Goal: Task Accomplishment & Management: Manage account settings

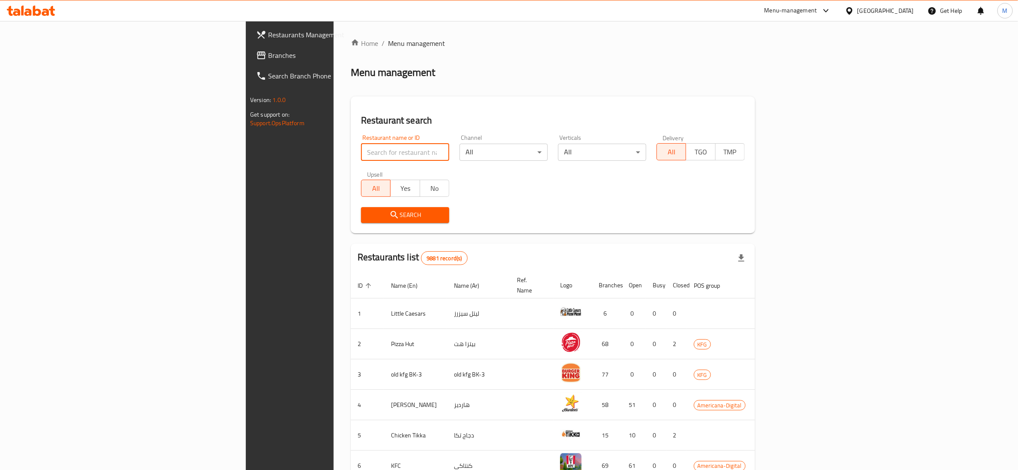
drag, startPoint x: 292, startPoint y: 146, endPoint x: 271, endPoint y: 152, distance: 21.5
click at [361, 152] on input "search" at bounding box center [405, 152] width 88 height 17
paste input "755780"
type input "755780"
click at [368, 216] on span "Search" at bounding box center [405, 214] width 75 height 11
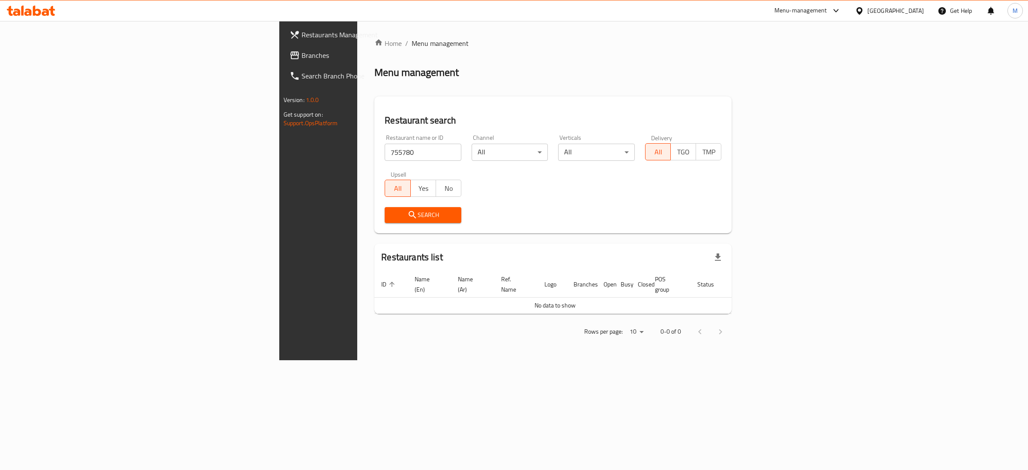
click at [302, 53] on span "Branches" at bounding box center [373, 55] width 143 height 10
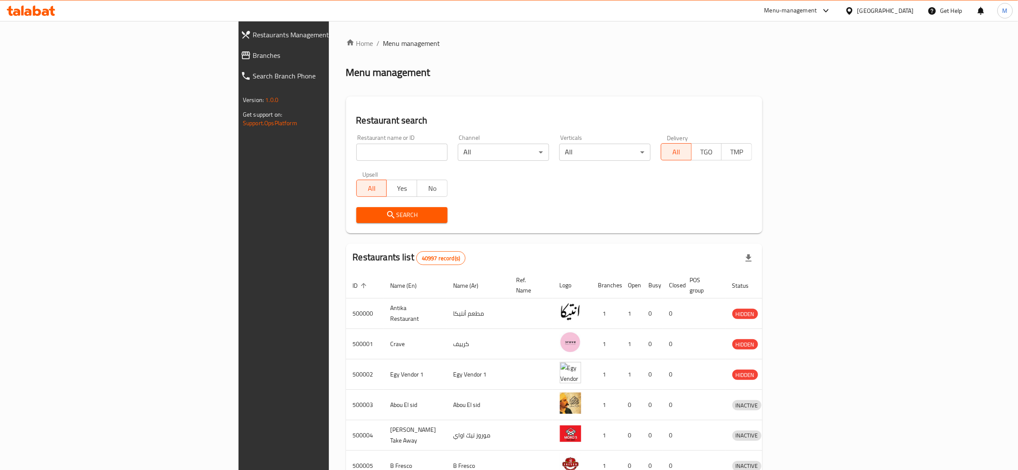
click at [356, 153] on input "search" at bounding box center [401, 152] width 91 height 17
paste input "692446"
type input "692446"
click at [387, 214] on icon "submit" at bounding box center [390, 214] width 7 height 7
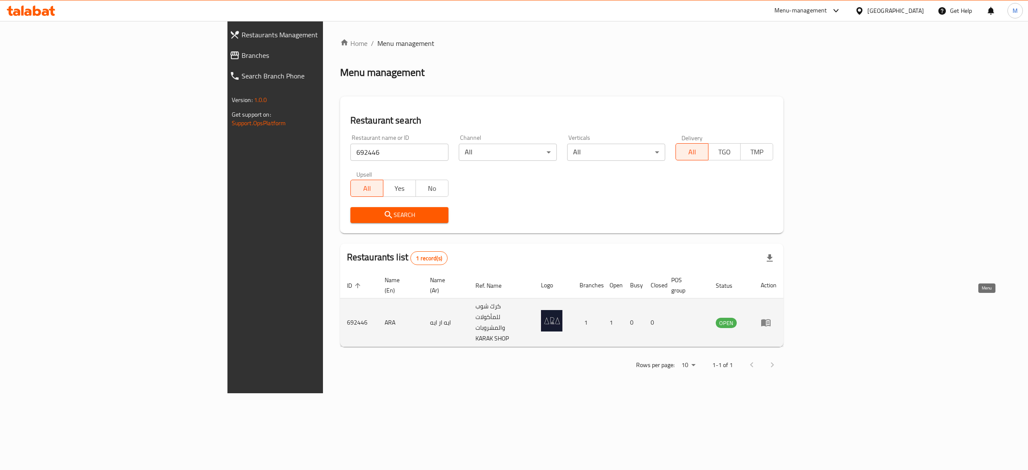
click at [771, 319] on icon "enhanced table" at bounding box center [765, 322] width 9 height 7
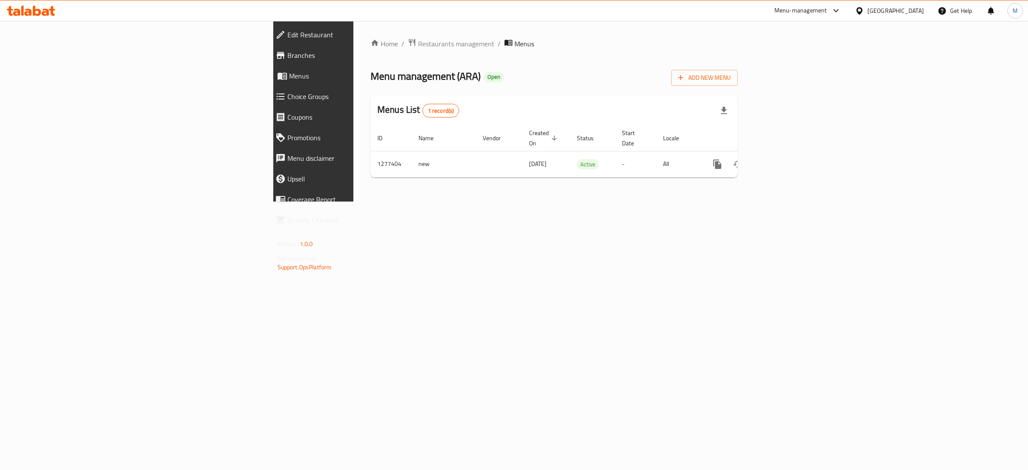
click at [287, 53] on span "Branches" at bounding box center [362, 55] width 151 height 10
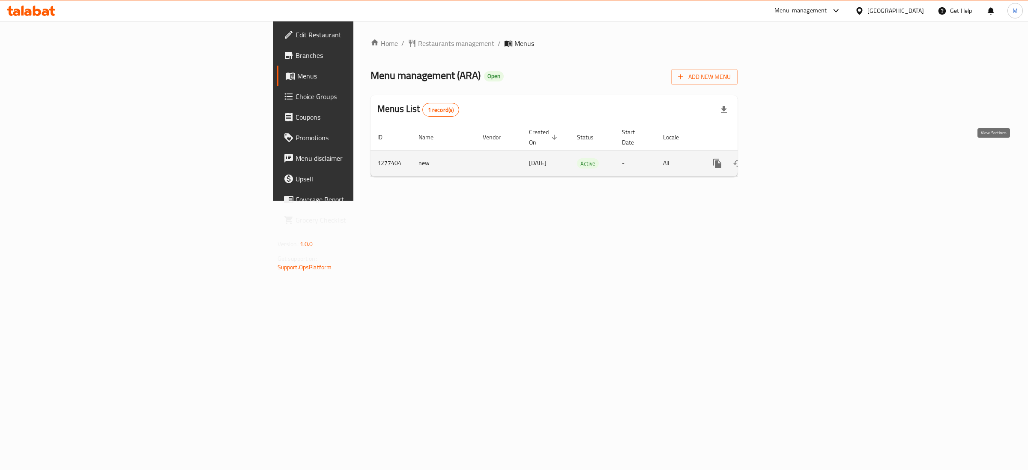
click at [784, 158] on icon "enhanced table" at bounding box center [779, 163] width 10 height 10
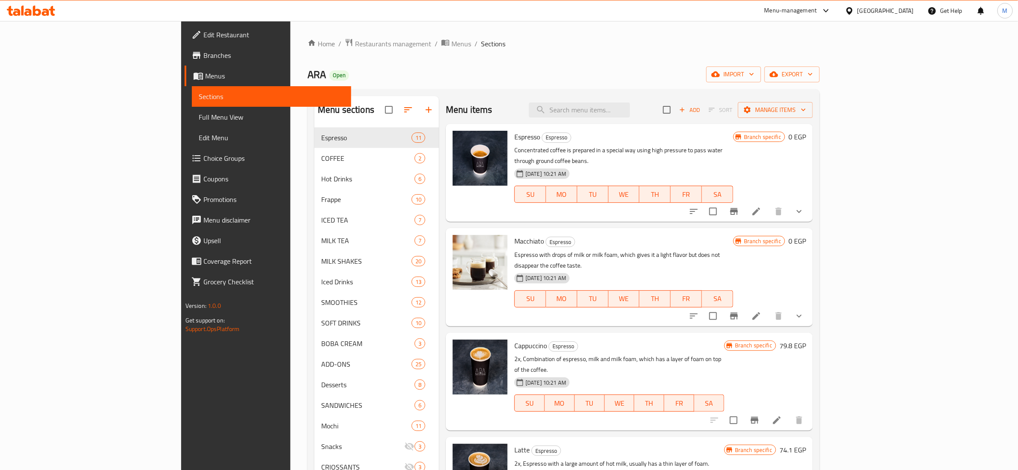
click at [203, 30] on span "Edit Restaurant" at bounding box center [273, 35] width 141 height 10
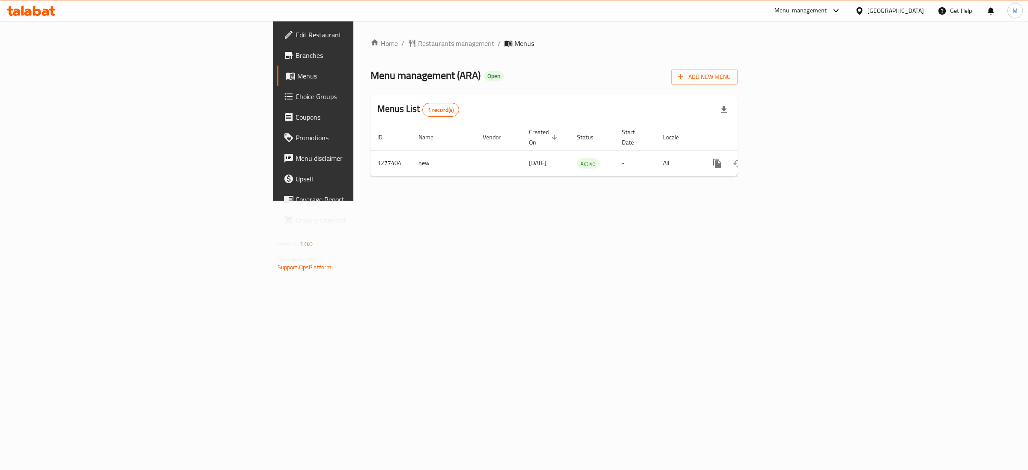
click at [296, 56] on span "Branches" at bounding box center [367, 55] width 143 height 10
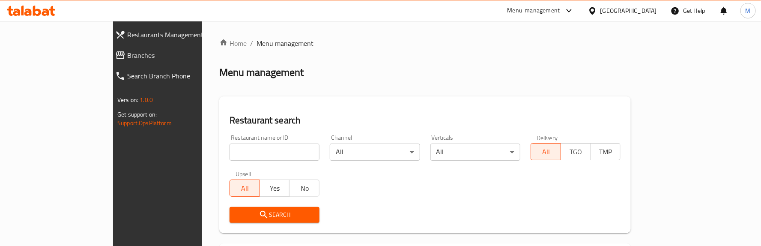
click at [127, 56] on span "Branches" at bounding box center [180, 55] width 106 height 10
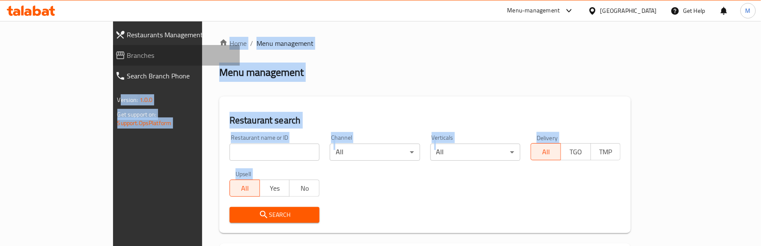
click at [108, 62] on link "Branches" at bounding box center [174, 55] width 132 height 21
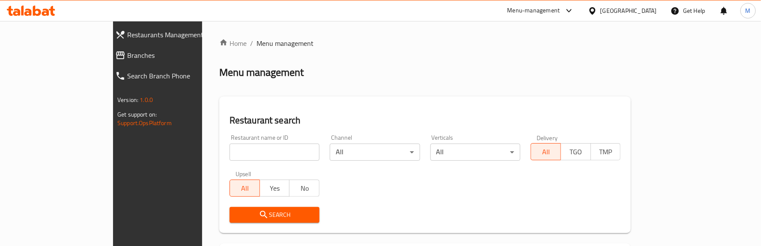
click at [127, 55] on span "Branches" at bounding box center [180, 55] width 106 height 10
click at [127, 57] on span "Branches" at bounding box center [180, 55] width 106 height 10
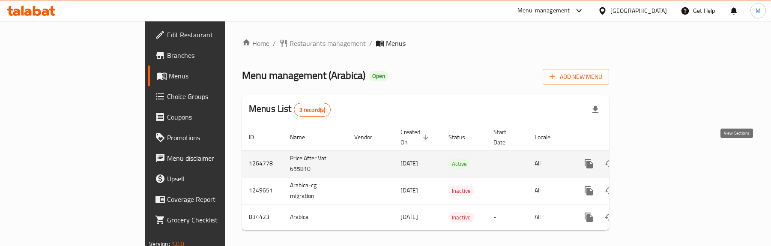
click at [655, 160] on icon "enhanced table" at bounding box center [651, 164] width 8 height 8
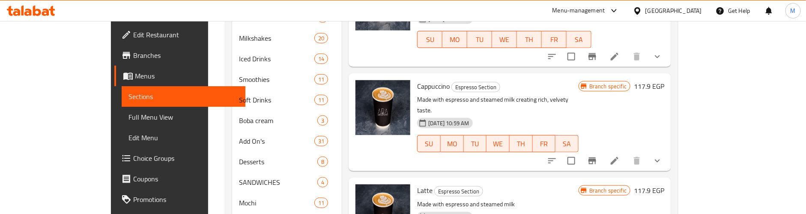
scroll to position [257, 0]
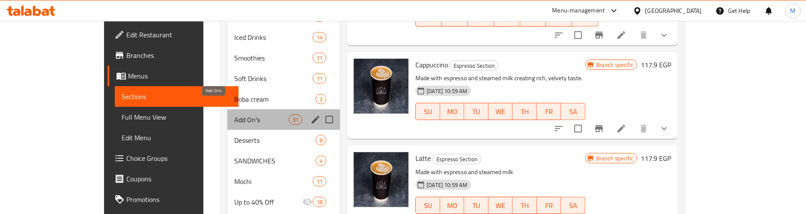
click at [234, 114] on span "Add On's" at bounding box center [261, 119] width 54 height 10
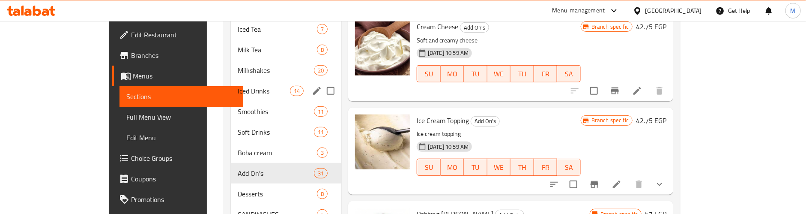
scroll to position [223, 0]
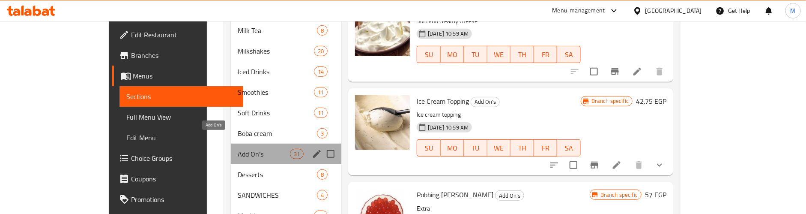
click at [238, 149] on span "Add On's" at bounding box center [264, 154] width 52 height 10
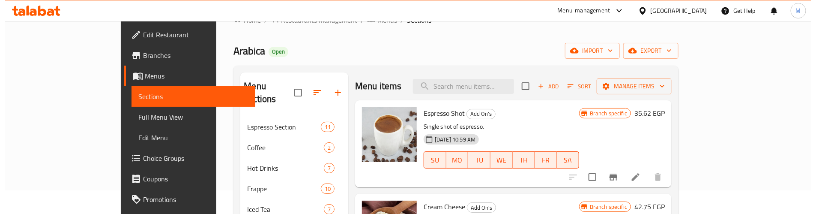
scroll to position [0, 0]
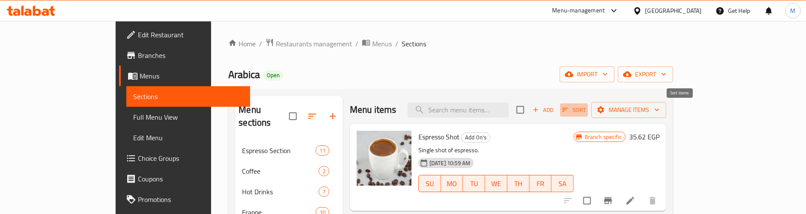
click at [569, 108] on icon "button" at bounding box center [566, 110] width 6 height 4
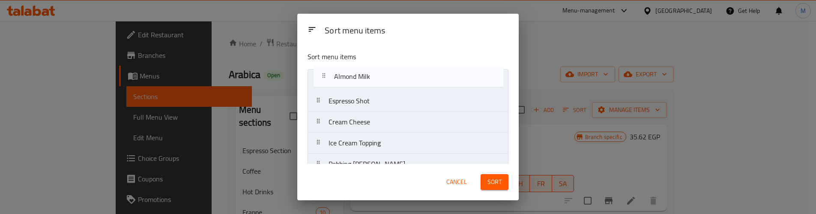
drag, startPoint x: 374, startPoint y: 75, endPoint x: 380, endPoint y: 72, distance: 6.0
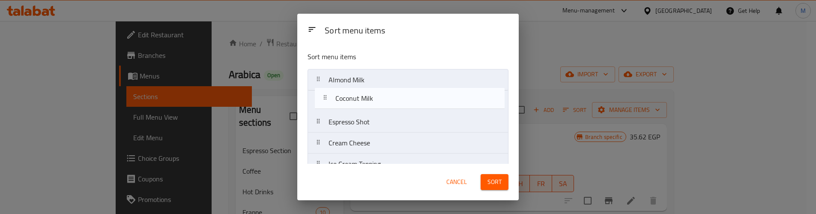
drag, startPoint x: 384, startPoint y: 96, endPoint x: 392, endPoint y: 101, distance: 9.3
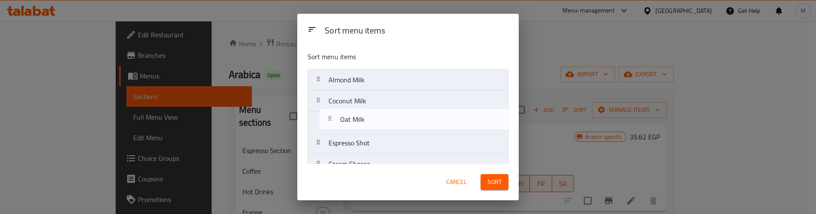
drag, startPoint x: 360, startPoint y: 121, endPoint x: 371, endPoint y: 117, distance: 11.8
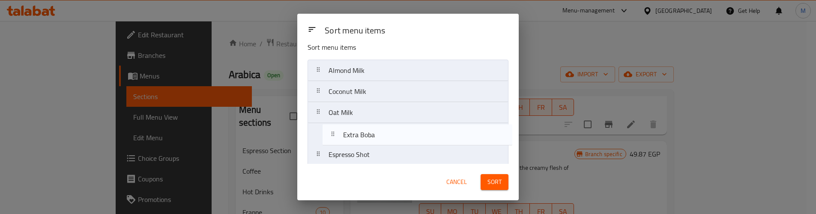
drag, startPoint x: 387, startPoint y: 110, endPoint x: 401, endPoint y: 137, distance: 30.3
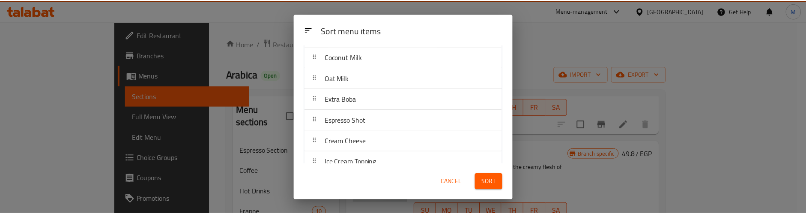
scroll to position [64, 0]
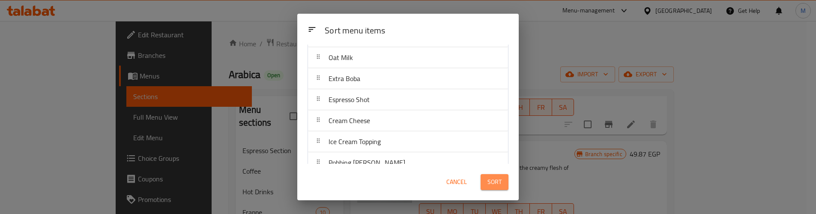
click at [495, 184] on span "Sort" at bounding box center [495, 181] width 14 height 11
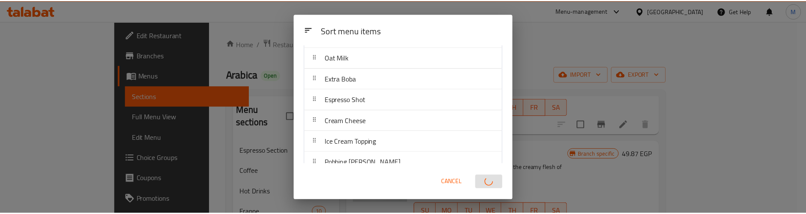
scroll to position [0, 0]
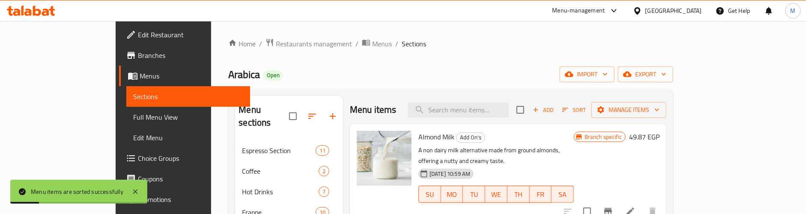
click at [326, 66] on div "Arabica Open import export" at bounding box center [450, 74] width 445 height 16
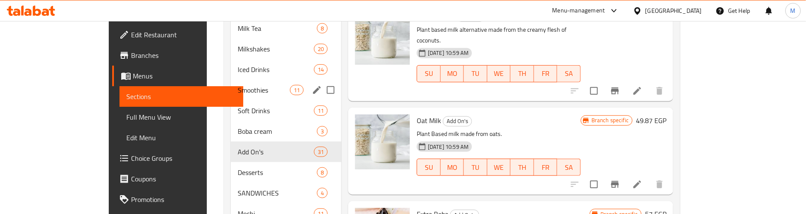
scroll to position [257, 0]
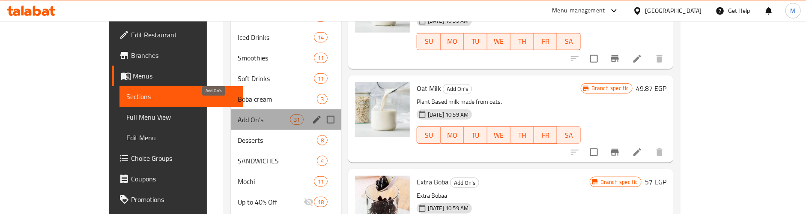
click at [238, 114] on span "Add On's" at bounding box center [264, 119] width 52 height 10
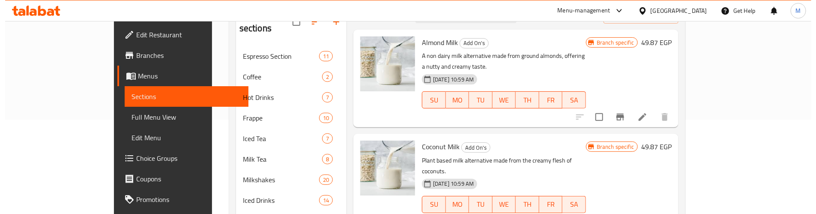
scroll to position [30, 0]
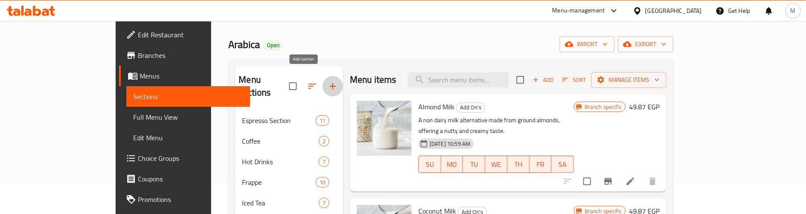
click at [328, 81] on icon "button" at bounding box center [333, 86] width 10 height 10
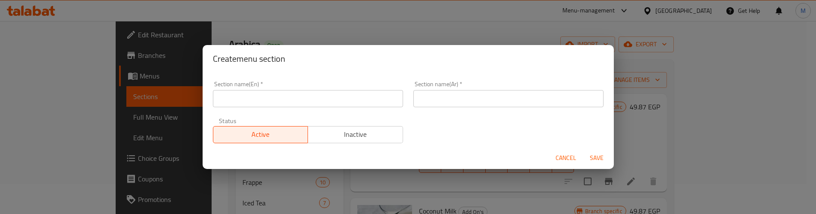
click at [308, 103] on input "text" at bounding box center [308, 98] width 190 height 17
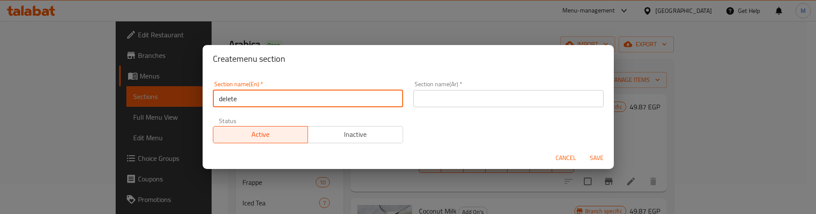
type input "delete"
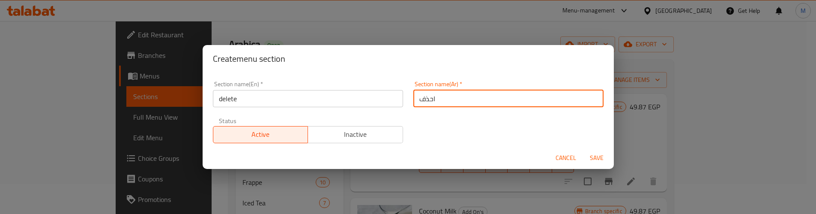
type input "احذف"
click at [361, 129] on span "Inactive" at bounding box center [355, 134] width 88 height 12
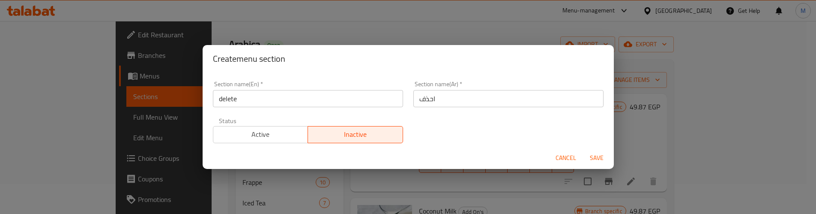
click at [599, 156] on span "Save" at bounding box center [596, 158] width 21 height 11
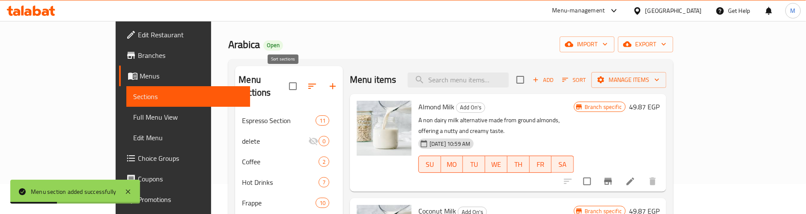
click at [307, 81] on icon "button" at bounding box center [312, 86] width 10 height 10
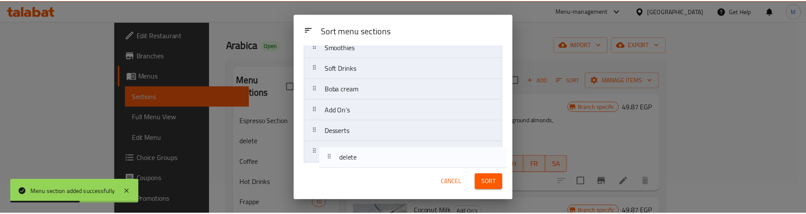
scroll to position [355, 0]
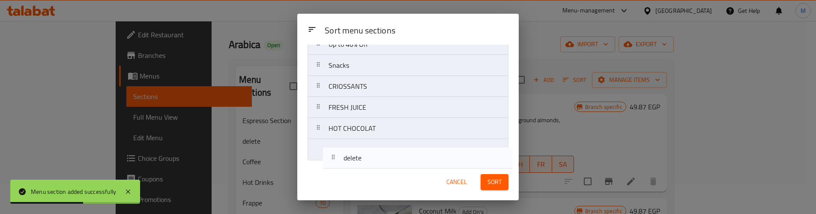
drag, startPoint x: 346, startPoint y: 104, endPoint x: 362, endPoint y: 163, distance: 61.2
click at [362, 163] on div "Sort menu sections Espresso Section delete Coffee Hot Drinks Frappe Iced Tea Mi…" at bounding box center [407, 104] width 221 height 119
click at [355, 150] on div "Sort menu sections Espresso Section delete Coffee Hot Drinks Frappe Iced Tea Mi…" at bounding box center [407, 104] width 221 height 119
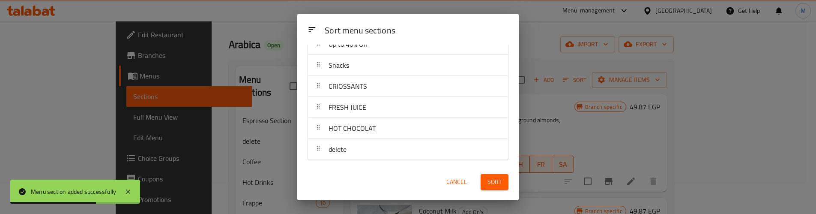
click at [486, 180] on button "Sort" at bounding box center [495, 182] width 28 height 16
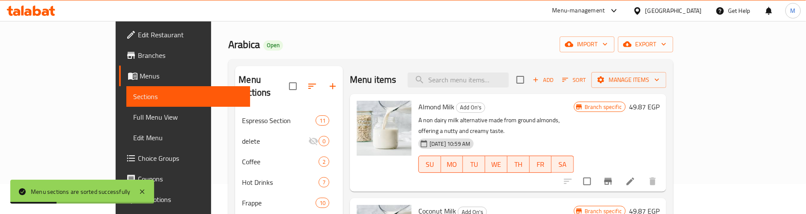
click at [443, 44] on div "Arabica Open import export" at bounding box center [450, 44] width 445 height 16
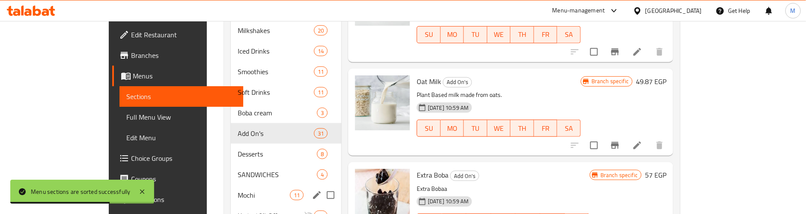
scroll to position [287, 0]
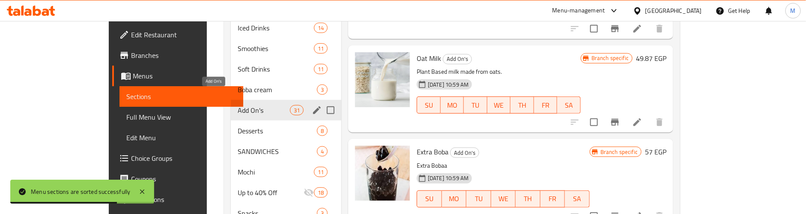
click at [238, 105] on span "Add On's" at bounding box center [264, 110] width 52 height 10
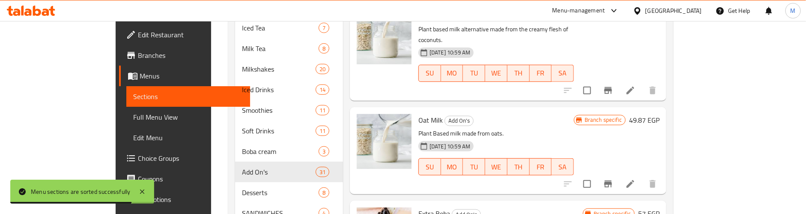
scroll to position [94, 0]
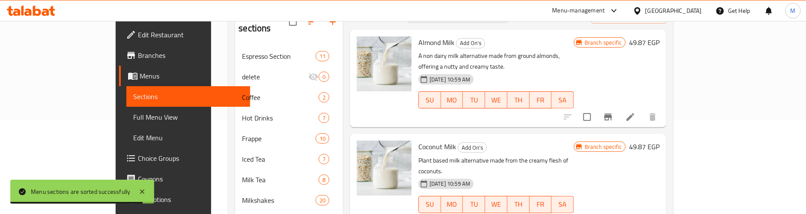
click at [553, 71] on div "11-11-2024 10:59 AM SU MO TU WE TH FR SA" at bounding box center [496, 94] width 162 height 46
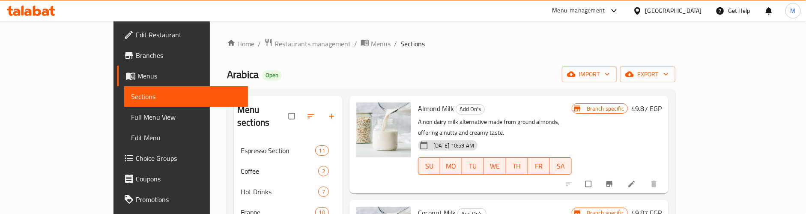
scroll to position [64, 0]
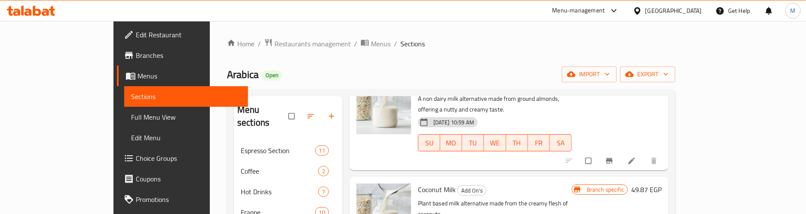
click at [636, 156] on icon at bounding box center [632, 160] width 9 height 9
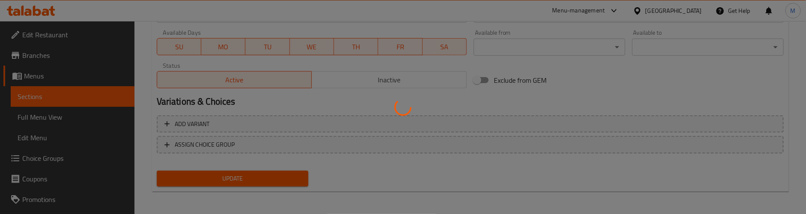
scroll to position [403, 0]
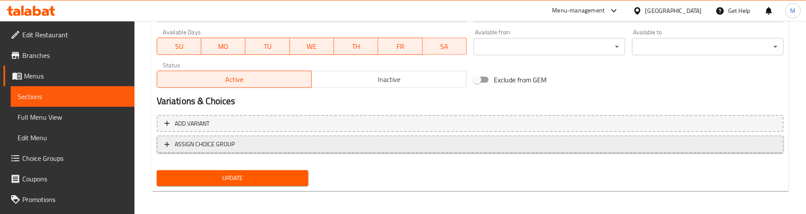
click at [390, 143] on span "ASSIGN CHOICE GROUP" at bounding box center [471, 144] width 612 height 11
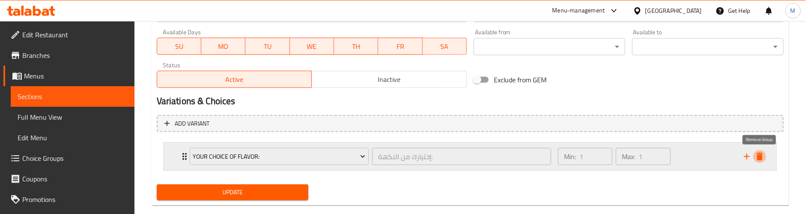
click at [759, 154] on icon "delete" at bounding box center [760, 156] width 10 height 10
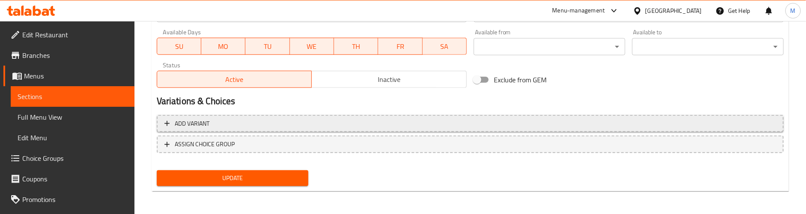
click at [440, 123] on span "Add variant" at bounding box center [471, 123] width 612 height 11
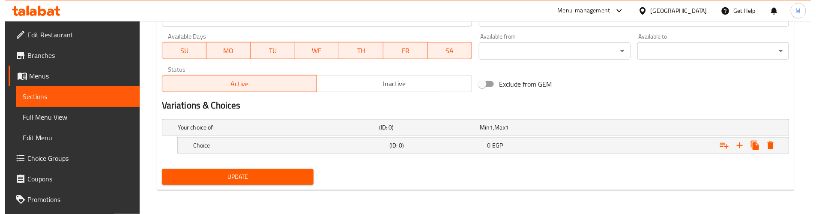
scroll to position [399, 0]
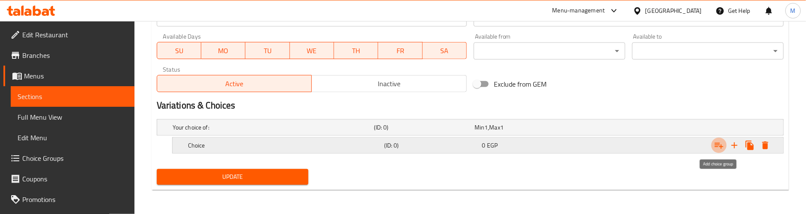
click at [719, 144] on icon "Expand" at bounding box center [719, 145] width 10 height 10
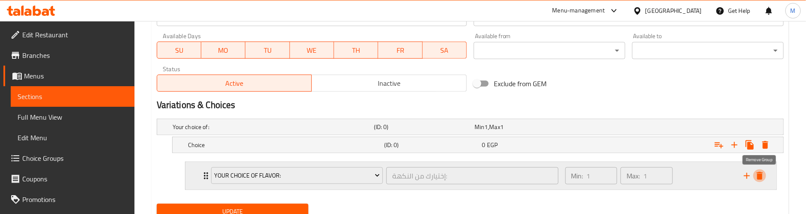
click at [763, 173] on icon "delete" at bounding box center [760, 176] width 10 height 10
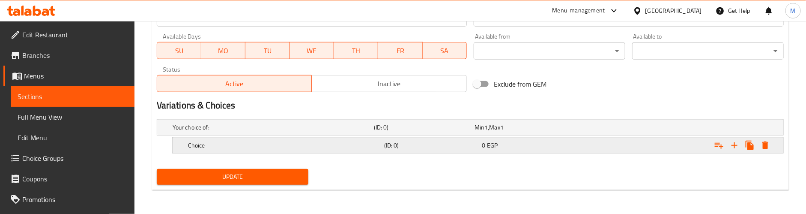
click at [764, 151] on button "Expand" at bounding box center [765, 145] width 15 height 15
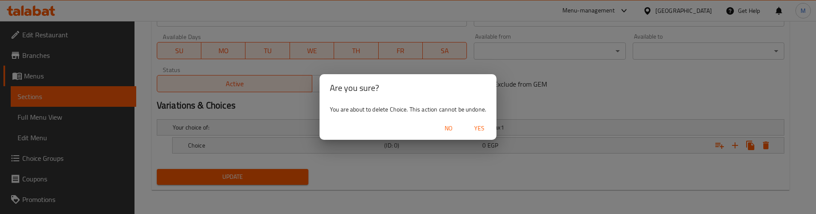
click at [486, 124] on span "Yes" at bounding box center [479, 128] width 21 height 11
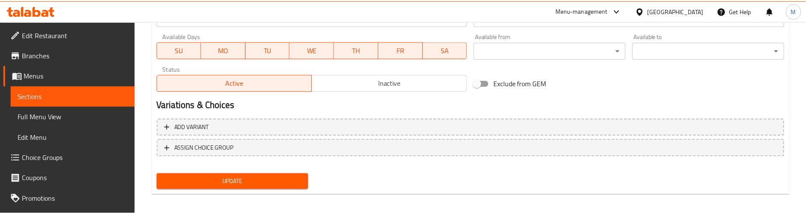
scroll to position [396, 0]
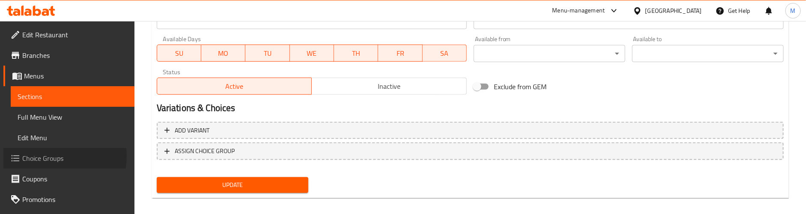
click at [56, 156] on span "Choice Groups" at bounding box center [74, 158] width 105 height 10
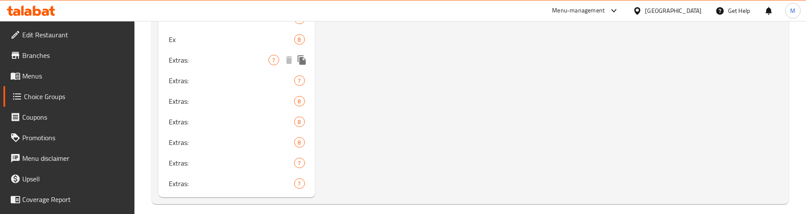
scroll to position [1545, 0]
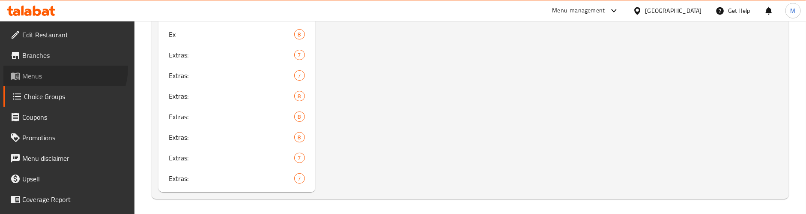
click at [63, 68] on link "Menus" at bounding box center [68, 76] width 131 height 21
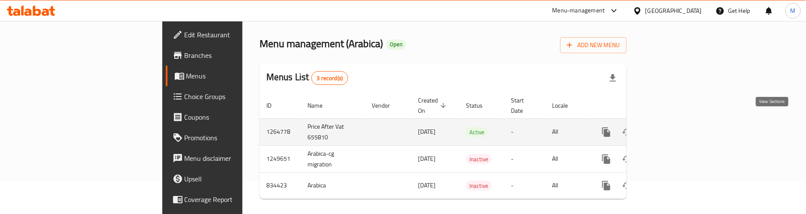
click at [672, 128] on icon "enhanced table" at bounding box center [668, 132] width 8 height 8
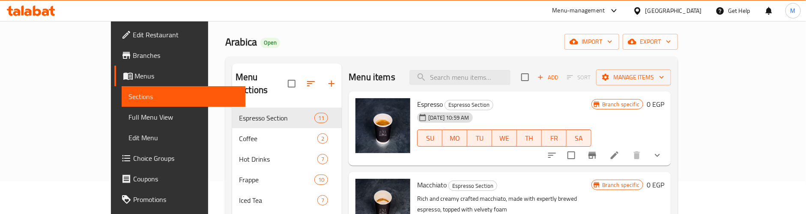
click at [129, 115] on span "Full Menu View" at bounding box center [184, 117] width 110 height 10
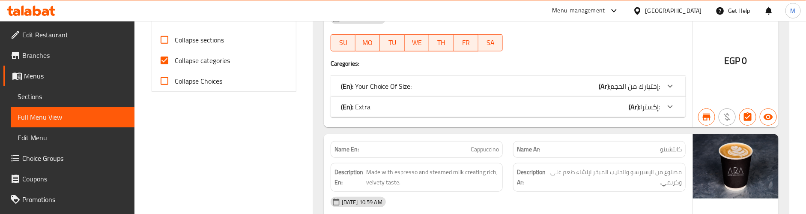
scroll to position [354, 0]
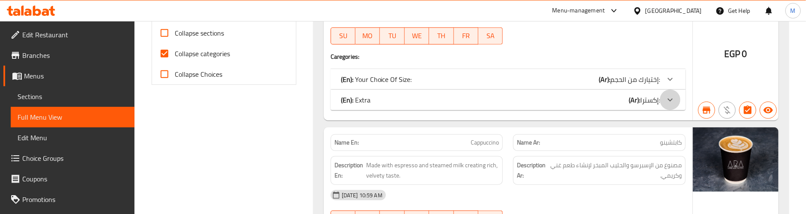
click at [671, 100] on icon at bounding box center [670, 100] width 10 height 10
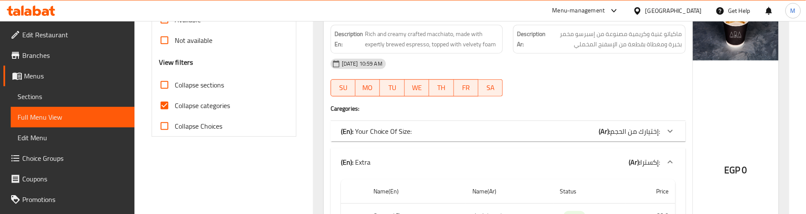
scroll to position [290, 0]
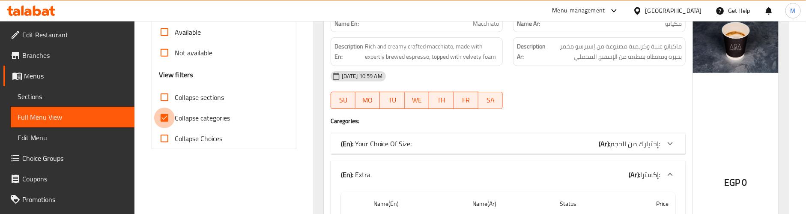
click at [164, 117] on input "Collapse categories" at bounding box center [164, 118] width 21 height 21
checkbox input "false"
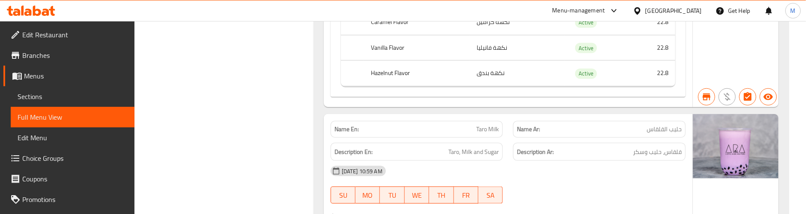
scroll to position [40841, 0]
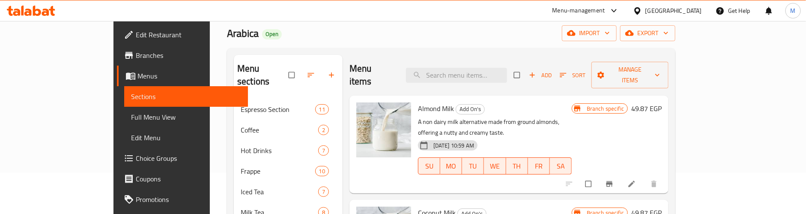
scroll to position [64, 0]
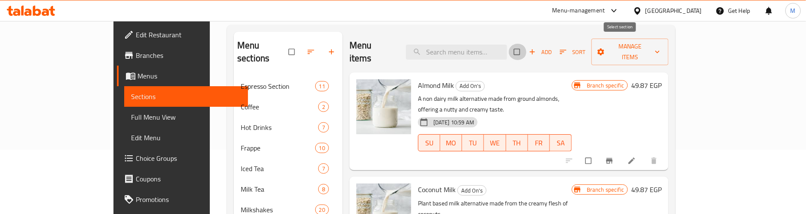
click at [527, 44] on input "checkbox" at bounding box center [518, 52] width 18 height 16
checkbox input "true"
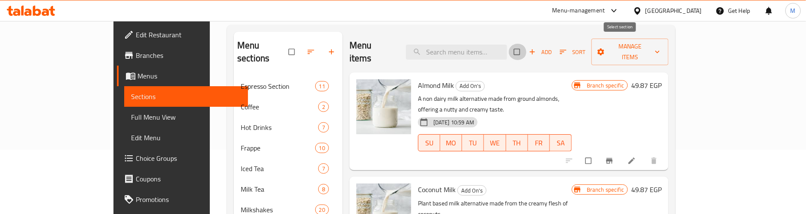
checkbox input "true"
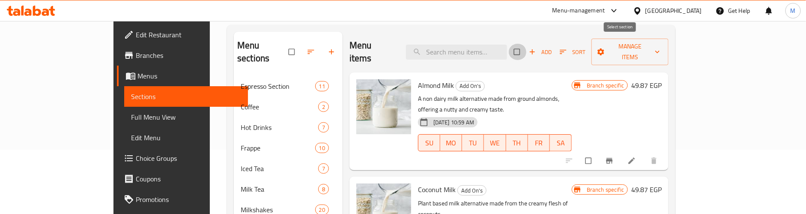
checkbox input "true"
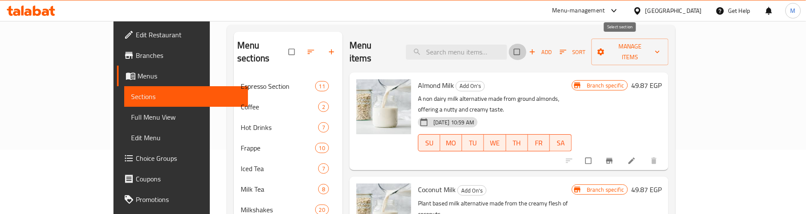
checkbox input "true"
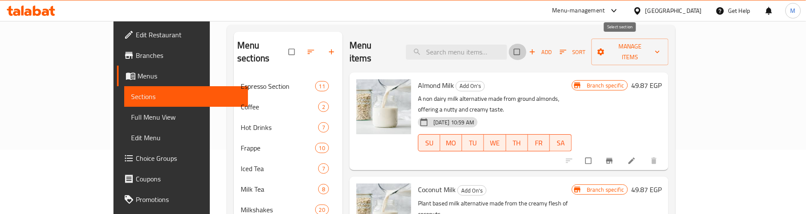
checkbox input "true"
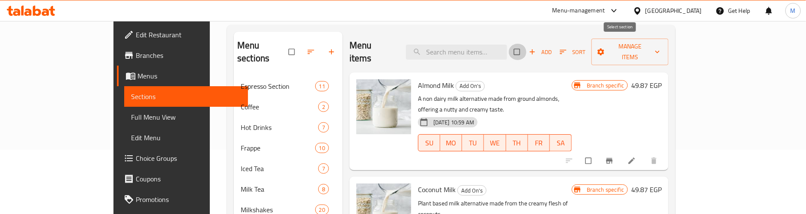
checkbox input "true"
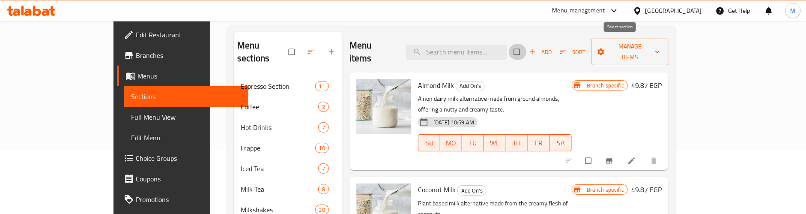
checkbox input "true"
click at [598, 153] on input "checkbox" at bounding box center [589, 161] width 18 height 16
checkbox input "false"
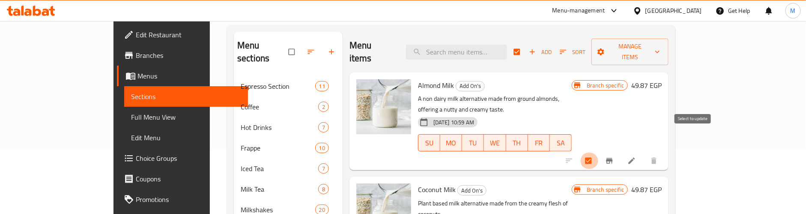
checkbox input "false"
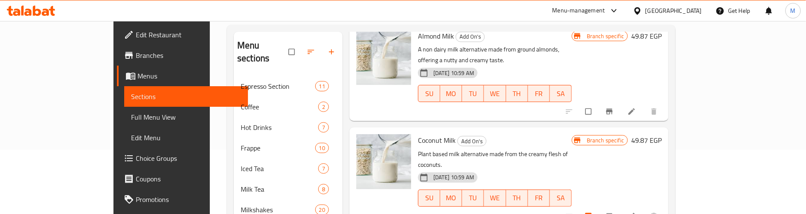
scroll to position [129, 0]
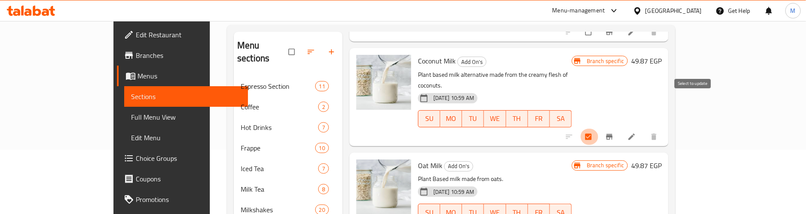
click at [598, 129] on input "checkbox" at bounding box center [589, 137] width 18 height 16
checkbox input "false"
drag, startPoint x: 689, startPoint y: 194, endPoint x: 659, endPoint y: 178, distance: 34.3
checkbox input "false"
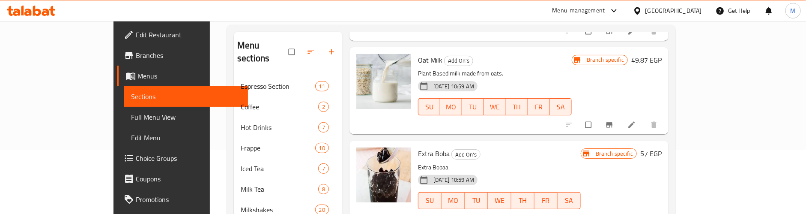
scroll to position [257, 0]
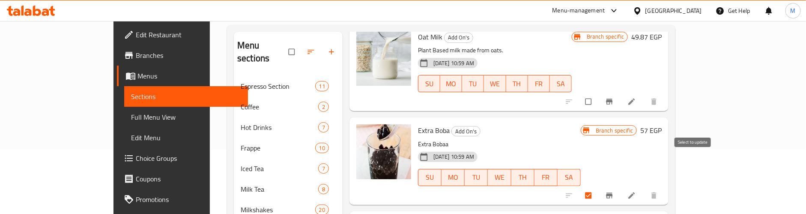
click at [598, 187] on input "checkbox" at bounding box center [589, 195] width 18 height 16
checkbox input "false"
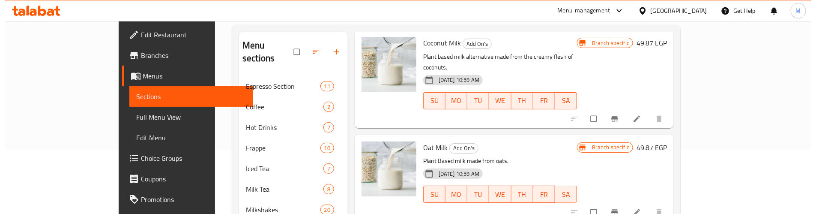
scroll to position [0, 0]
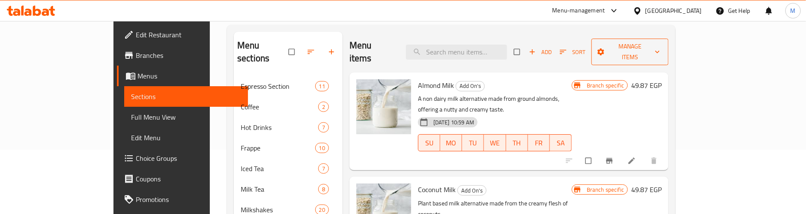
click at [662, 45] on span "Manage items" at bounding box center [630, 51] width 64 height 21
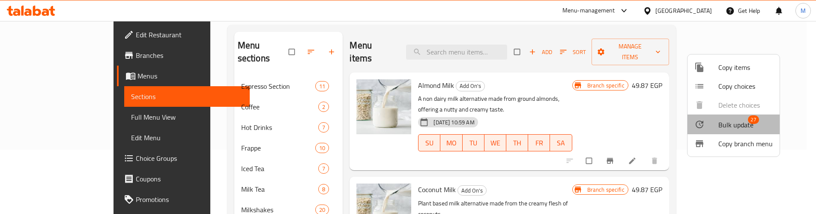
click at [739, 120] on span "Bulk update" at bounding box center [735, 125] width 35 height 10
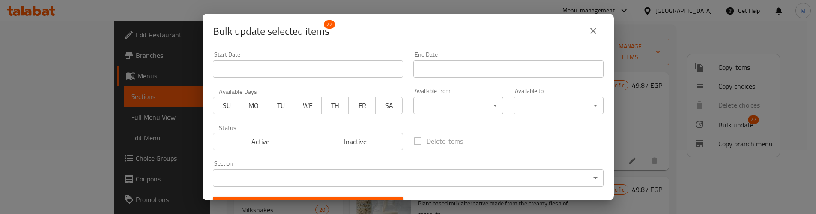
click at [361, 150] on body "​ Menu-management Egypt Get Help M Edit Restaurant Branches Menus Sections Full…" at bounding box center [408, 53] width 816 height 193
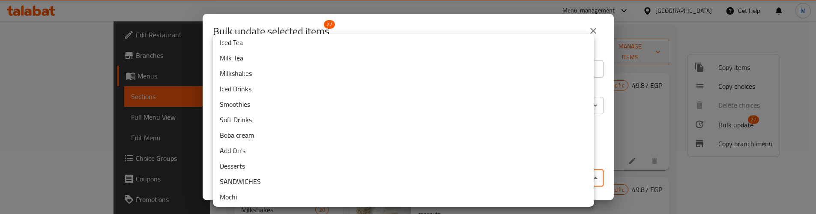
scroll to position [157, 0]
drag, startPoint x: 251, startPoint y: 187, endPoint x: 254, endPoint y: 196, distance: 9.4
click at [254, 196] on ul "Espresso Section Coffee Hot Drinks Frappe Iced Tea Milk Tea Milkshakes Iced Dri…" at bounding box center [408, 42] width 391 height 331
click at [254, 196] on li "delete" at bounding box center [403, 195] width 381 height 15
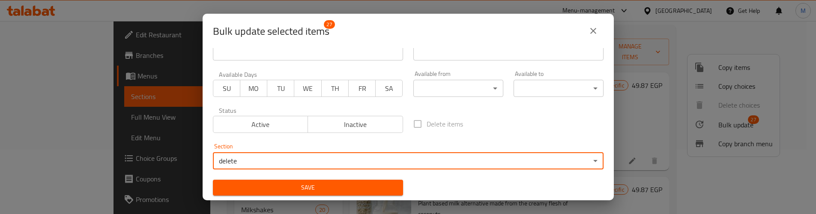
click at [286, 186] on span "Save" at bounding box center [308, 187] width 176 height 11
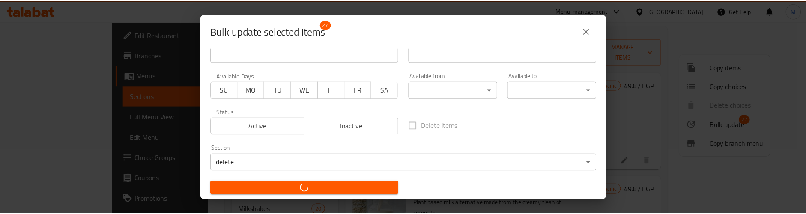
scroll to position [15, 0]
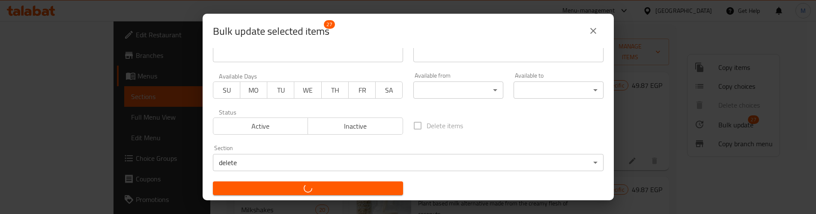
checkbox input "false"
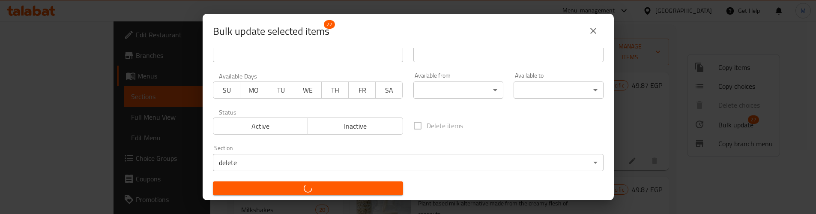
checkbox input "false"
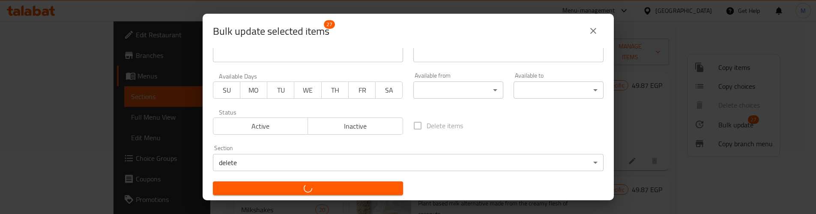
checkbox input "false"
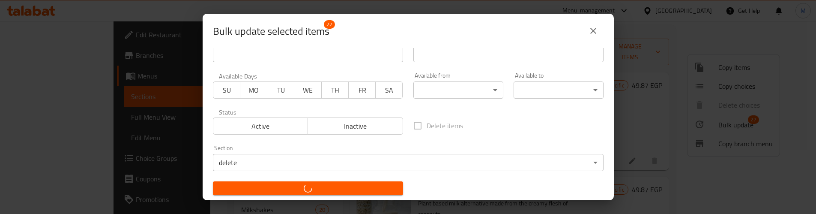
checkbox input "false"
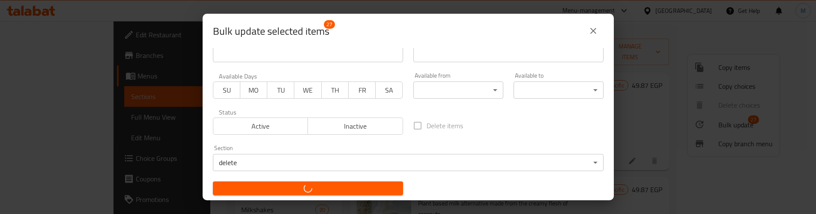
checkbox input "false"
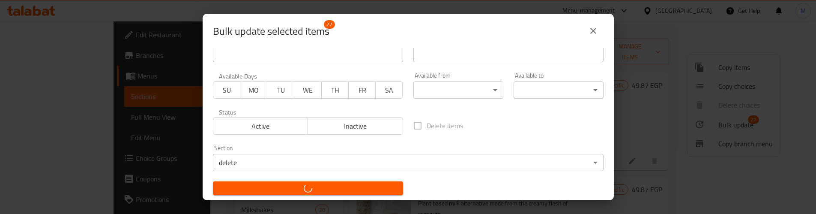
checkbox input "false"
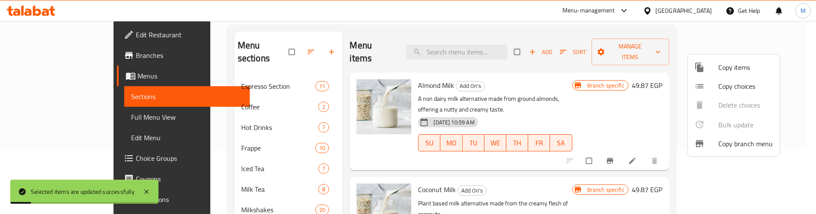
click at [575, 39] on div at bounding box center [408, 107] width 816 height 214
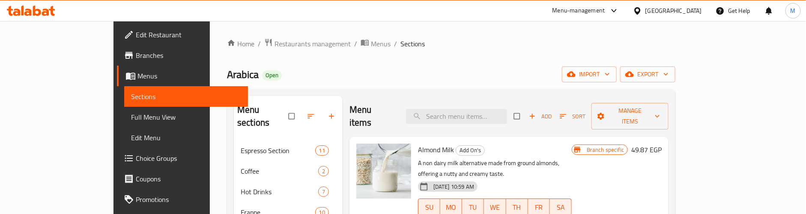
click at [472, 69] on div "Arabica Open import export" at bounding box center [451, 74] width 449 height 16
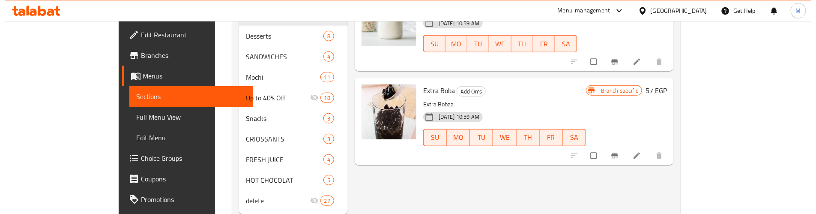
scroll to position [372, 0]
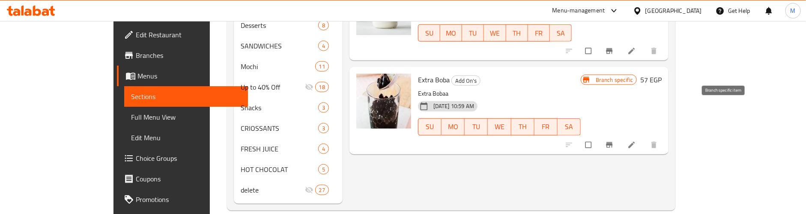
click at [614, 141] on icon "Branch-specific-item" at bounding box center [609, 145] width 9 height 9
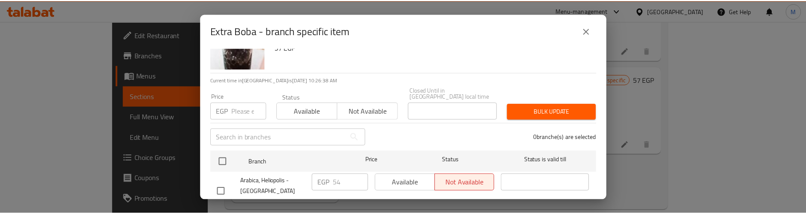
scroll to position [54, 0]
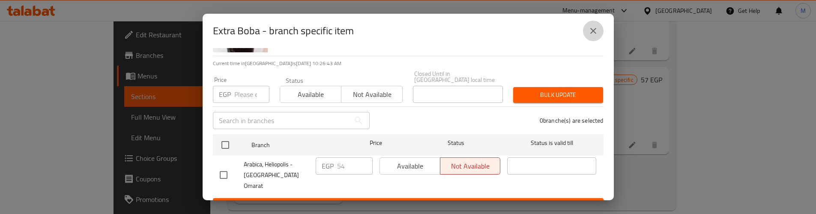
click at [589, 31] on icon "close" at bounding box center [593, 31] width 10 height 10
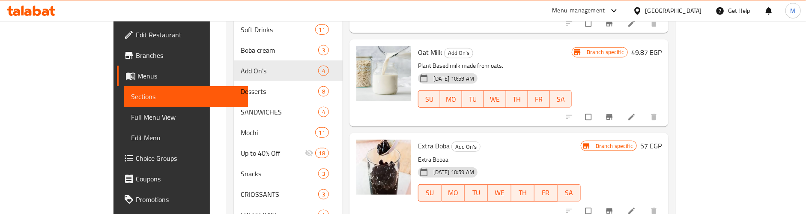
scroll to position [308, 0]
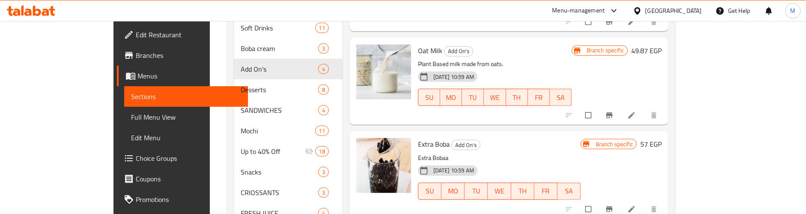
click at [418, 138] on span "Extra Boba" at bounding box center [434, 144] width 32 height 13
copy h6 "Boba"
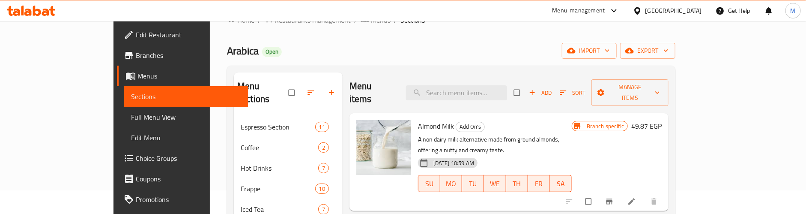
scroll to position [0, 0]
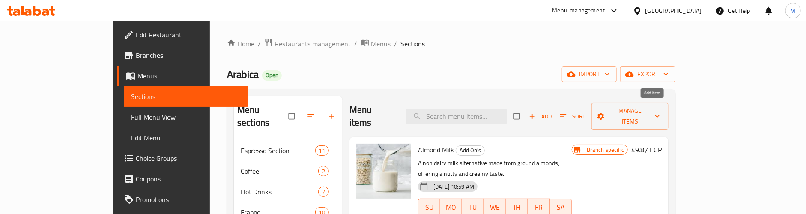
click at [552, 111] on span "Add" at bounding box center [540, 116] width 23 height 10
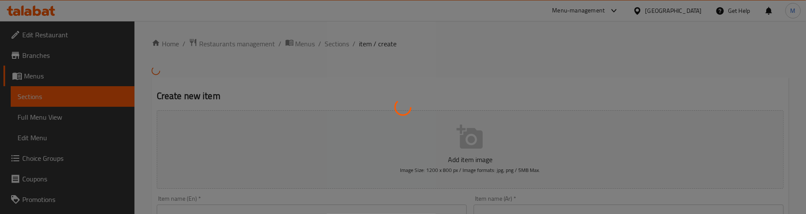
click at [656, 108] on div at bounding box center [403, 107] width 806 height 214
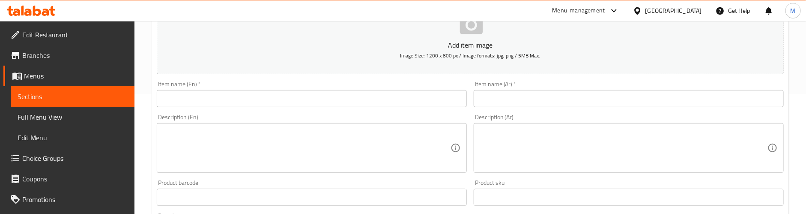
scroll to position [129, 0]
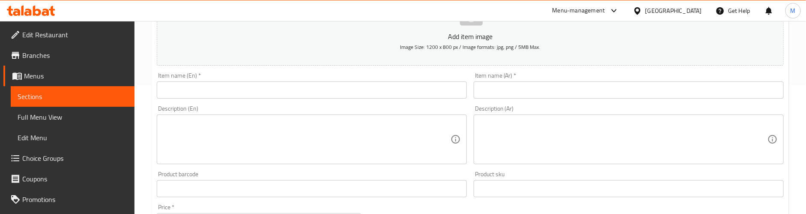
click at [225, 97] on input "text" at bounding box center [312, 89] width 310 height 17
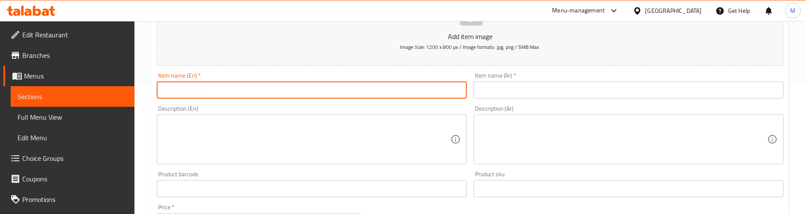
paste input "Boba"
type input "Boba Drink"
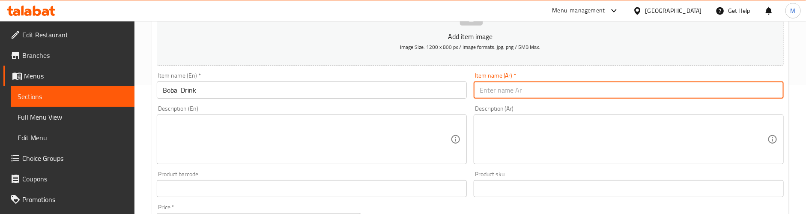
click at [501, 90] on input "text" at bounding box center [629, 89] width 310 height 17
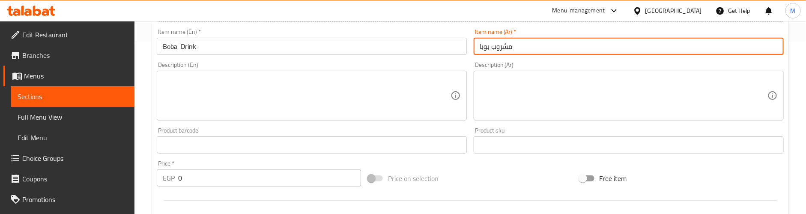
scroll to position [193, 0]
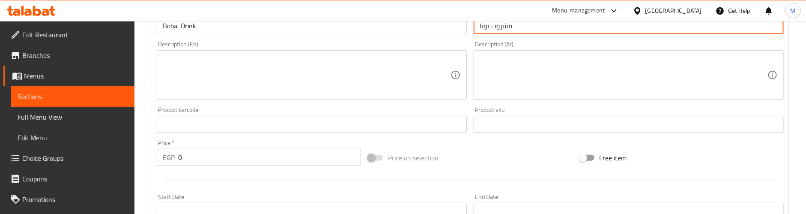
type input "مشروب بوبا"
drag, startPoint x: 189, startPoint y: 159, endPoint x: 162, endPoint y: 162, distance: 27.3
click at [162, 162] on div "EGP 0 Price *" at bounding box center [259, 157] width 204 height 17
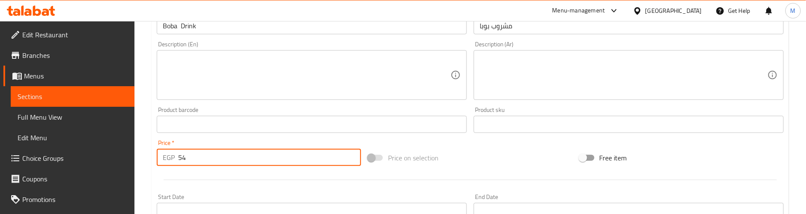
type input "54"
click at [188, 177] on div at bounding box center [470, 179] width 634 height 21
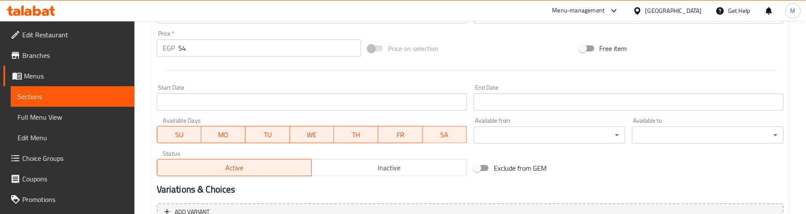
scroll to position [391, 0]
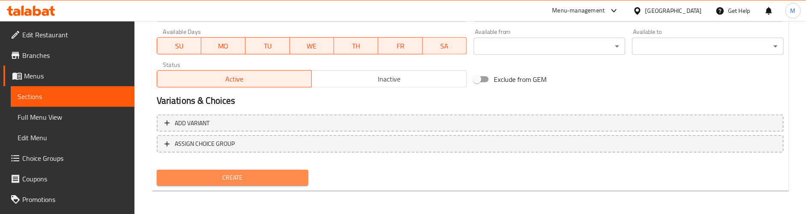
click at [219, 175] on span "Create" at bounding box center [233, 177] width 138 height 11
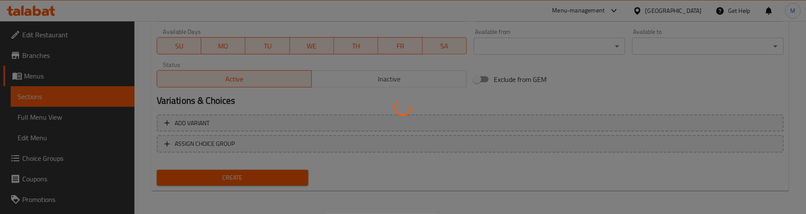
type input "0"
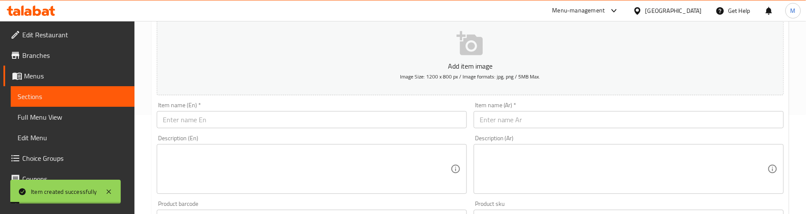
scroll to position [0, 0]
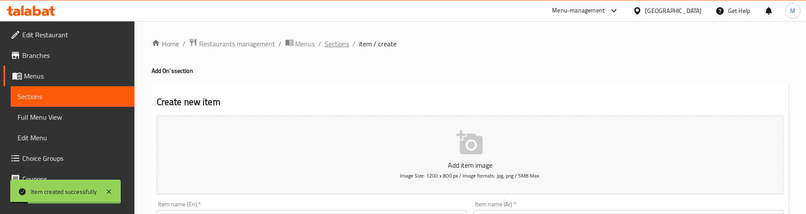
click at [327, 46] on span "Sections" at bounding box center [337, 44] width 24 height 10
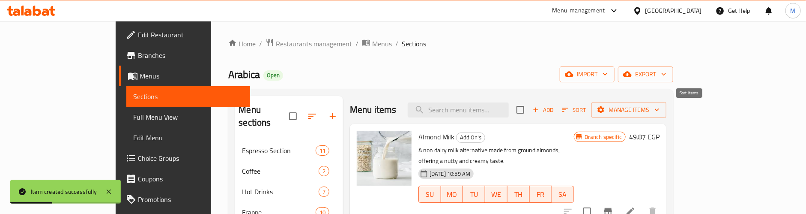
click at [569, 110] on icon "button" at bounding box center [566, 110] width 8 height 8
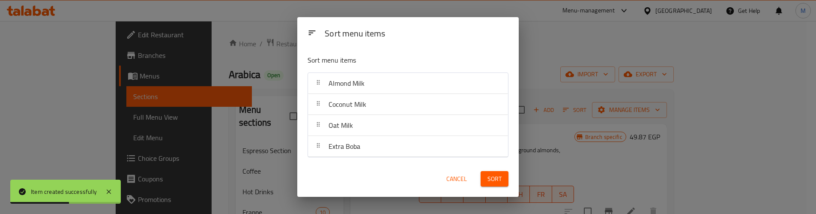
drag, startPoint x: 347, startPoint y: 149, endPoint x: 341, endPoint y: 127, distance: 22.7
click at [341, 127] on nav "Almond Milk Coconut Milk Oat Milk Extra Boba" at bounding box center [408, 114] width 201 height 85
click at [461, 179] on span "Cancel" at bounding box center [456, 179] width 21 height 11
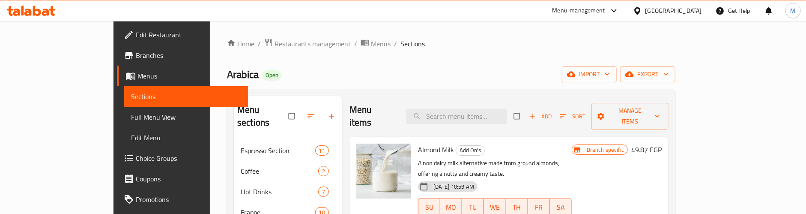
click at [568, 112] on icon "button" at bounding box center [563, 116] width 9 height 9
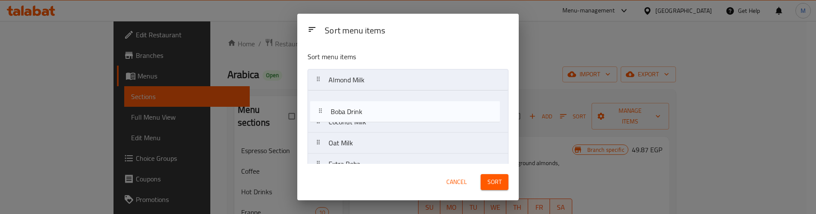
drag, startPoint x: 375, startPoint y: 105, endPoint x: 379, endPoint y: 127, distance: 23.0
click at [378, 123] on nav "Almond Milk Boba Drink Coconut Milk Oat Milk Extra Boba" at bounding box center [408, 122] width 201 height 106
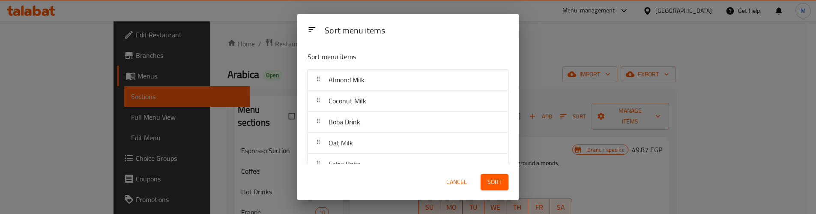
drag, startPoint x: 379, startPoint y: 127, endPoint x: 381, endPoint y: 142, distance: 14.7
click at [381, 142] on nav "Almond Milk Coconut Milk Boba Drink Oat Milk Extra Boba" at bounding box center [408, 122] width 201 height 106
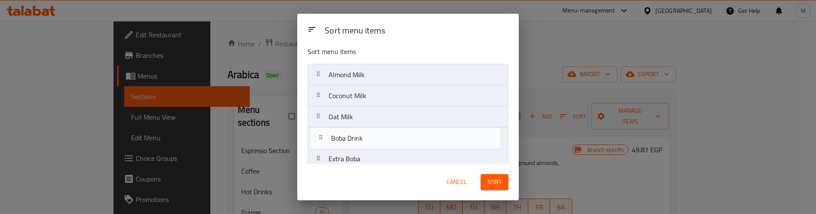
drag, startPoint x: 369, startPoint y: 125, endPoint x: 371, endPoint y: 143, distance: 18.5
click at [371, 143] on nav "Almond Milk Coconut Milk Boba Drink Oat Milk Extra Boba" at bounding box center [408, 117] width 201 height 106
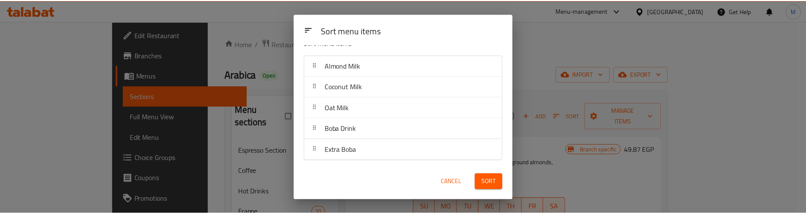
scroll to position [15, 0]
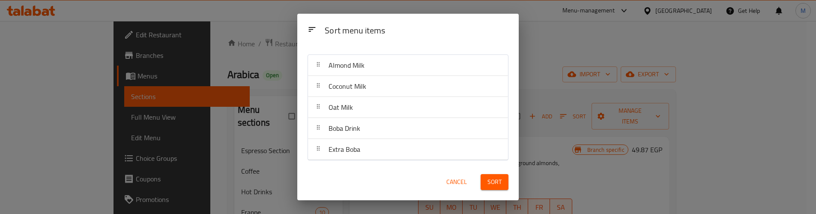
click at [490, 182] on span "Sort" at bounding box center [495, 181] width 14 height 11
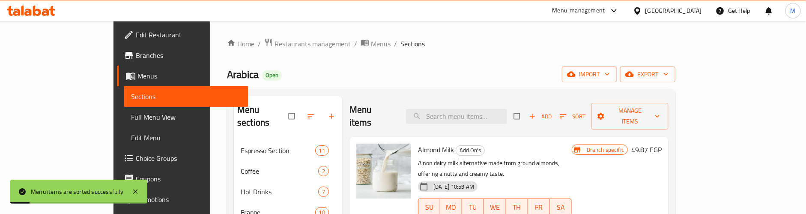
click at [396, 66] on div "Arabica Open import export" at bounding box center [451, 74] width 449 height 16
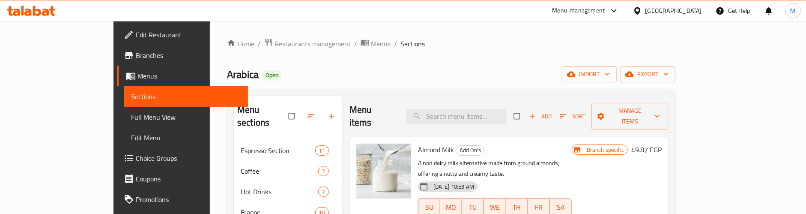
click at [419, 71] on div "Arabica Open import export" at bounding box center [451, 74] width 449 height 16
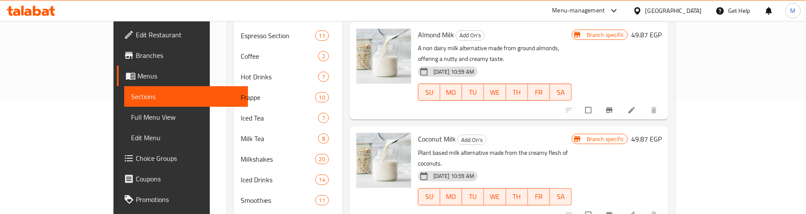
scroll to position [51, 0]
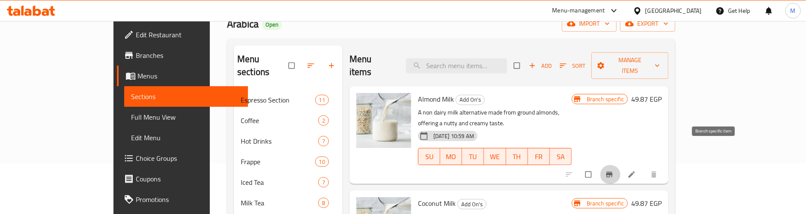
click at [613, 172] on icon "Branch-specific-item" at bounding box center [610, 175] width 6 height 6
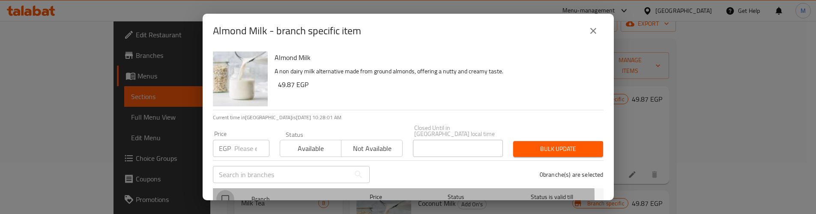
drag, startPoint x: 222, startPoint y: 192, endPoint x: 231, endPoint y: 150, distance: 42.5
click at [224, 190] on input "checkbox" at bounding box center [225, 199] width 18 height 18
checkbox input "true"
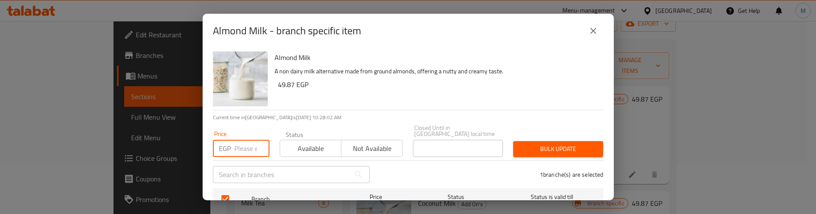
click at [237, 140] on input "number" at bounding box center [251, 148] width 35 height 17
paste input "47.25"
type input "47.25"
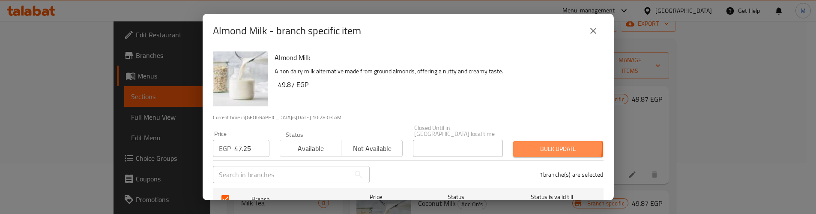
click at [513, 141] on button "Bulk update" at bounding box center [558, 149] width 90 height 16
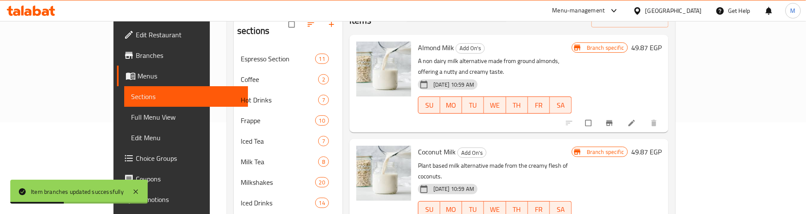
scroll to position [115, 0]
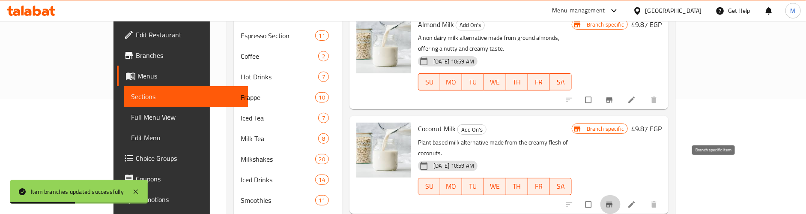
click at [614, 200] on icon "Branch-specific-item" at bounding box center [609, 204] width 9 height 9
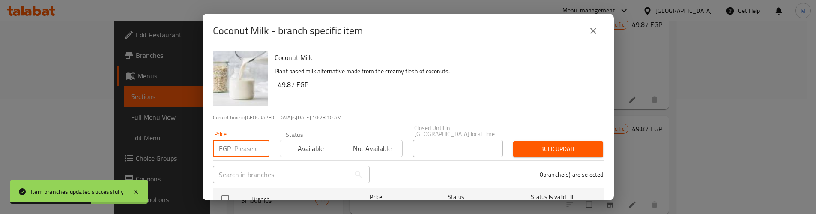
click at [234, 140] on input "number" at bounding box center [251, 148] width 35 height 17
paste input "47.25"
type input "47.25"
click at [224, 193] on input "checkbox" at bounding box center [225, 199] width 18 height 18
checkbox input "true"
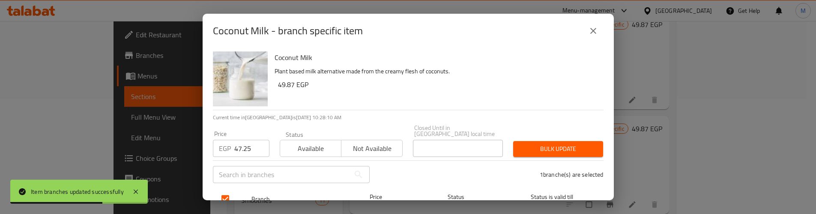
checkbox input "true"
click at [531, 144] on span "Bulk update" at bounding box center [558, 149] width 76 height 11
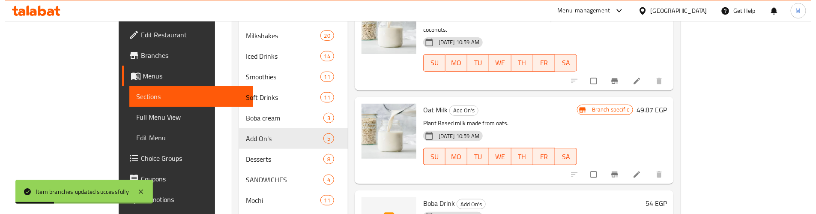
scroll to position [243, 0]
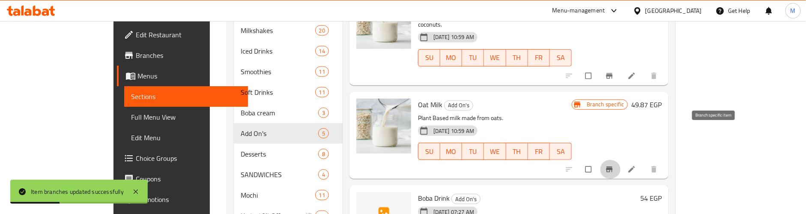
click at [614, 165] on icon "Branch-specific-item" at bounding box center [609, 169] width 9 height 9
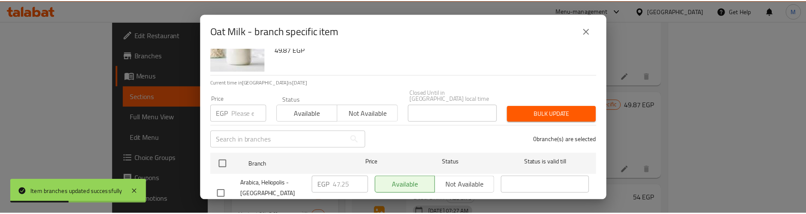
scroll to position [54, 0]
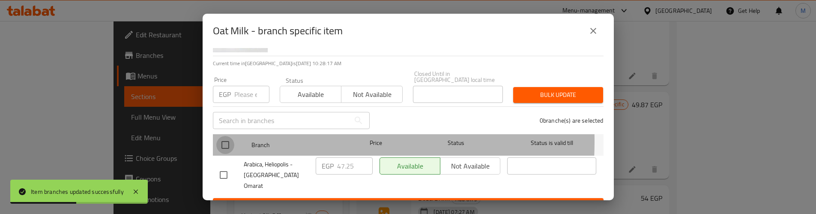
drag, startPoint x: 225, startPoint y: 135, endPoint x: 242, endPoint y: 93, distance: 45.2
click at [225, 136] on input "checkbox" at bounding box center [225, 145] width 18 height 18
checkbox input "true"
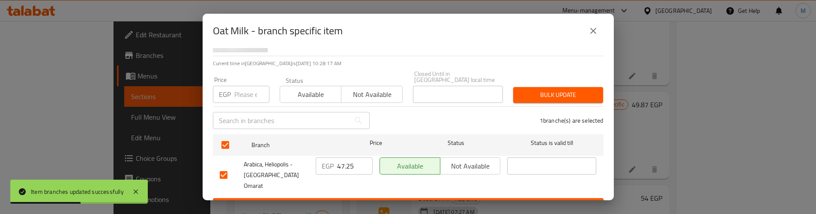
click at [243, 91] on input "number" at bounding box center [251, 94] width 35 height 17
paste input "47.25"
type input "47.25"
click at [538, 90] on span "Bulk update" at bounding box center [558, 95] width 76 height 11
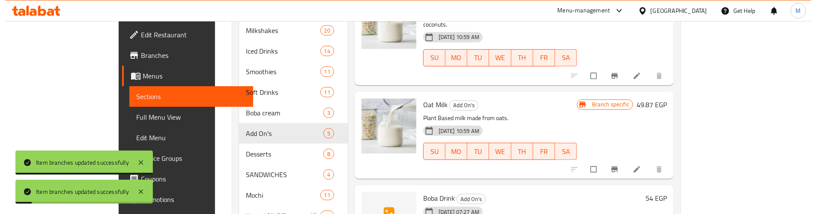
scroll to position [372, 0]
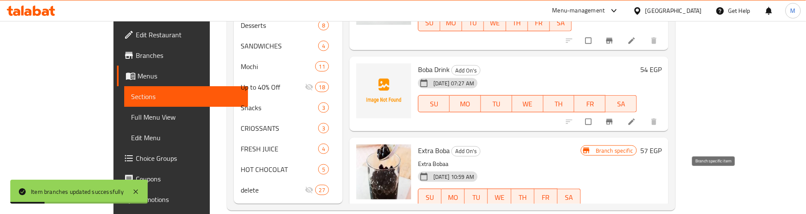
click at [614, 211] on icon "Branch-specific-item" at bounding box center [609, 215] width 9 height 9
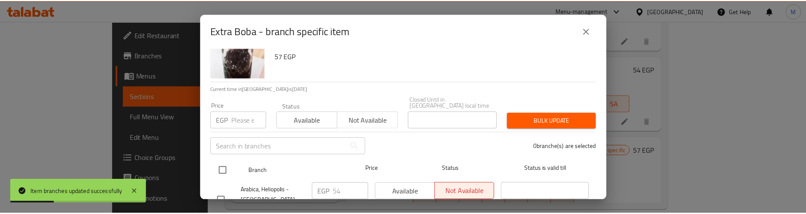
scroll to position [54, 0]
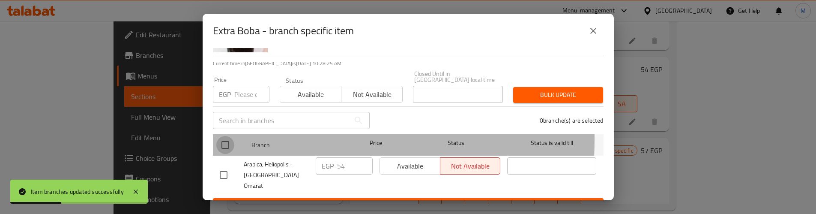
drag, startPoint x: 224, startPoint y: 133, endPoint x: 238, endPoint y: 84, distance: 51.1
click at [224, 136] on input "checkbox" at bounding box center [225, 145] width 18 height 18
checkbox input "true"
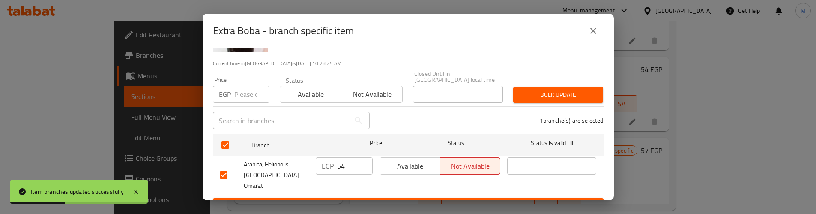
click at [238, 86] on input "number" at bounding box center [251, 94] width 35 height 17
paste input "54.0"
type input "54.0"
click at [574, 90] on span "Bulk update" at bounding box center [558, 95] width 76 height 11
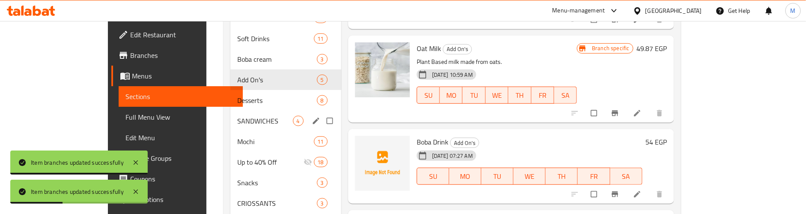
scroll to position [308, 0]
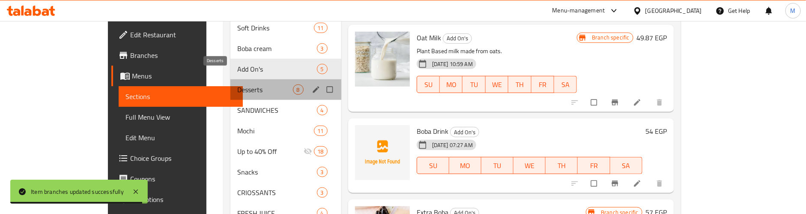
click at [248, 84] on span "Desserts" at bounding box center [265, 89] width 56 height 10
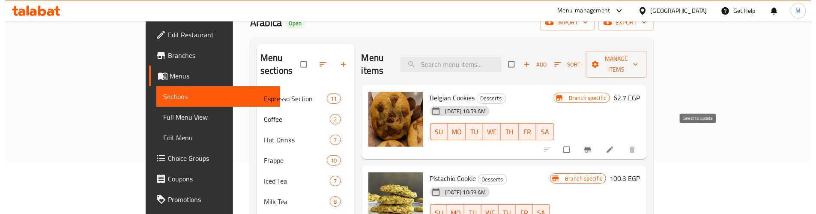
scroll to position [51, 0]
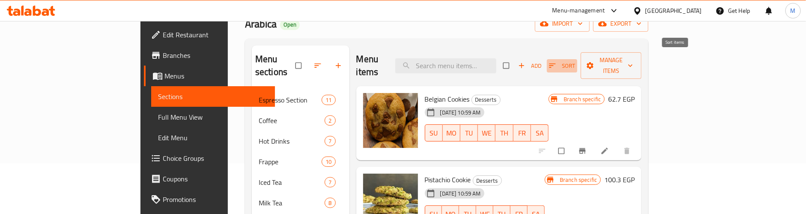
click at [557, 61] on icon "button" at bounding box center [552, 65] width 9 height 9
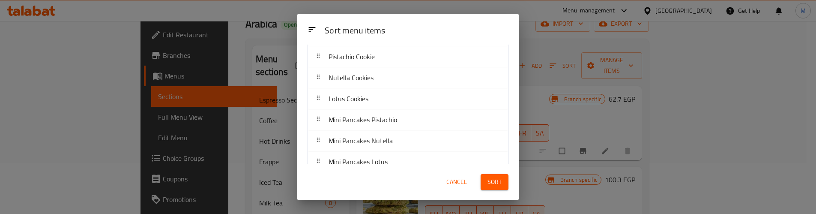
scroll to position [15, 0]
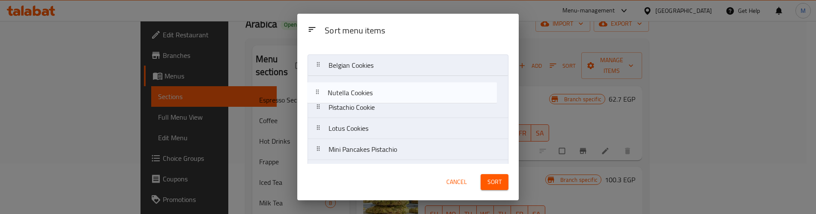
click at [363, 89] on nav "Belgian Cookies Pistachio Cookie Nutella Cookies Lotus Cookies Mini Pancakes Pi…" at bounding box center [408, 138] width 201 height 169
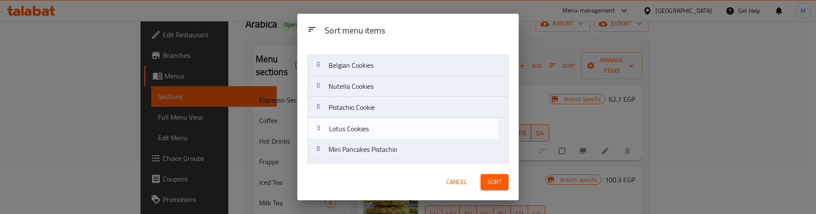
drag, startPoint x: 366, startPoint y: 128, endPoint x: 365, endPoint y: 103, distance: 24.9
click at [365, 103] on nav "Belgian Cookies Nutella Cookies Pistachio Cookie Lotus Cookies Mini Pancakes Pi…" at bounding box center [408, 138] width 201 height 169
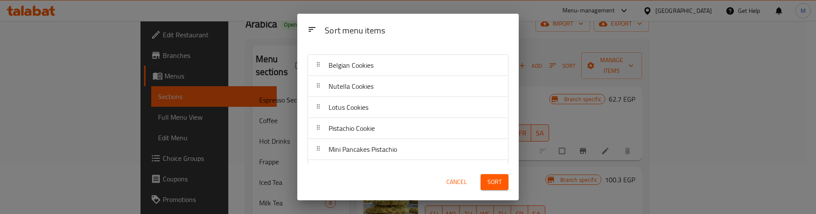
drag, startPoint x: 371, startPoint y: 155, endPoint x: 370, endPoint y: 141, distance: 13.3
click at [370, 147] on nav "Belgian Cookies Nutella Cookies Lotus Cookies Pistachio Cookie Mini Pancakes Pi…" at bounding box center [408, 138] width 201 height 169
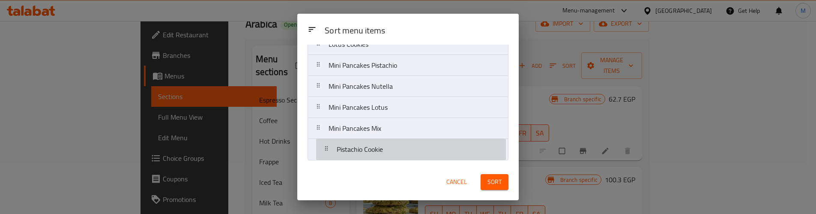
drag, startPoint x: 370, startPoint y: 131, endPoint x: 378, endPoint y: 156, distance: 26.0
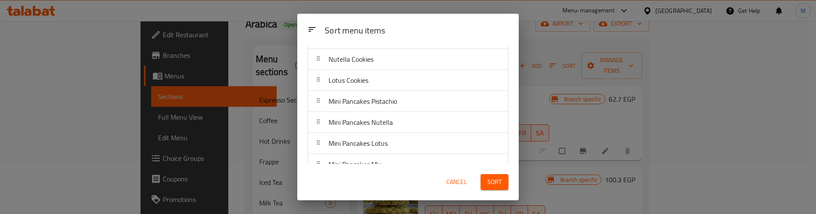
scroll to position [64, 0]
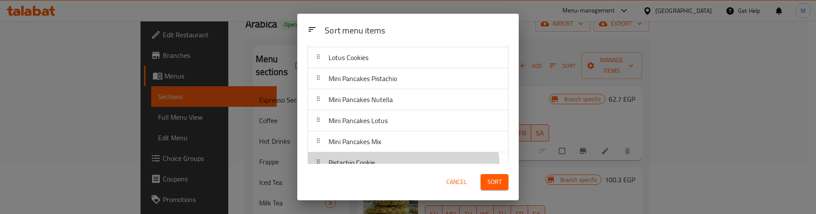
click at [391, 78] on span "Mini Pancakes Pistachio" at bounding box center [363, 78] width 69 height 13
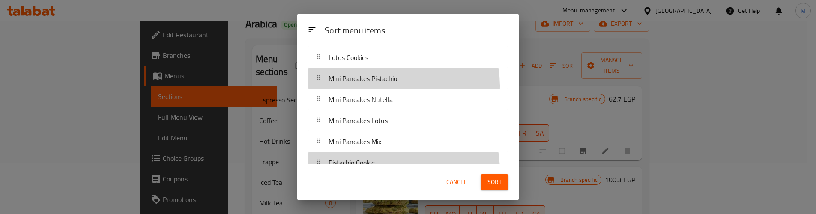
drag, startPoint x: 393, startPoint y: 87, endPoint x: 394, endPoint y: 92, distance: 4.3
click at [394, 90] on nav "Belgian Cookies Nutella Cookies Lotus Cookies Mini Pancakes Pistachio Mini Panc…" at bounding box center [408, 89] width 201 height 169
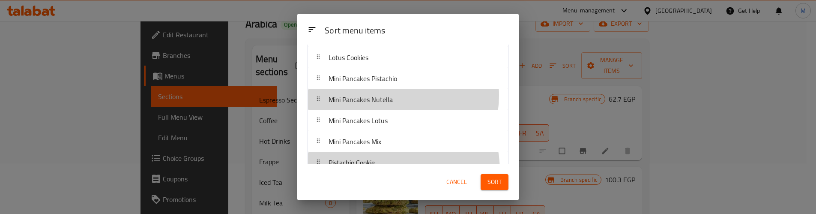
click at [394, 101] on div "Mini Pancakes Nutella" at bounding box center [360, 99] width 71 height 21
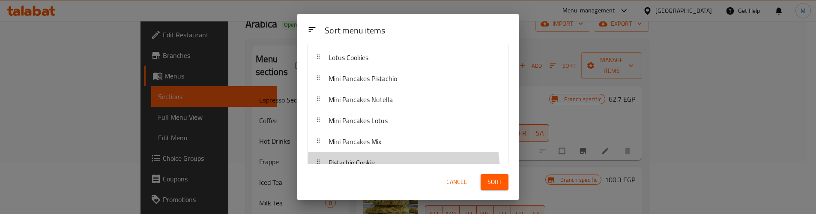
click at [331, 83] on span "Mini Pancakes Pistachio" at bounding box center [363, 78] width 69 height 13
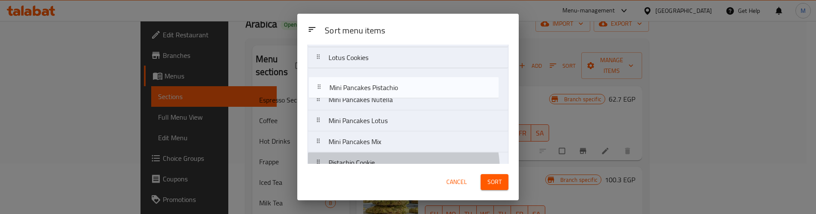
click at [337, 100] on nav "Belgian Cookies Nutella Cookies Lotus Cookies Mini Pancakes Pistachio Mini Panc…" at bounding box center [408, 89] width 201 height 169
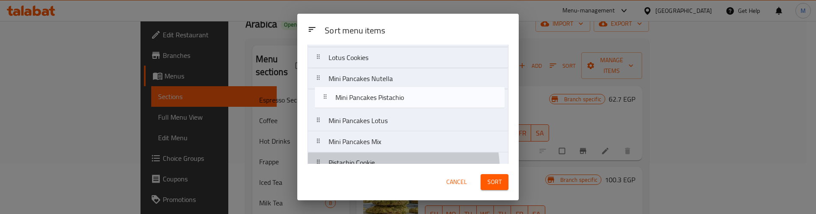
drag, startPoint x: 320, startPoint y: 81, endPoint x: 329, endPoint y: 103, distance: 24.2
click at [329, 103] on nav "Belgian Cookies Nutella Cookies Lotus Cookies Mini Pancakes Pistachio Mini Panc…" at bounding box center [408, 89] width 201 height 169
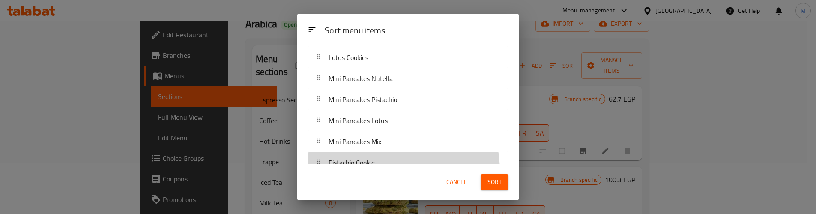
click at [324, 123] on div at bounding box center [318, 120] width 14 height 17
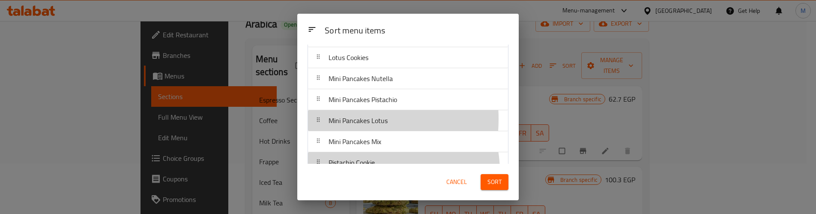
drag, startPoint x: 323, startPoint y: 120, endPoint x: 323, endPoint y: 104, distance: 15.4
click at [323, 104] on nav "Belgian Cookies Nutella Cookies Lotus Cookies Mini Pancakes Nutella Mini Pancak…" at bounding box center [408, 89] width 201 height 169
click at [323, 104] on div at bounding box center [318, 99] width 14 height 17
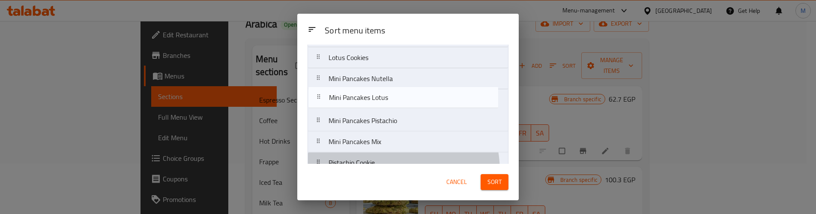
drag, startPoint x: 324, startPoint y: 104, endPoint x: 324, endPoint y: 96, distance: 8.6
click at [324, 96] on nav "Belgian Cookies Nutella Cookies Lotus Cookies Mini Pancakes Nutella Mini Pancak…" at bounding box center [408, 89] width 201 height 169
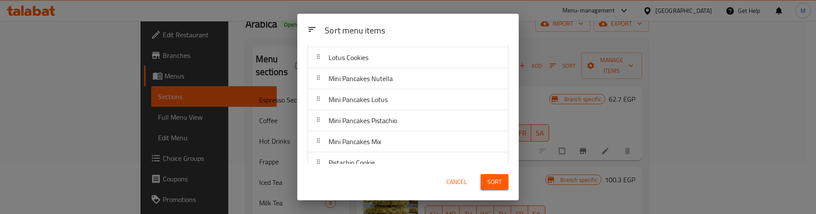
click at [324, 125] on div at bounding box center [318, 120] width 14 height 17
drag, startPoint x: 326, startPoint y: 136, endPoint x: 326, endPoint y: 141, distance: 5.1
click at [326, 141] on nav "Belgian Cookies Nutella Cookies Lotus Cookies Mini Pancakes Nutella Mini Pancak…" at bounding box center [408, 89] width 201 height 169
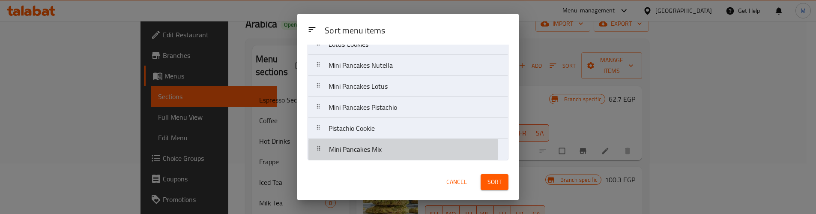
scroll to position [79, 0]
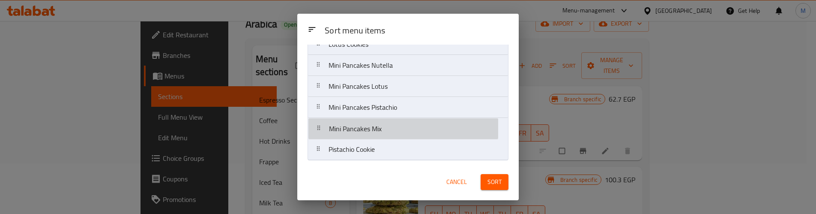
drag, startPoint x: 328, startPoint y: 149, endPoint x: 328, endPoint y: 117, distance: 31.7
click at [328, 117] on nav "Belgian Cookies Nutella Cookies Lotus Cookies Mini Pancakes Nutella Mini Pancak…" at bounding box center [408, 75] width 201 height 169
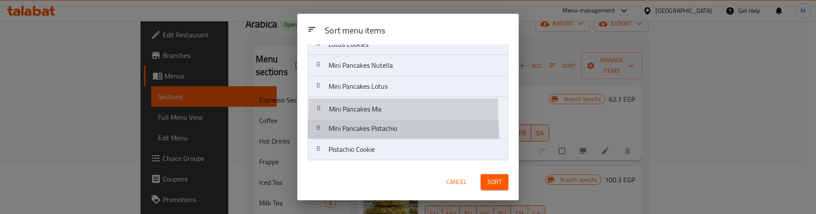
click at [328, 102] on nav "Belgian Cookies Nutella Cookies Lotus Cookies Mini Pancakes Nutella Mini Pancak…" at bounding box center [408, 75] width 201 height 169
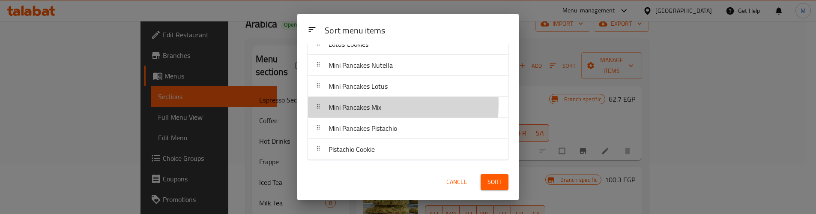
click at [494, 176] on span "Sort" at bounding box center [495, 181] width 14 height 11
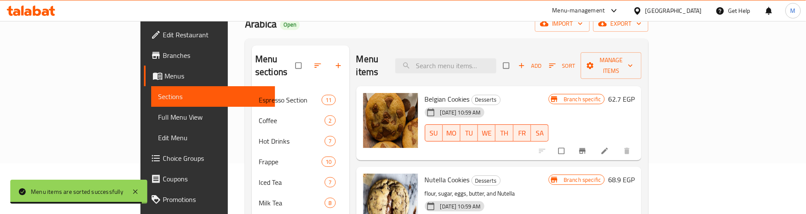
click at [526, 93] on h6 "Belgian Cookies Desserts" at bounding box center [487, 99] width 124 height 12
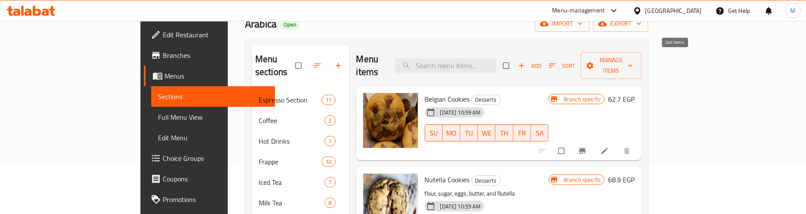
click at [557, 61] on icon "button" at bounding box center [552, 65] width 9 height 9
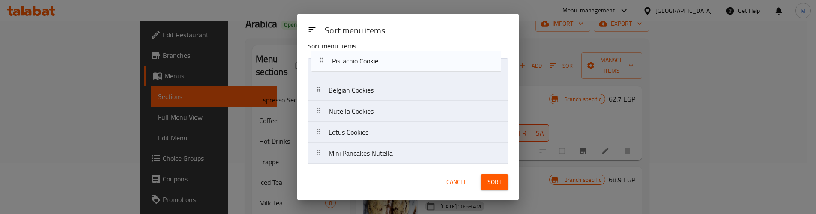
scroll to position [0, 0]
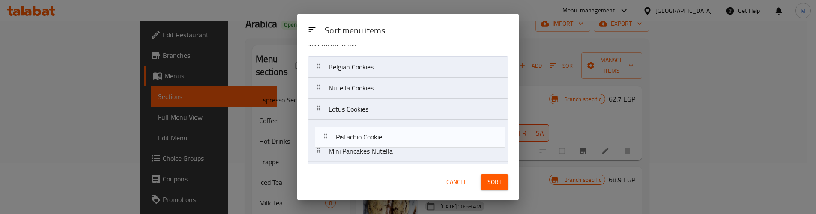
drag, startPoint x: 350, startPoint y: 149, endPoint x: 356, endPoint y: 137, distance: 14.2
click at [356, 137] on nav "Belgian Cookies Nutella Cookies Lotus Cookies Mini Pancakes Nutella Mini Pancak…" at bounding box center [408, 140] width 201 height 169
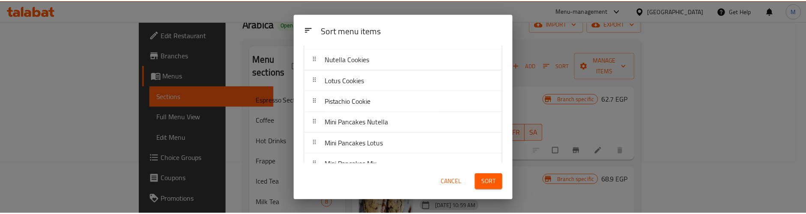
scroll to position [79, 0]
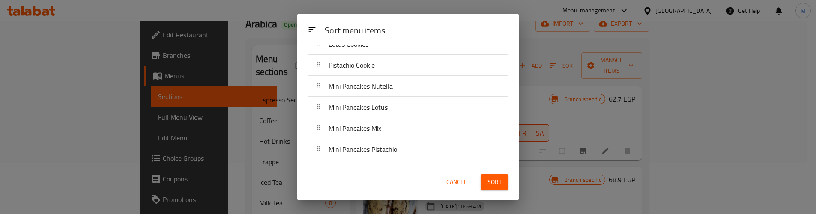
click at [494, 184] on span "Sort" at bounding box center [495, 181] width 14 height 11
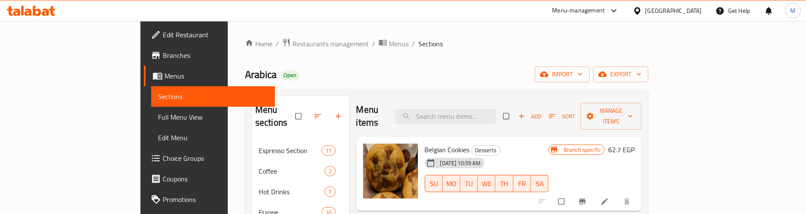
click at [404, 73] on div "Arabica Open import export" at bounding box center [447, 74] width 404 height 16
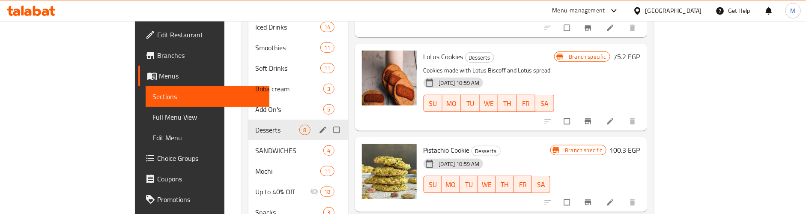
scroll to position [257, 0]
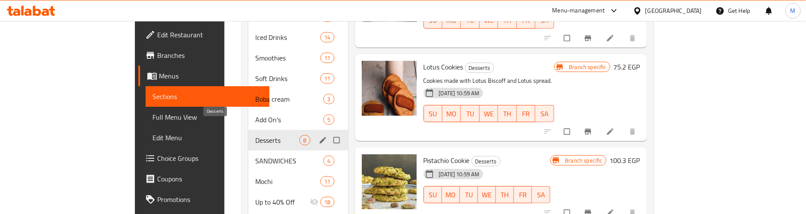
click at [257, 135] on span "Desserts" at bounding box center [277, 140] width 45 height 10
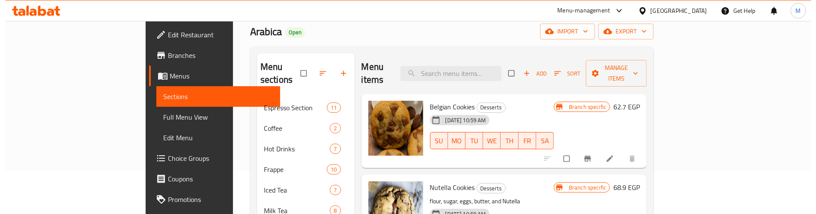
scroll to position [64, 0]
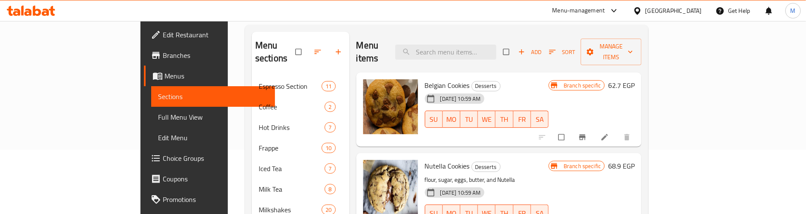
click at [587, 133] on icon "Branch-specific-item" at bounding box center [582, 137] width 9 height 9
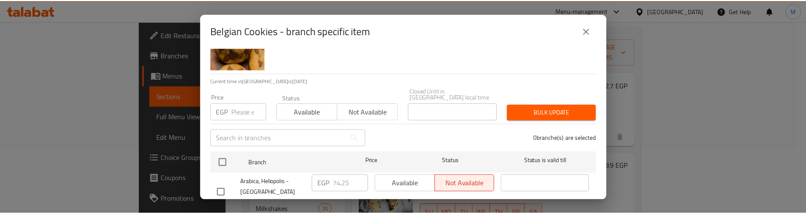
scroll to position [54, 0]
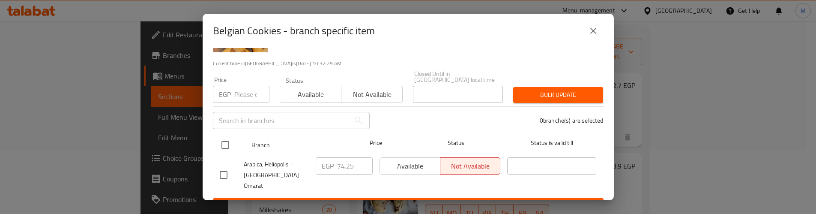
click at [225, 136] on input "checkbox" at bounding box center [225, 145] width 18 height 18
checkbox input "true"
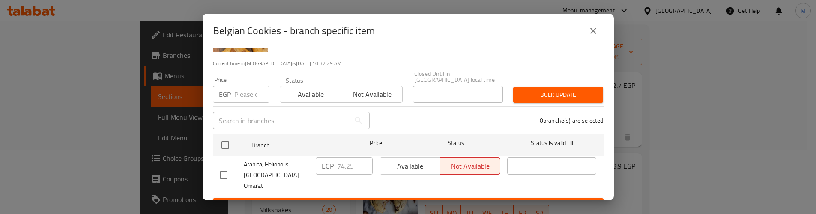
checkbox input "true"
click at [242, 91] on input "number" at bounding box center [251, 94] width 35 height 17
paste input "74.25"
type input "74.25"
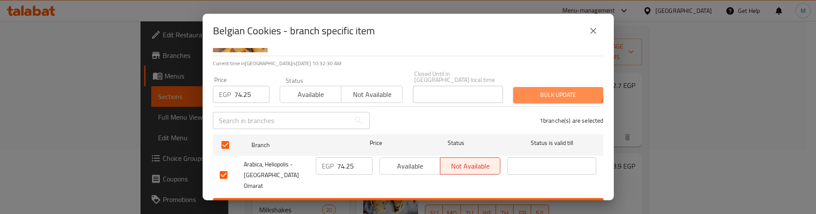
click at [548, 90] on span "Bulk update" at bounding box center [558, 95] width 76 height 11
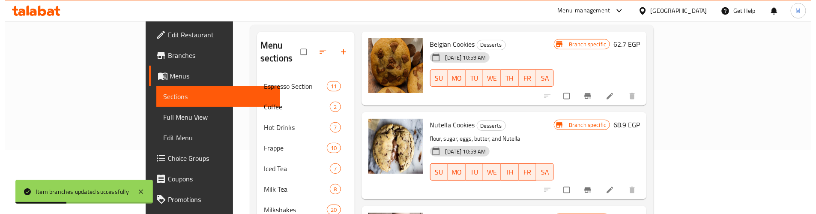
scroll to position [64, 0]
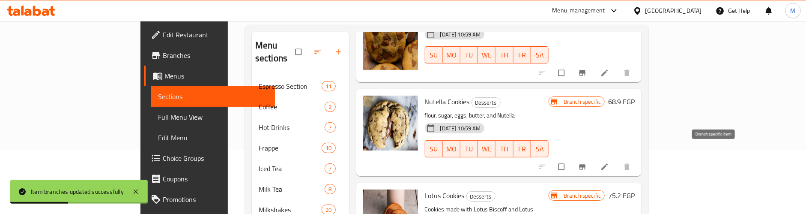
click at [586, 164] on icon "Branch-specific-item" at bounding box center [583, 167] width 6 height 6
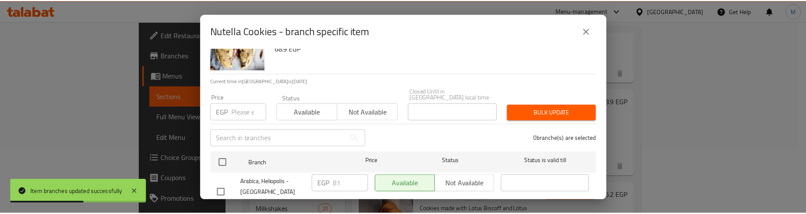
scroll to position [54, 0]
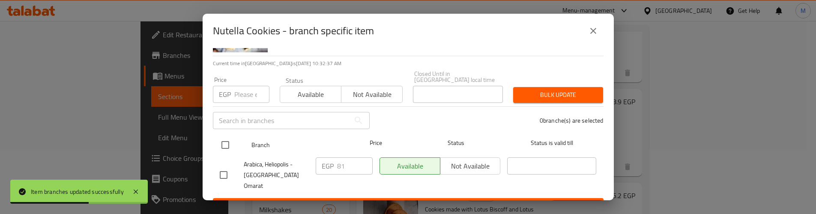
click at [221, 144] on input "checkbox" at bounding box center [225, 145] width 18 height 18
checkbox input "true"
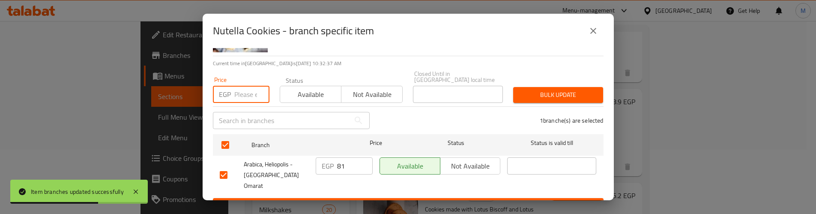
click at [242, 89] on input "number" at bounding box center [251, 94] width 35 height 17
paste input "81.0"
type input "81.0"
click at [526, 87] on button "Bulk update" at bounding box center [558, 95] width 90 height 16
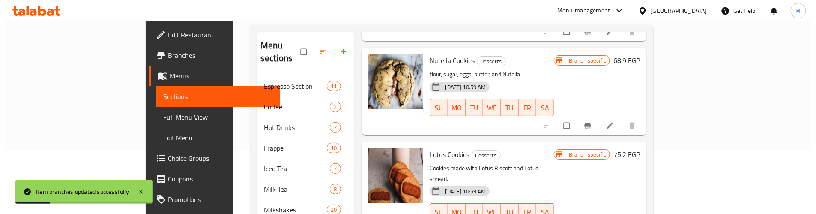
scroll to position [129, 0]
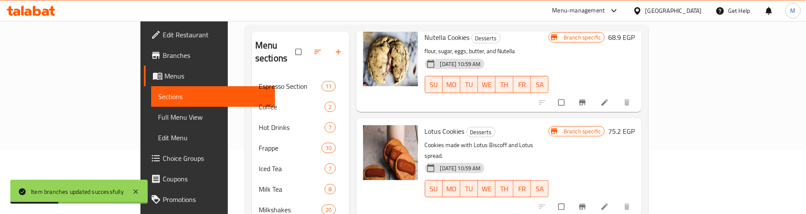
click at [587, 202] on icon "Branch-specific-item" at bounding box center [582, 206] width 9 height 9
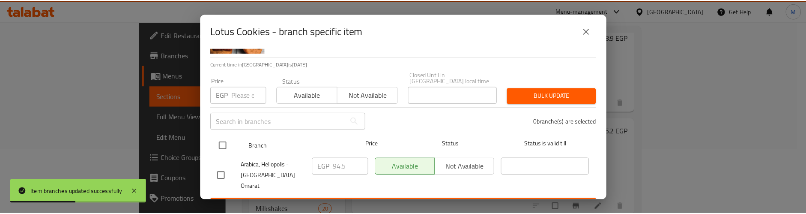
scroll to position [54, 0]
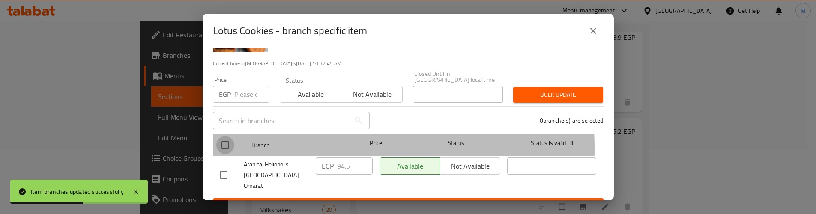
drag, startPoint x: 225, startPoint y: 143, endPoint x: 235, endPoint y: 108, distance: 36.5
click at [224, 136] on input "checkbox" at bounding box center [225, 145] width 18 height 18
checkbox input "true"
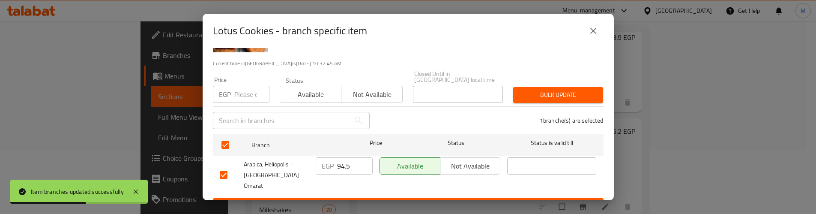
click at [239, 94] on input "number" at bounding box center [251, 94] width 35 height 17
paste input "94.50"
type input "94.50"
click at [513, 88] on button "Bulk update" at bounding box center [558, 95] width 90 height 16
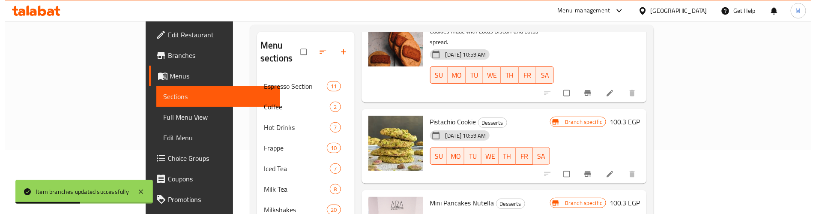
scroll to position [257, 0]
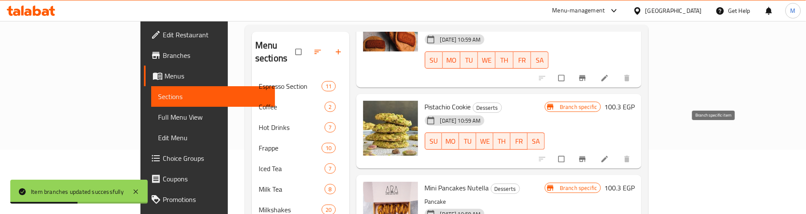
click at [587, 155] on icon "Branch-specific-item" at bounding box center [582, 159] width 9 height 9
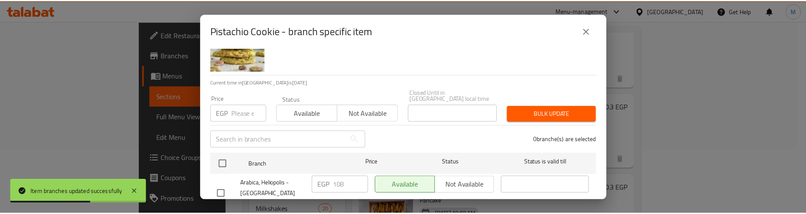
scroll to position [54, 0]
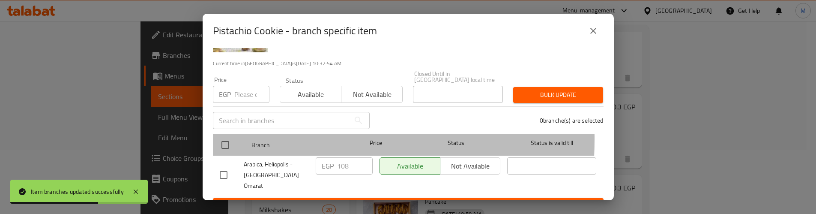
click at [213, 134] on div "Branch Price Status Status is valid till" at bounding box center [408, 144] width 391 height 21
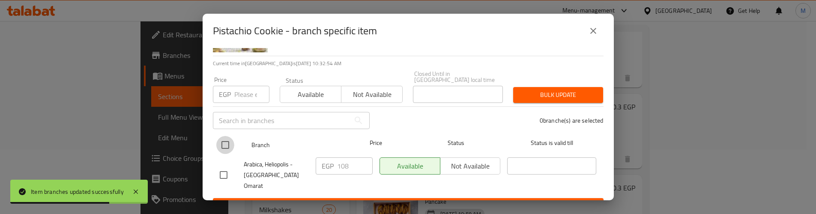
click at [225, 140] on input "checkbox" at bounding box center [225, 145] width 18 height 18
checkbox input "true"
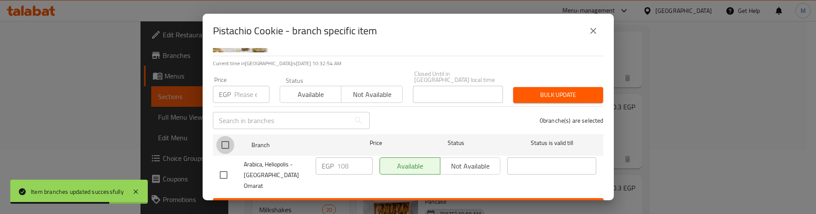
checkbox input "true"
click at [243, 87] on input "number" at bounding box center [251, 94] width 35 height 17
paste input "108.0"
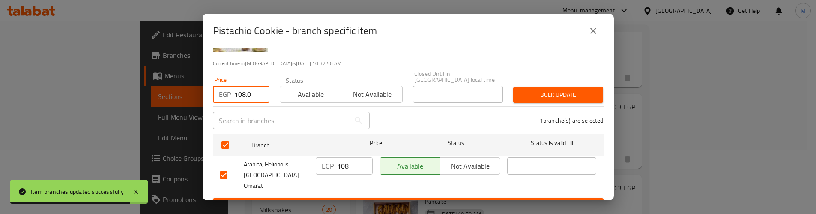
type input "108.0"
click at [524, 90] on span "Bulk update" at bounding box center [558, 95] width 76 height 11
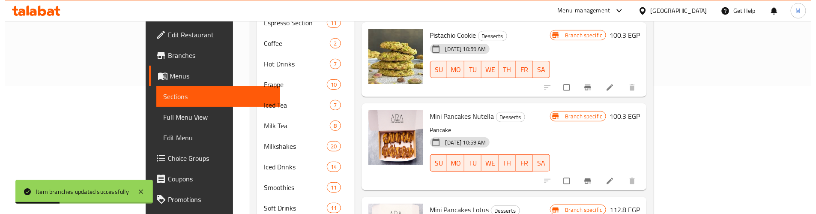
scroll to position [129, 0]
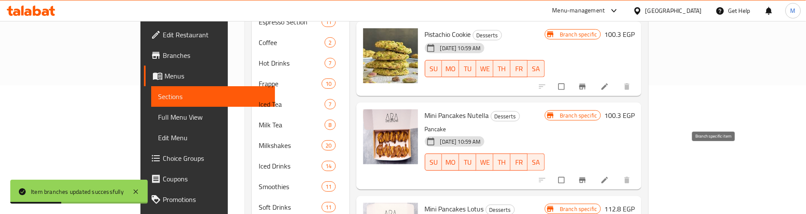
click at [587, 176] on icon "Branch-specific-item" at bounding box center [582, 180] width 9 height 9
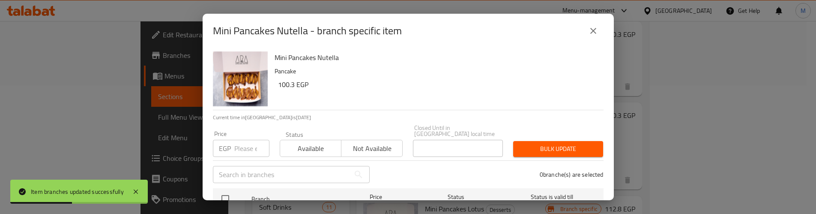
scroll to position [54, 0]
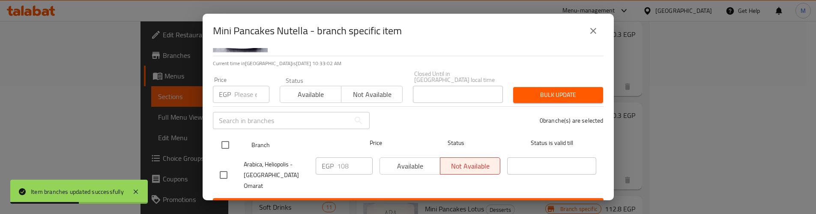
click at [221, 136] on input "checkbox" at bounding box center [225, 145] width 18 height 18
checkbox input "true"
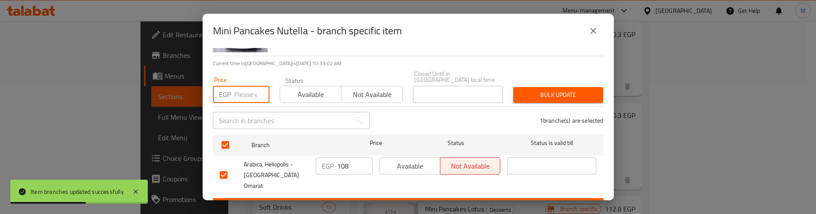
click at [237, 93] on input "number" at bounding box center [251, 94] width 35 height 17
paste input "108.0"
type input "108.0"
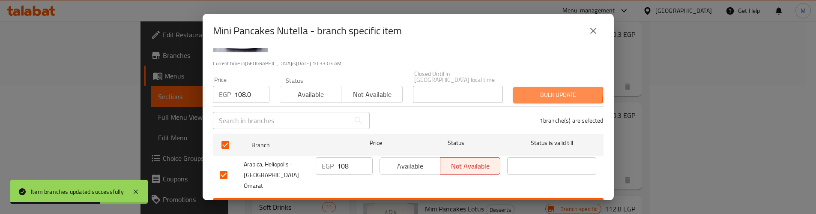
click at [548, 90] on span "Bulk update" at bounding box center [558, 95] width 76 height 11
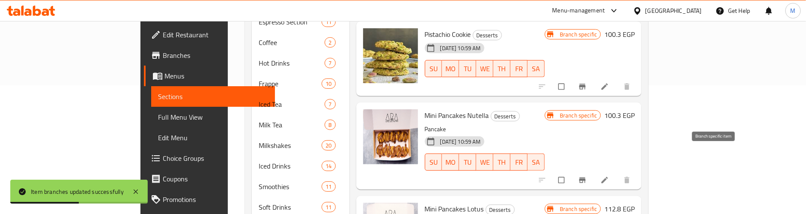
click at [586, 177] on icon "Branch-specific-item" at bounding box center [583, 180] width 6 height 6
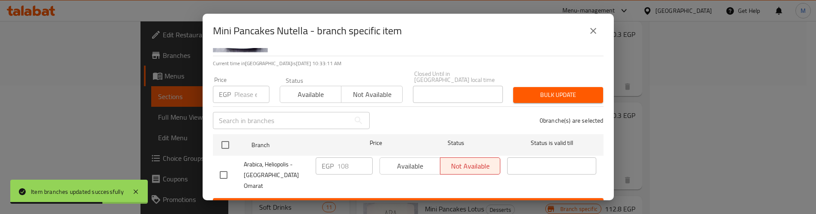
drag, startPoint x: 227, startPoint y: 136, endPoint x: 232, endPoint y: 117, distance: 19.3
click at [228, 136] on input "checkbox" at bounding box center [225, 145] width 18 height 18
checkbox input "true"
click at [243, 90] on input "number" at bounding box center [251, 94] width 35 height 17
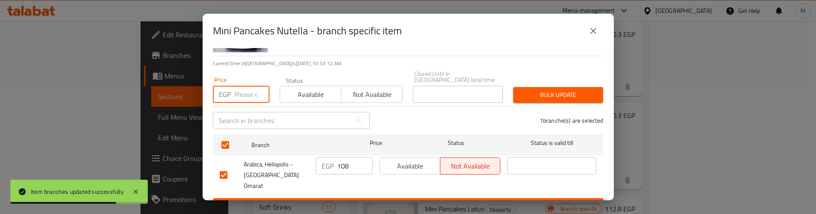
paste input "121.50"
type input "121.50"
click at [567, 90] on span "Bulk update" at bounding box center [558, 95] width 76 height 11
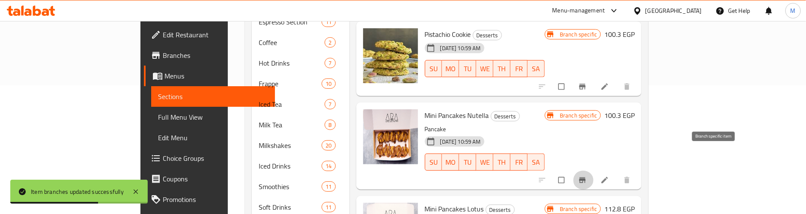
click at [586, 177] on icon "Branch-specific-item" at bounding box center [583, 180] width 6 height 6
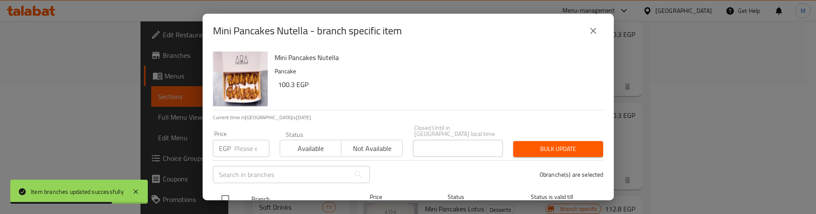
drag, startPoint x: 224, startPoint y: 188, endPoint x: 232, endPoint y: 166, distance: 22.9
click at [224, 190] on input "checkbox" at bounding box center [225, 199] width 18 height 18
checkbox input "true"
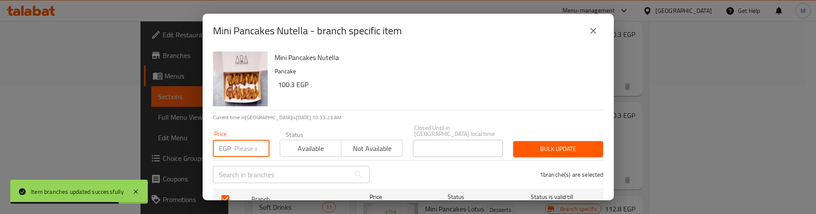
click at [234, 146] on input "number" at bounding box center [251, 148] width 35 height 17
paste input "108.0"
type input "108.0"
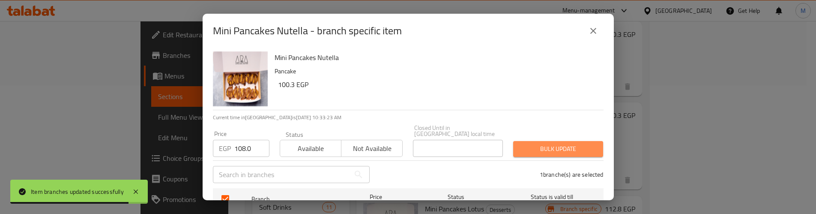
click at [562, 144] on span "Bulk update" at bounding box center [558, 149] width 76 height 11
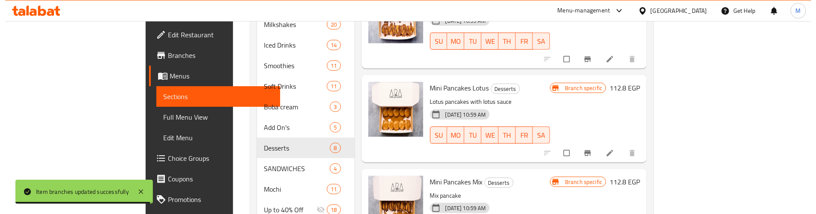
scroll to position [257, 0]
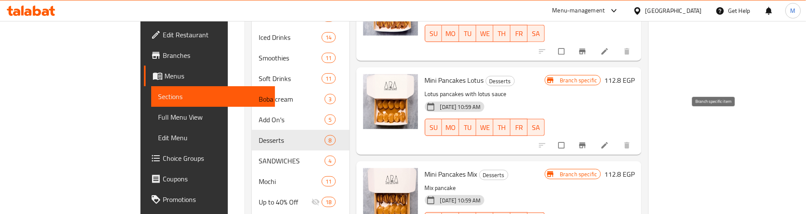
click at [589, 141] on span "Branch-specific-item" at bounding box center [583, 145] width 10 height 9
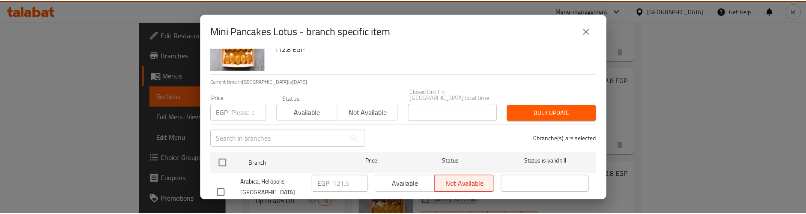
scroll to position [54, 0]
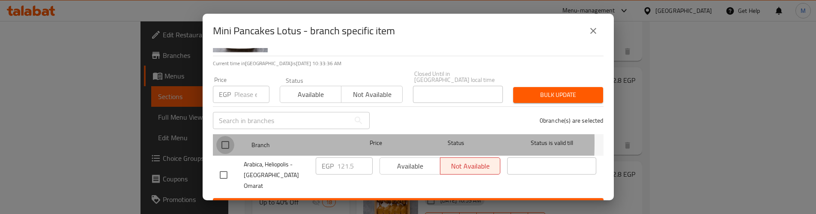
drag, startPoint x: 226, startPoint y: 136, endPoint x: 237, endPoint y: 94, distance: 43.7
click at [226, 136] on input "checkbox" at bounding box center [225, 145] width 18 height 18
checkbox input "true"
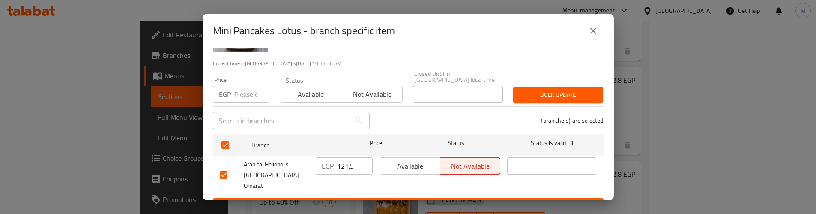
click at [237, 93] on input "number" at bounding box center [251, 94] width 35 height 17
paste input "121.50"
type input "121.50"
click at [537, 90] on span "Bulk update" at bounding box center [558, 95] width 76 height 11
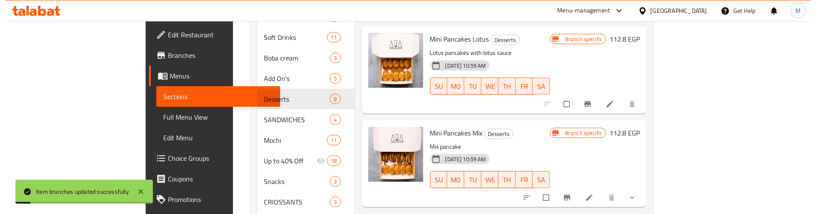
scroll to position [321, 0]
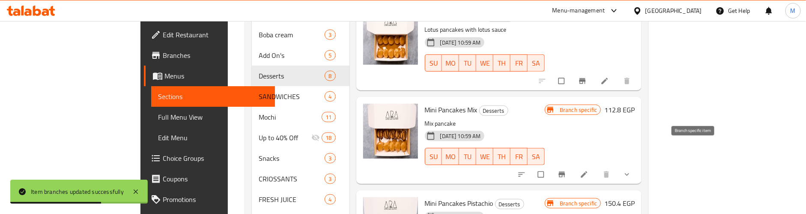
click at [573, 165] on button "Branch-specific-item" at bounding box center [563, 174] width 21 height 19
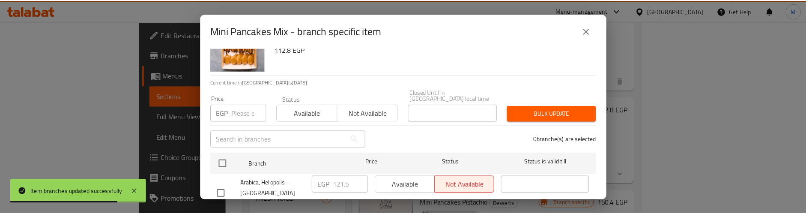
scroll to position [54, 0]
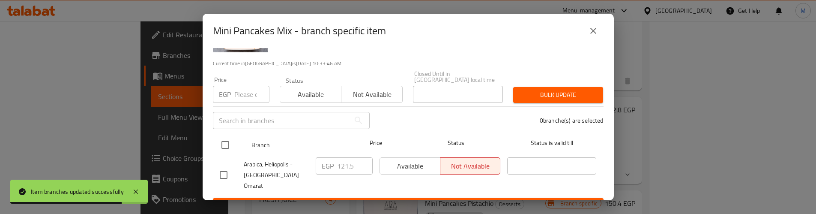
drag, startPoint x: 227, startPoint y: 141, endPoint x: 228, endPoint y: 135, distance: 5.6
click at [227, 137] on input "checkbox" at bounding box center [225, 145] width 18 height 18
checkbox input "true"
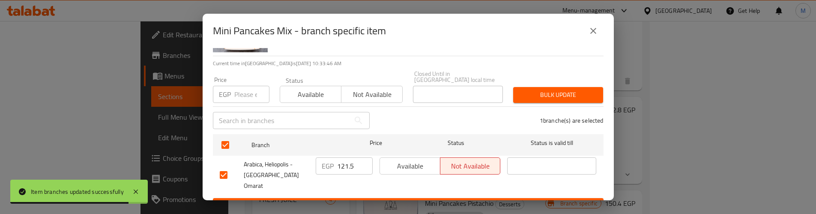
click at [240, 91] on input "number" at bounding box center [251, 94] width 35 height 17
paste input "121.50"
type input "121.50"
click at [541, 87] on button "Bulk update" at bounding box center [558, 95] width 90 height 16
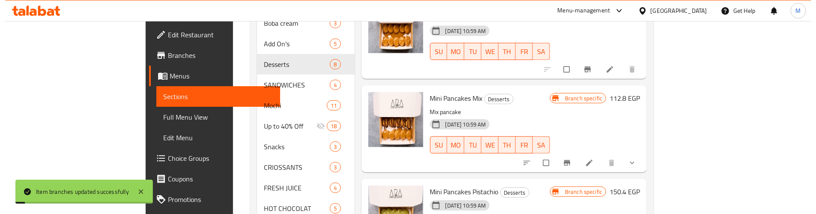
scroll to position [372, 0]
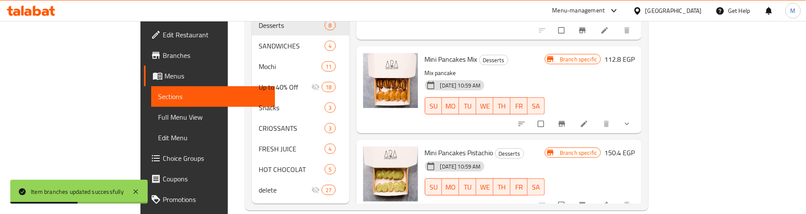
click at [594, 195] on button "Branch-specific-item" at bounding box center [583, 204] width 21 height 19
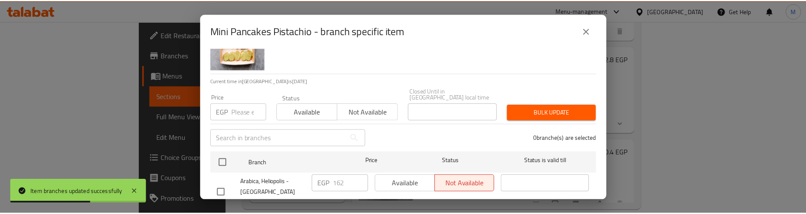
scroll to position [54, 0]
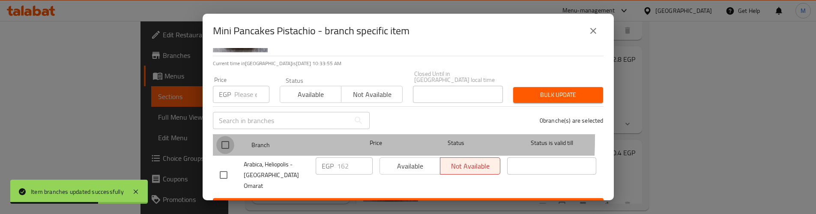
drag, startPoint x: 218, startPoint y: 132, endPoint x: 239, endPoint y: 103, distance: 35.5
click at [218, 136] on input "checkbox" at bounding box center [225, 145] width 18 height 18
checkbox input "true"
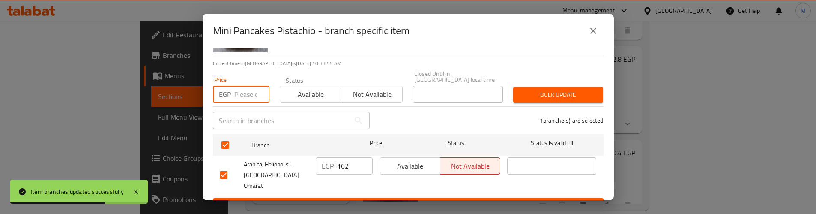
click at [247, 86] on input "number" at bounding box center [251, 94] width 35 height 17
paste input "162.0"
type input "162.0"
click at [549, 90] on span "Bulk update" at bounding box center [558, 95] width 76 height 11
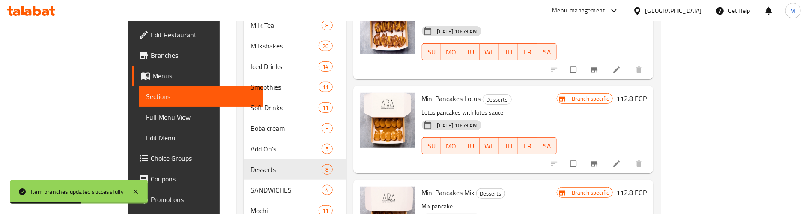
scroll to position [308, 0]
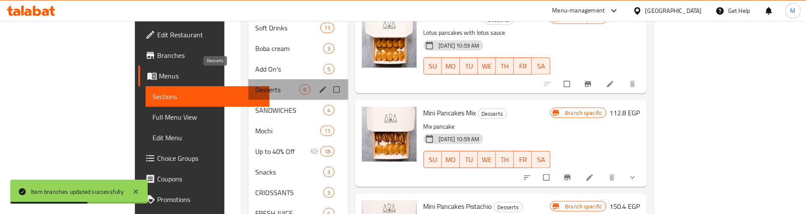
click at [255, 84] on span "Desserts" at bounding box center [277, 89] width 45 height 10
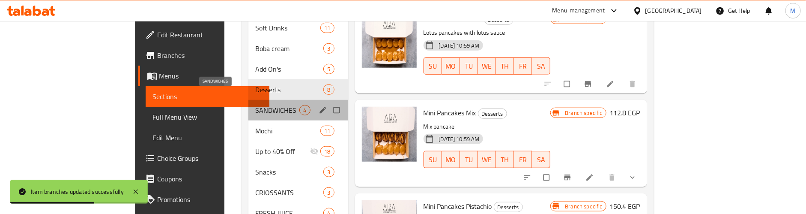
click at [255, 105] on span "SANDWICHES" at bounding box center [277, 110] width 45 height 10
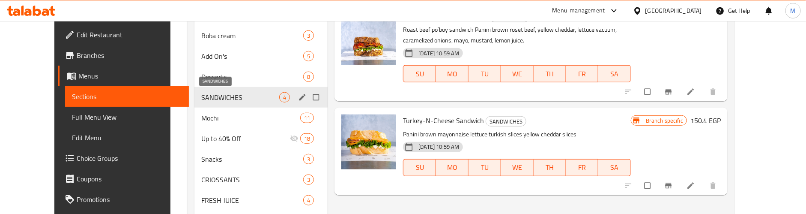
click at [212, 100] on span "SANDWICHES" at bounding box center [240, 97] width 78 height 10
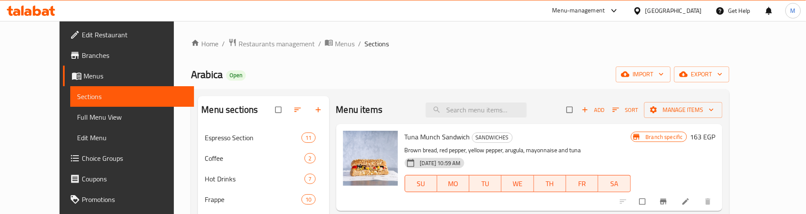
click at [520, 71] on div "Arabica Open import export" at bounding box center [460, 74] width 538 height 16
click at [730, 66] on button "export" at bounding box center [701, 74] width 55 height 16
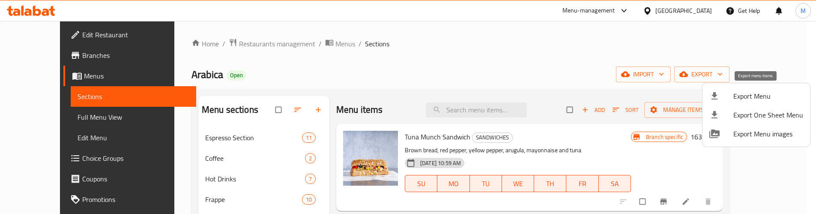
click at [760, 91] on span "Export Menu" at bounding box center [768, 96] width 70 height 10
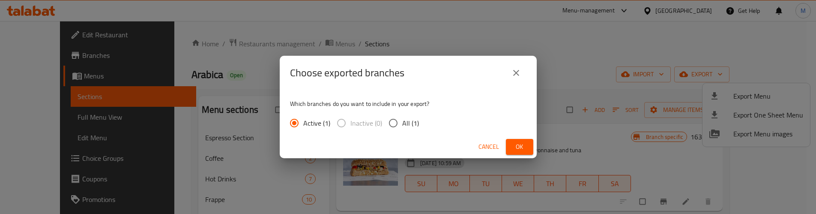
click at [389, 118] on input "All (1)" at bounding box center [393, 123] width 18 height 18
radio input "true"
click at [526, 147] on span "Ok" at bounding box center [520, 146] width 14 height 11
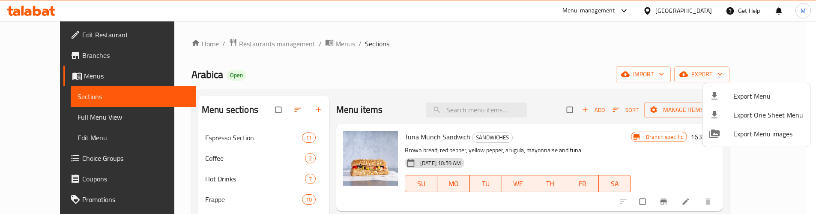
drag, startPoint x: 465, startPoint y: 49, endPoint x: 474, endPoint y: 51, distance: 9.1
click at [466, 49] on div at bounding box center [408, 107] width 816 height 214
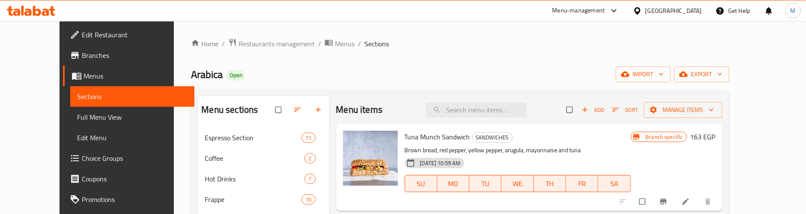
click at [509, 47] on ol "Home / Restaurants management / Menus / Sections" at bounding box center [460, 43] width 538 height 11
click at [619, 111] on icon "button" at bounding box center [616, 110] width 6 height 4
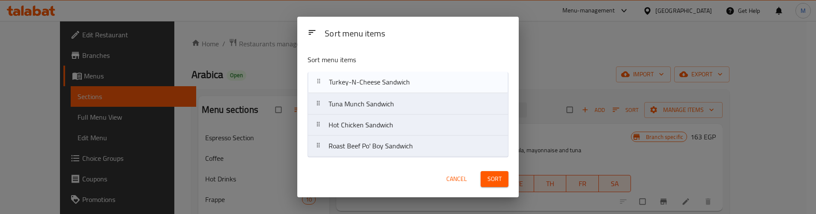
drag, startPoint x: 359, startPoint y: 151, endPoint x: 359, endPoint y: 84, distance: 66.8
click at [359, 84] on nav "Tuna Munch Sandwich Hot Chicken Sandwich Roast Beef Po' Boy Sandwich Turkey-N-C…" at bounding box center [408, 114] width 201 height 85
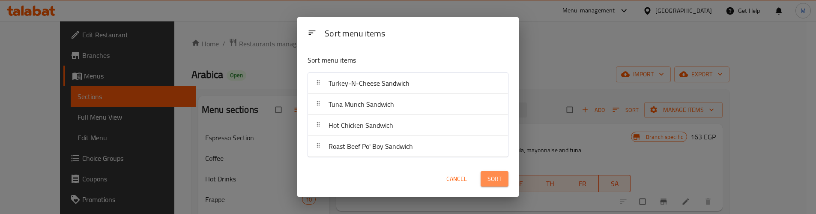
click at [495, 179] on span "Sort" at bounding box center [495, 179] width 14 height 11
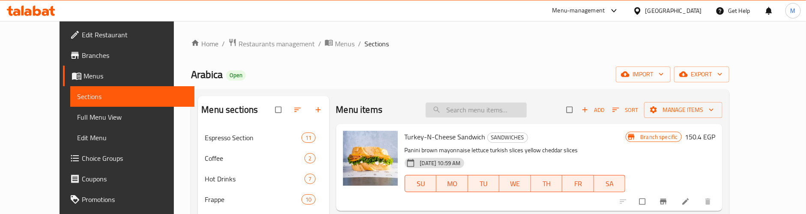
click at [487, 109] on input "search" at bounding box center [476, 109] width 101 height 15
paste input "Ultimate Cheese Sandwich"
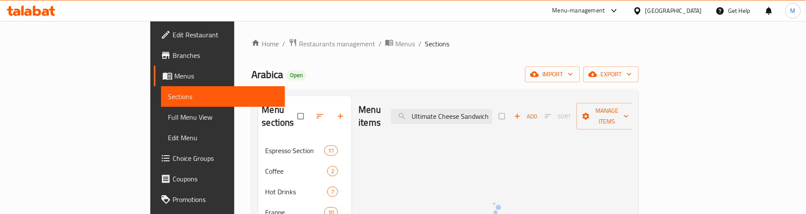
drag, startPoint x: 517, startPoint y: 108, endPoint x: 563, endPoint y: 113, distance: 47.0
click at [563, 113] on div "Menu items Ultimate Cheese Sandwich Add Sort Manage items" at bounding box center [495, 116] width 273 height 41
click at [492, 109] on input "Ultimate Cheese" at bounding box center [441, 116] width 101 height 15
click at [492, 109] on input "Ultimate" at bounding box center [441, 116] width 101 height 15
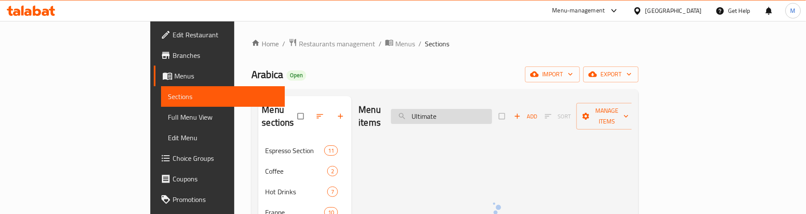
click at [492, 109] on input "Ultimate" at bounding box center [441, 116] width 101 height 15
paste input "Salmon Bite Sandwich"
drag, startPoint x: 527, startPoint y: 103, endPoint x: 374, endPoint y: 126, distance: 155.1
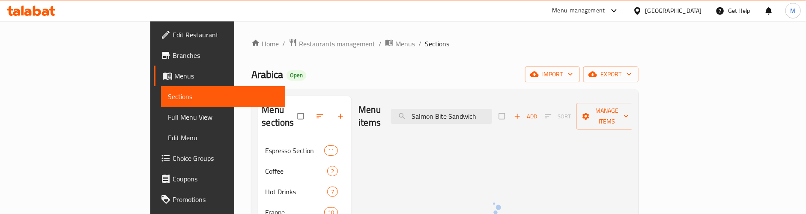
type input "h"
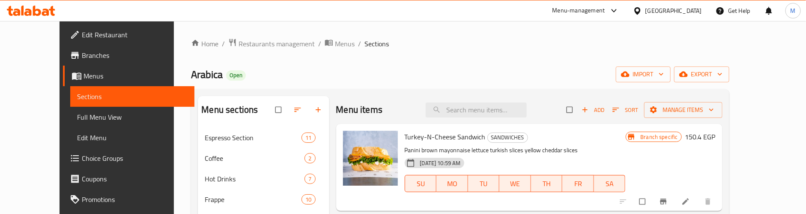
drag, startPoint x: 572, startPoint y: 63, endPoint x: 598, endPoint y: 75, distance: 28.4
click at [589, 106] on icon "button" at bounding box center [585, 109] width 9 height 9
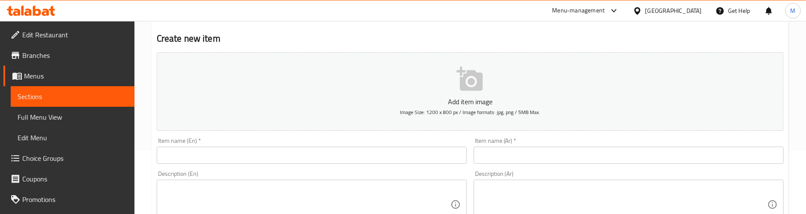
scroll to position [64, 0]
click at [234, 154] on input "text" at bounding box center [312, 154] width 310 height 17
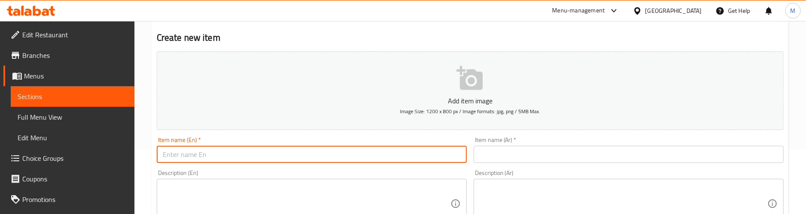
paste input "Ultimate Cheese Sandwich"
type input "Ultimate Cheese Sandwich"
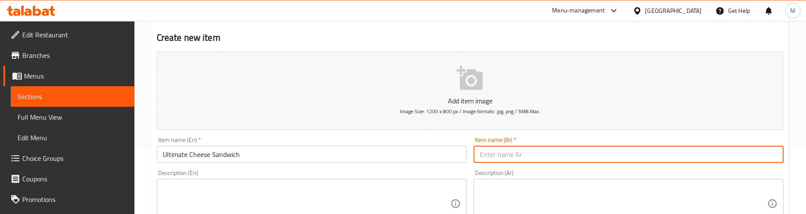
click at [589, 153] on input "text" at bounding box center [629, 154] width 310 height 17
paste input "ساندويتش الجبن المثالي"
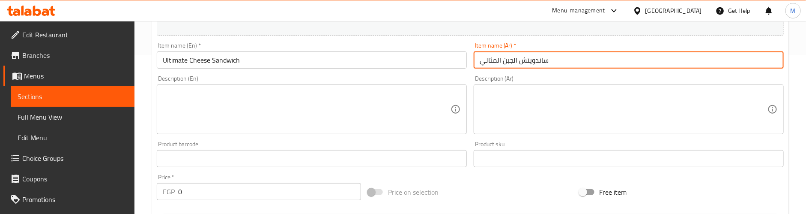
scroll to position [193, 0]
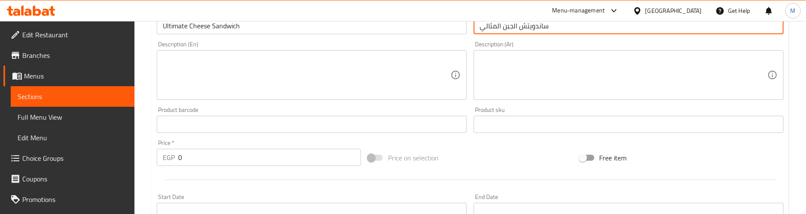
type input "ساندويتش الجبن المثالي"
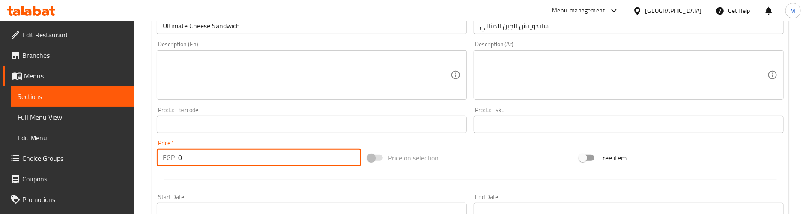
drag, startPoint x: 161, startPoint y: 156, endPoint x: 162, endPoint y: 161, distance: 5.4
click at [157, 156] on div "EGP 0 Price *" at bounding box center [259, 157] width 204 height 17
paste input "182.25"
type input "182.25"
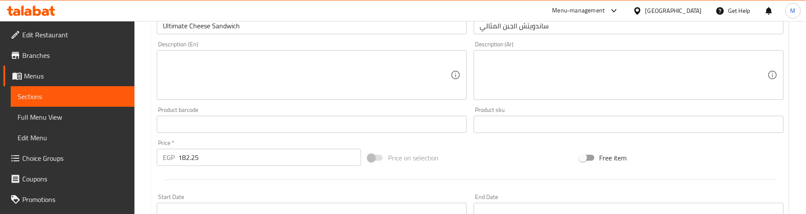
click at [191, 174] on div at bounding box center [470, 179] width 634 height 21
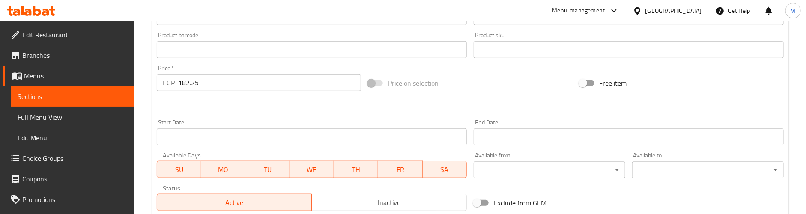
scroll to position [391, 0]
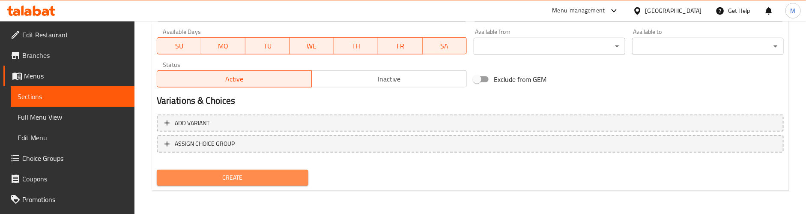
click at [209, 177] on span "Create" at bounding box center [233, 177] width 138 height 11
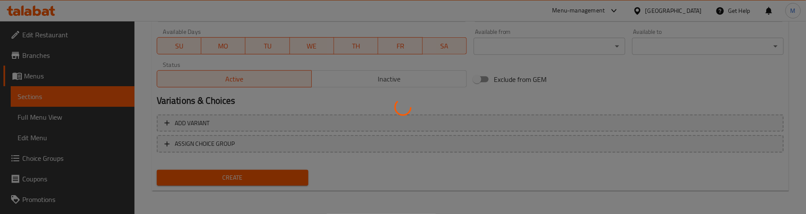
type input "0"
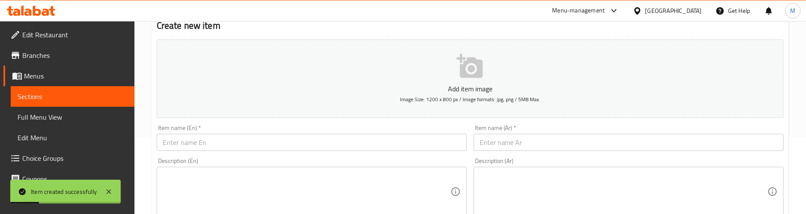
scroll to position [69, 0]
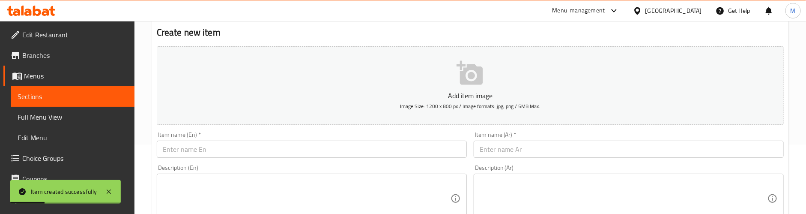
click at [209, 155] on input "text" at bounding box center [312, 149] width 310 height 17
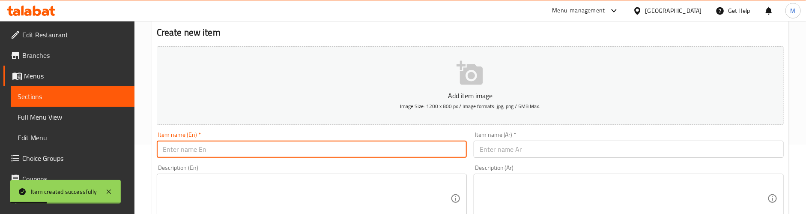
paste input "Salmon Bite Sandwich"
type input "Salmon Bite Sandwich"
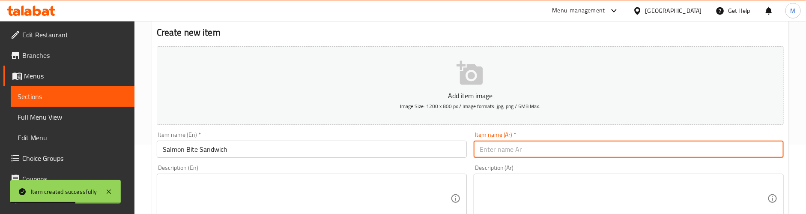
click at [584, 146] on input "text" at bounding box center [629, 149] width 310 height 17
paste input "ساندويتش سمك السلمون"
type input "ساندويتش سمك السلمون"
click at [413, 138] on div "Item name (En)   * Salmon Bite Sandwich Item name (En) *" at bounding box center [312, 145] width 310 height 26
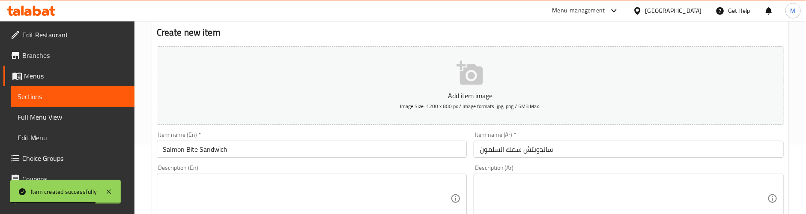
scroll to position [198, 0]
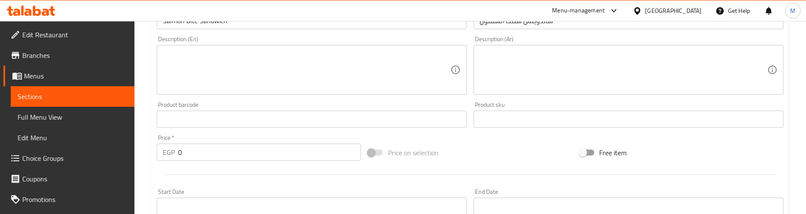
click at [158, 150] on div "EGP 0 Price *" at bounding box center [259, 152] width 204 height 17
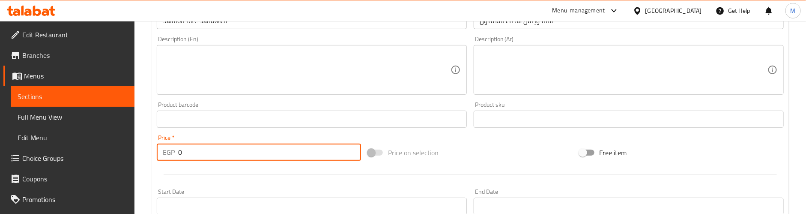
paste input "222.75"
type input "222.75"
click at [184, 171] on div at bounding box center [470, 174] width 634 height 21
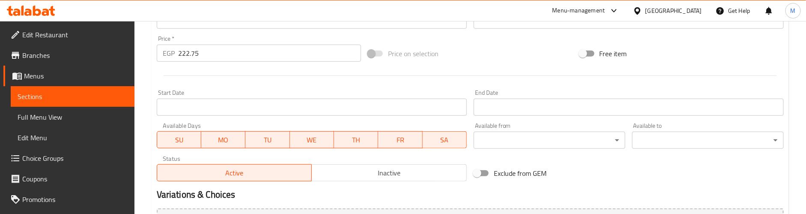
scroll to position [391, 0]
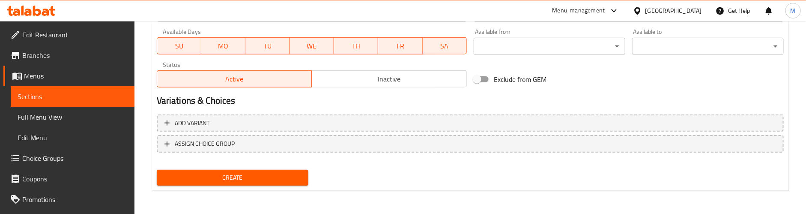
click at [207, 172] on span "Create" at bounding box center [233, 177] width 138 height 11
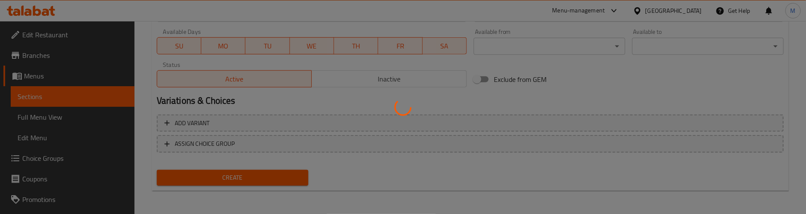
type input "0"
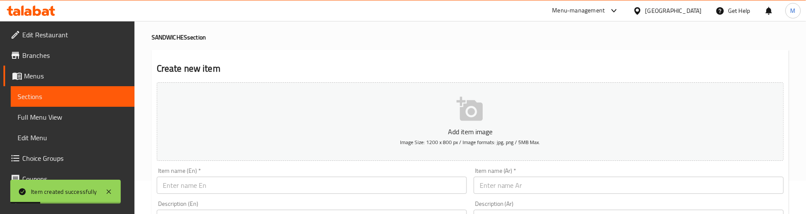
scroll to position [0, 0]
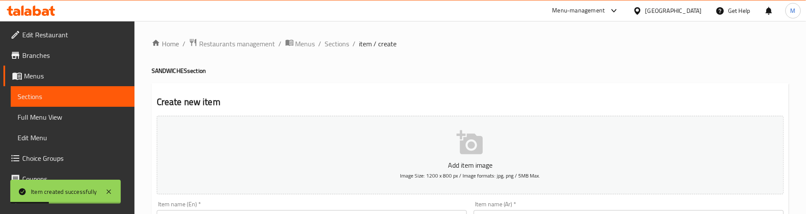
click at [332, 71] on h4 "SANDWICHES section" at bounding box center [470, 70] width 637 height 9
click at [332, 44] on span "Sections" at bounding box center [337, 44] width 24 height 10
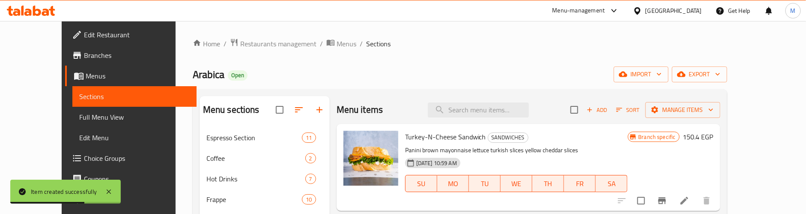
click at [426, 72] on div "Arabica Open import export" at bounding box center [460, 74] width 535 height 16
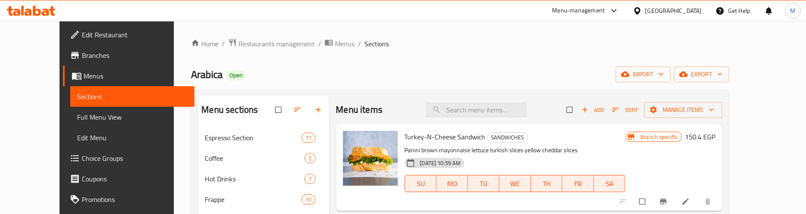
click at [620, 107] on icon "button" at bounding box center [616, 109] width 9 height 9
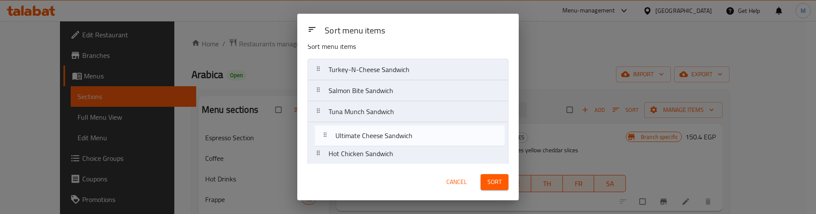
scroll to position [36, 0]
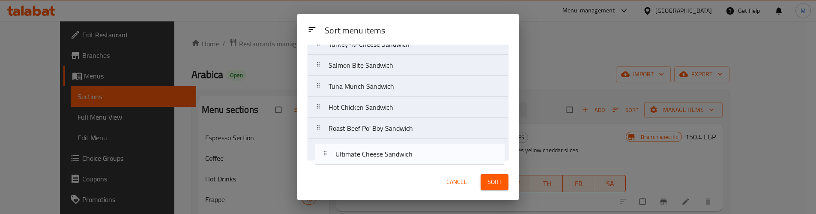
drag, startPoint x: 356, startPoint y: 104, endPoint x: 364, endPoint y: 152, distance: 48.5
click at [365, 159] on nav "Turkey-N-Cheese Sandwich Ultimate Cheese Sandwich Salmon Bite Sandwich Tuna Mun…" at bounding box center [408, 96] width 201 height 127
drag, startPoint x: 356, startPoint y: 89, endPoint x: 363, endPoint y: 155, distance: 66.3
click at [363, 155] on nav "Turkey-N-Cheese Sandwich Salmon Bite Sandwich Tuna Munch Sandwich Hot Chicken S…" at bounding box center [408, 96] width 201 height 127
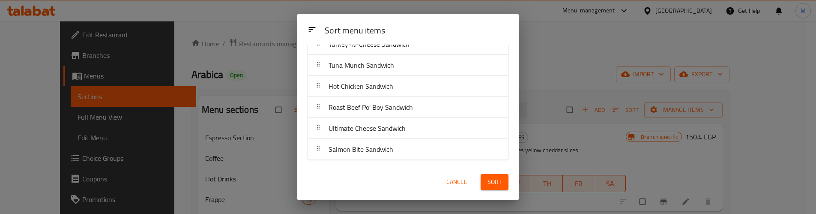
click at [505, 174] on div "Sort" at bounding box center [495, 182] width 38 height 26
click at [497, 178] on span "Sort" at bounding box center [495, 181] width 14 height 11
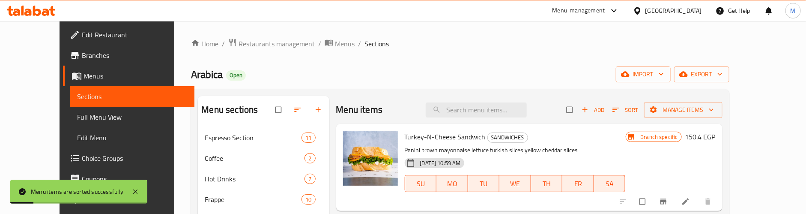
click at [626, 139] on h6 "Turkey-N-Cheese Sandwich SANDWICHES" at bounding box center [515, 137] width 221 height 12
click at [668, 198] on icon "Branch-specific-item" at bounding box center [663, 201] width 9 height 9
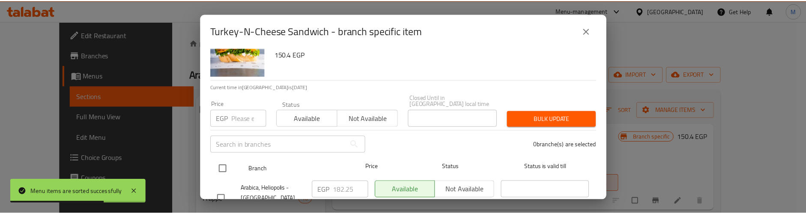
scroll to position [54, 0]
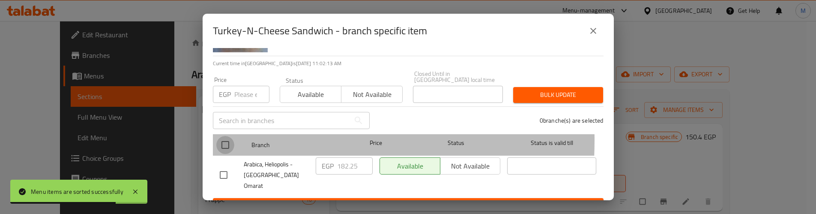
click at [223, 136] on input "checkbox" at bounding box center [225, 145] width 18 height 18
checkbox input "true"
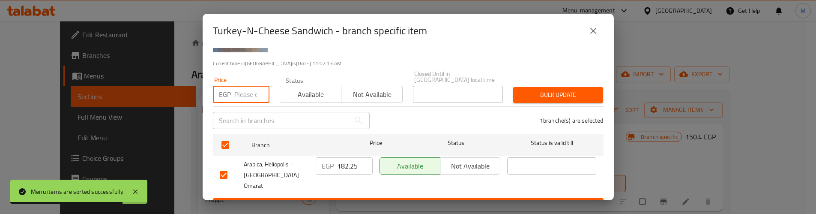
click at [237, 94] on input "number" at bounding box center [251, 94] width 35 height 17
paste input "182.25"
type input "182.25"
click at [548, 90] on span "Bulk update" at bounding box center [558, 95] width 76 height 11
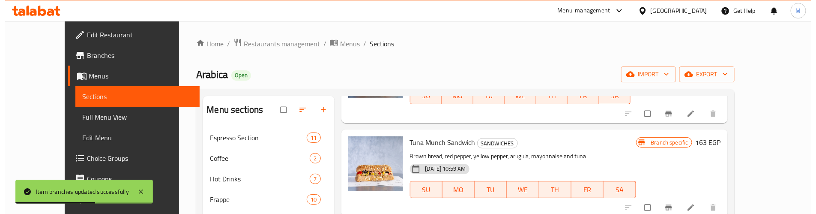
scroll to position [102, 0]
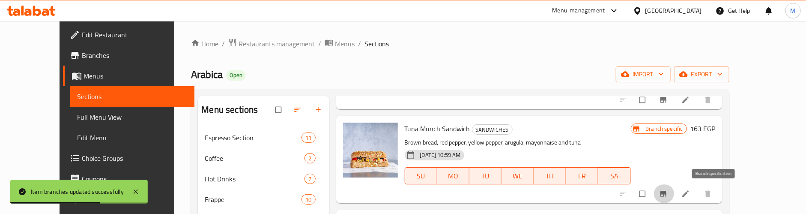
click at [667, 192] on icon "Branch-specific-item" at bounding box center [663, 194] width 6 height 6
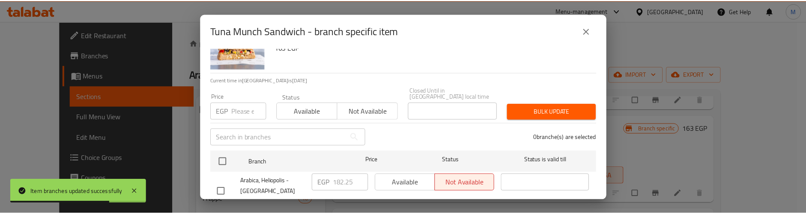
scroll to position [54, 0]
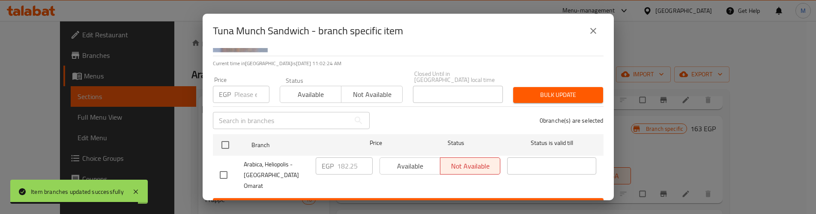
click at [590, 26] on icon "close" at bounding box center [593, 31] width 10 height 10
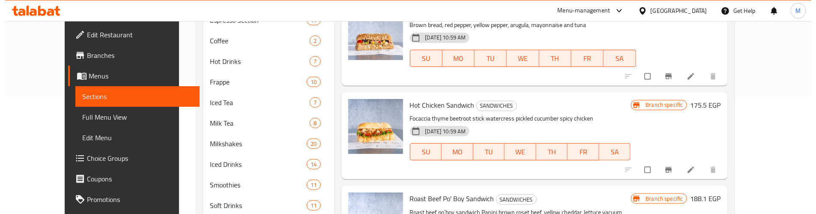
scroll to position [129, 0]
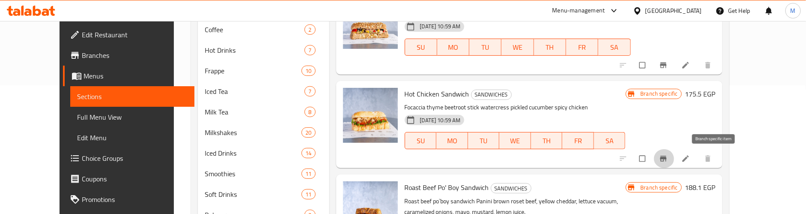
click at [668, 161] on icon "Branch-specific-item" at bounding box center [663, 158] width 9 height 9
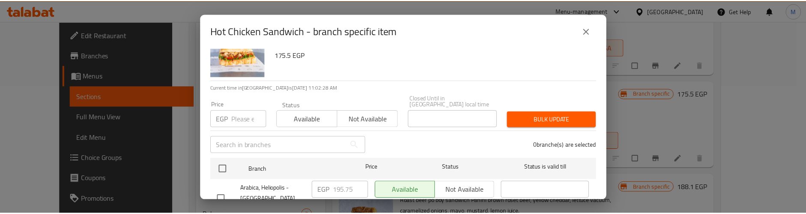
scroll to position [54, 0]
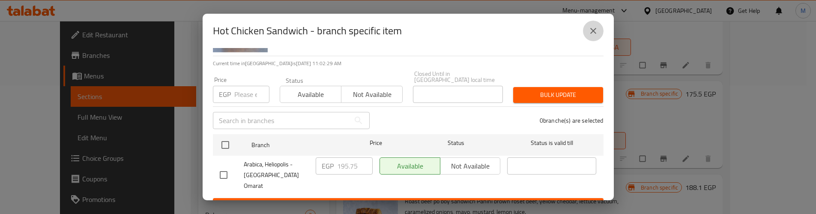
click at [594, 31] on icon "close" at bounding box center [593, 31] width 10 height 10
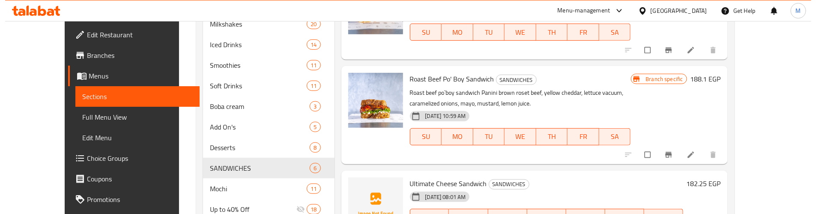
scroll to position [257, 0]
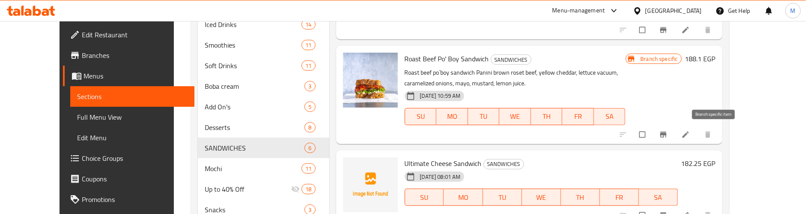
click at [667, 137] on icon "Branch-specific-item" at bounding box center [663, 135] width 6 height 6
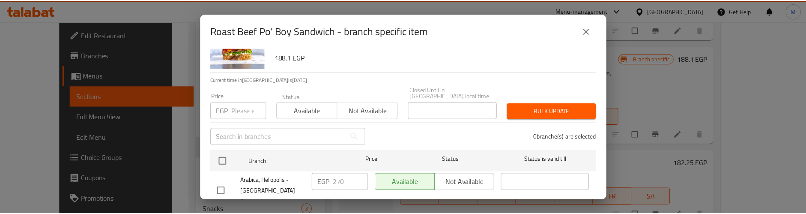
scroll to position [54, 0]
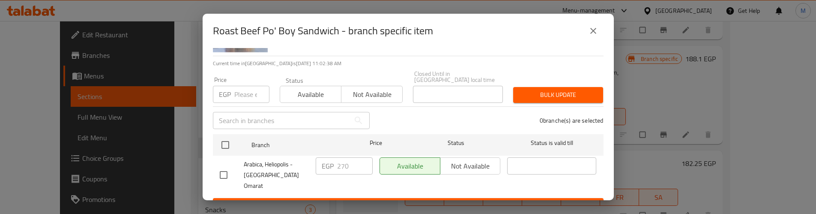
click at [586, 33] on button "close" at bounding box center [593, 31] width 21 height 21
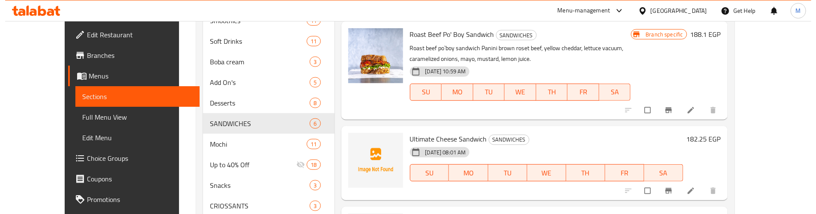
scroll to position [321, 0]
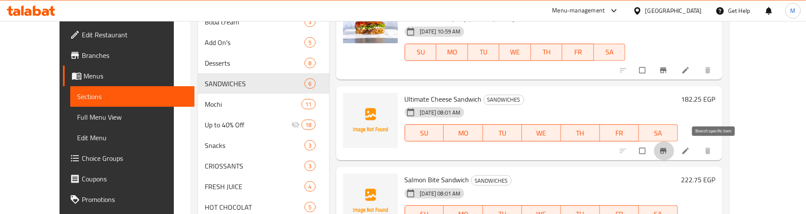
click at [675, 151] on button "Branch-specific-item" at bounding box center [664, 150] width 21 height 19
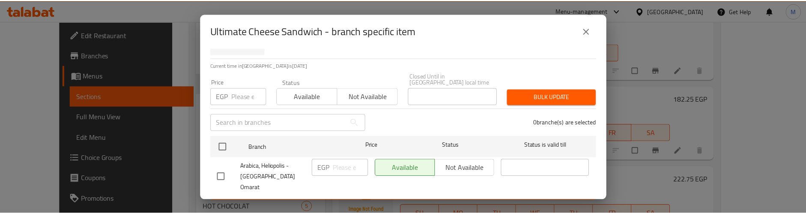
scroll to position [54, 0]
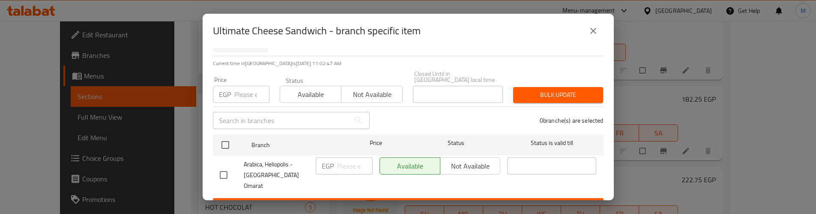
click at [595, 30] on icon "close" at bounding box center [593, 31] width 10 height 10
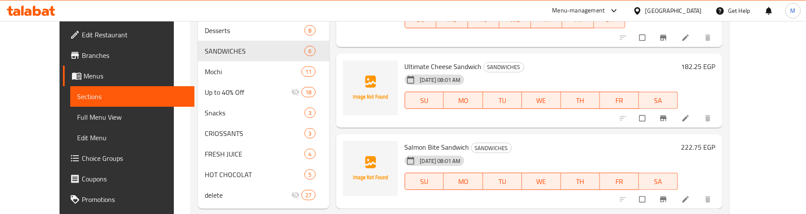
scroll to position [372, 0]
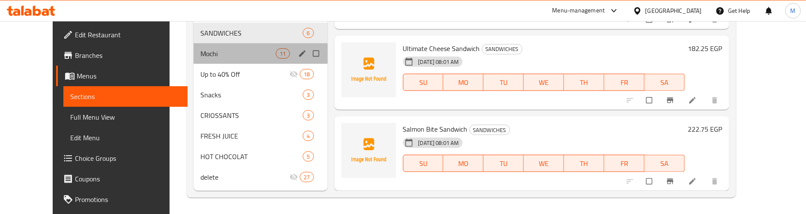
click at [227, 45] on div "Mochi 11" at bounding box center [261, 53] width 134 height 21
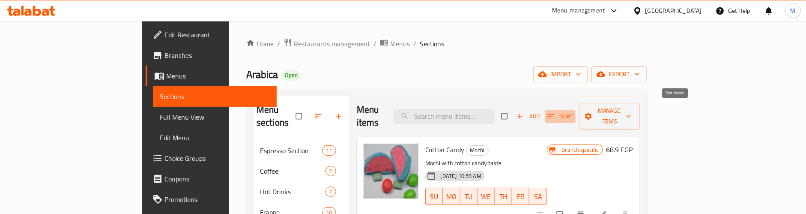
click at [555, 112] on icon "button" at bounding box center [551, 116] width 9 height 9
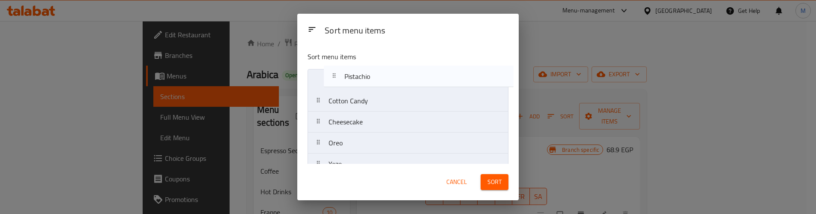
drag, startPoint x: 377, startPoint y: 131, endPoint x: 392, endPoint y: 86, distance: 47.6
click at [392, 86] on nav "Cotton Candy Cheesecake Oreo Yozo Taro Barbary Fig Salted Caramel Brownies Mang…" at bounding box center [408, 185] width 201 height 232
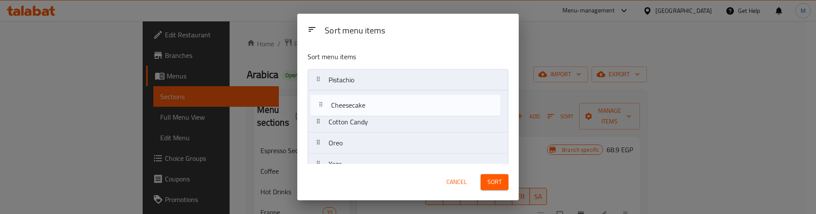
drag, startPoint x: 363, startPoint y: 128, endPoint x: 365, endPoint y: 108, distance: 19.8
click at [365, 108] on nav "Pistachio Cotton Candy Cheesecake Oreo Yozo Taro Barbary Fig Salted Caramel Bro…" at bounding box center [408, 185] width 201 height 232
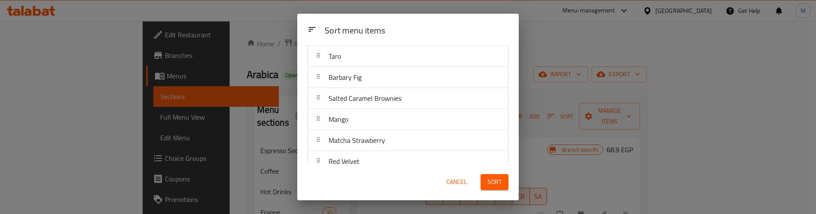
scroll to position [143, 0]
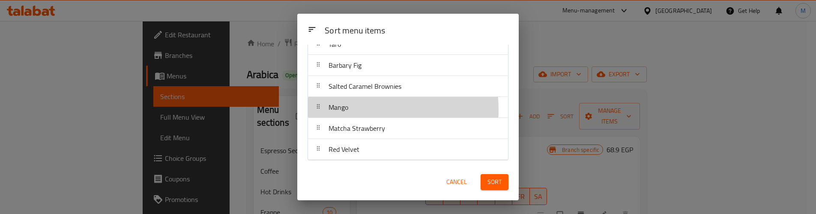
click at [350, 109] on div "Mango" at bounding box center [338, 107] width 27 height 21
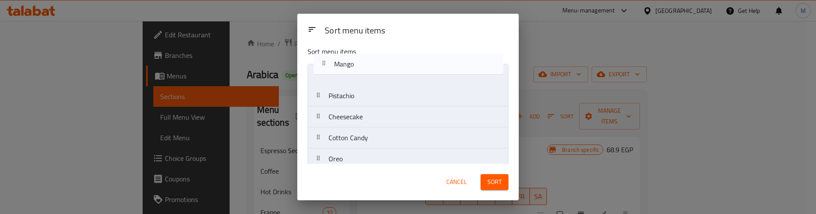
scroll to position [0, 0]
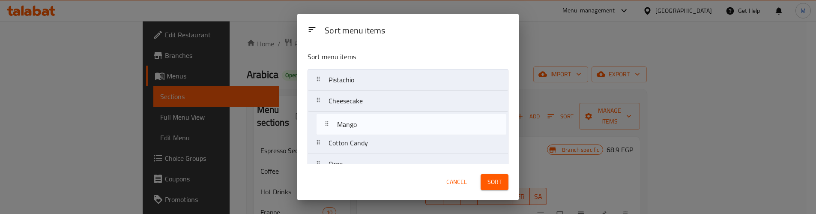
drag, startPoint x: 368, startPoint y: 112, endPoint x: 376, endPoint y: 127, distance: 17.1
click at [376, 127] on nav "Pistachio Cheesecake Cotton Candy Oreo Yozo Taro Barbary Fig Salted Caramel Bro…" at bounding box center [408, 185] width 201 height 232
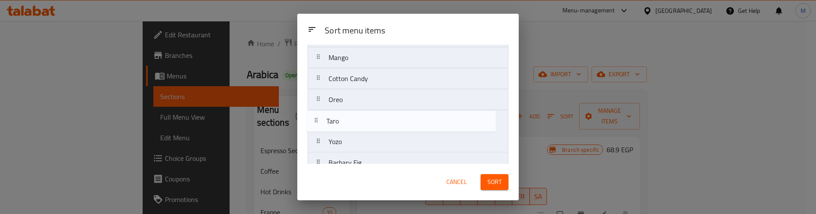
scroll to position [66, 0]
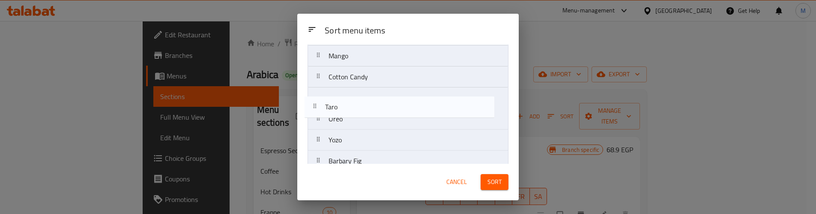
drag, startPoint x: 363, startPoint y: 147, endPoint x: 359, endPoint y: 107, distance: 39.6
click at [359, 107] on nav "Pistachio Cheesecake Mango Cotton Candy Oreo Yozo Taro Barbary Fig Salted Caram…" at bounding box center [408, 119] width 201 height 232
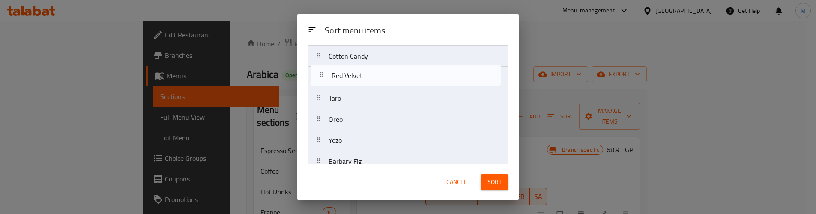
scroll to position [85, 0]
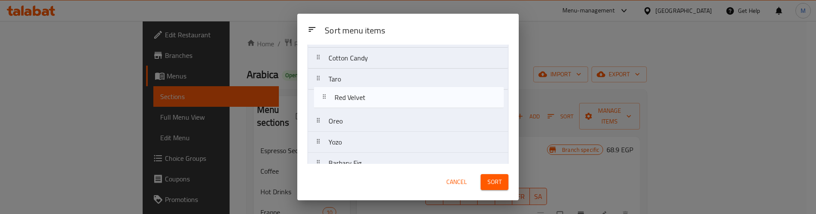
drag, startPoint x: 371, startPoint y: 152, endPoint x: 377, endPoint y: 98, distance: 54.3
click at [377, 98] on nav "Pistachio Cheesecake Mango Cotton Candy Taro Oreo Yozo Barbary Fig Salted Caram…" at bounding box center [408, 100] width 201 height 232
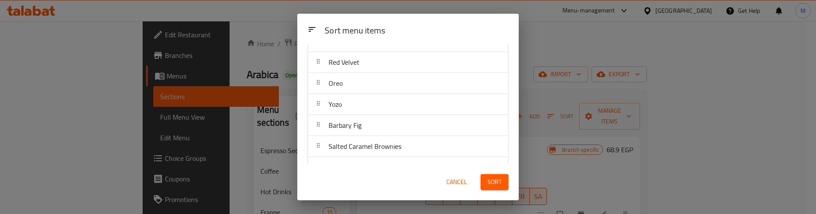
scroll to position [143, 0]
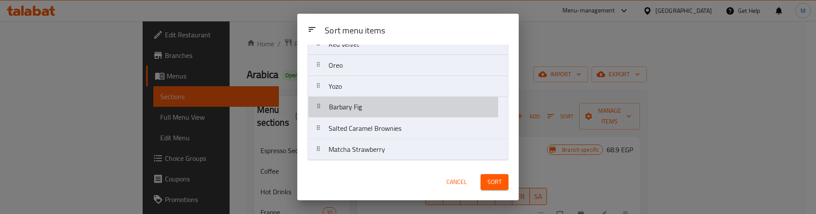
drag, startPoint x: 360, startPoint y: 111, endPoint x: 360, endPoint y: 87, distance: 24.0
click at [360, 87] on nav "Pistachio Cheesecake Mango Cotton Candy Taro Red Velvet Oreo Yozo Barbary Fig S…" at bounding box center [408, 44] width 201 height 232
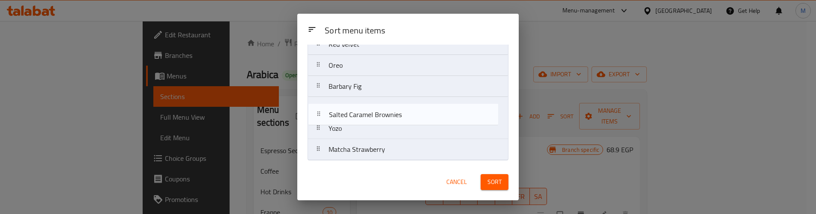
drag, startPoint x: 363, startPoint y: 128, endPoint x: 363, endPoint y: 106, distance: 21.8
click at [363, 106] on nav "Pistachio Cheesecake Mango Cotton Candy Taro Red Velvet Oreo Barbary Fig Yozo S…" at bounding box center [408, 44] width 201 height 232
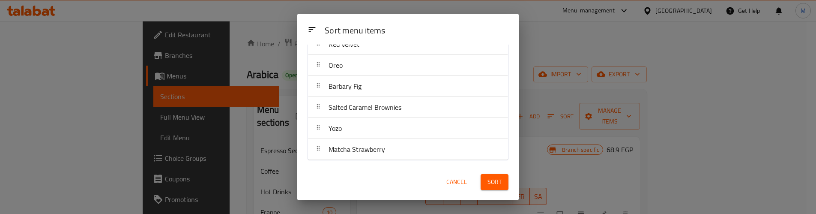
click at [500, 179] on span "Sort" at bounding box center [495, 181] width 14 height 11
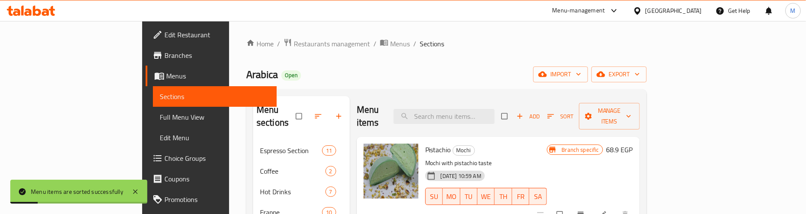
click at [592, 205] on button "Branch-specific-item" at bounding box center [581, 214] width 21 height 19
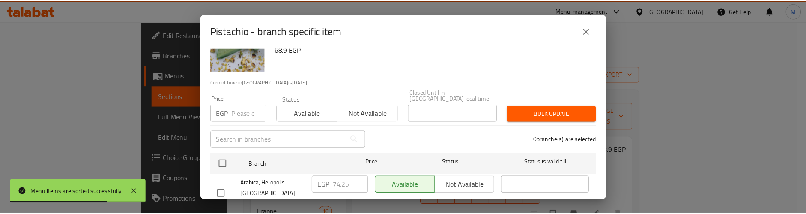
scroll to position [54, 0]
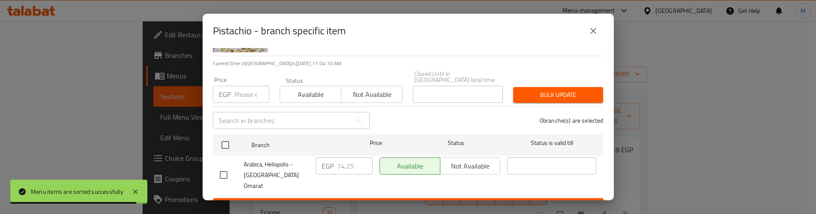
click at [591, 32] on icon "close" at bounding box center [593, 31] width 10 height 10
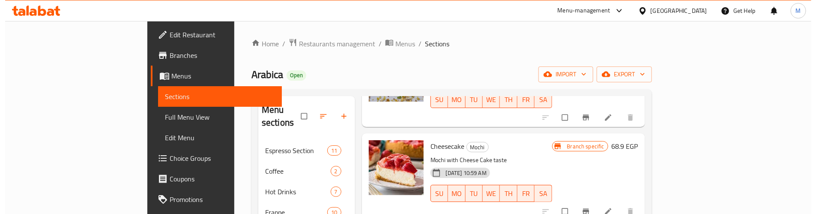
scroll to position [129, 0]
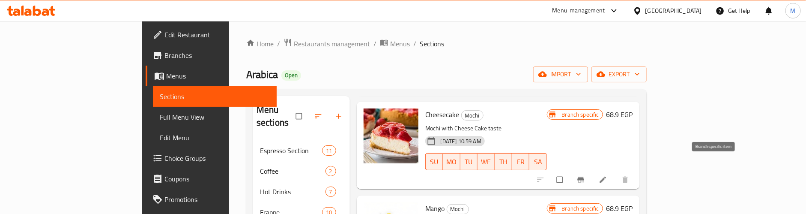
click at [592, 170] on button "Branch-specific-item" at bounding box center [581, 179] width 21 height 19
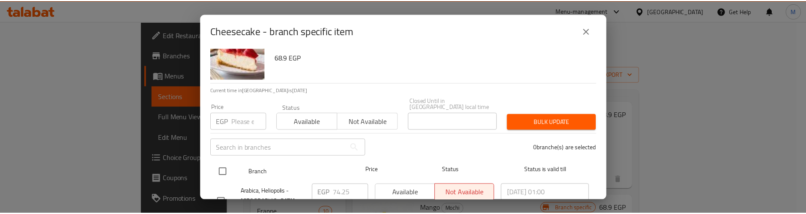
scroll to position [54, 0]
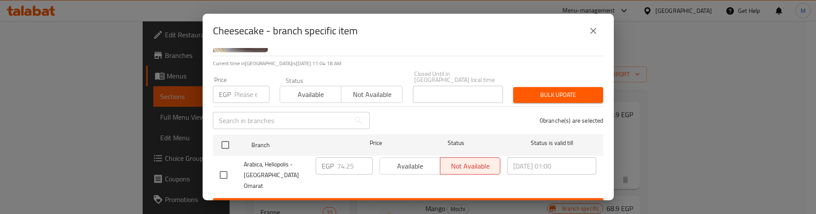
click at [595, 36] on button "close" at bounding box center [593, 31] width 21 height 21
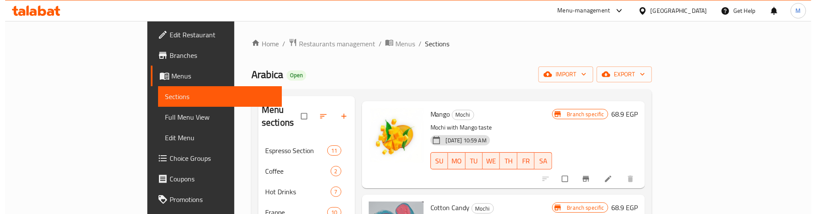
scroll to position [193, 0]
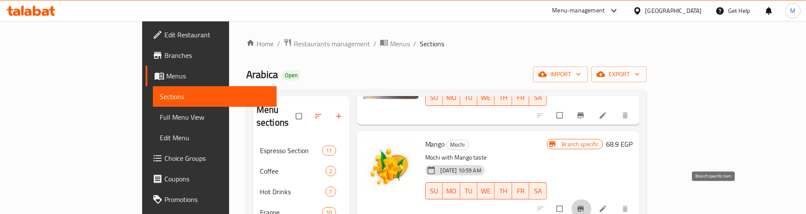
click at [585, 204] on icon "Branch-specific-item" at bounding box center [581, 208] width 9 height 9
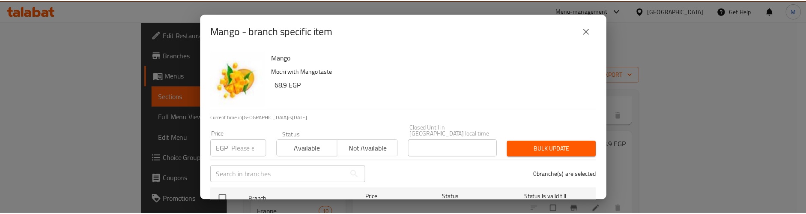
scroll to position [54, 0]
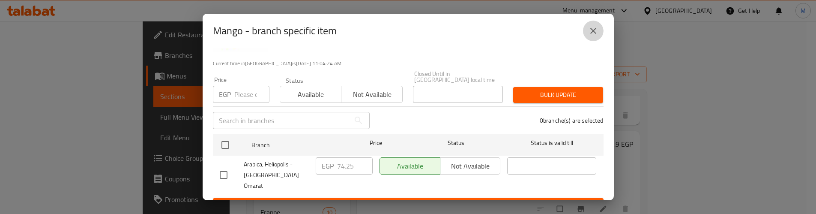
click at [593, 31] on icon "close" at bounding box center [593, 31] width 6 height 6
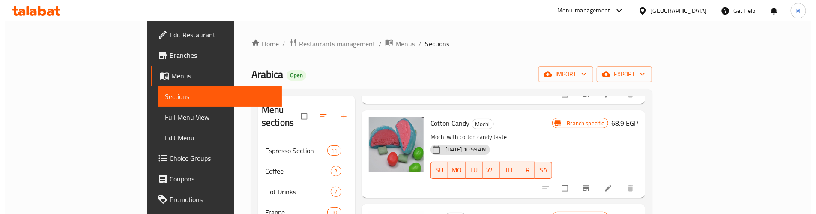
scroll to position [321, 0]
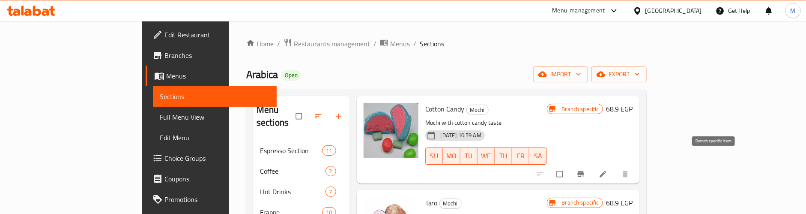
click at [585, 170] on icon "Branch-specific-item" at bounding box center [581, 174] width 9 height 9
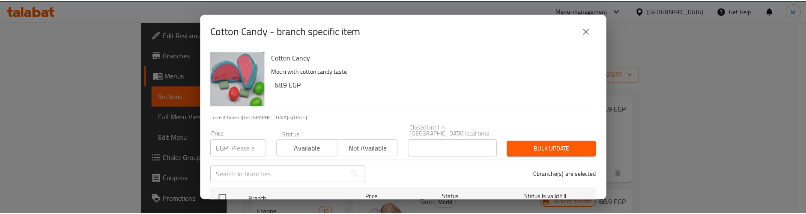
scroll to position [54, 0]
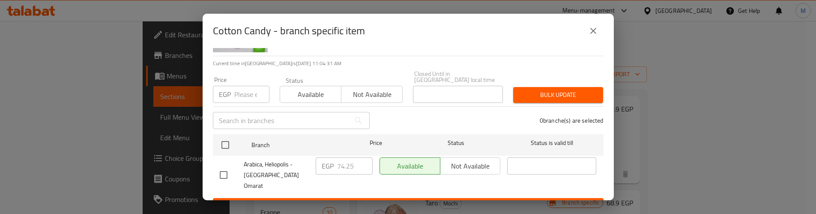
click at [593, 26] on icon "close" at bounding box center [593, 31] width 10 height 10
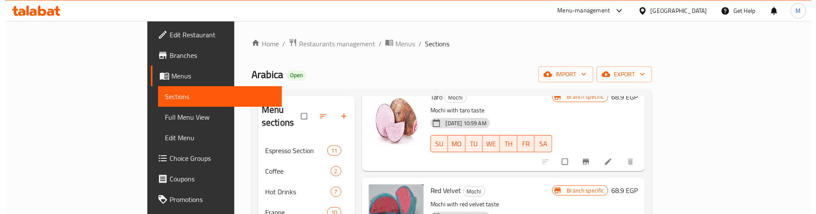
scroll to position [450, 0]
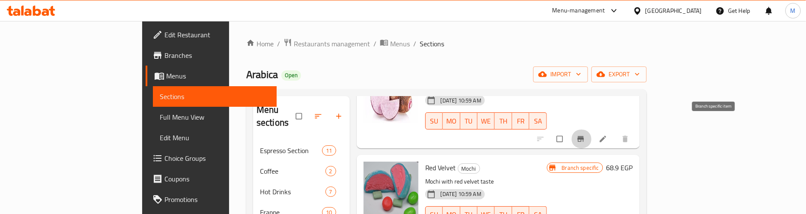
click at [584, 136] on icon "Branch-specific-item" at bounding box center [580, 139] width 6 height 6
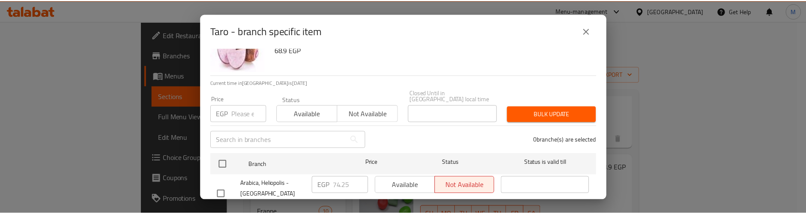
scroll to position [54, 0]
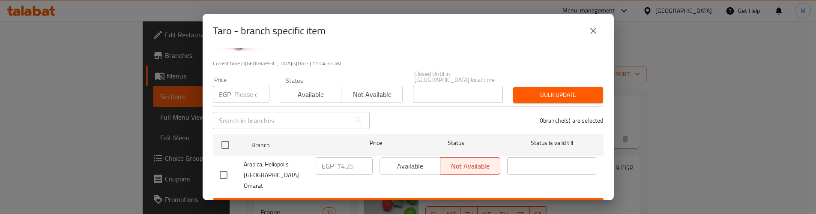
click at [596, 26] on icon "close" at bounding box center [593, 31] width 10 height 10
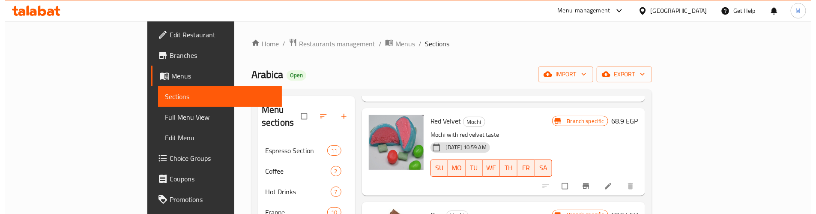
scroll to position [578, 0]
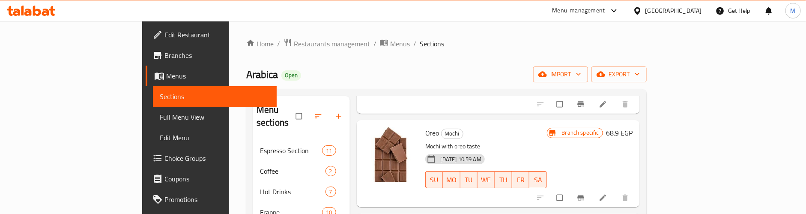
click at [585, 193] on icon "Branch-specific-item" at bounding box center [581, 197] width 9 height 9
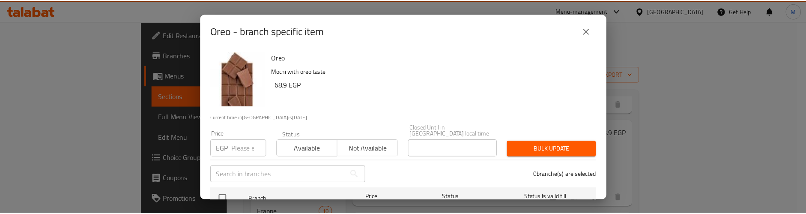
scroll to position [54, 0]
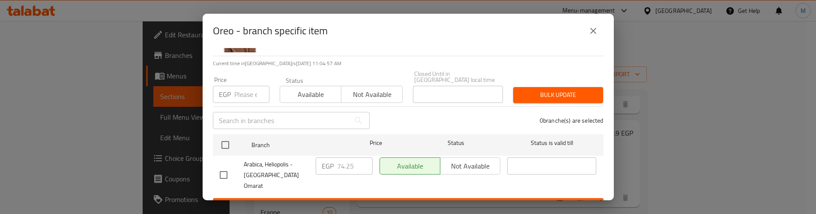
click at [592, 31] on icon "close" at bounding box center [593, 31] width 10 height 10
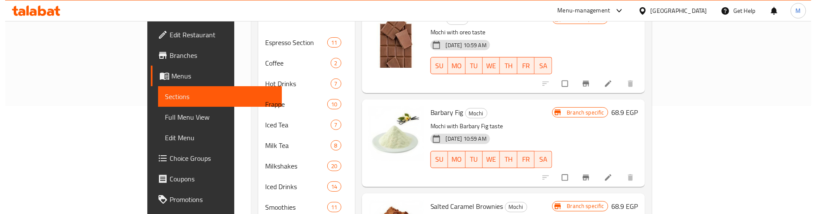
scroll to position [129, 0]
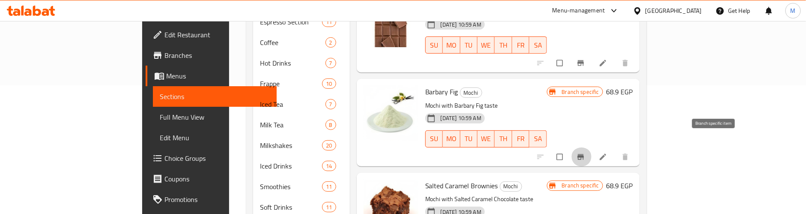
click at [584, 154] on icon "Branch-specific-item" at bounding box center [580, 157] width 6 height 6
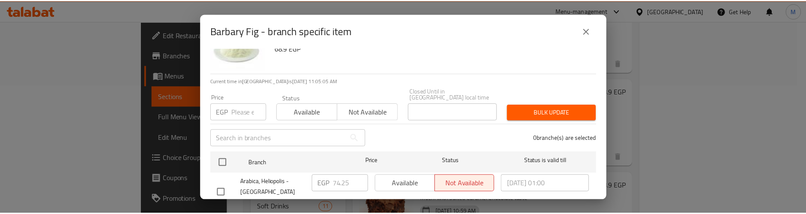
scroll to position [54, 0]
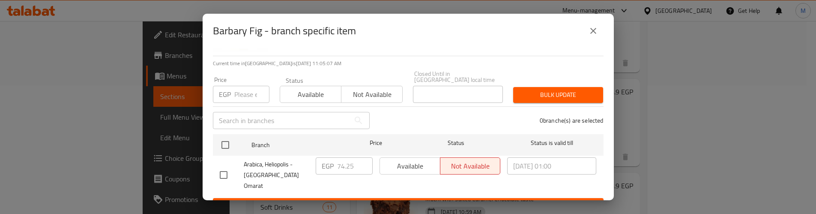
click at [597, 33] on icon "close" at bounding box center [593, 31] width 10 height 10
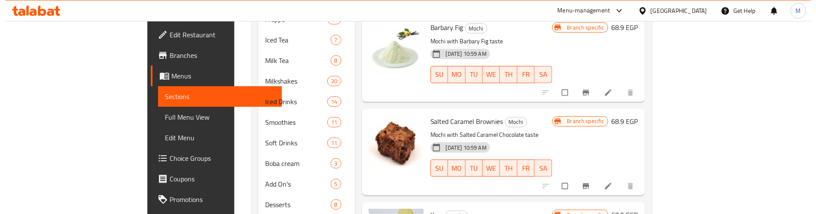
scroll to position [257, 0]
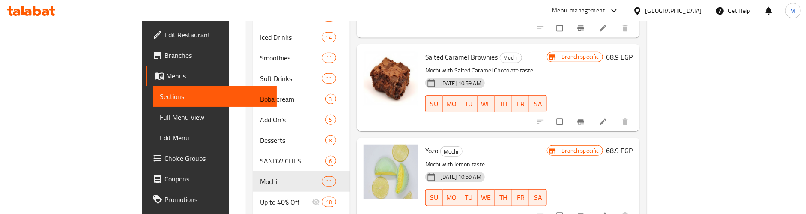
click at [585, 117] on icon "Branch-specific-item" at bounding box center [581, 121] width 9 height 9
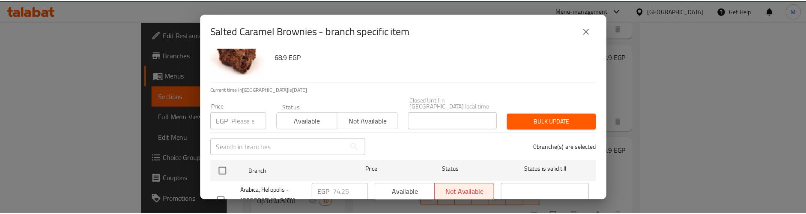
scroll to position [54, 0]
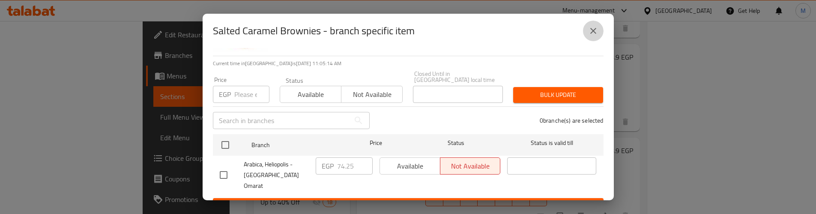
click at [594, 27] on icon "close" at bounding box center [593, 31] width 10 height 10
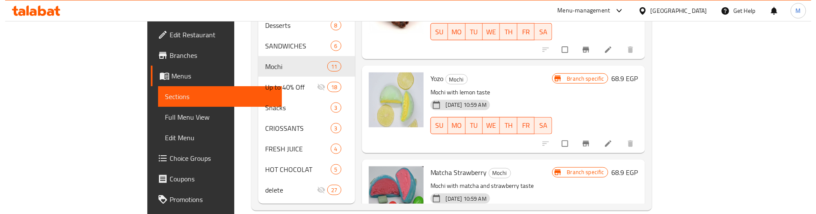
scroll to position [521, 0]
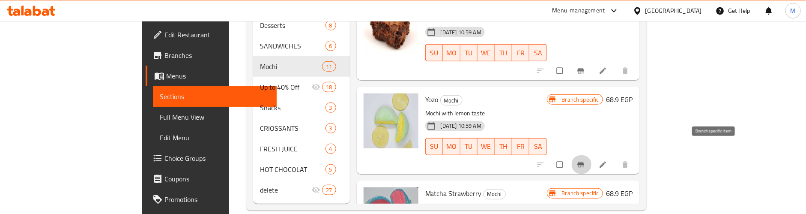
click at [585, 160] on icon "Branch-specific-item" at bounding box center [581, 164] width 9 height 9
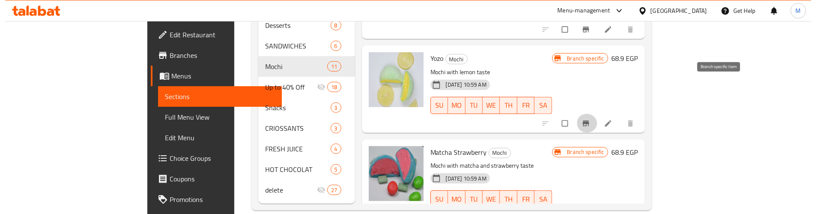
scroll to position [585, 0]
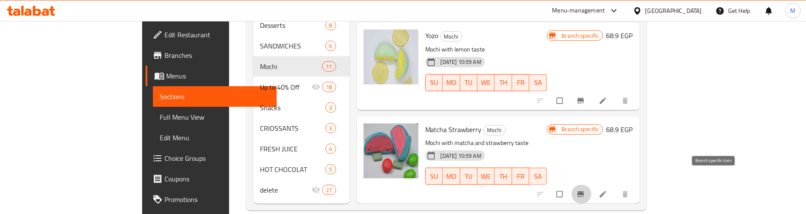
click at [584, 191] on icon "Branch-specific-item" at bounding box center [580, 194] width 6 height 6
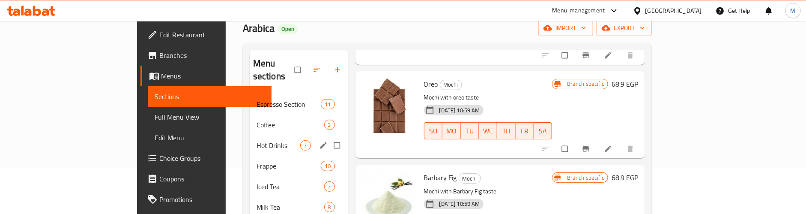
scroll to position [0, 0]
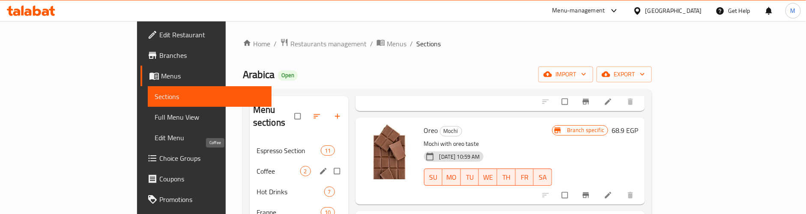
click at [257, 166] on span "Coffee" at bounding box center [279, 171] width 44 height 10
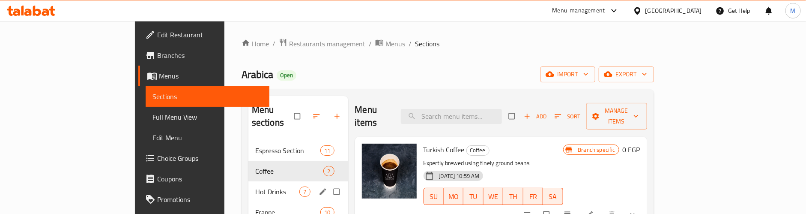
click at [255, 186] on span "Hot Drinks" at bounding box center [277, 191] width 45 height 10
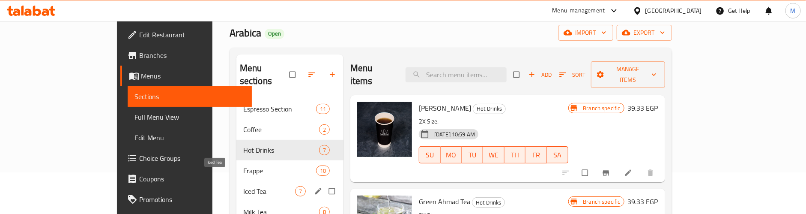
scroll to position [64, 0]
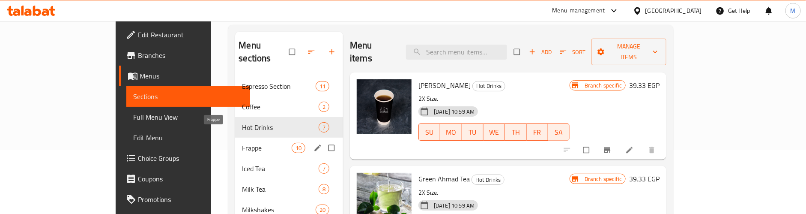
click at [242, 143] on span "Frappe" at bounding box center [266, 148] width 49 height 10
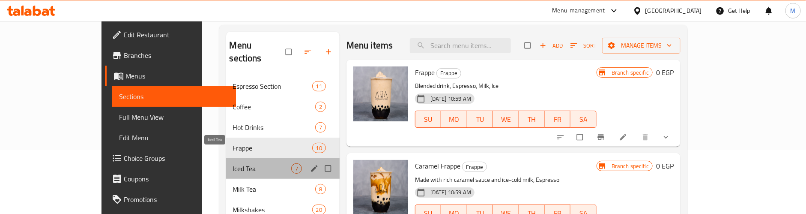
click at [233, 163] on span "Iced Tea" at bounding box center [262, 168] width 58 height 10
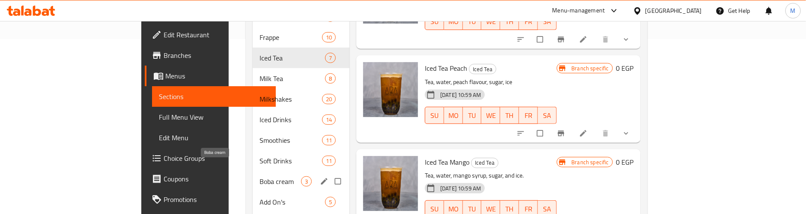
scroll to position [193, 0]
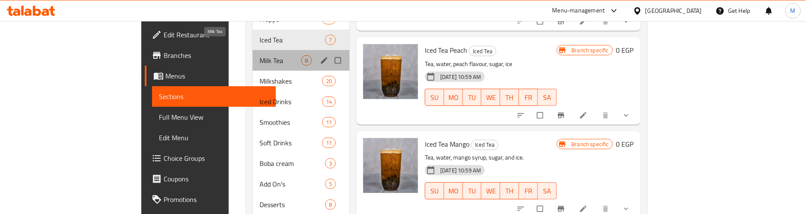
click at [260, 55] on span "Milk Tea" at bounding box center [281, 60] width 42 height 10
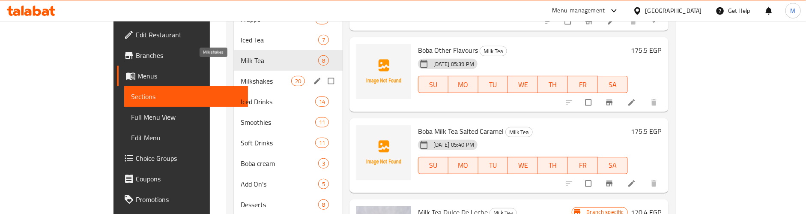
click at [241, 76] on span "Milkshakes" at bounding box center [266, 81] width 50 height 10
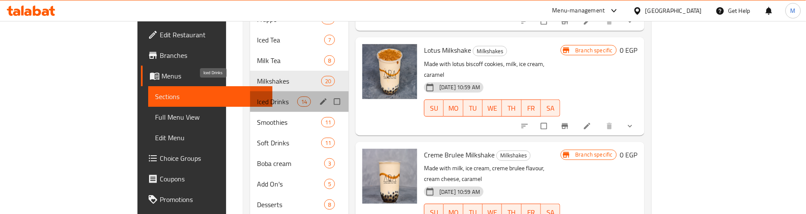
click at [257, 96] on span "Iced Drinks" at bounding box center [277, 101] width 40 height 10
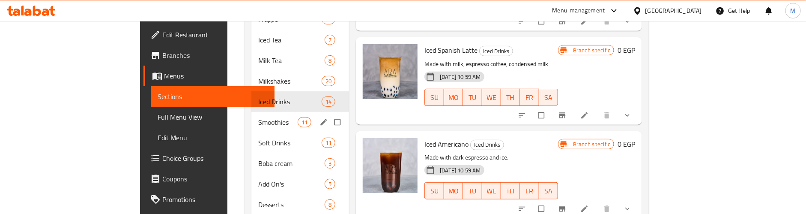
click at [258, 117] on span "Smoothies" at bounding box center [277, 122] width 39 height 10
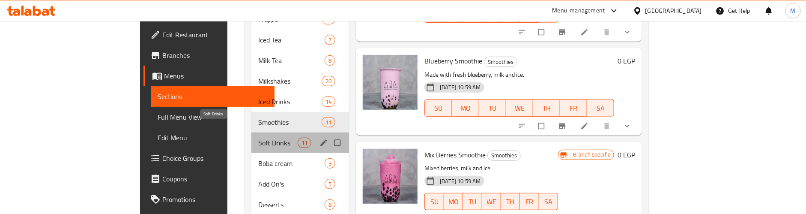
click at [258, 138] on span "Soft Drinks" at bounding box center [277, 143] width 39 height 10
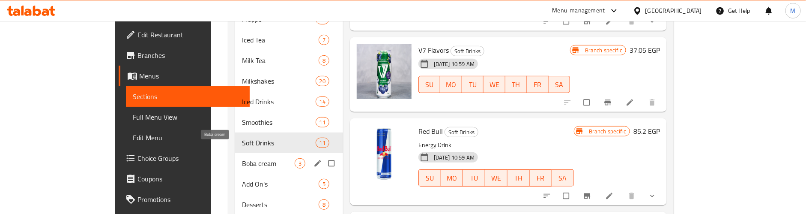
click at [242, 158] on span "Boba cream" at bounding box center [268, 163] width 53 height 10
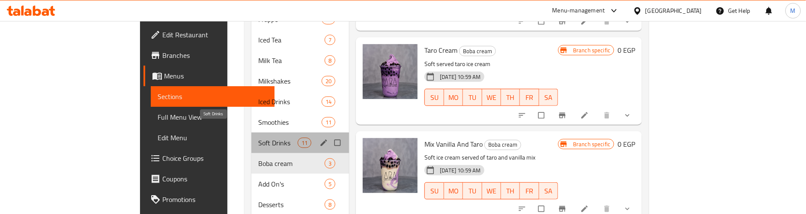
click at [258, 138] on span "Soft Drinks" at bounding box center [277, 143] width 39 height 10
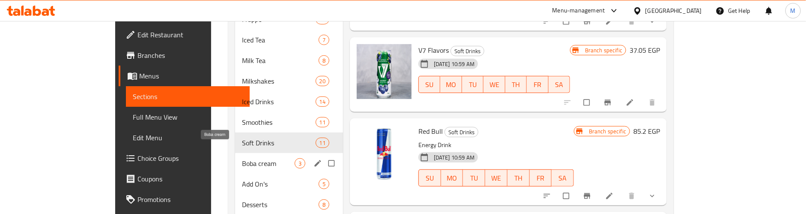
click at [242, 158] on span "Boba cream" at bounding box center [268, 163] width 53 height 10
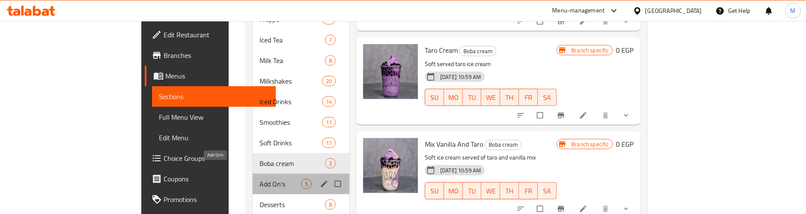
click at [260, 179] on span "Add On's" at bounding box center [281, 184] width 42 height 10
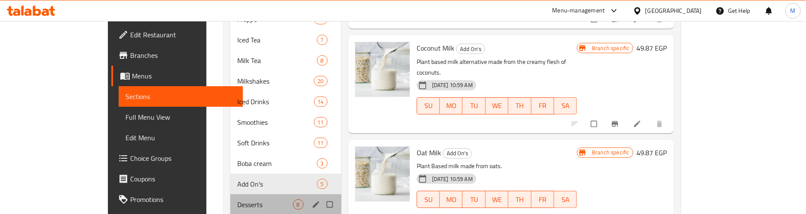
click at [230, 194] on div "Desserts 8" at bounding box center [285, 204] width 111 height 21
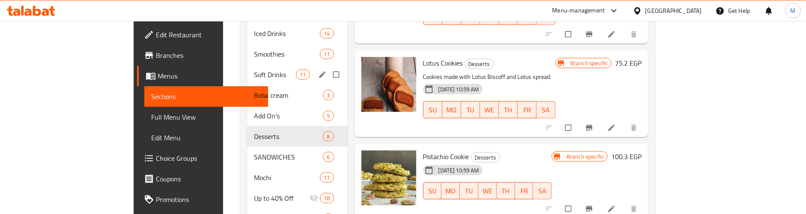
scroll to position [321, 0]
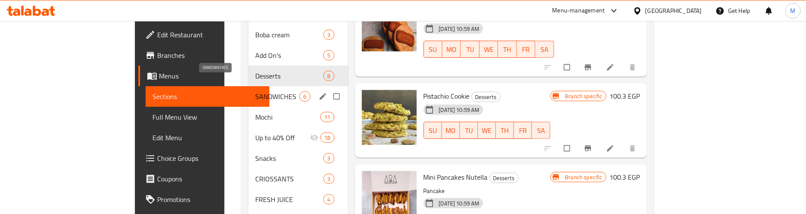
click at [255, 91] on span "SANDWICHES" at bounding box center [277, 96] width 45 height 10
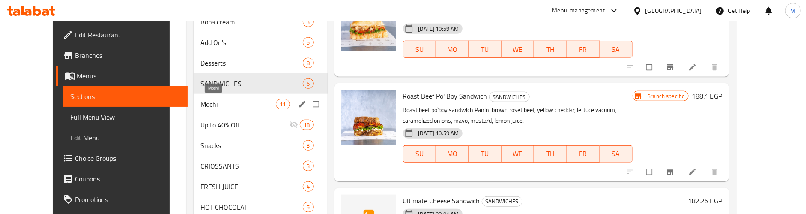
click at [200, 105] on span "Mochi" at bounding box center [237, 104] width 75 height 10
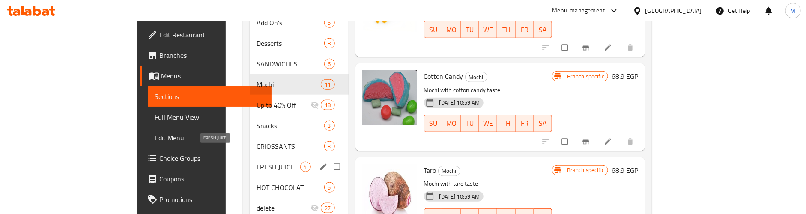
scroll to position [372, 0]
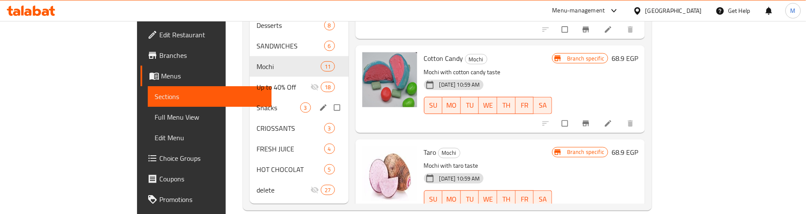
click at [329, 99] on input "Menu sections" at bounding box center [338, 107] width 18 height 16
checkbox input "true"
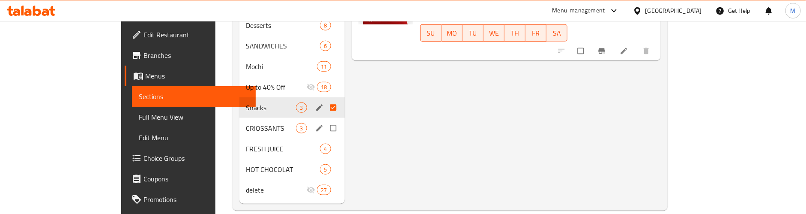
click at [325, 120] on input "Menu sections" at bounding box center [334, 128] width 18 height 16
checkbox input "true"
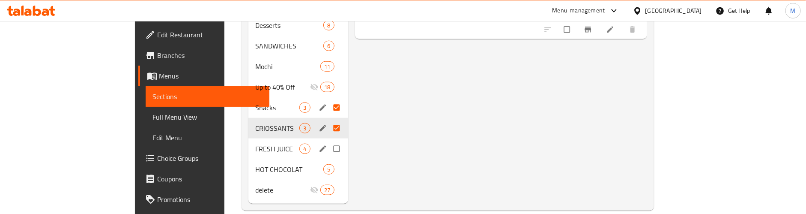
click at [329, 141] on input "Menu sections" at bounding box center [338, 149] width 18 height 16
checkbox input "true"
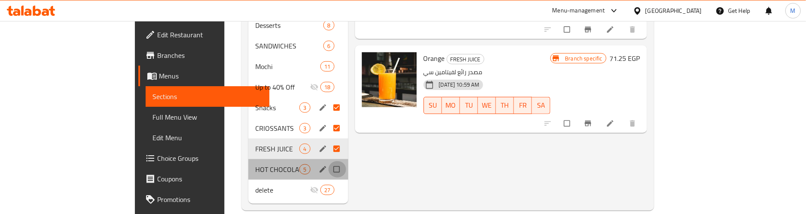
click at [329, 161] on input "Menu sections" at bounding box center [338, 169] width 18 height 16
checkbox input "true"
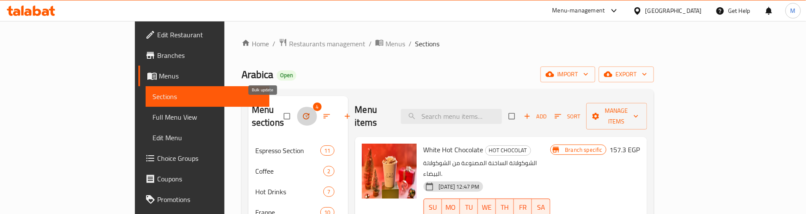
click at [302, 112] on icon "button" at bounding box center [306, 116] width 9 height 9
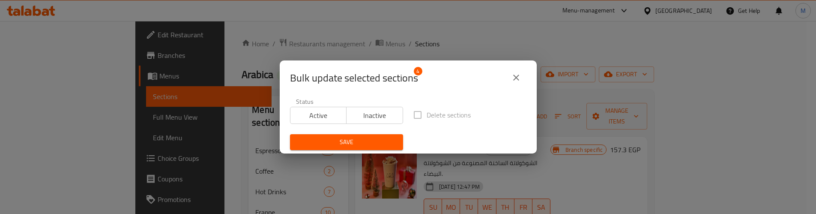
click at [351, 116] on span "Inactive" at bounding box center [375, 115] width 50 height 12
click at [353, 146] on span "Save" at bounding box center [346, 142] width 99 height 11
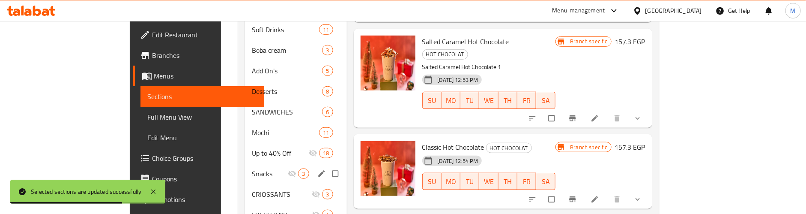
scroll to position [372, 0]
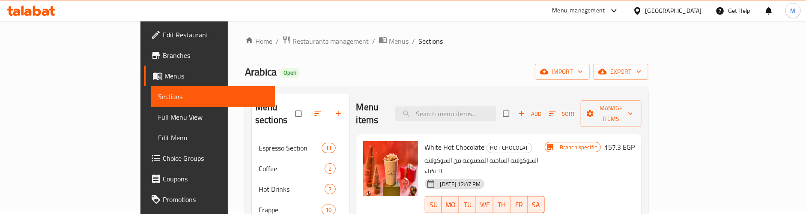
scroll to position [0, 0]
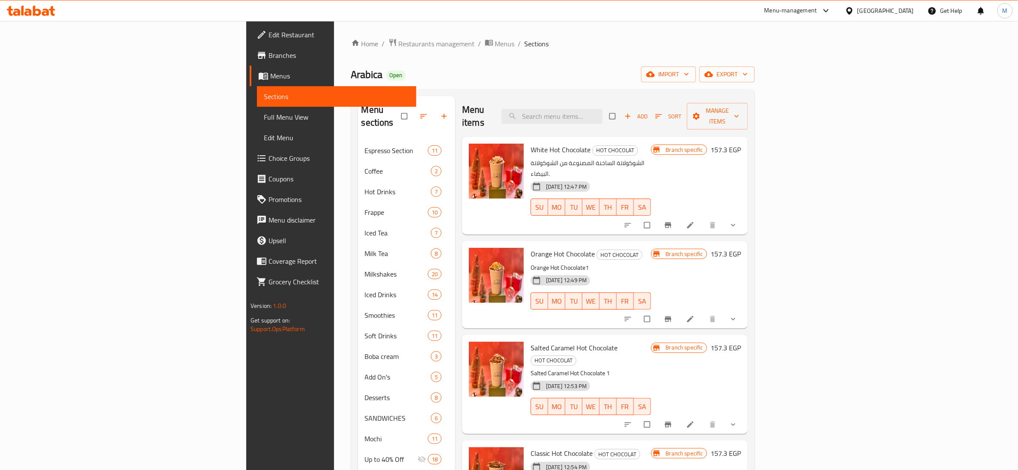
click at [449, 67] on div "Arabica Open import export" at bounding box center [553, 74] width 404 height 16
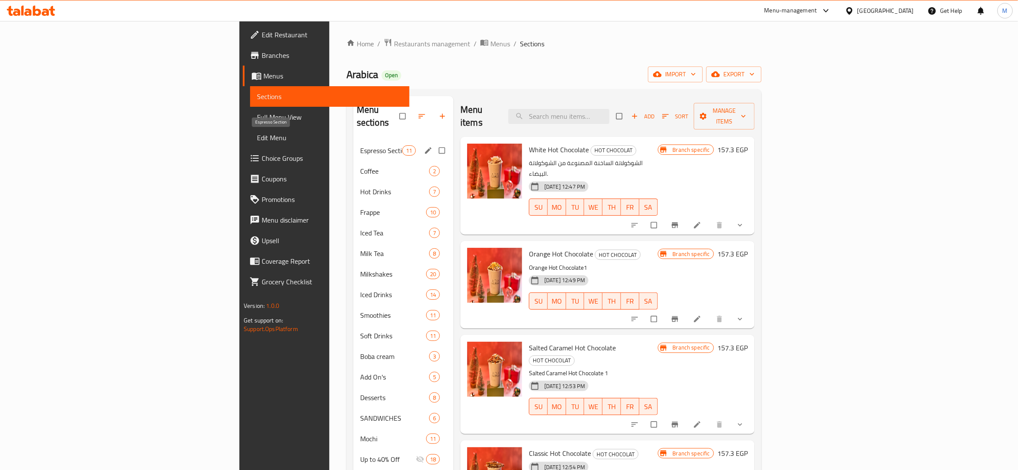
click at [360, 145] on span "Espresso Section" at bounding box center [381, 150] width 42 height 10
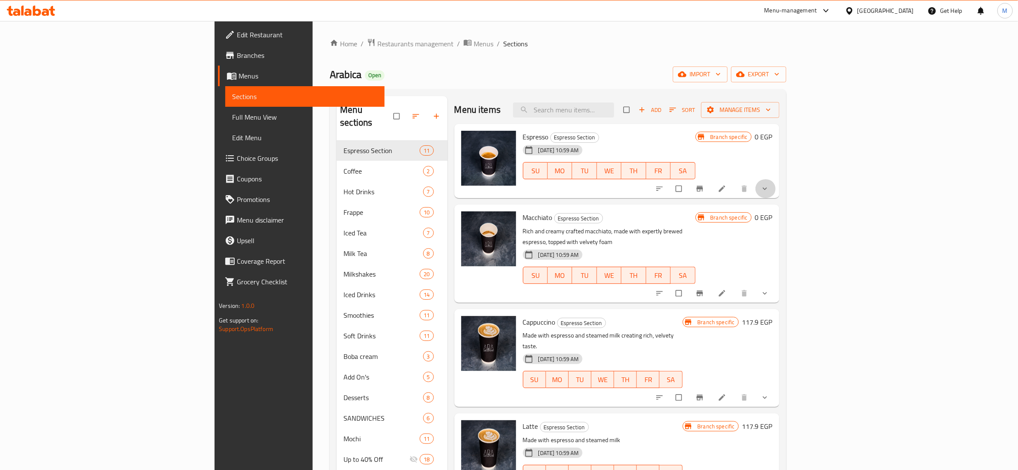
click at [769, 187] on icon "show more" at bounding box center [765, 188] width 9 height 9
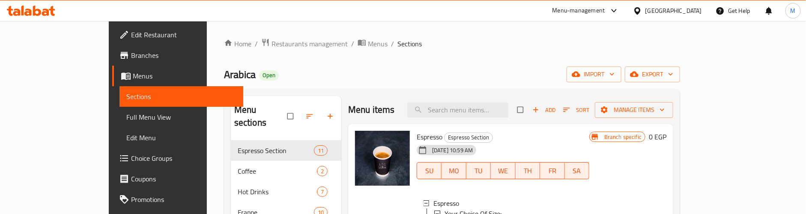
click at [481, 108] on input "search" at bounding box center [457, 109] width 101 height 15
paste input "Mini Pancakes Mix"
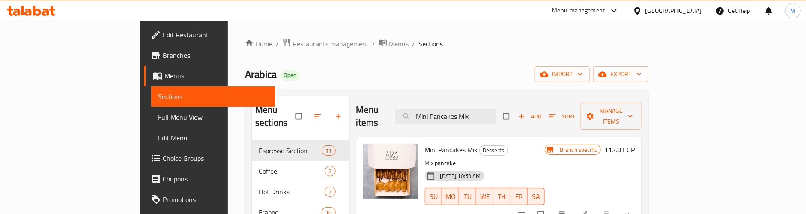
scroll to position [64, 0]
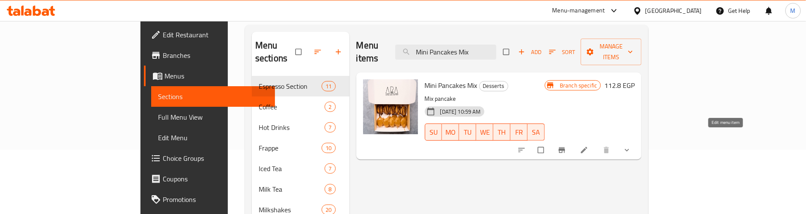
type input "Mini Pancakes Mix"
click at [589, 146] on icon at bounding box center [584, 150] width 9 height 9
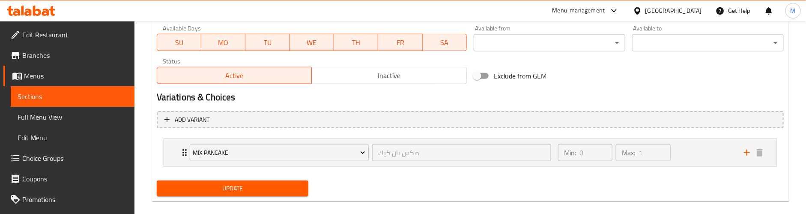
scroll to position [418, 0]
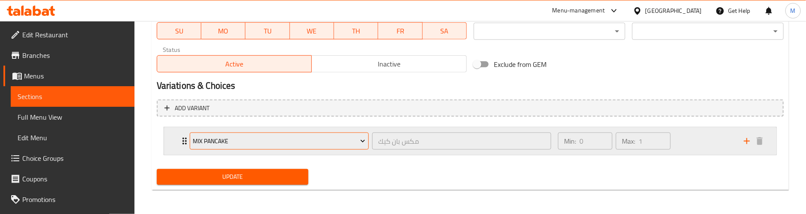
click at [252, 143] on span "Mix Pancake" at bounding box center [279, 141] width 173 height 11
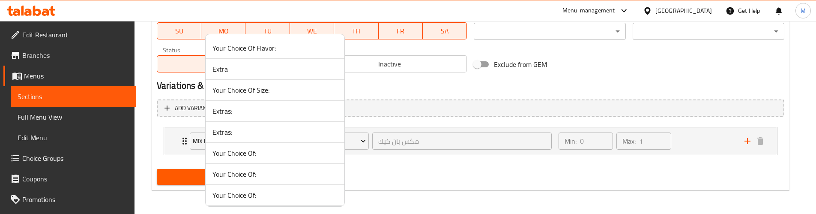
click at [265, 165] on li "Your Choice Of:" at bounding box center [275, 174] width 139 height 21
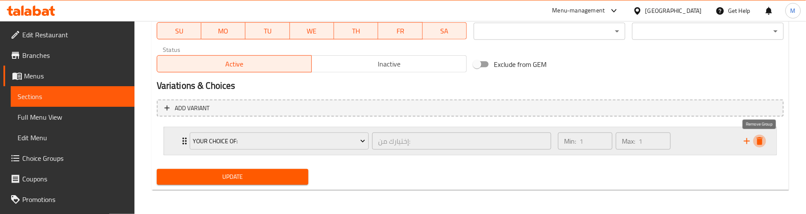
click at [765, 139] on button "delete" at bounding box center [760, 141] width 13 height 13
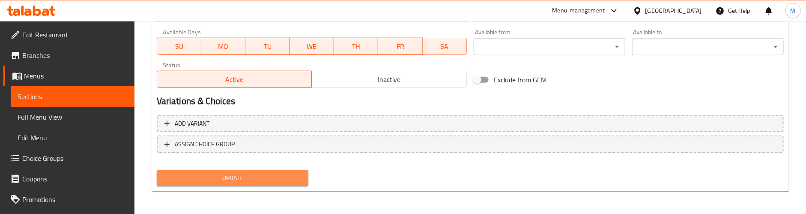
click at [260, 177] on span "Update" at bounding box center [233, 178] width 138 height 11
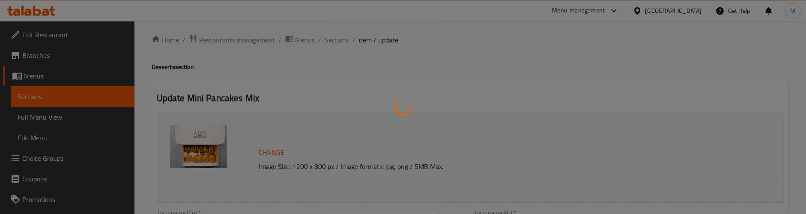
scroll to position [0, 0]
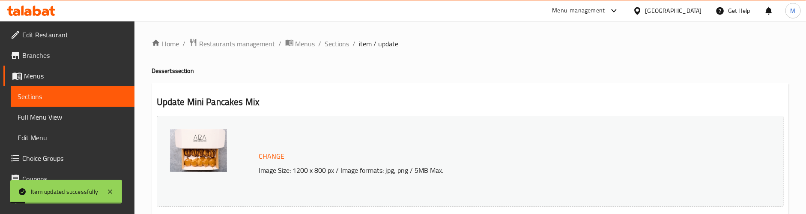
click at [335, 44] on span "Sections" at bounding box center [337, 44] width 24 height 10
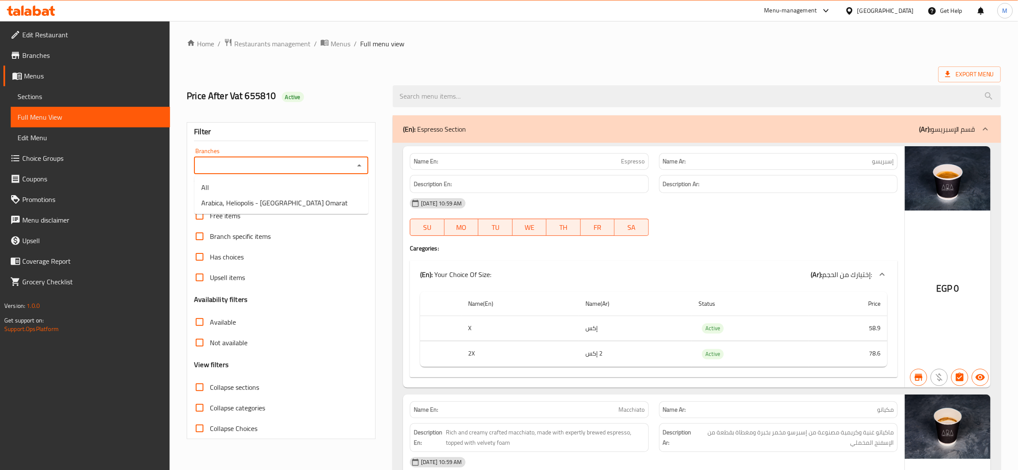
click at [347, 163] on input "Branches" at bounding box center [274, 165] width 155 height 12
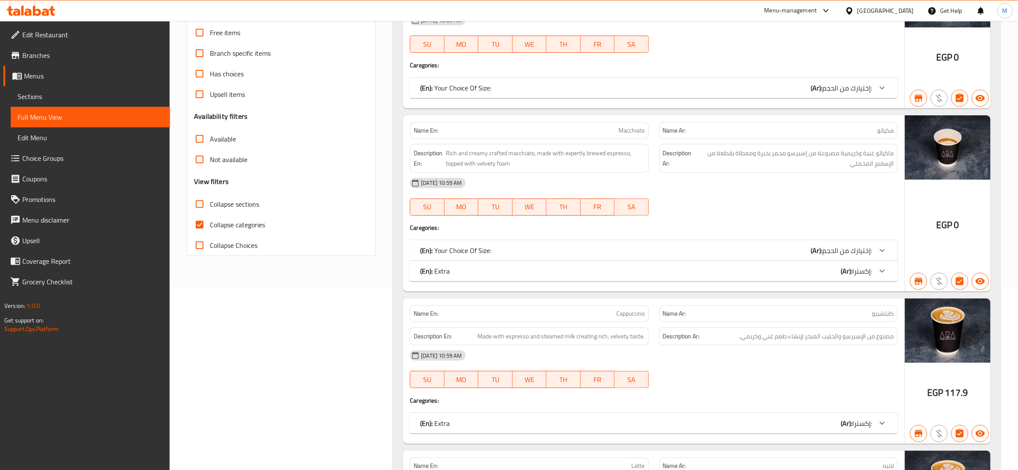
scroll to position [193, 0]
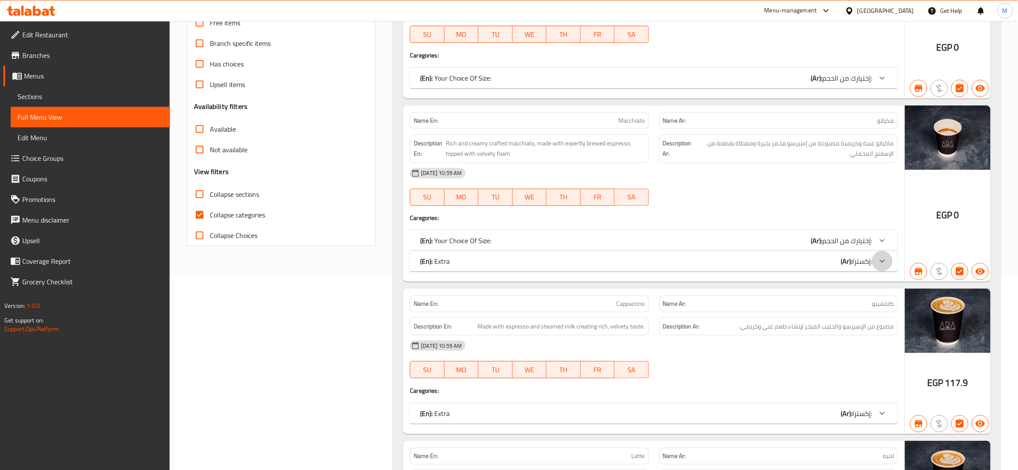
click at [885, 258] on icon at bounding box center [882, 261] width 10 height 10
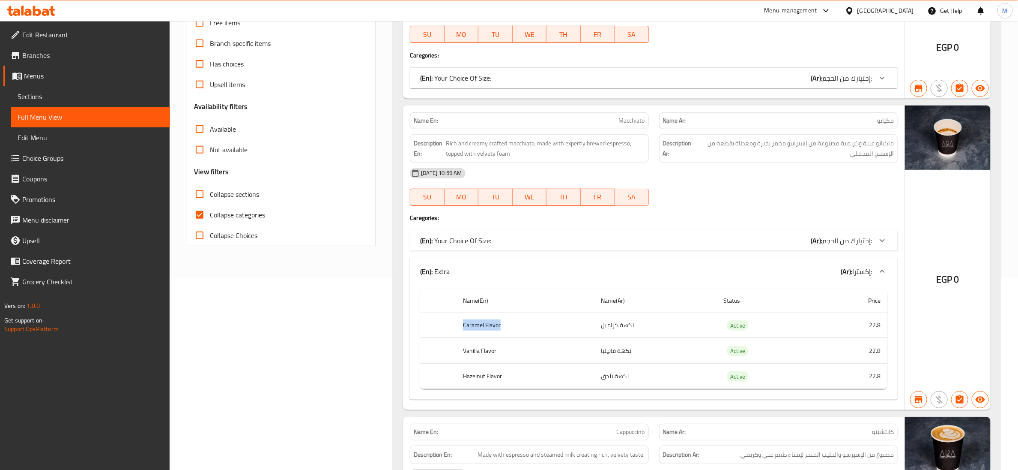
drag, startPoint x: 461, startPoint y: 324, endPoint x: 508, endPoint y: 328, distance: 47.2
click at [508, 328] on th "Caramel Flavor" at bounding box center [525, 324] width 138 height 25
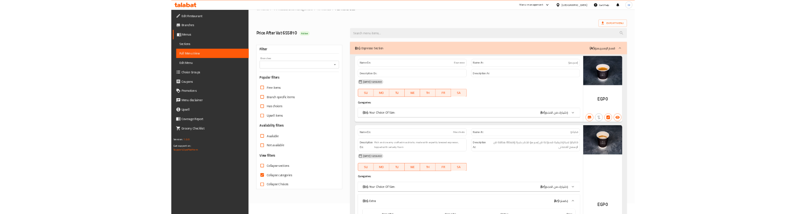
scroll to position [0, 0]
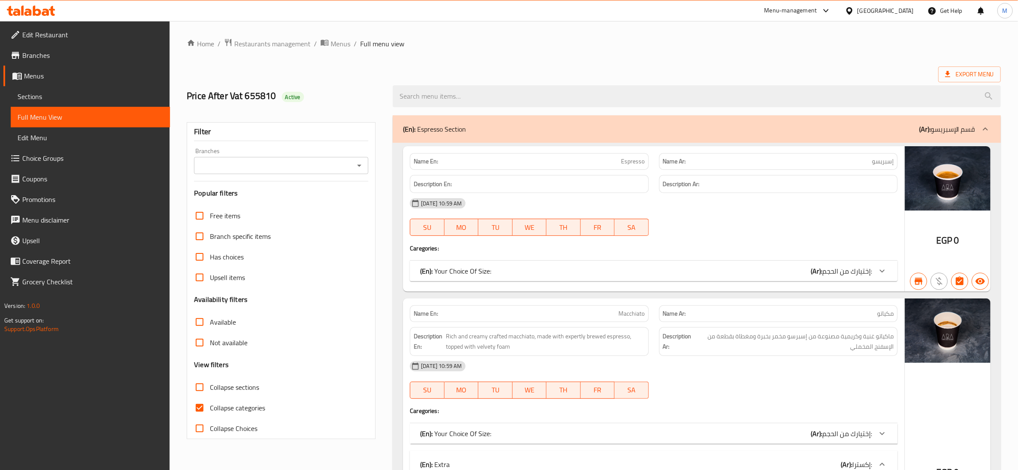
click at [544, 199] on div "[DATE] 10:59 AM" at bounding box center [654, 203] width 498 height 21
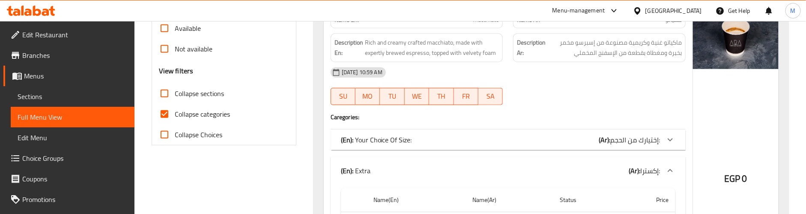
scroll to position [321, 0]
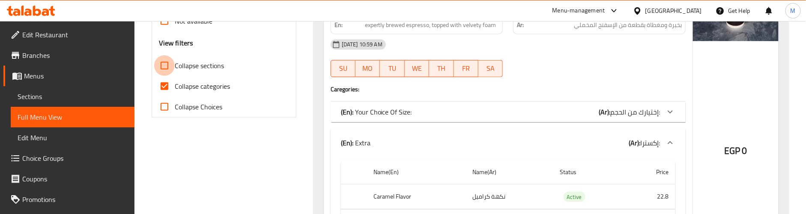
click at [162, 63] on input "Collapse sections" at bounding box center [164, 65] width 21 height 21
checkbox input "true"
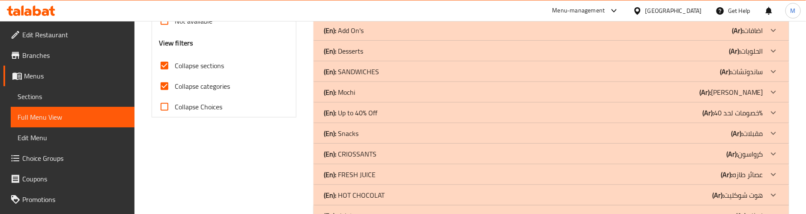
click at [164, 86] on input "Collapse categories" at bounding box center [164, 86] width 21 height 21
checkbox input "false"
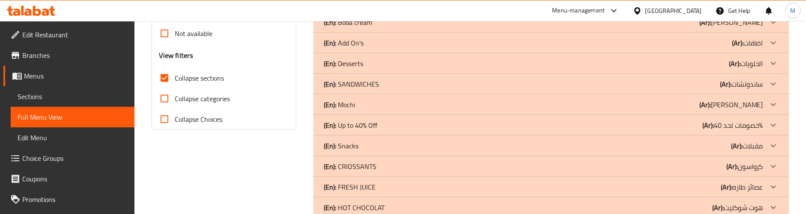
scroll to position [286, 0]
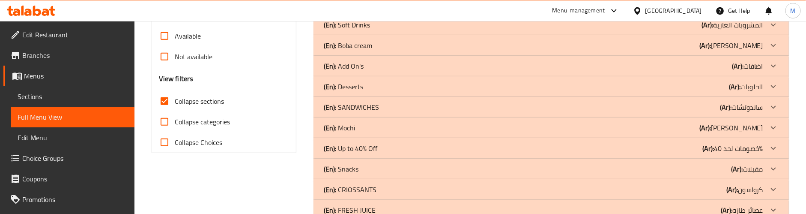
click at [772, 127] on icon at bounding box center [773, 127] width 5 height 3
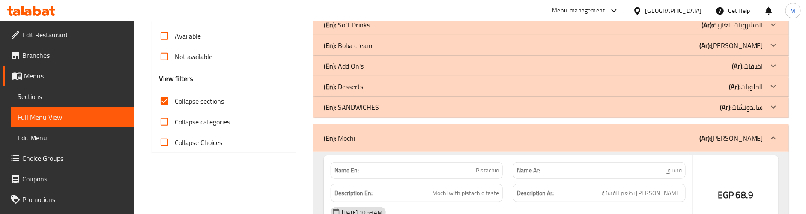
click at [778, 103] on icon at bounding box center [774, 107] width 10 height 10
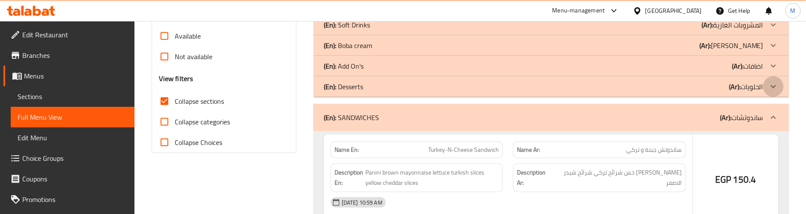
click at [775, 84] on icon at bounding box center [774, 86] width 10 height 10
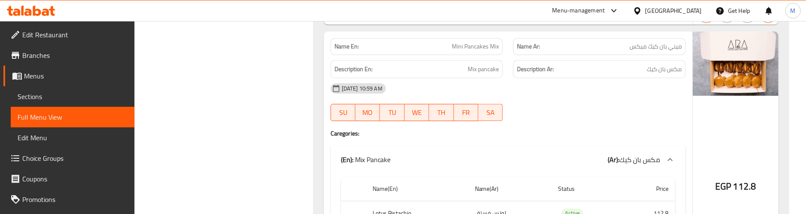
scroll to position [1057, 0]
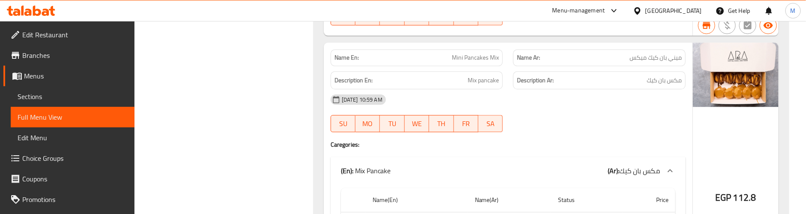
click at [457, 62] on span "Mini Pancakes Mix" at bounding box center [475, 57] width 47 height 9
copy span "Mini Pancakes Mix"
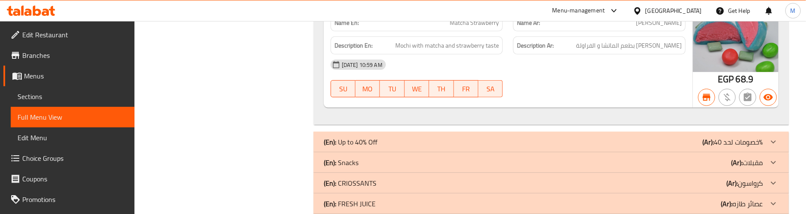
scroll to position [3434, 0]
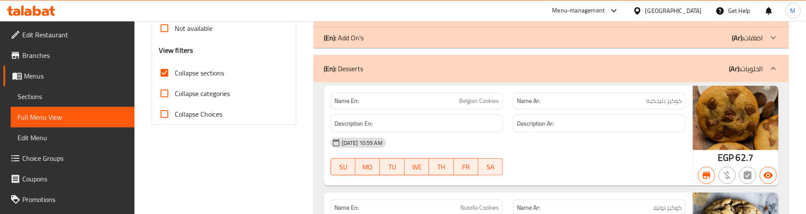
scroll to position [321, 0]
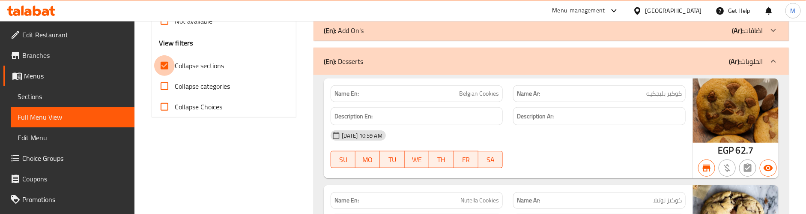
click at [166, 63] on input "Collapse sections" at bounding box center [164, 65] width 21 height 21
checkbox input "false"
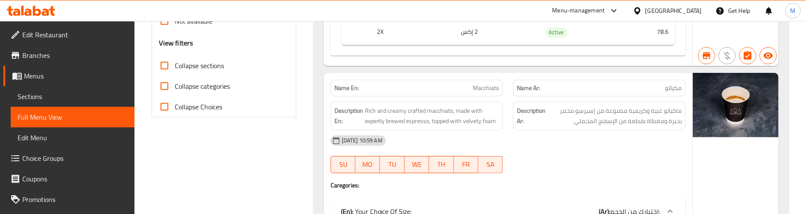
scroll to position [0, 0]
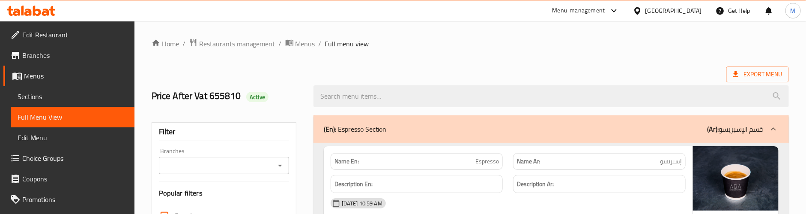
click at [514, 45] on ol "Home / Restaurants management / Menus / Full menu view" at bounding box center [470, 43] width 637 height 11
click at [451, 68] on div "Export Menu" at bounding box center [470, 74] width 637 height 16
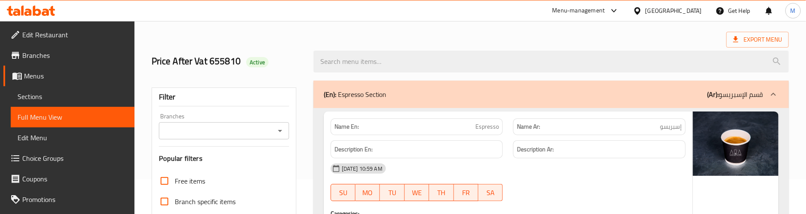
scroll to position [64, 0]
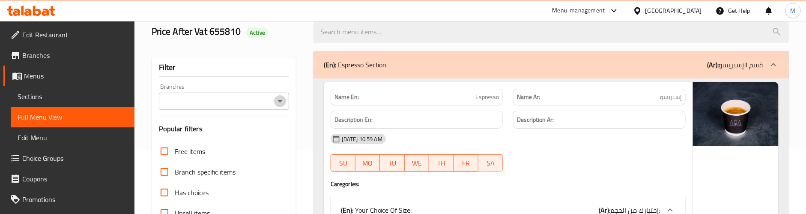
click at [282, 98] on icon "Open" at bounding box center [280, 101] width 10 height 10
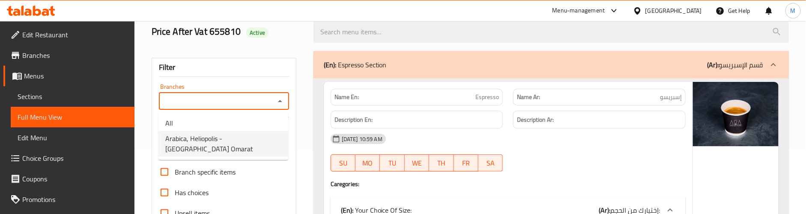
click at [230, 138] on span "Arabica, Heliopolis - El Sabaa Omarat" at bounding box center [223, 143] width 116 height 21
type input "Arabica, Heliopolis - El Sabaa Omarat"
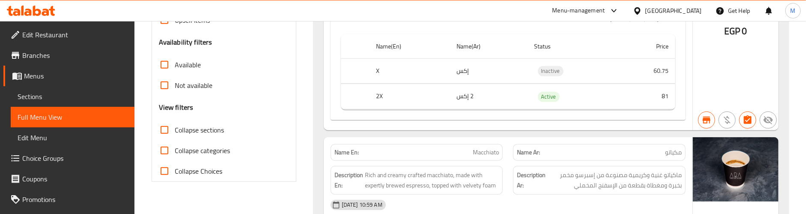
scroll to position [193, 0]
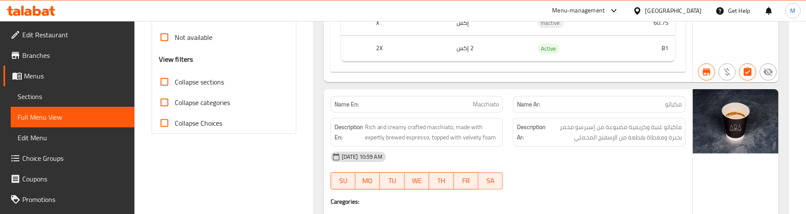
scroll to position [313, 0]
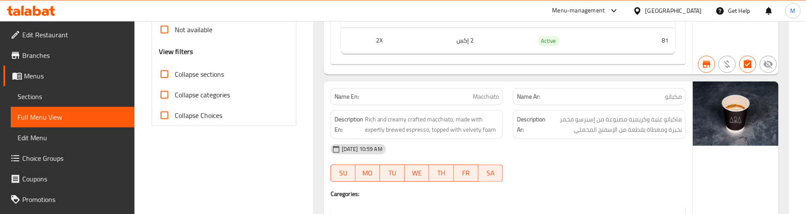
click at [565, 173] on div "11-11-2024 10:59 AM SU MO TU WE TH FR SA" at bounding box center [508, 163] width 365 height 48
click at [552, 162] on div "11-11-2024 10:59 AM SU MO TU WE TH FR SA" at bounding box center [508, 163] width 365 height 48
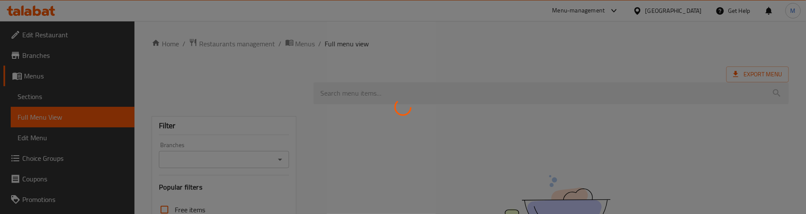
scroll to position [129, 0]
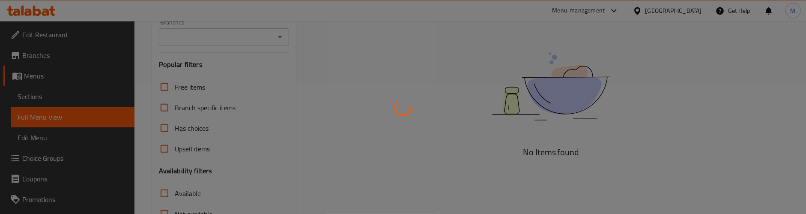
click at [55, 157] on div at bounding box center [403, 107] width 806 height 214
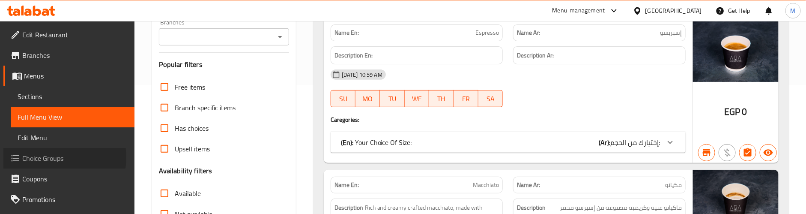
click at [55, 157] on span "Choice Groups" at bounding box center [74, 158] width 105 height 10
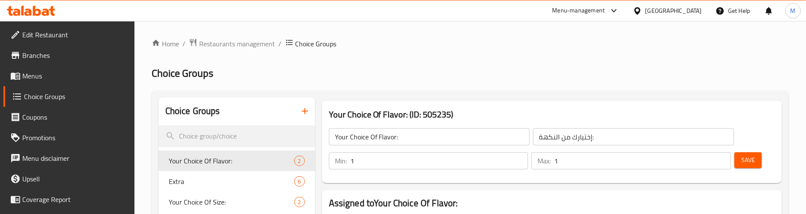
click at [390, 67] on h2 "Choice Groups" at bounding box center [470, 73] width 637 height 14
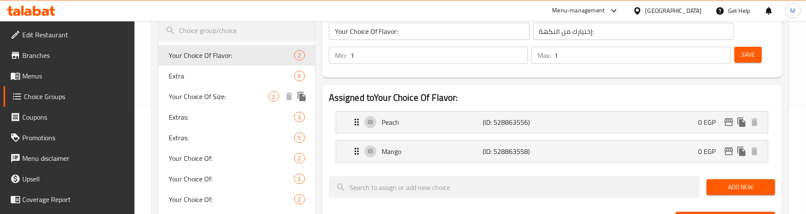
scroll to position [129, 0]
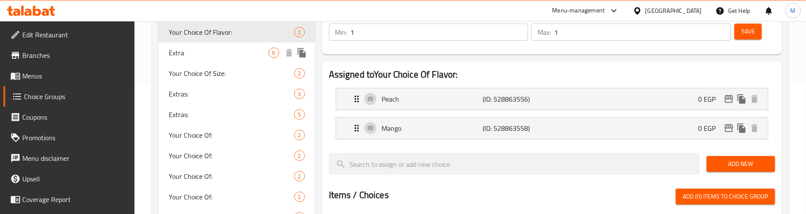
click at [218, 56] on span "Extra" at bounding box center [219, 53] width 100 height 10
type input "Extra"
type input "إكسترا:"
type input "0"
type input "6"
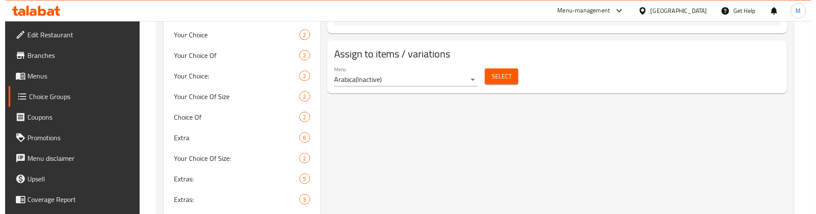
scroll to position [578, 0]
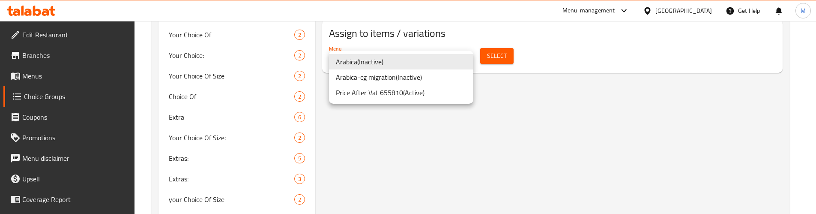
click at [404, 91] on li "Price After Vat 655810 ( Active )" at bounding box center [401, 92] width 144 height 15
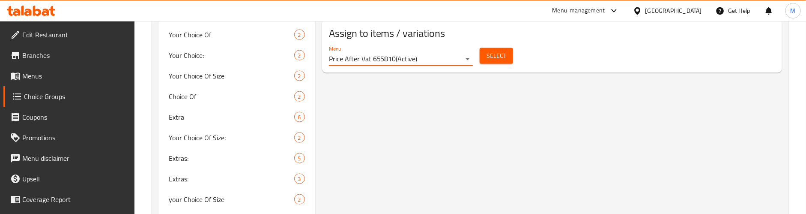
click at [503, 55] on span "Select" at bounding box center [497, 56] width 20 height 11
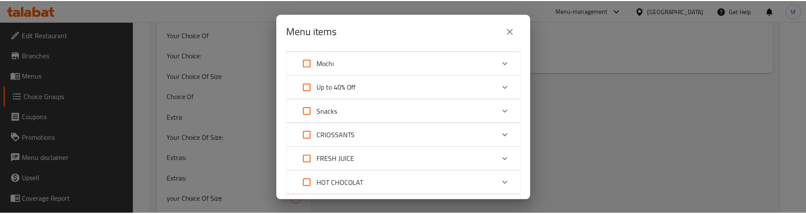
scroll to position [437, 0]
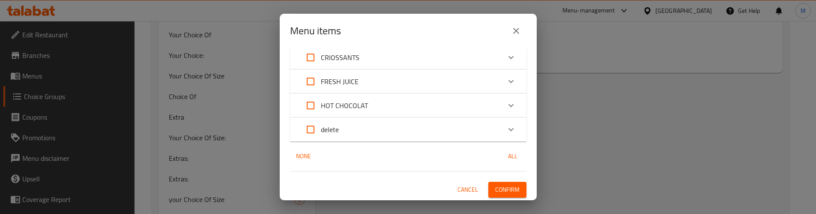
click at [506, 101] on icon "Expand" at bounding box center [511, 105] width 10 height 10
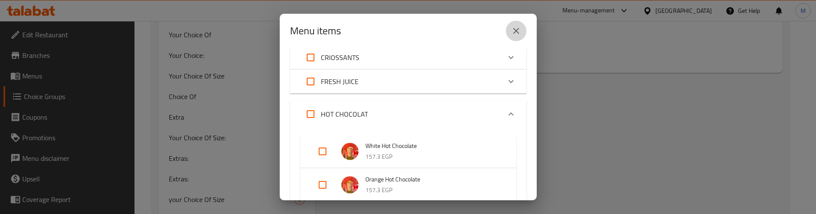
click at [515, 30] on icon "close" at bounding box center [516, 31] width 10 height 10
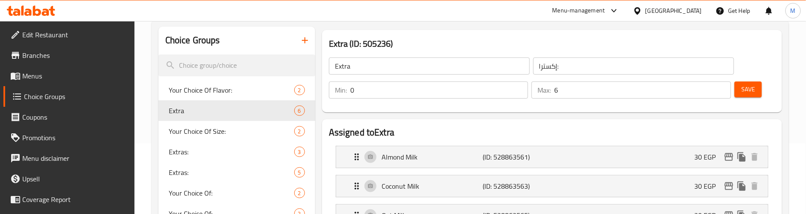
scroll to position [64, 0]
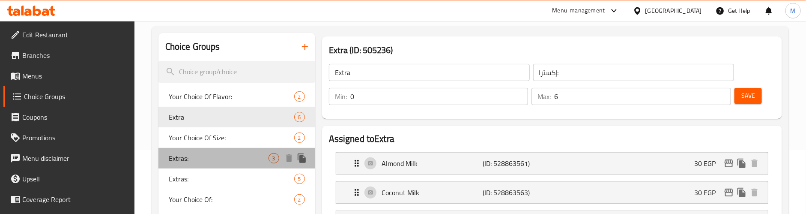
click at [204, 153] on span "Extras:" at bounding box center [219, 158] width 100 height 10
type input "Extras:"
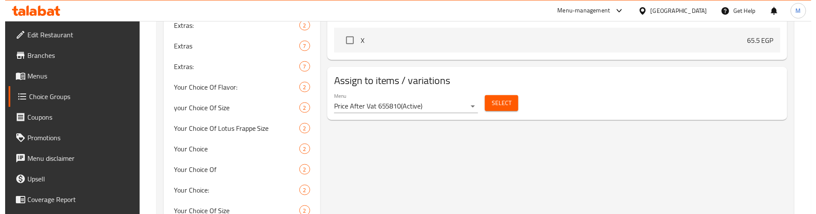
scroll to position [450, 0]
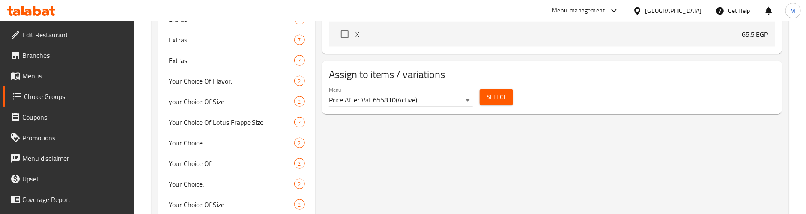
click at [500, 98] on span "Select" at bounding box center [497, 97] width 20 height 11
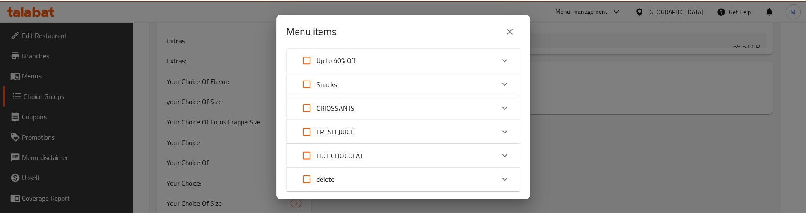
scroll to position [437, 0]
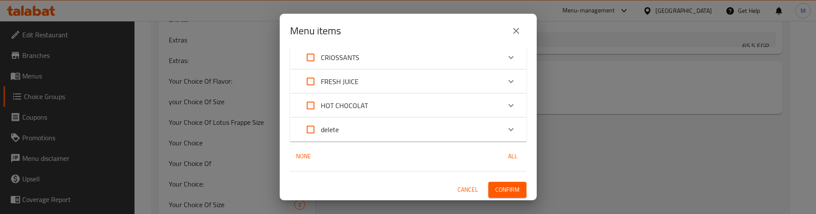
click at [517, 27] on icon "close" at bounding box center [516, 31] width 10 height 10
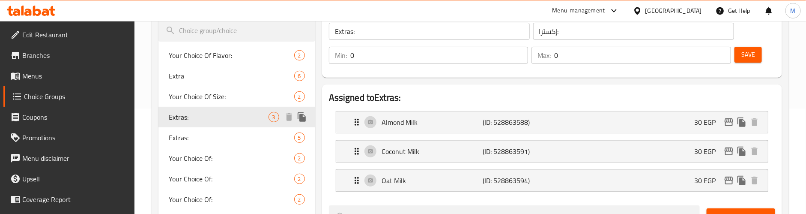
scroll to position [129, 0]
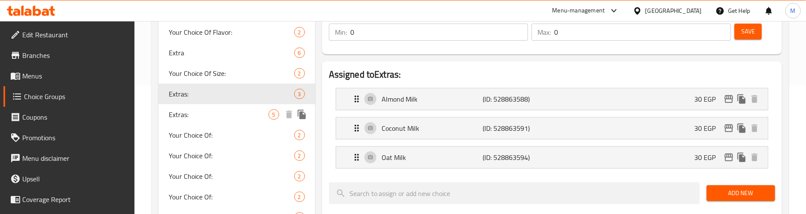
click at [223, 114] on span "Extras:" at bounding box center [219, 114] width 100 height 10
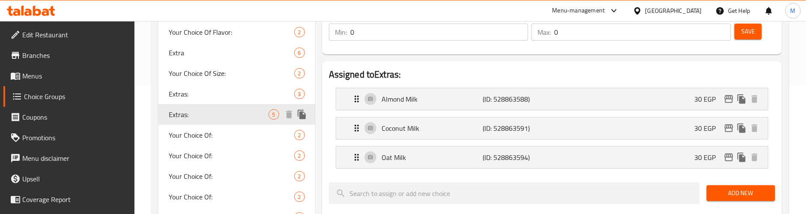
type input "5"
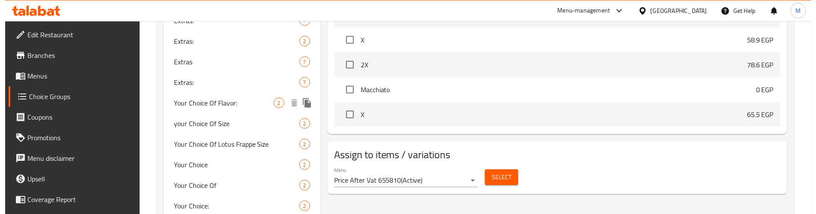
scroll to position [514, 0]
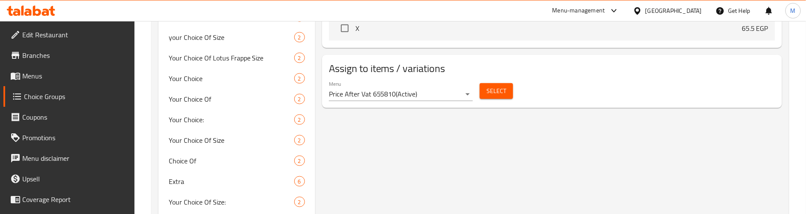
click at [500, 93] on span "Select" at bounding box center [497, 91] width 20 height 11
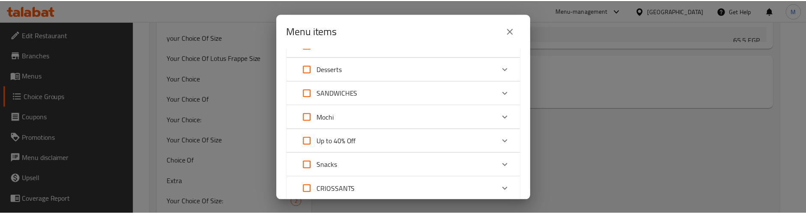
scroll to position [437, 0]
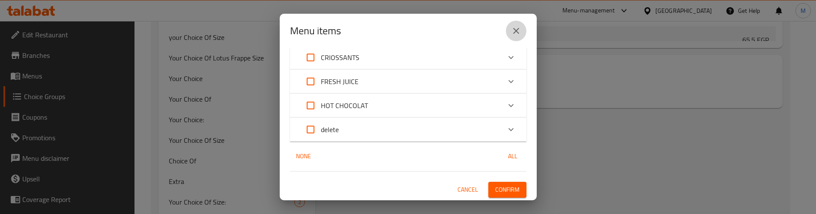
click at [515, 31] on icon "close" at bounding box center [516, 31] width 10 height 10
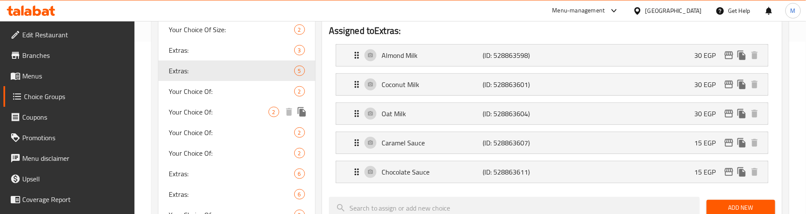
scroll to position [193, 0]
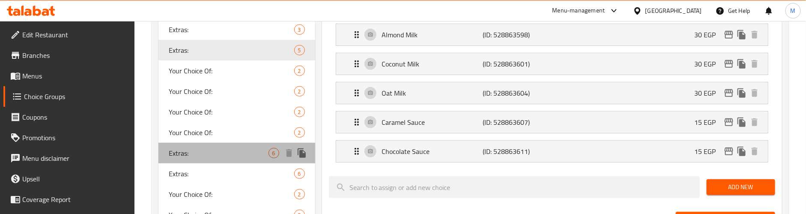
click at [221, 153] on span "Extras:" at bounding box center [219, 153] width 100 height 10
type input "Extras:"
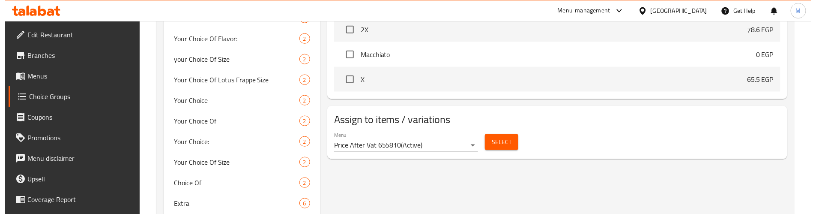
scroll to position [514, 0]
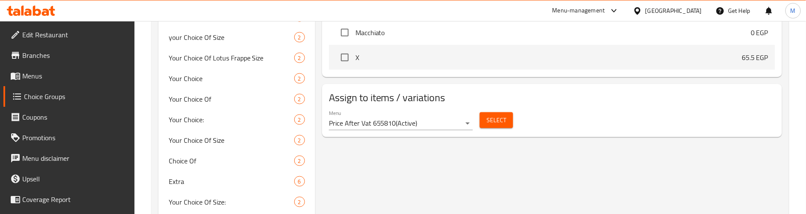
click at [501, 120] on span "Select" at bounding box center [497, 120] width 20 height 11
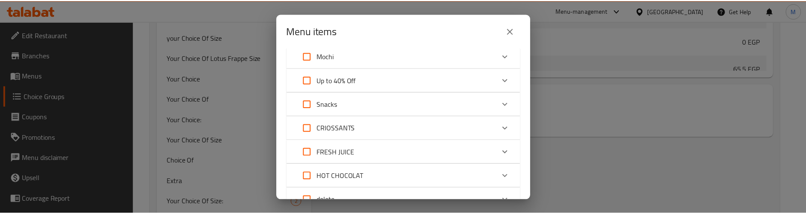
scroll to position [437, 0]
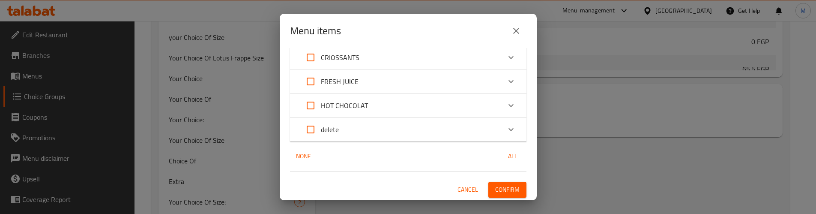
click at [513, 27] on icon "close" at bounding box center [516, 31] width 10 height 10
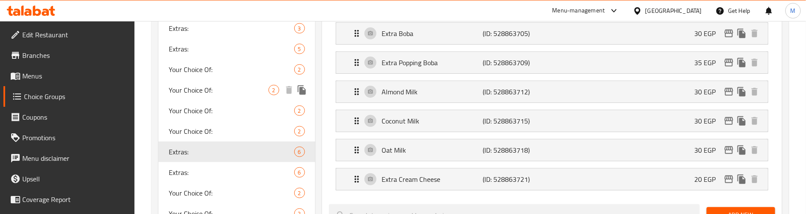
scroll to position [193, 0]
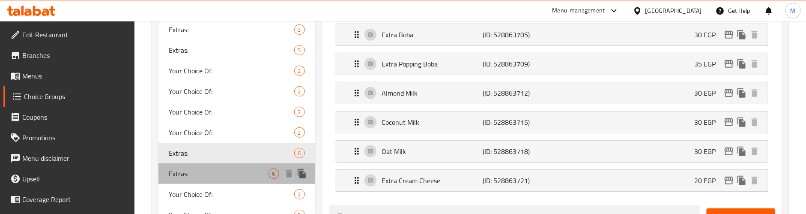
click at [218, 167] on div "Extras: 6" at bounding box center [237, 173] width 157 height 21
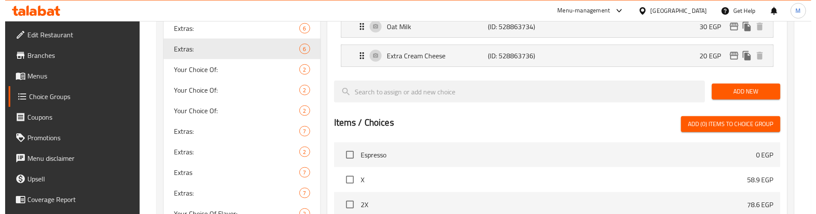
scroll to position [514, 0]
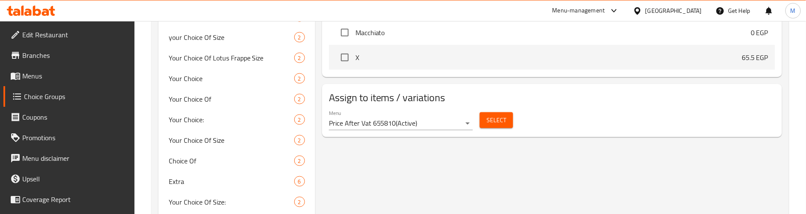
click at [484, 126] on button "Select" at bounding box center [496, 120] width 33 height 16
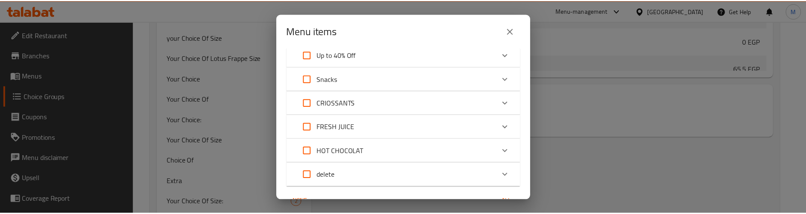
scroll to position [437, 0]
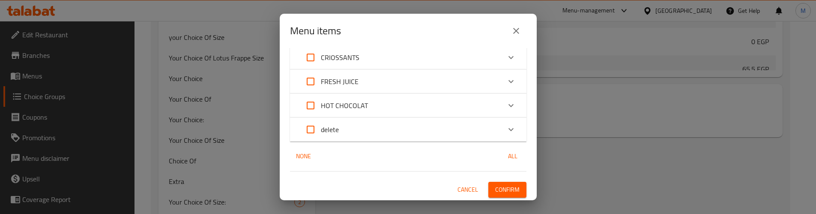
click at [514, 30] on icon "close" at bounding box center [516, 31] width 10 height 10
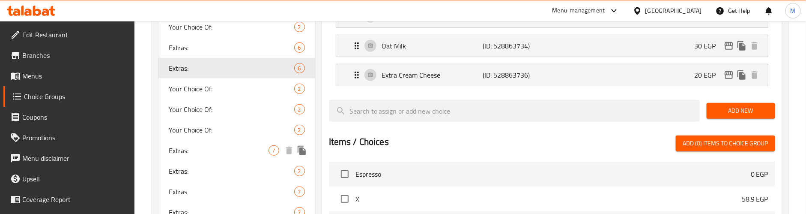
scroll to position [321, 0]
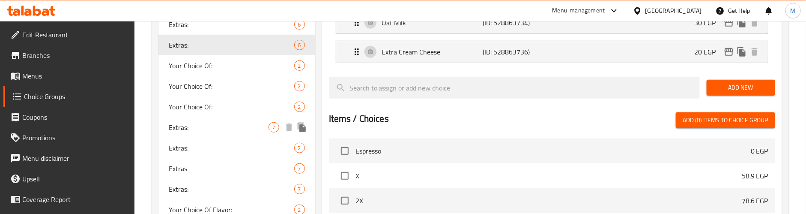
click at [224, 129] on span "Extras:" at bounding box center [219, 127] width 100 height 10
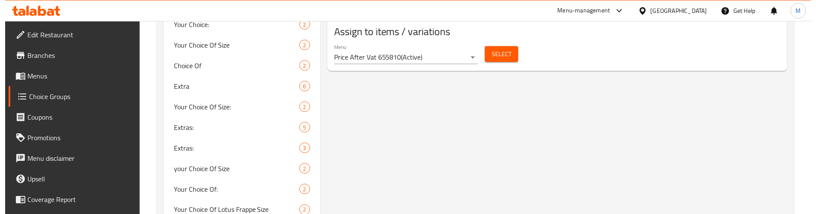
scroll to position [578, 0]
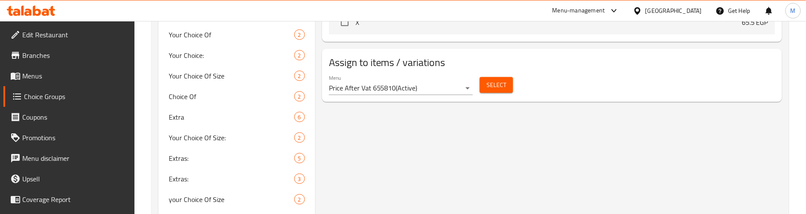
click at [497, 90] on span "Select" at bounding box center [497, 85] width 20 height 11
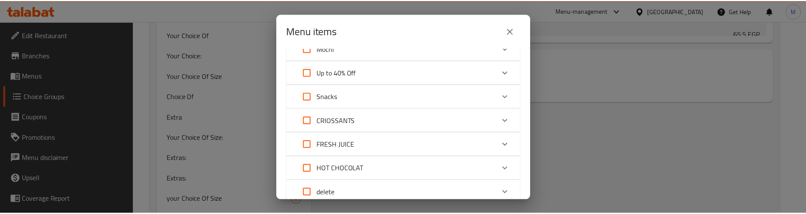
scroll to position [437, 0]
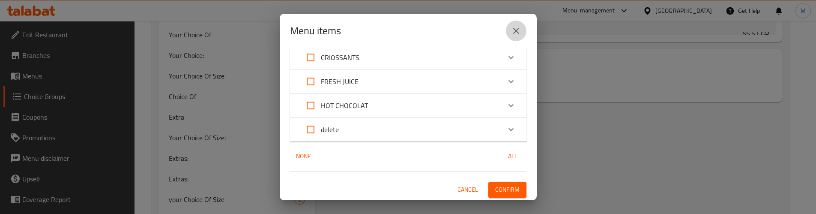
click at [518, 34] on icon "close" at bounding box center [516, 31] width 10 height 10
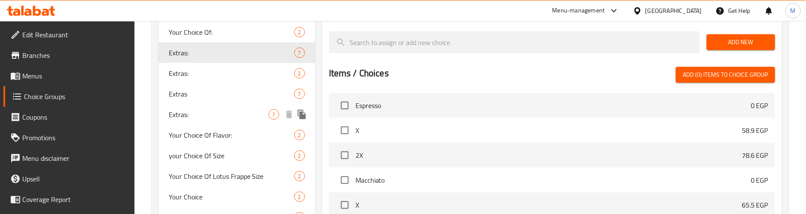
scroll to position [321, 0]
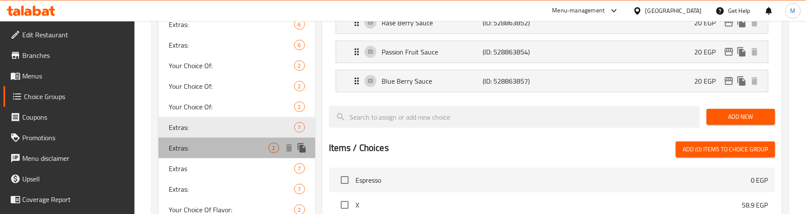
click at [221, 146] on span "Extras:" at bounding box center [219, 148] width 100 height 10
type input "0"
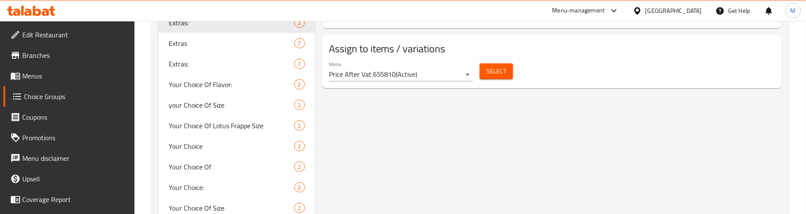
scroll to position [450, 0]
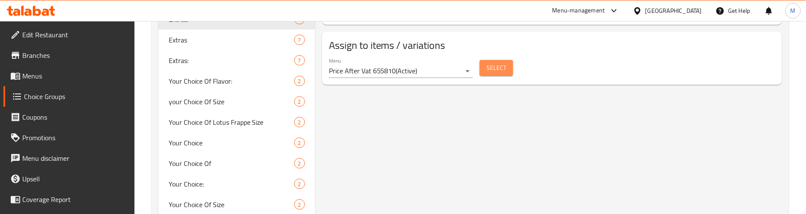
click at [499, 68] on span "Select" at bounding box center [497, 68] width 20 height 11
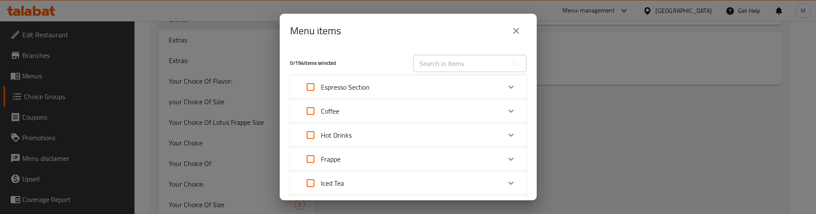
click at [513, 33] on icon "close" at bounding box center [516, 31] width 10 height 10
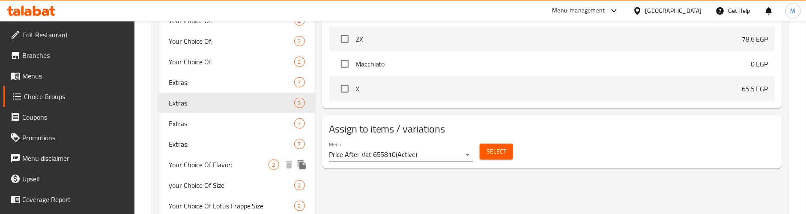
scroll to position [386, 0]
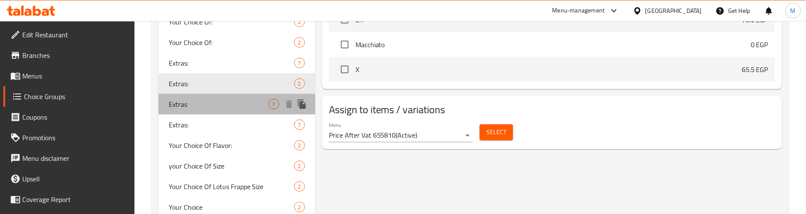
click at [223, 107] on span "Extras" at bounding box center [219, 104] width 100 height 10
type input "Extras"
type input "إكسترا"
type input "7"
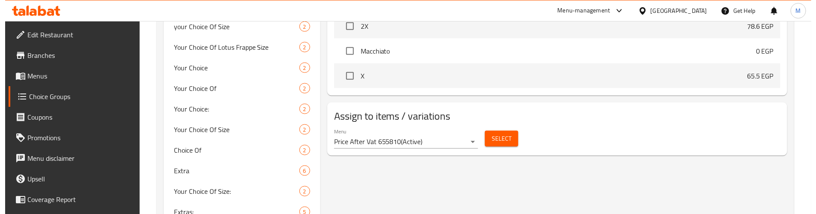
scroll to position [514, 0]
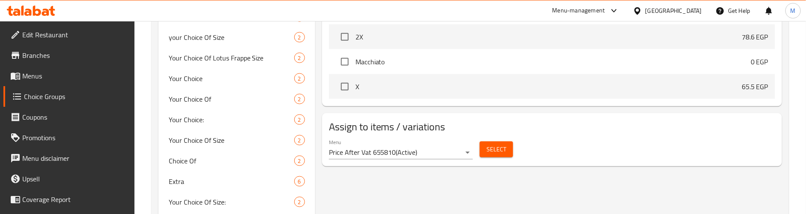
click at [505, 152] on span "Select" at bounding box center [497, 149] width 20 height 11
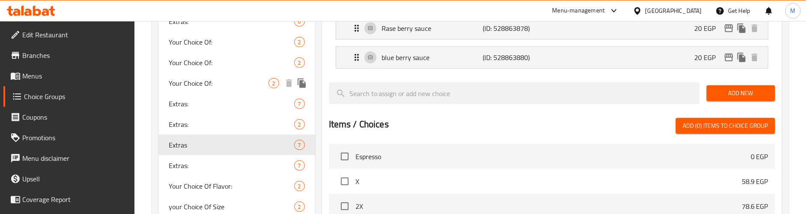
scroll to position [321, 0]
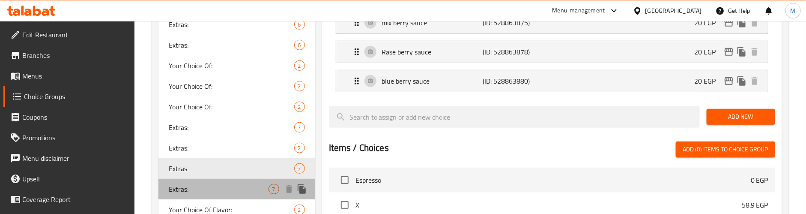
click at [212, 188] on span "Extras:" at bounding box center [219, 189] width 100 height 10
type input "Extras:"
type input "إكسترا:"
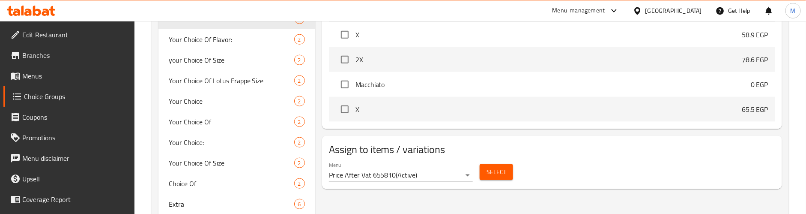
scroll to position [514, 0]
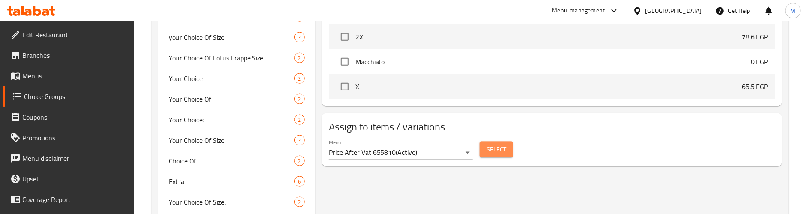
click at [504, 152] on span "Select" at bounding box center [497, 149] width 20 height 11
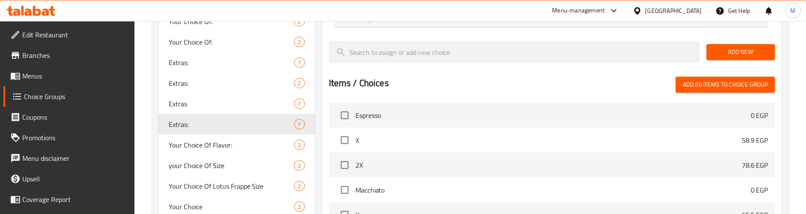
scroll to position [386, 0]
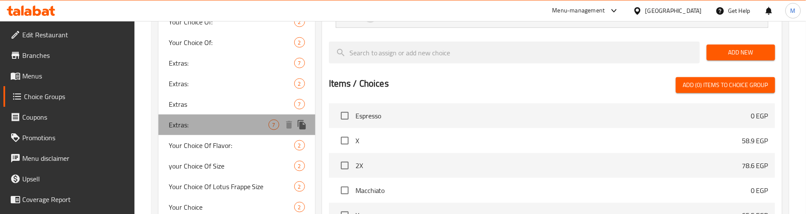
click at [242, 120] on span "Extras:" at bounding box center [219, 125] width 100 height 10
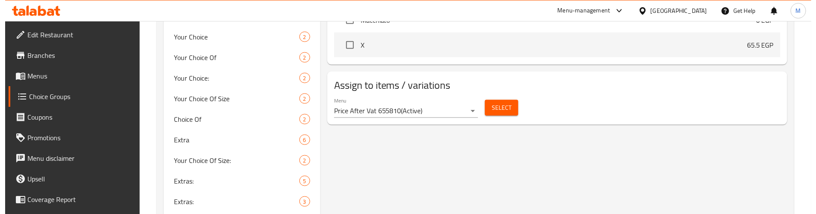
scroll to position [578, 0]
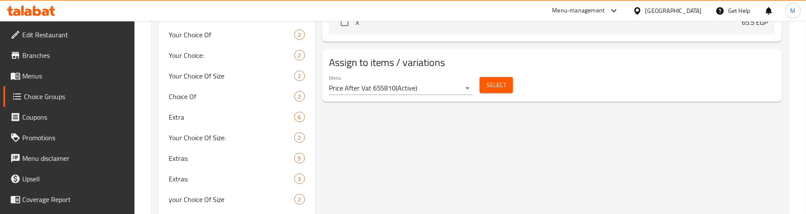
click at [492, 86] on span "Select" at bounding box center [497, 85] width 20 height 11
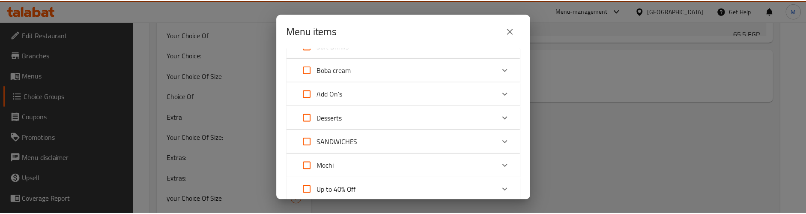
scroll to position [437, 0]
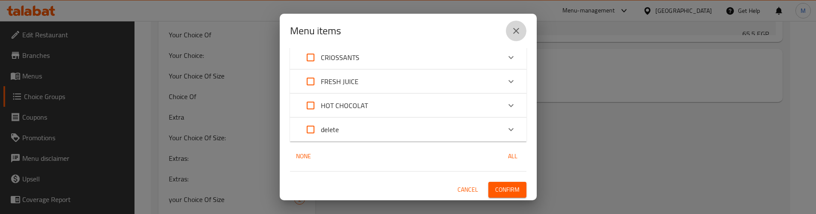
click at [518, 30] on icon "close" at bounding box center [516, 31] width 10 height 10
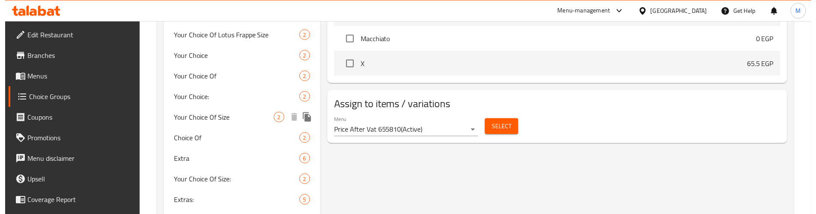
scroll to position [578, 0]
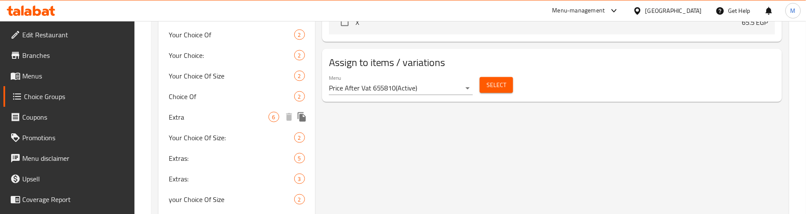
click at [203, 112] on span "Extra" at bounding box center [219, 117] width 100 height 10
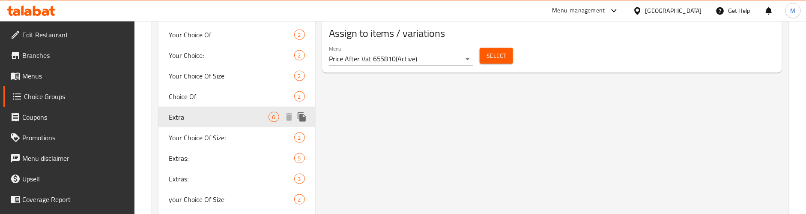
type input "Extra"
type input "6"
click at [497, 58] on span "Select" at bounding box center [497, 56] width 20 height 11
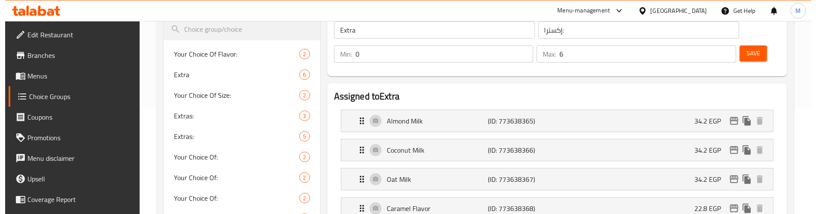
scroll to position [129, 0]
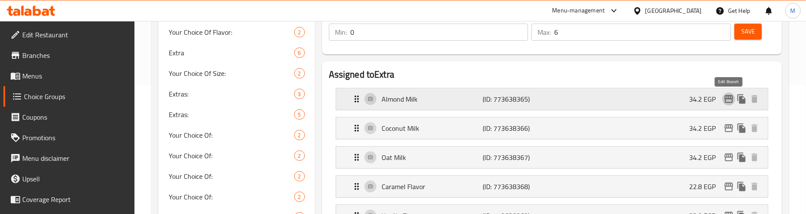
click at [729, 103] on icon "edit" at bounding box center [729, 99] width 9 height 8
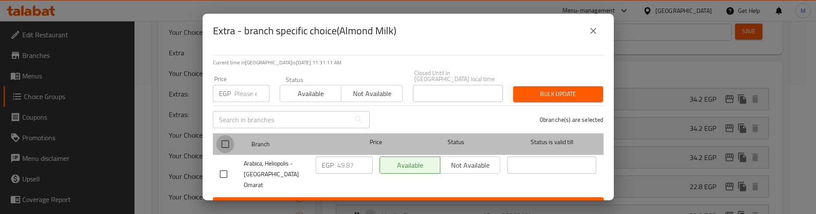
drag, startPoint x: 226, startPoint y: 135, endPoint x: 236, endPoint y: 107, distance: 29.4
click at [225, 135] on input "checkbox" at bounding box center [225, 144] width 18 height 18
checkbox input "true"
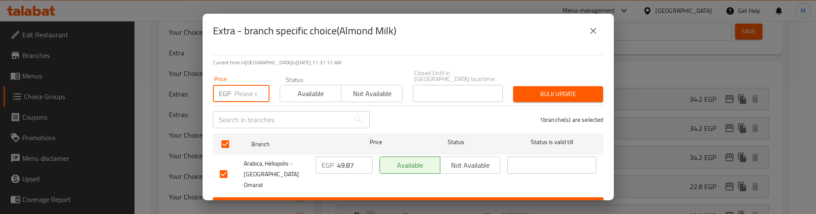
click at [242, 94] on input "number" at bounding box center [251, 93] width 35 height 17
paste input "47.25"
type input "47.25"
click at [591, 28] on icon "close" at bounding box center [593, 31] width 10 height 10
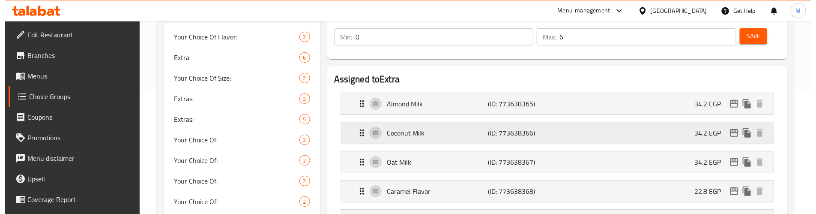
scroll to position [144, 0]
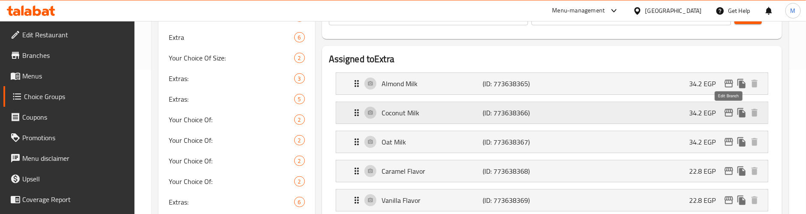
click at [728, 110] on icon "edit" at bounding box center [729, 113] width 9 height 8
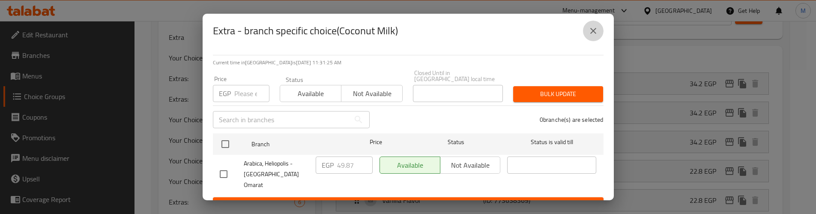
click at [596, 30] on icon "close" at bounding box center [593, 31] width 10 height 10
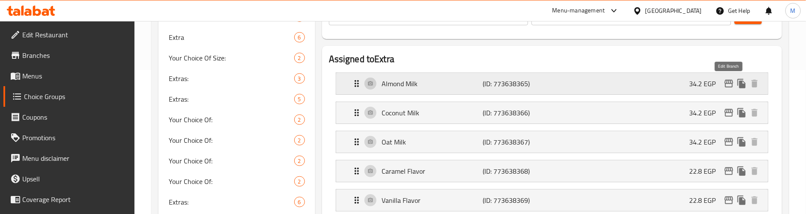
click at [726, 86] on icon "edit" at bounding box center [729, 84] width 9 height 8
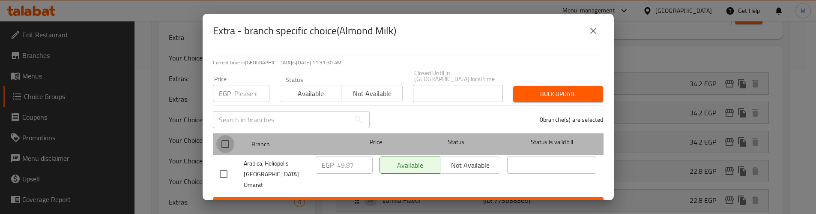
drag, startPoint x: 227, startPoint y: 139, endPoint x: 245, endPoint y: 89, distance: 52.9
click at [229, 135] on input "checkbox" at bounding box center [225, 144] width 18 height 18
checkbox input "true"
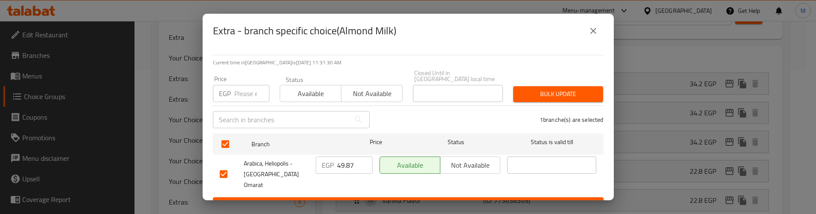
click at [246, 85] on input "number" at bounding box center [251, 93] width 35 height 17
paste input "47.25"
type input "47.25"
click at [574, 89] on span "Bulk update" at bounding box center [558, 94] width 76 height 11
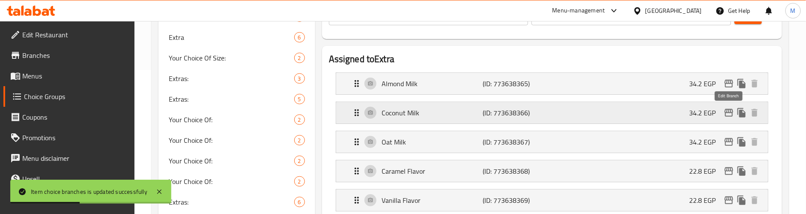
click at [727, 108] on icon "edit" at bounding box center [729, 113] width 10 height 10
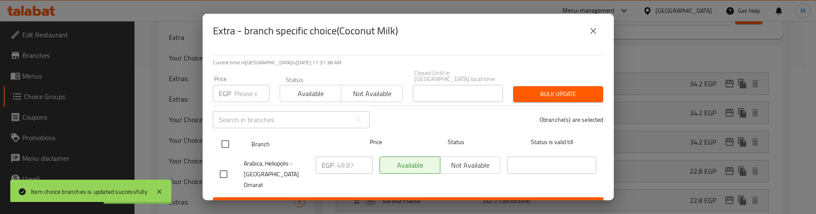
click at [226, 135] on input "checkbox" at bounding box center [225, 144] width 18 height 18
checkbox input "true"
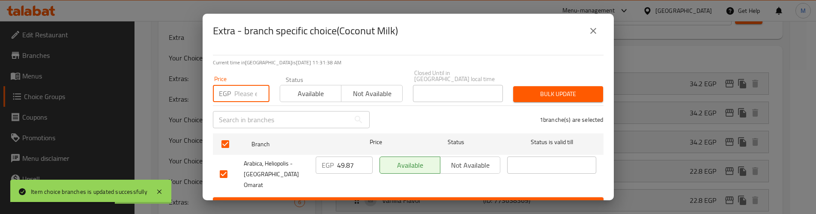
click at [242, 88] on input "number" at bounding box center [251, 93] width 35 height 17
paste input "47.25"
type input "47.25"
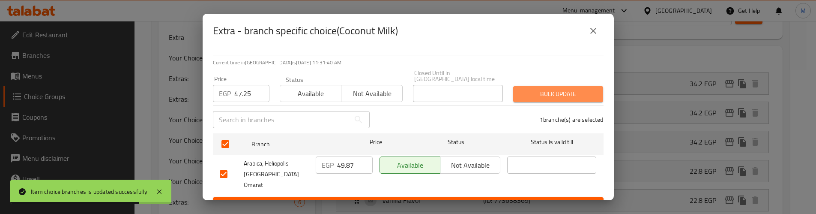
click at [564, 89] on span "Bulk update" at bounding box center [558, 94] width 76 height 11
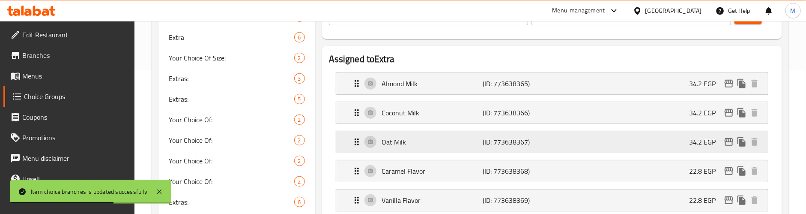
click at [725, 139] on icon "edit" at bounding box center [729, 142] width 10 height 10
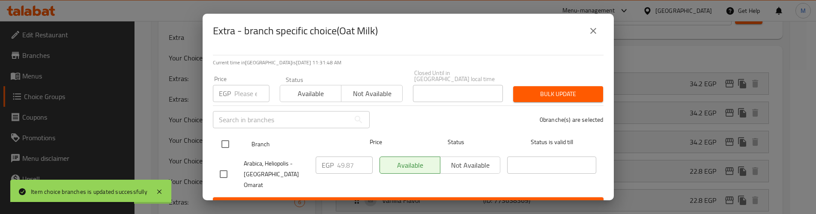
click at [222, 135] on input "checkbox" at bounding box center [225, 144] width 18 height 18
checkbox input "true"
click at [223, 135] on input "checkbox" at bounding box center [225, 144] width 18 height 18
checkbox input "false"
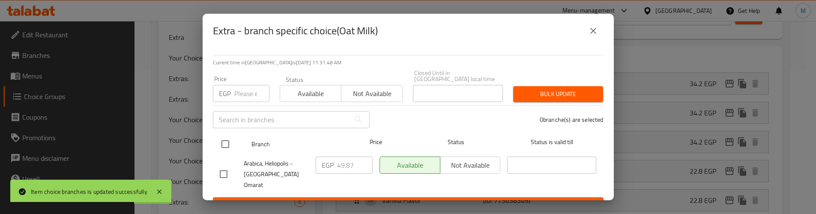
checkbox input "false"
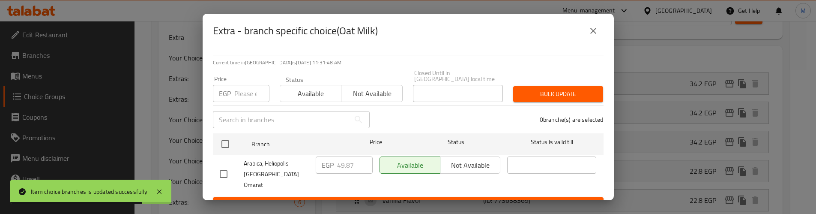
click at [243, 97] on div "Price EGP Price" at bounding box center [241, 89] width 67 height 36
click at [243, 87] on input "number" at bounding box center [251, 93] width 35 height 17
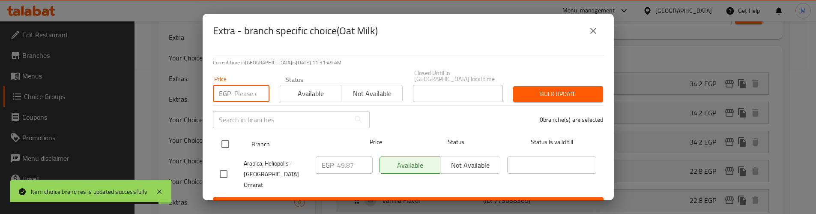
click at [224, 140] on input "checkbox" at bounding box center [225, 144] width 18 height 18
checkbox input "true"
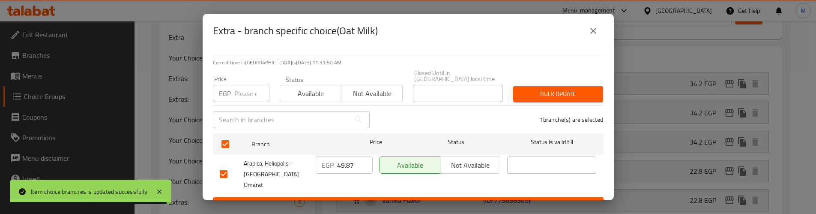
click at [249, 93] on input "number" at bounding box center [251, 93] width 35 height 17
paste input "47.25"
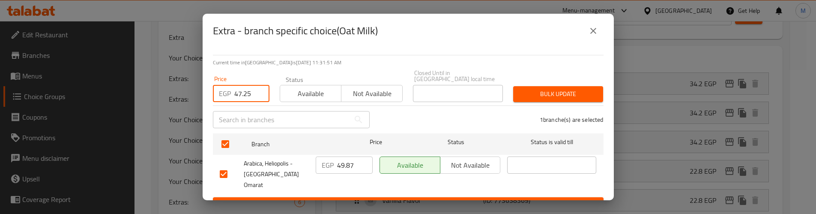
type input "47.25"
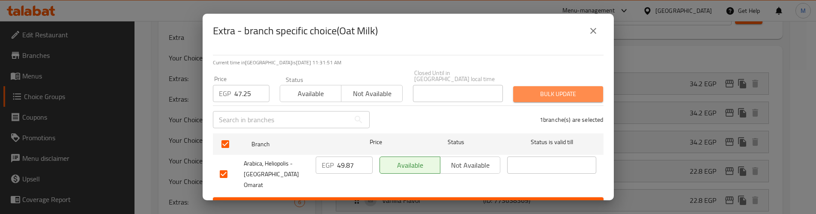
click at [527, 89] on span "Bulk update" at bounding box center [558, 94] width 76 height 11
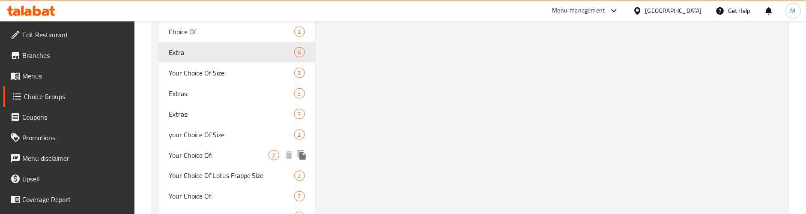
scroll to position [658, 0]
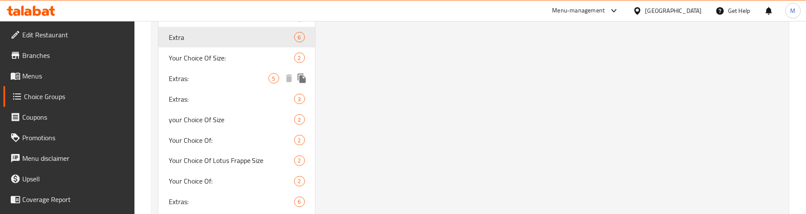
click at [231, 81] on span "Extras:" at bounding box center [219, 78] width 100 height 10
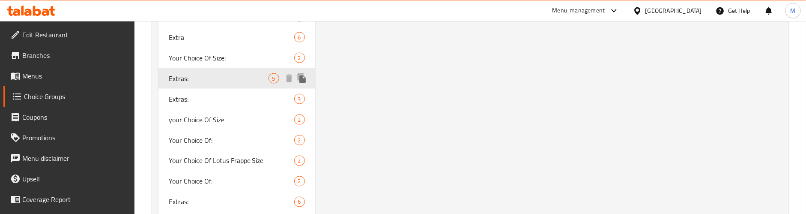
type input "Extras:"
type input "5"
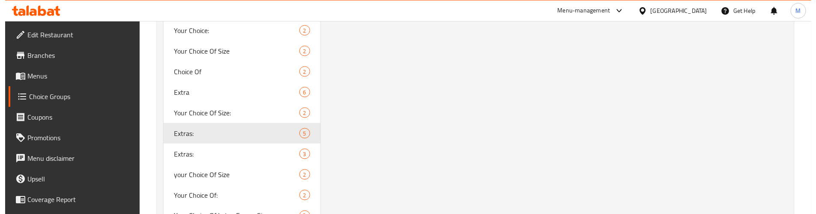
scroll to position [465, 0]
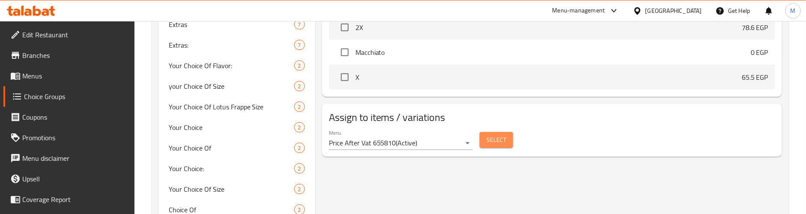
click at [500, 147] on button "Select" at bounding box center [496, 140] width 33 height 16
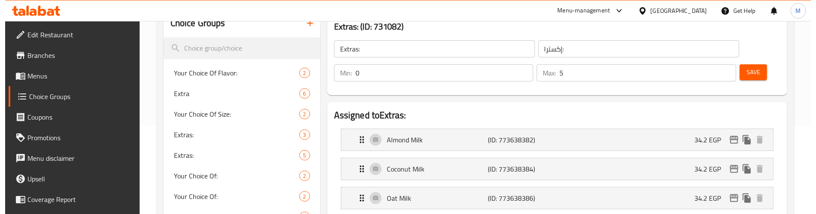
scroll to position [80, 0]
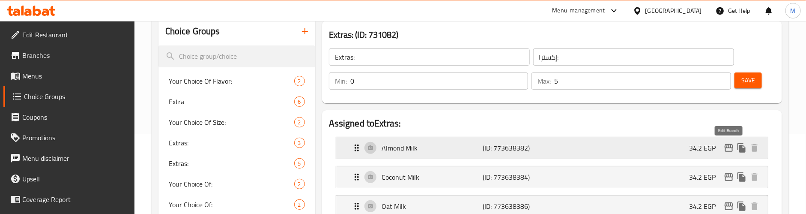
click at [733, 149] on icon "edit" at bounding box center [729, 148] width 10 height 10
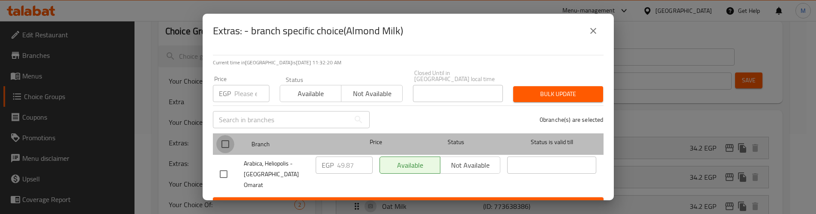
click at [226, 136] on input "checkbox" at bounding box center [225, 144] width 18 height 18
checkbox input "true"
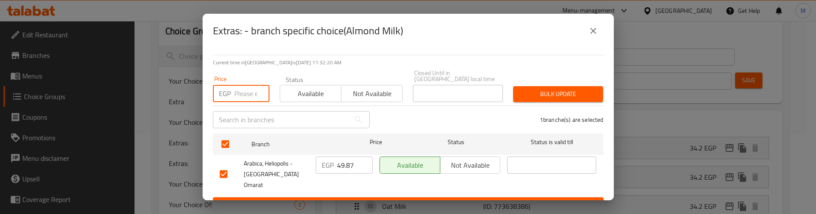
click at [234, 89] on input "number" at bounding box center [251, 93] width 35 height 17
paste input "47.25"
type input "47.25"
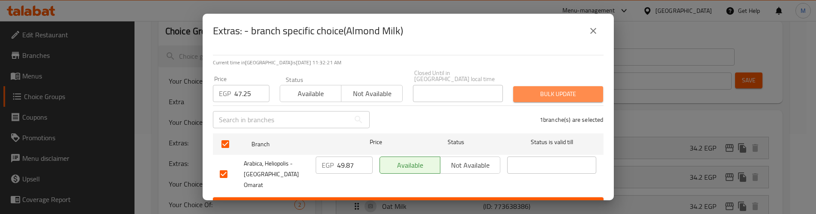
click at [541, 89] on span "Bulk update" at bounding box center [558, 94] width 76 height 11
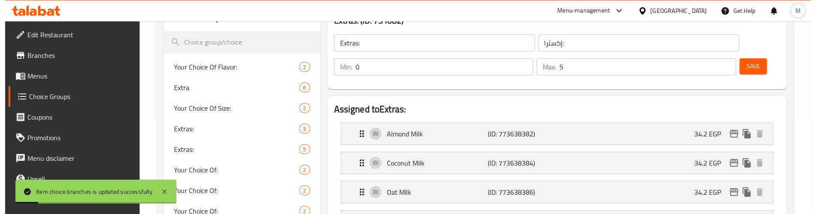
scroll to position [179, 0]
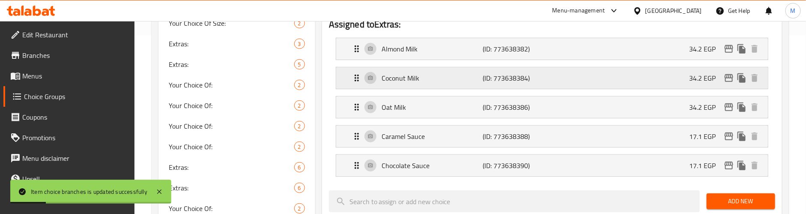
click at [726, 76] on icon "edit" at bounding box center [729, 78] width 10 height 10
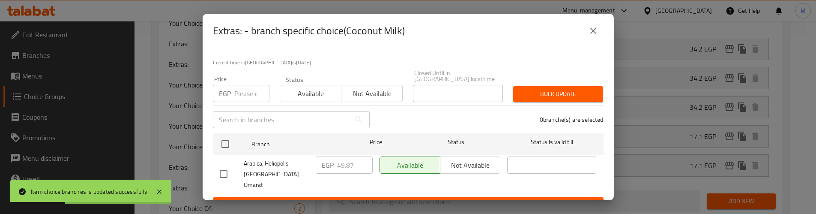
drag, startPoint x: 224, startPoint y: 134, endPoint x: 239, endPoint y: 83, distance: 53.3
click at [225, 132] on div at bounding box center [232, 144] width 32 height 25
click at [240, 76] on div "Price EGP Price" at bounding box center [241, 89] width 57 height 26
click at [248, 85] on input "number" at bounding box center [251, 93] width 35 height 17
paste input "47.25"
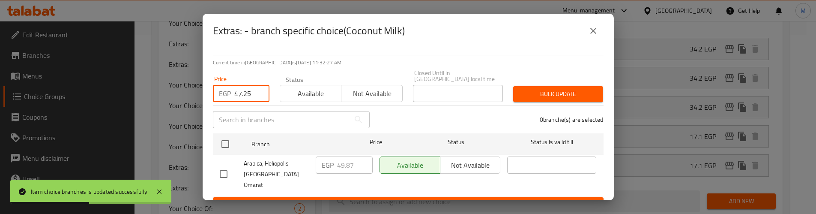
type input "47.25"
click at [553, 89] on span "Bulk update" at bounding box center [558, 94] width 76 height 11
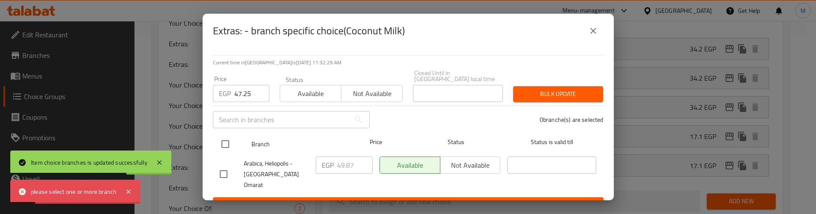
click at [224, 136] on input "checkbox" at bounding box center [225, 144] width 18 height 18
checkbox input "true"
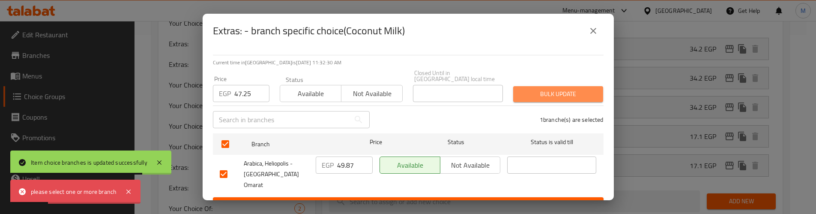
click at [572, 89] on span "Bulk update" at bounding box center [558, 94] width 76 height 11
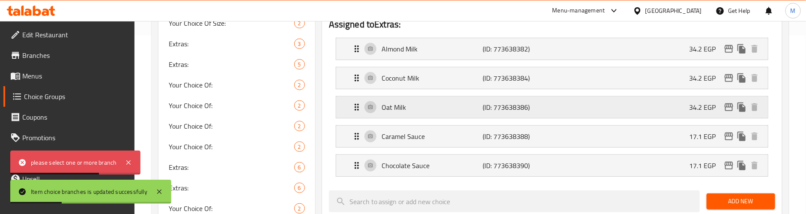
click at [725, 105] on icon "edit" at bounding box center [729, 107] width 9 height 8
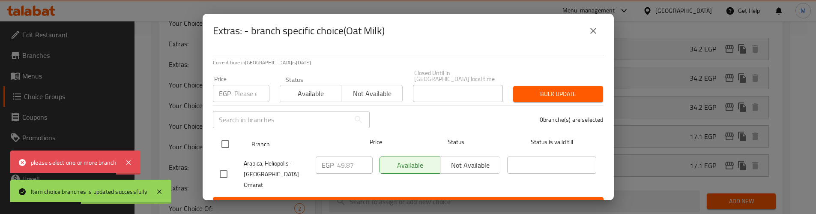
drag, startPoint x: 221, startPoint y: 134, endPoint x: 225, endPoint y: 123, distance: 12.2
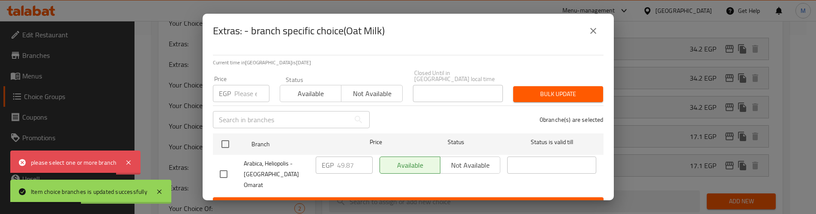
click at [221, 135] on input "checkbox" at bounding box center [225, 144] width 18 height 18
checkbox input "true"
click at [231, 97] on div "Price EGP Price" at bounding box center [241, 89] width 67 height 36
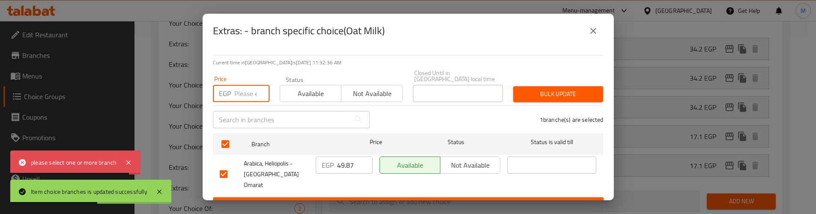
drag, startPoint x: 235, startPoint y: 87, endPoint x: 257, endPoint y: 87, distance: 22.3
click at [236, 87] on input "number" at bounding box center [251, 93] width 35 height 17
paste input "47.25"
type input "47.25"
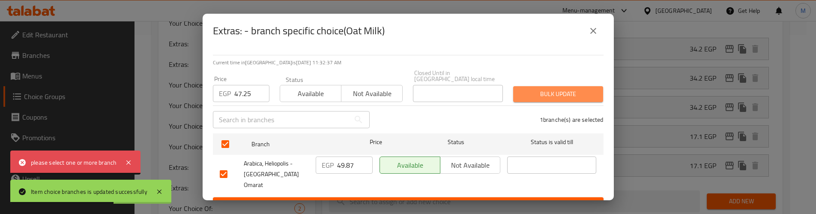
click at [559, 89] on span "Bulk update" at bounding box center [558, 94] width 76 height 11
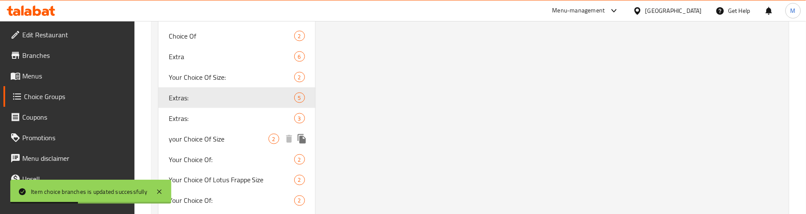
scroll to position [628, 0]
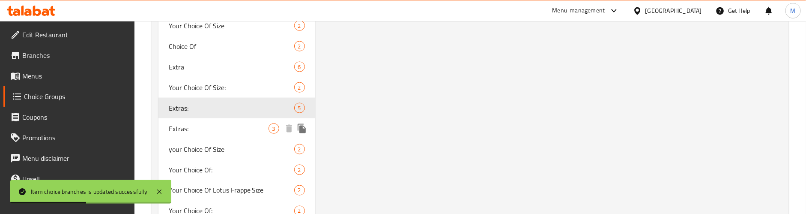
click at [237, 130] on span "Extras:" at bounding box center [219, 128] width 100 height 10
type input "0"
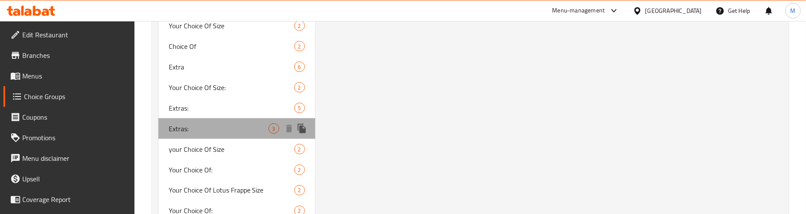
click at [249, 124] on span "Extras:" at bounding box center [219, 128] width 100 height 10
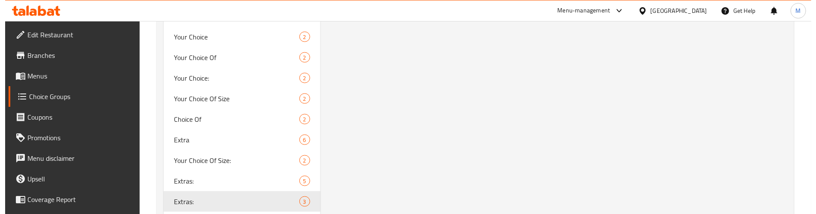
scroll to position [436, 0]
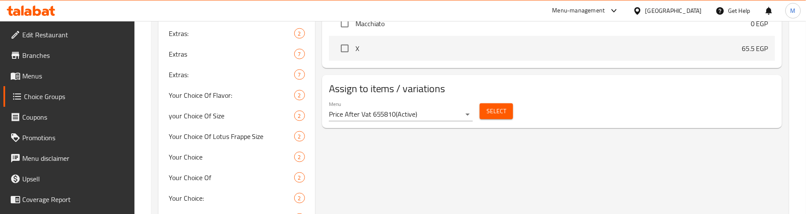
click at [502, 111] on span "Select" at bounding box center [497, 111] width 20 height 11
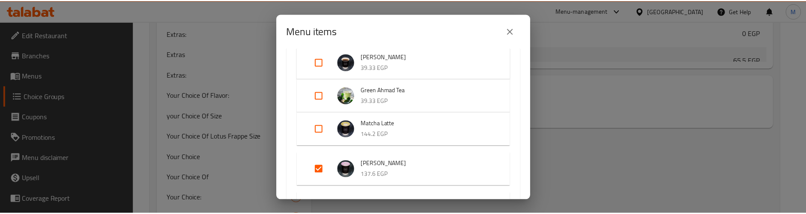
scroll to position [193, 0]
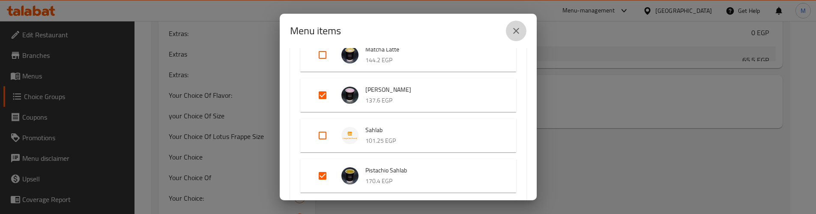
click at [514, 32] on icon "close" at bounding box center [516, 31] width 10 height 10
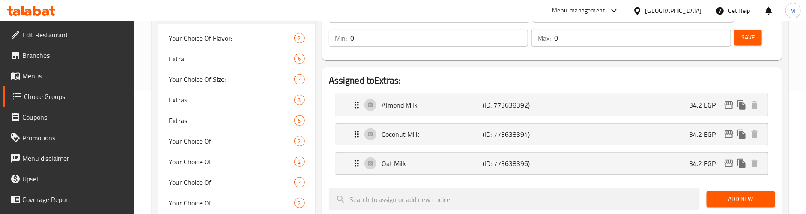
scroll to position [129, 0]
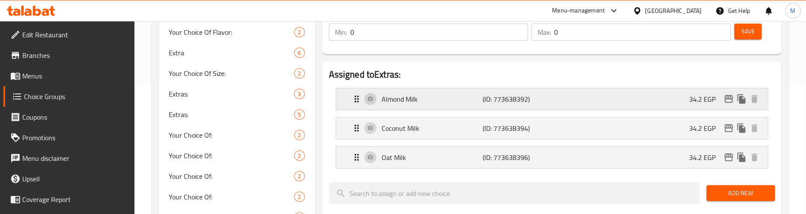
click at [732, 93] on button "edit" at bounding box center [729, 99] width 13 height 13
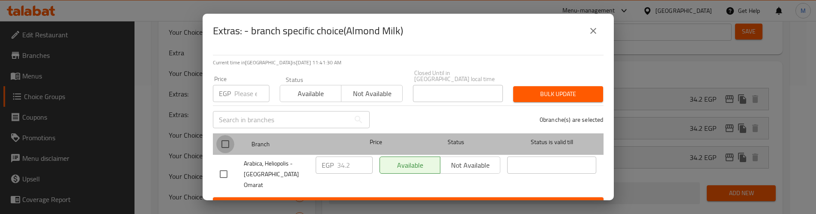
click at [222, 137] on input "checkbox" at bounding box center [225, 144] width 18 height 18
checkbox input "true"
click at [221, 137] on input "checkbox" at bounding box center [225, 144] width 18 height 18
checkbox input "false"
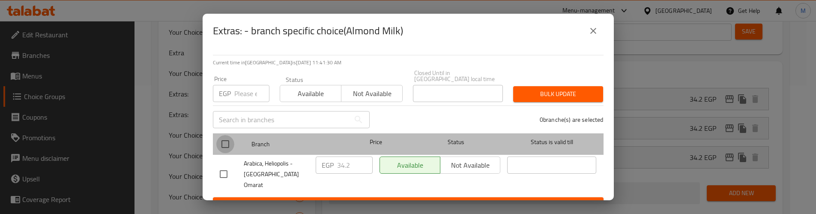
checkbox input "false"
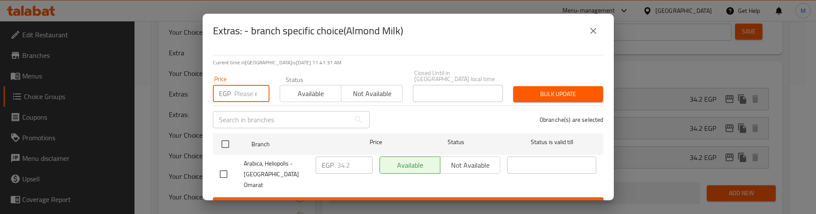
click at [236, 87] on input "number" at bounding box center [251, 93] width 35 height 17
paste input "47.25"
type input "47.25"
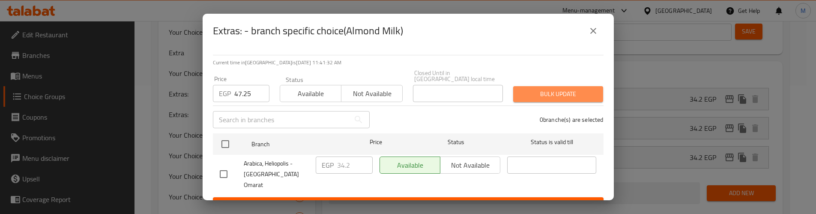
click at [547, 89] on span "Bulk update" at bounding box center [558, 94] width 76 height 11
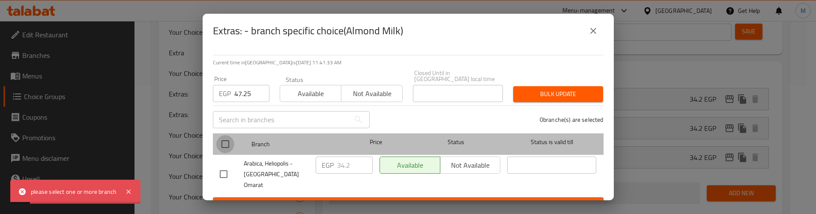
click at [225, 138] on input "checkbox" at bounding box center [225, 144] width 18 height 18
checkbox input "true"
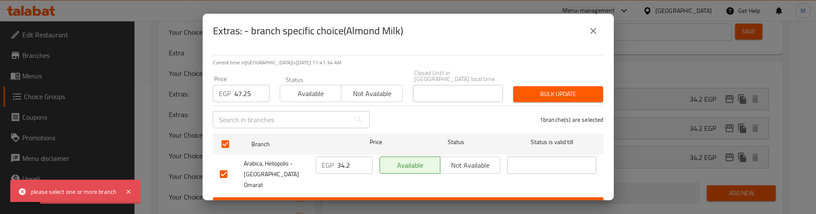
click at [529, 86] on button "Bulk update" at bounding box center [558, 94] width 90 height 16
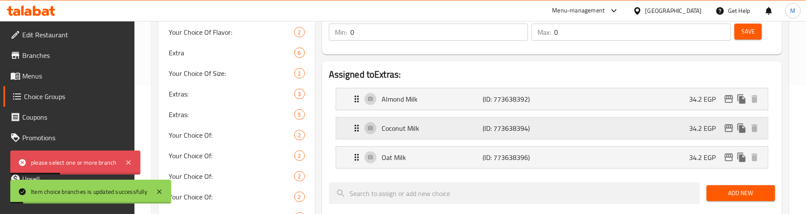
click at [730, 125] on icon "edit" at bounding box center [729, 128] width 10 height 10
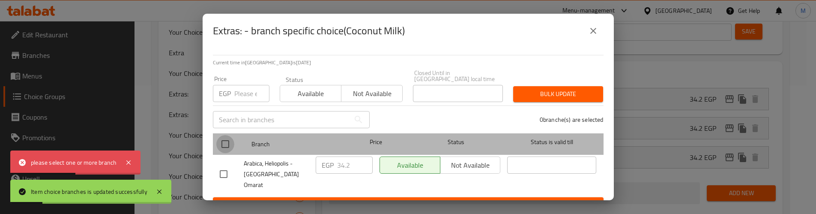
drag, startPoint x: 224, startPoint y: 135, endPoint x: 236, endPoint y: 88, distance: 48.7
click at [225, 135] on input "checkbox" at bounding box center [225, 144] width 18 height 18
checkbox input "true"
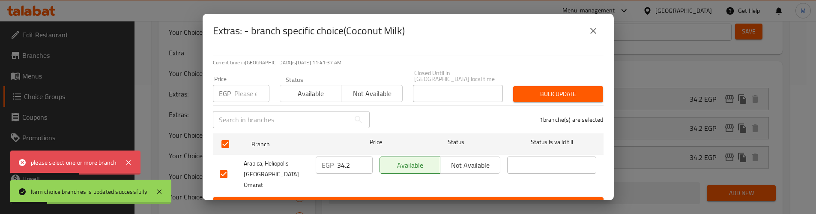
click at [236, 87] on input "number" at bounding box center [251, 93] width 35 height 17
paste input "47.25"
type input "47.25"
click at [517, 88] on button "Bulk update" at bounding box center [558, 94] width 90 height 16
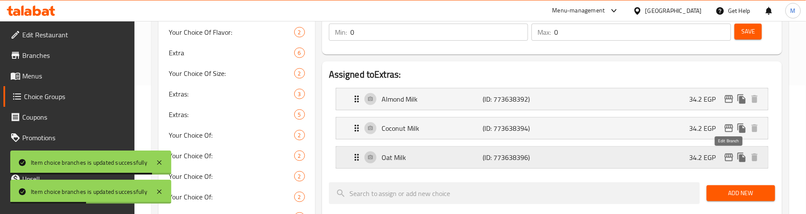
click at [730, 159] on icon "edit" at bounding box center [729, 157] width 10 height 10
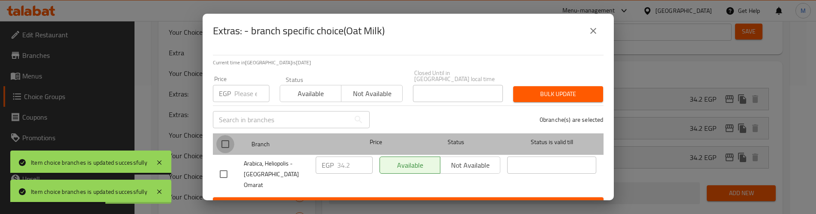
drag, startPoint x: 225, startPoint y: 140, endPoint x: 235, endPoint y: 106, distance: 35.7
click at [225, 139] on input "checkbox" at bounding box center [225, 144] width 18 height 18
checkbox input "true"
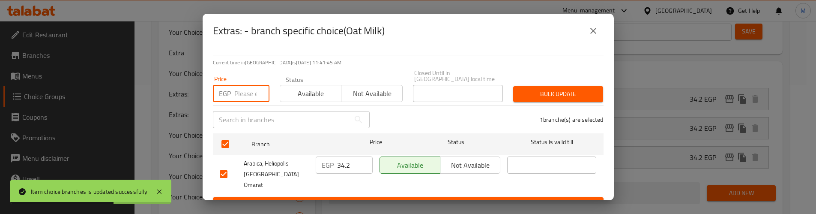
click at [241, 90] on input "number" at bounding box center [251, 93] width 35 height 17
paste input "47.25"
type input "47.25"
click at [530, 89] on span "Bulk update" at bounding box center [558, 94] width 76 height 11
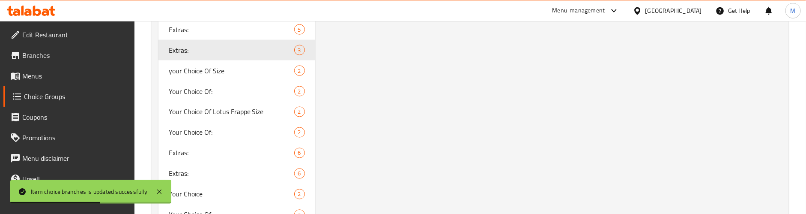
scroll to position [771, 0]
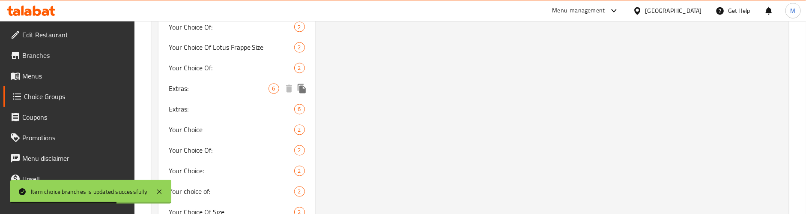
click at [207, 90] on span "Extras:" at bounding box center [219, 89] width 100 height 10
type input "Extras:"
type input "6"
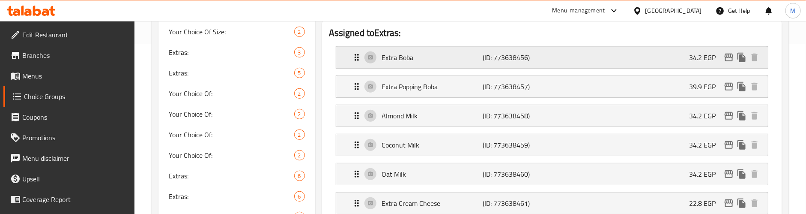
scroll to position [193, 0]
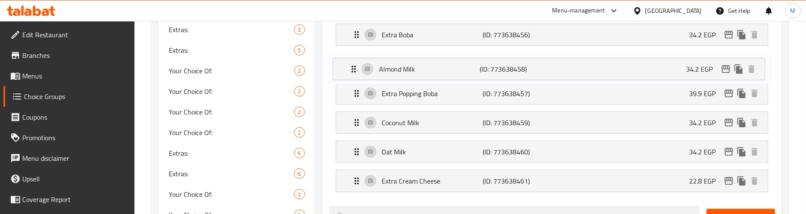
drag, startPoint x: 356, startPoint y: 94, endPoint x: 352, endPoint y: 48, distance: 46.5
click at [352, 55] on nav "Extra Boba (ID: 773638456) 34.2 EGP Name (En) Extra Boba Name (En) Name (Ar) إك…" at bounding box center [552, 108] width 446 height 182
click at [352, 48] on nav "Extra Boba (ID: 773638456) 34.2 EGP Name (En) Extra Boba Name (En) Name (Ar) إك…" at bounding box center [552, 108] width 446 height 182
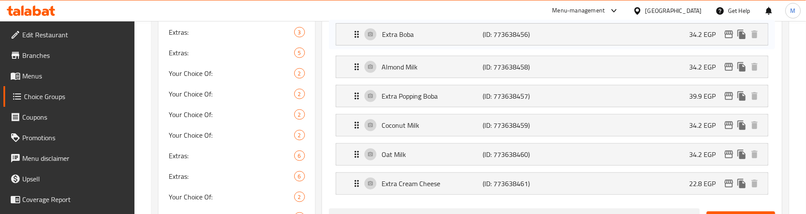
click at [352, 42] on nav "Extra Boba (ID: 773638456) 34.2 EGP Name (En) Extra Boba Name (En) Name (Ar) إك…" at bounding box center [552, 110] width 446 height 182
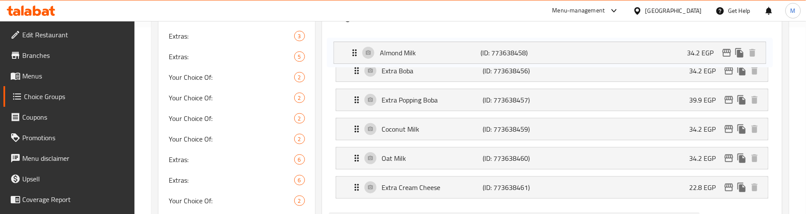
scroll to position [180, 0]
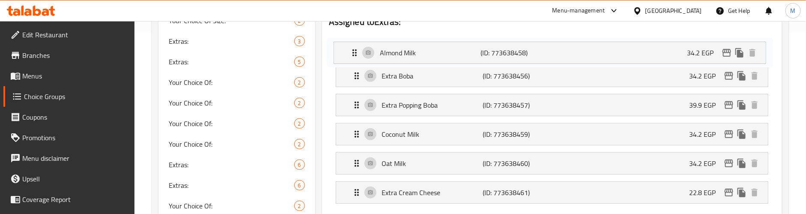
drag, startPoint x: 355, startPoint y: 65, endPoint x: 351, endPoint y: 40, distance: 24.7
click at [351, 40] on nav "Extra Boba (ID: 773638456) 34.2 EGP Name (En) Extra Boba Name (En) Name (Ar) إك…" at bounding box center [552, 119] width 446 height 182
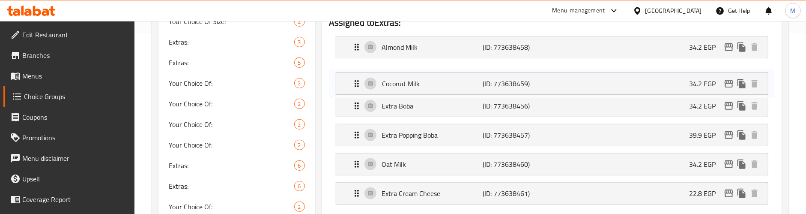
drag, startPoint x: 355, startPoint y: 135, endPoint x: 356, endPoint y: 77, distance: 58.3
click at [356, 77] on nav "Almond Milk (ID: 773638458) 34.2 EGP Name (En) Almond Milk Name (En) Name (Ar) …" at bounding box center [552, 120] width 446 height 182
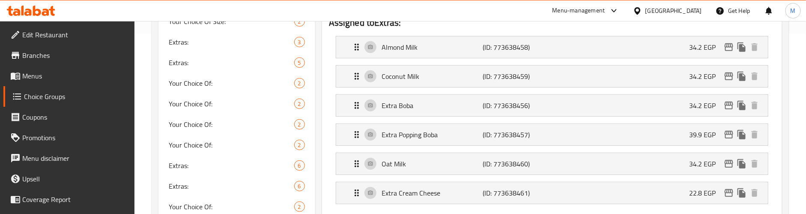
scroll to position [181, 0]
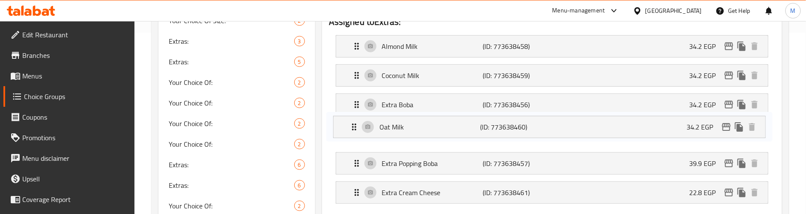
drag, startPoint x: 350, startPoint y: 132, endPoint x: 351, endPoint y: 110, distance: 22.7
click at [351, 110] on nav "Almond Milk (ID: 773638458) 34.2 EGP Name (En) Almond Milk Name (En) Name (Ar) …" at bounding box center [552, 119] width 446 height 182
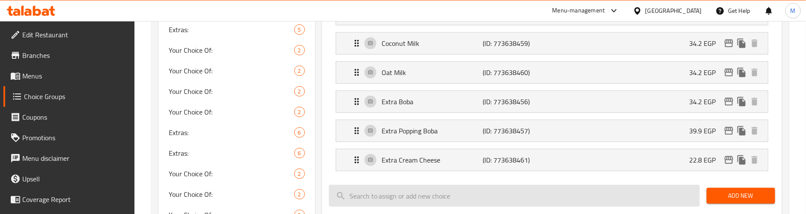
scroll to position [245, 0]
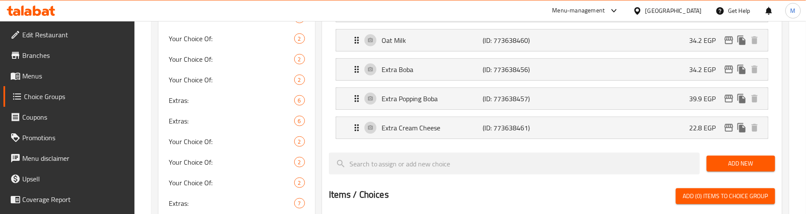
click at [754, 164] on span "Add New" at bounding box center [741, 163] width 55 height 11
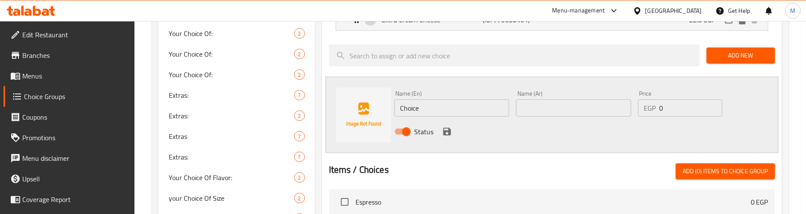
scroll to position [374, 0]
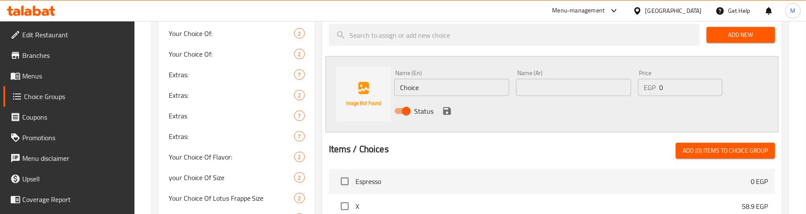
click at [756, 40] on span "Add New" at bounding box center [741, 35] width 55 height 11
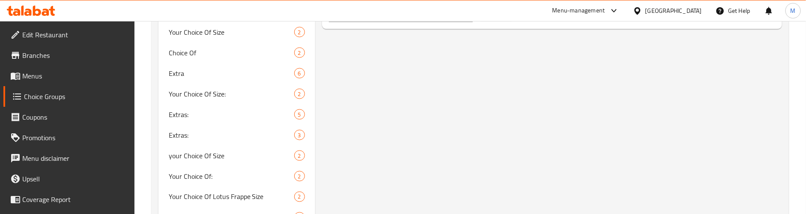
scroll to position [503, 0]
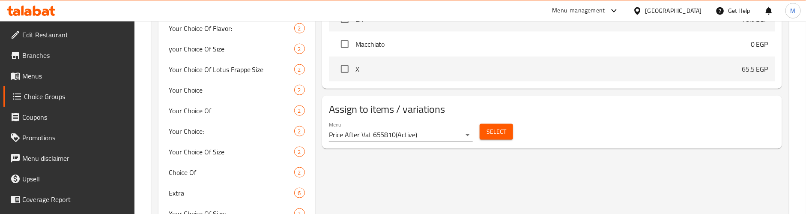
click at [489, 132] on span "Select" at bounding box center [497, 131] width 20 height 11
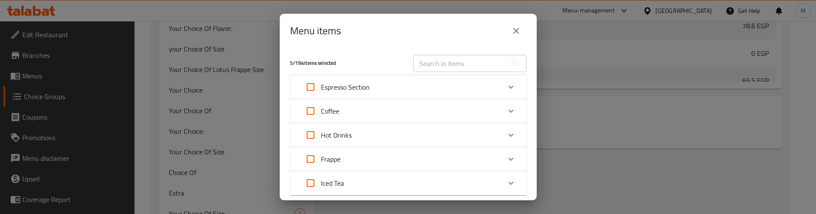
click at [517, 29] on icon "close" at bounding box center [516, 31] width 10 height 10
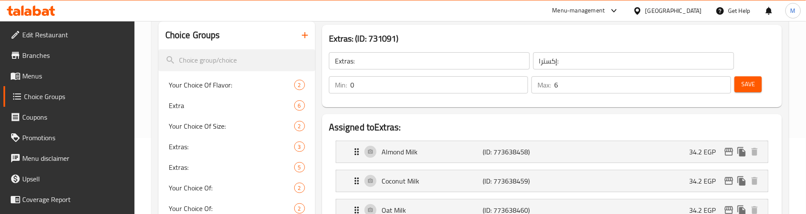
scroll to position [53, 0]
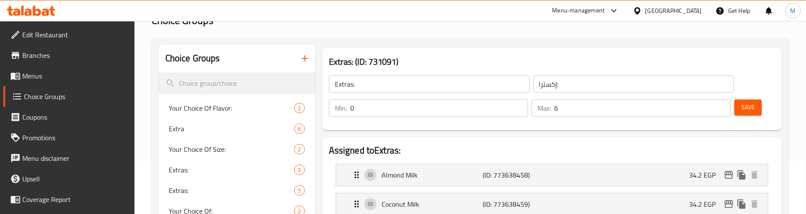
click at [753, 102] on span "Save" at bounding box center [749, 107] width 14 height 11
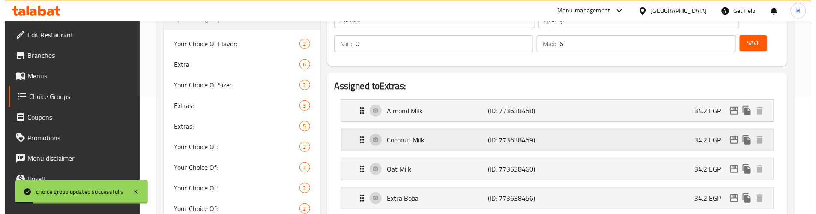
scroll to position [181, 0]
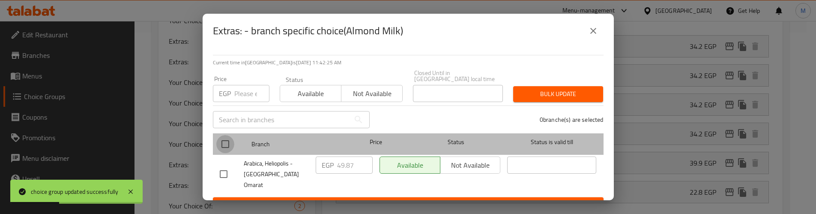
drag, startPoint x: 230, startPoint y: 143, endPoint x: 232, endPoint y: 135, distance: 7.8
click at [231, 138] on input "checkbox" at bounding box center [225, 144] width 18 height 18
checkbox input "true"
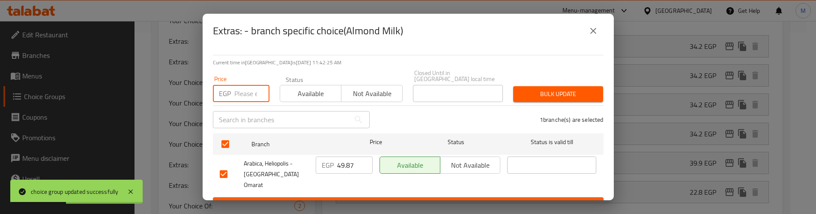
click at [243, 94] on input "number" at bounding box center [251, 93] width 35 height 17
paste input "47.25"
type input "47.25"
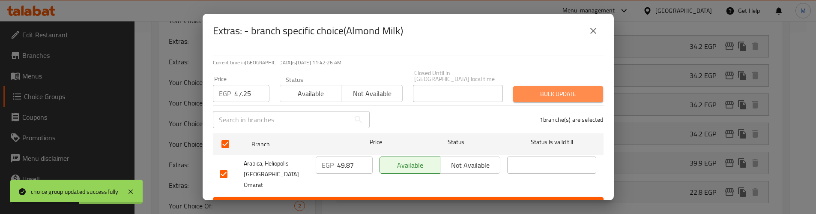
click at [560, 89] on span "Bulk update" at bounding box center [558, 94] width 76 height 11
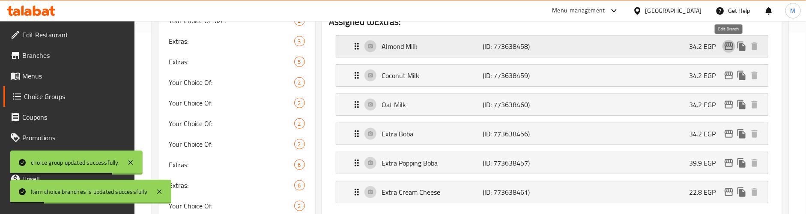
click at [727, 48] on icon "edit" at bounding box center [729, 46] width 10 height 10
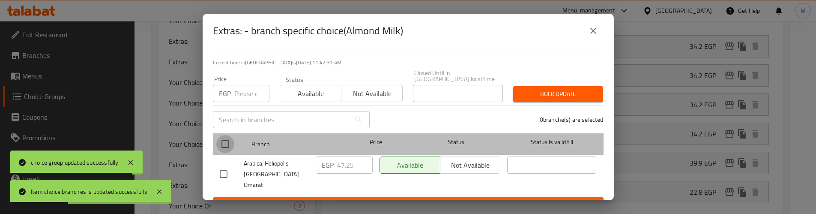
drag, startPoint x: 226, startPoint y: 132, endPoint x: 234, endPoint y: 112, distance: 22.1
click at [226, 135] on input "checkbox" at bounding box center [225, 144] width 18 height 18
checkbox input "true"
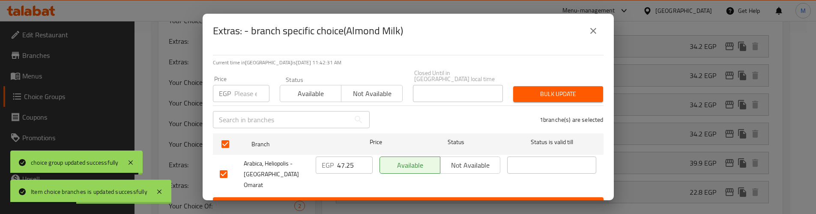
click at [238, 94] on input "number" at bounding box center [251, 93] width 35 height 17
paste input "47.25"
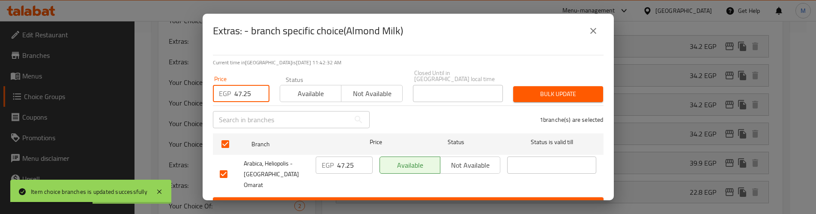
type input "47.25"
click at [533, 89] on span "Bulk update" at bounding box center [558, 94] width 76 height 11
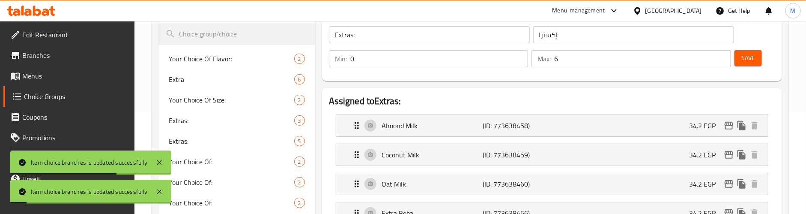
scroll to position [117, 0]
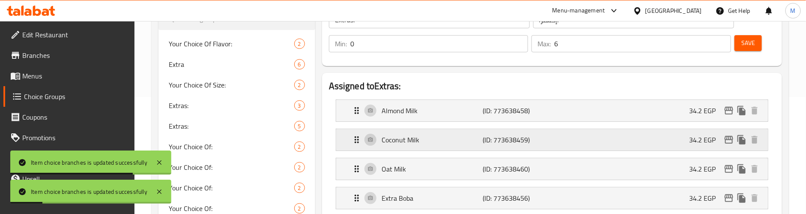
click at [727, 139] on icon "edit" at bounding box center [729, 140] width 9 height 8
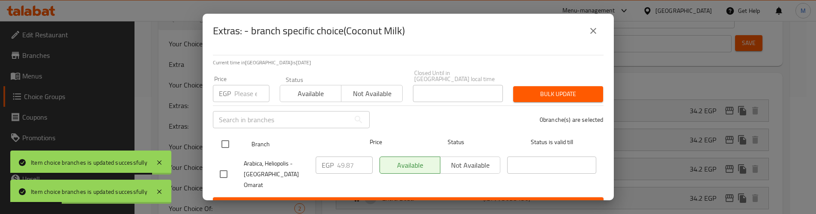
drag, startPoint x: 221, startPoint y: 132, endPoint x: 245, endPoint y: 116, distance: 28.6
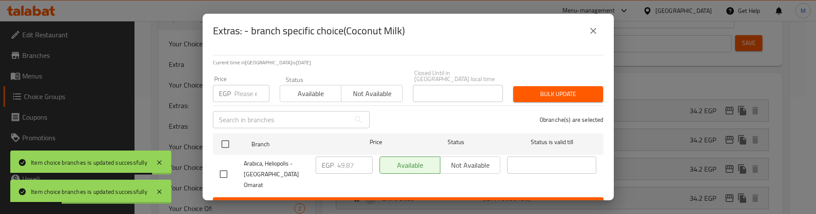
click at [221, 135] on input "checkbox" at bounding box center [225, 144] width 18 height 18
checkbox input "true"
click at [242, 92] on input "number" at bounding box center [251, 93] width 35 height 17
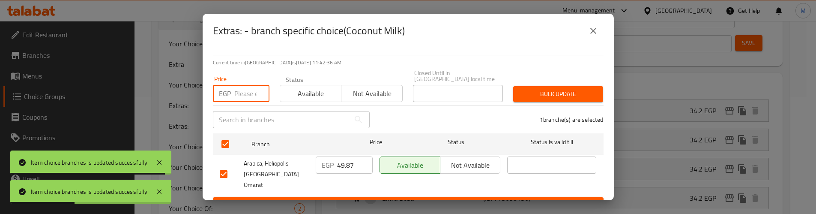
paste input "47.25"
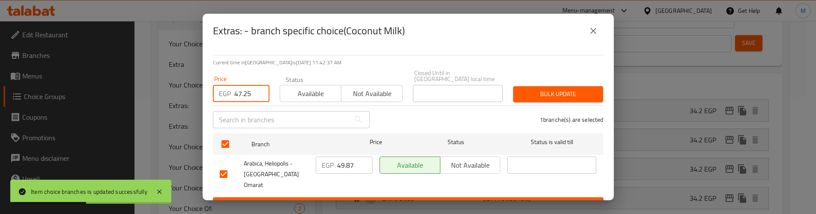
type input "47.25"
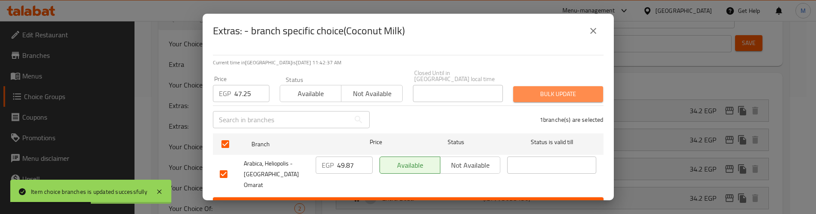
click at [532, 92] on span "Bulk update" at bounding box center [558, 94] width 76 height 11
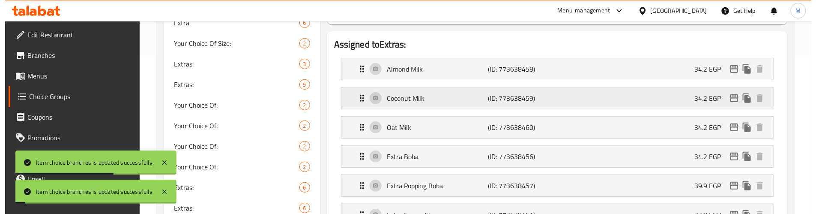
scroll to position [181, 0]
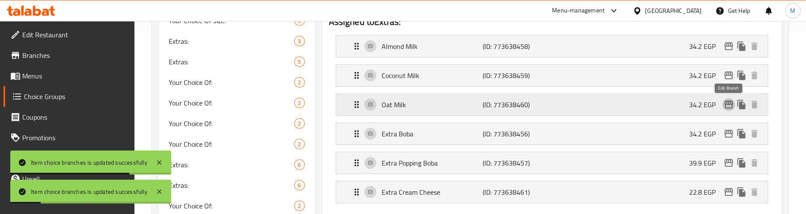
click at [730, 102] on icon "edit" at bounding box center [729, 105] width 9 height 8
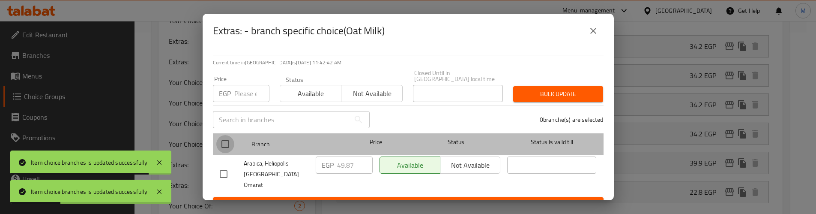
drag, startPoint x: 227, startPoint y: 135, endPoint x: 242, endPoint y: 107, distance: 31.8
click at [227, 135] on input "checkbox" at bounding box center [225, 144] width 18 height 18
checkbox input "true"
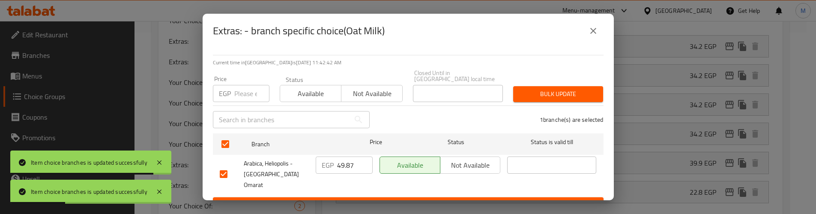
click at [241, 106] on div "​" at bounding box center [291, 119] width 167 height 27
click at [242, 89] on input "number" at bounding box center [251, 93] width 35 height 17
paste input "47.25"
type input "47.25"
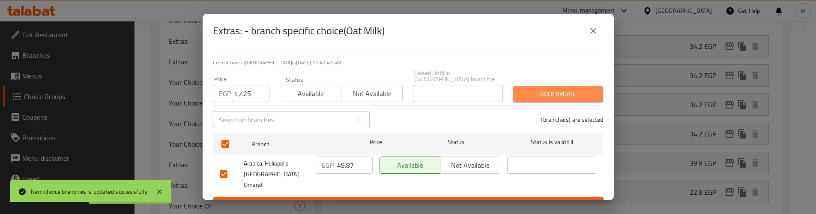
click at [534, 91] on span "Bulk update" at bounding box center [558, 94] width 76 height 11
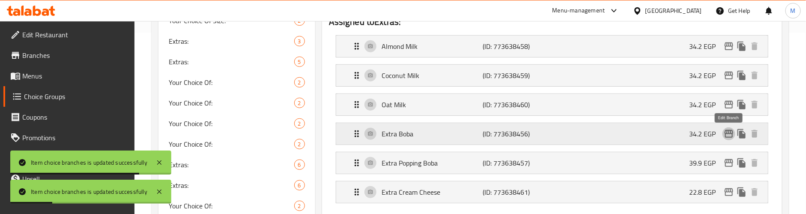
click at [730, 131] on icon "edit" at bounding box center [729, 134] width 10 height 10
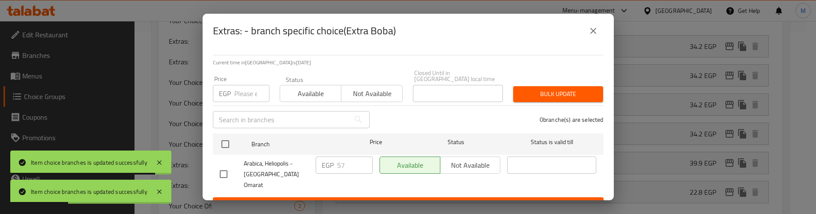
drag, startPoint x: 225, startPoint y: 138, endPoint x: 236, endPoint y: 117, distance: 23.0
click at [227, 135] on input "checkbox" at bounding box center [225, 144] width 18 height 18
checkbox input "true"
click at [243, 98] on div "Price EGP Price" at bounding box center [241, 89] width 67 height 36
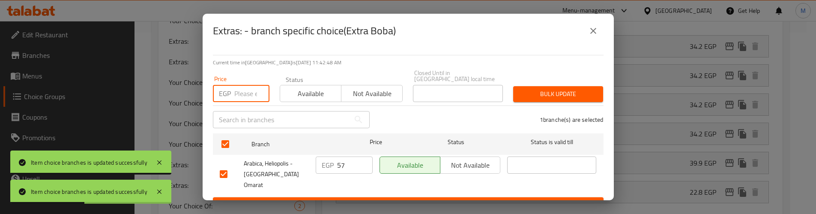
click at [243, 93] on input "number" at bounding box center [251, 93] width 35 height 17
paste input "47.25"
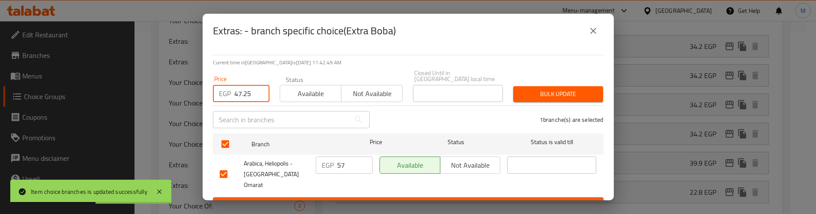
type input "47.25"
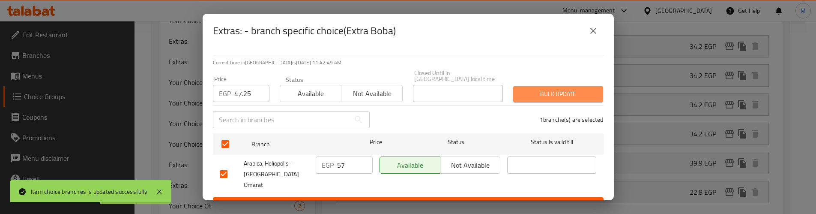
click at [567, 89] on span "Bulk update" at bounding box center [558, 94] width 76 height 11
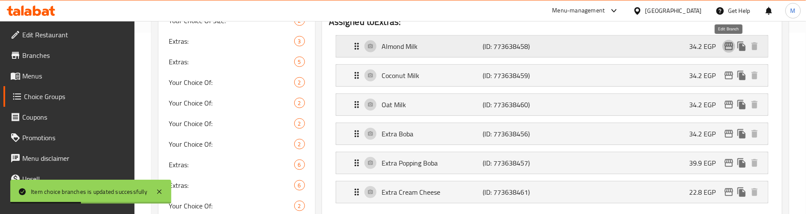
click at [727, 51] on icon "edit" at bounding box center [729, 46] width 10 height 10
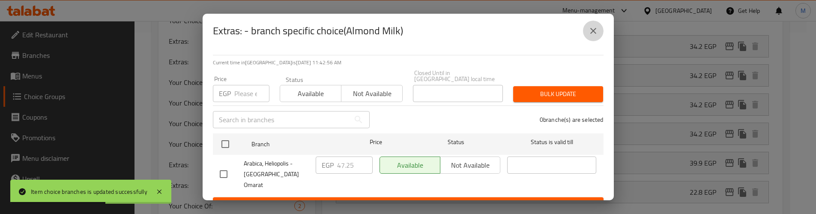
drag, startPoint x: 586, startPoint y: 33, endPoint x: 595, endPoint y: 33, distance: 9.0
click at [587, 33] on button "close" at bounding box center [593, 31] width 21 height 21
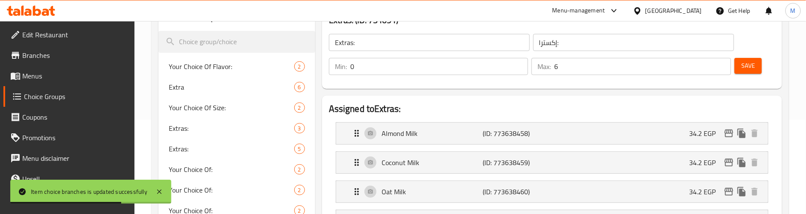
scroll to position [117, 0]
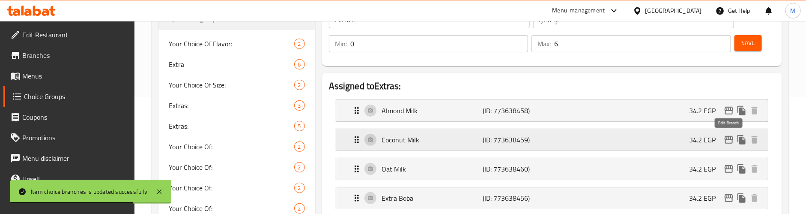
click at [730, 139] on icon "edit" at bounding box center [729, 140] width 10 height 10
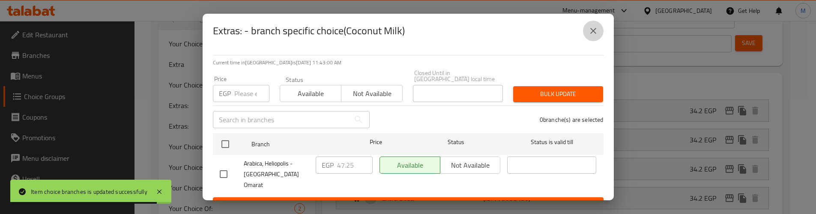
click at [590, 30] on icon "close" at bounding box center [593, 31] width 10 height 10
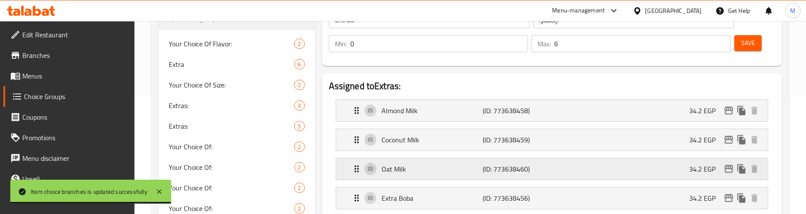
click at [727, 171] on icon "edit" at bounding box center [729, 169] width 10 height 10
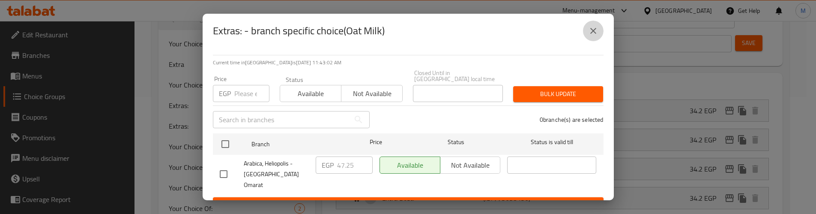
click at [595, 30] on icon "close" at bounding box center [593, 31] width 10 height 10
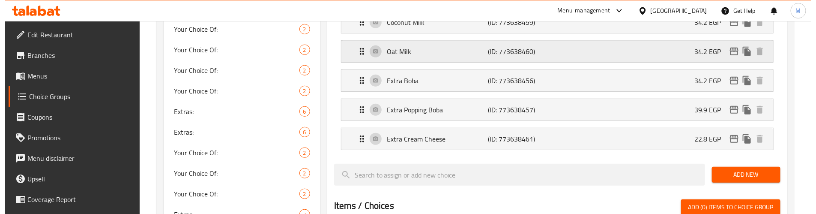
scroll to position [245, 0]
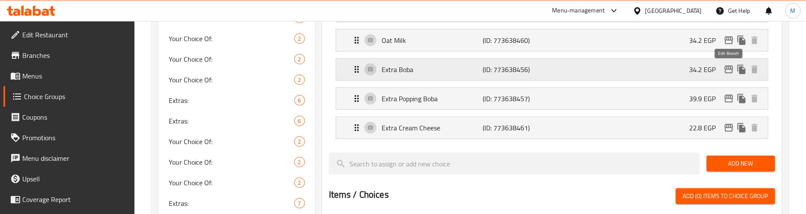
click at [732, 70] on icon "edit" at bounding box center [729, 69] width 10 height 10
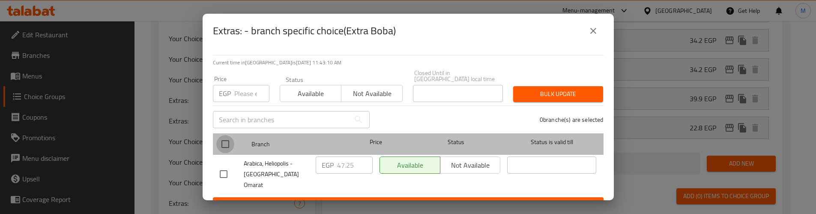
click at [221, 135] on input "checkbox" at bounding box center [225, 144] width 18 height 18
checkbox input "true"
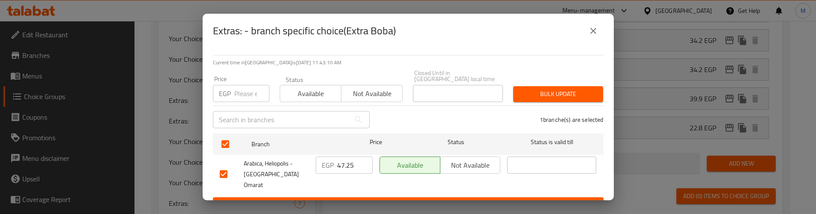
click at [231, 91] on div "EGP Price" at bounding box center [241, 93] width 57 height 17
click at [260, 89] on input "-1" at bounding box center [251, 93] width 35 height 17
drag, startPoint x: 252, startPoint y: 88, endPoint x: 211, endPoint y: 95, distance: 41.8
click at [211, 95] on div "Price EGP -1 Price" at bounding box center [241, 89] width 67 height 36
paste input "54.0"
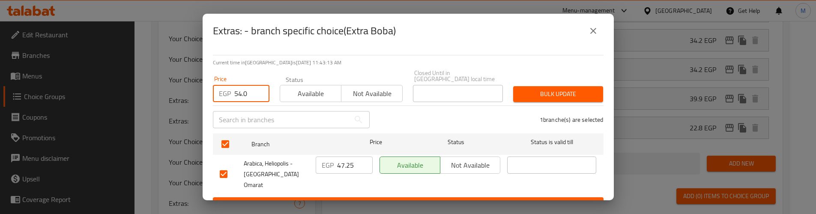
type input "54.0"
click at [545, 89] on span "Bulk update" at bounding box center [558, 94] width 76 height 11
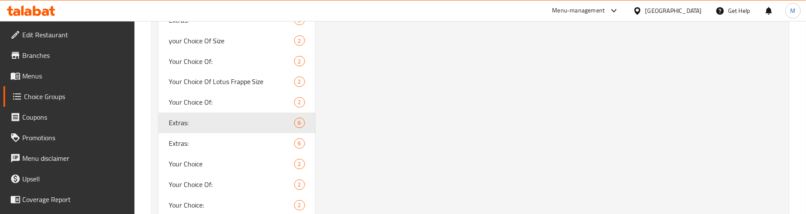
scroll to position [760, 0]
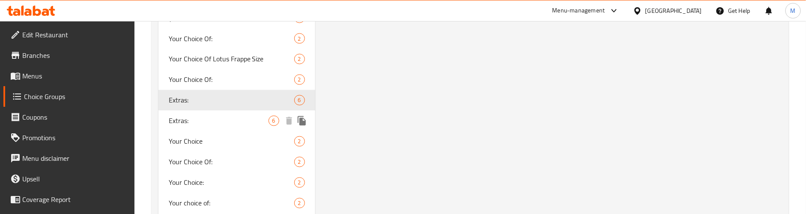
click at [247, 116] on span "Extras:" at bounding box center [219, 121] width 100 height 10
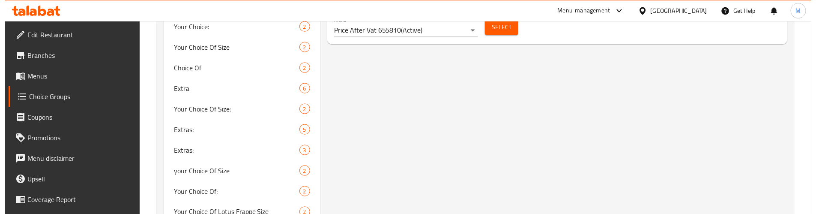
scroll to position [567, 0]
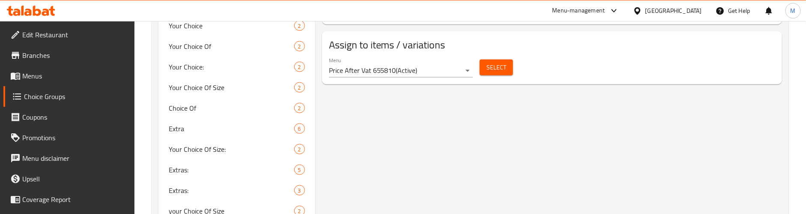
click at [497, 63] on span "Select" at bounding box center [497, 67] width 20 height 11
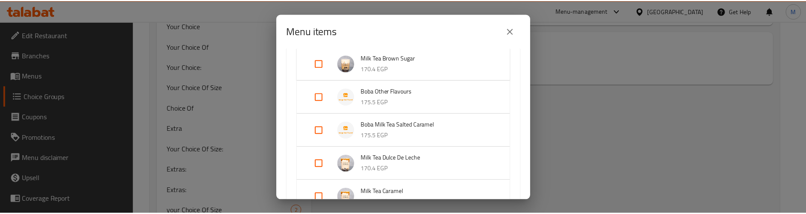
scroll to position [193, 0]
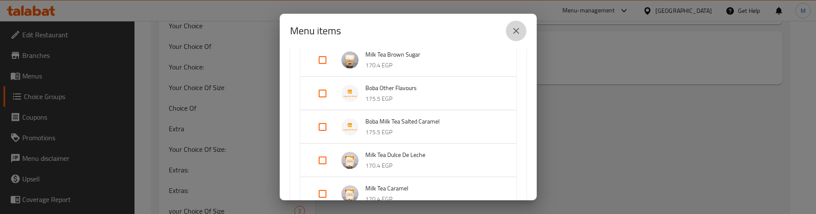
click at [518, 29] on icon "close" at bounding box center [516, 31] width 6 height 6
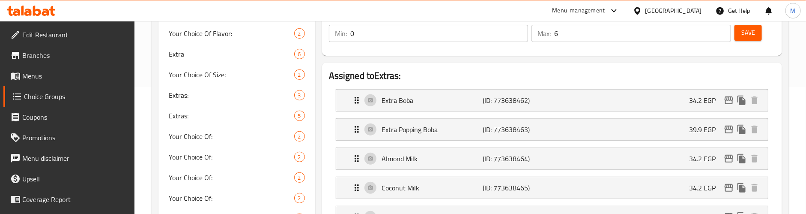
scroll to position [129, 0]
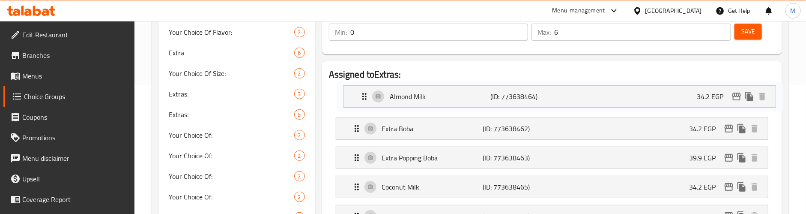
drag, startPoint x: 360, startPoint y: 153, endPoint x: 368, endPoint y: 89, distance: 64.7
click at [368, 89] on nav "Extra Boba (ID: 773638462) 34.2 EGP Name (En) Extra Boba Name (En) Name (Ar) إك…" at bounding box center [552, 172] width 446 height 182
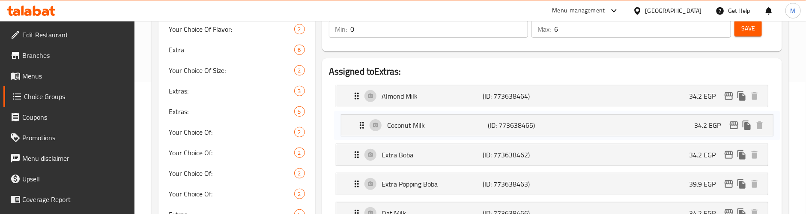
drag, startPoint x: 374, startPoint y: 186, endPoint x: 379, endPoint y: 121, distance: 65.3
click at [379, 121] on nav "Almond Milk (ID: 773638464) 34.2 EGP Name (En) Almond Milk Name (En) Name (Ar) …" at bounding box center [552, 169] width 446 height 182
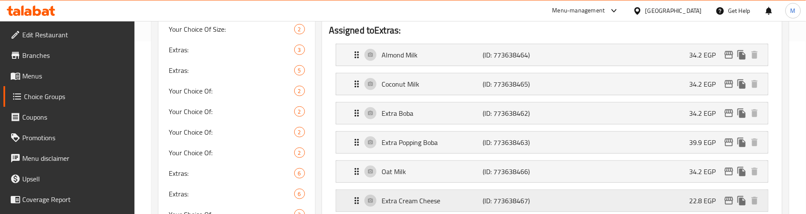
scroll to position [196, 0]
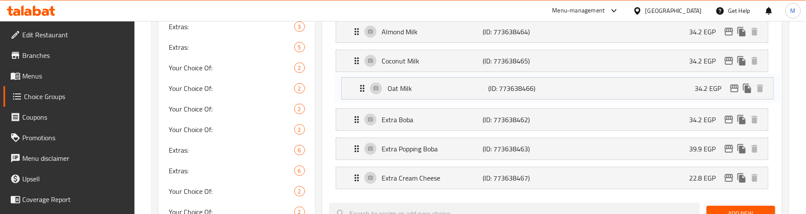
drag, startPoint x: 366, startPoint y: 151, endPoint x: 372, endPoint y: 85, distance: 66.2
click at [372, 85] on nav "Almond Milk (ID: 773638464) 34.2 EGP Name (En) Almond Milk Name (En) Name (Ar) …" at bounding box center [552, 105] width 446 height 182
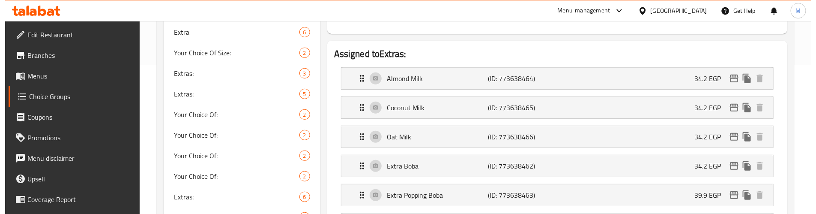
scroll to position [67, 0]
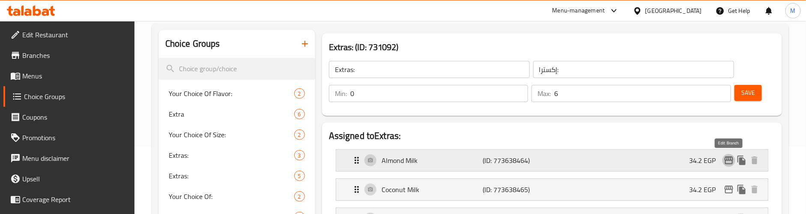
click at [727, 159] on icon "edit" at bounding box center [729, 160] width 9 height 8
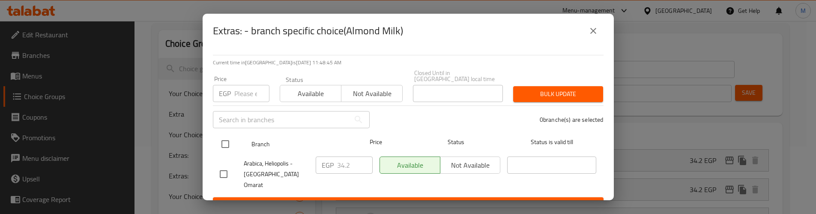
click at [227, 135] on input "checkbox" at bounding box center [225, 144] width 18 height 18
checkbox input "true"
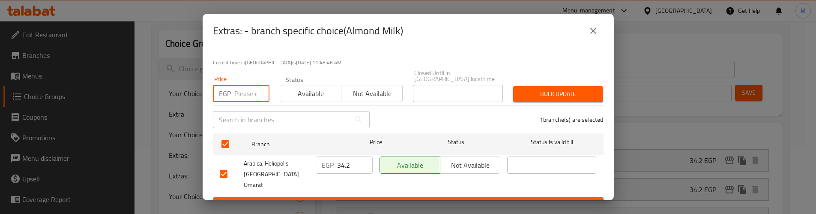
click at [250, 85] on input "number" at bounding box center [251, 93] width 35 height 17
paste input "47.25"
type input "47.25"
click at [529, 89] on span "Bulk update" at bounding box center [558, 94] width 76 height 11
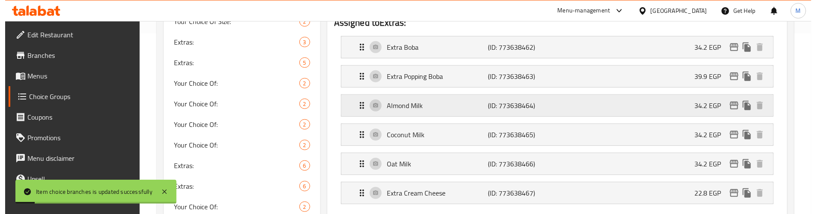
scroll to position [144, 0]
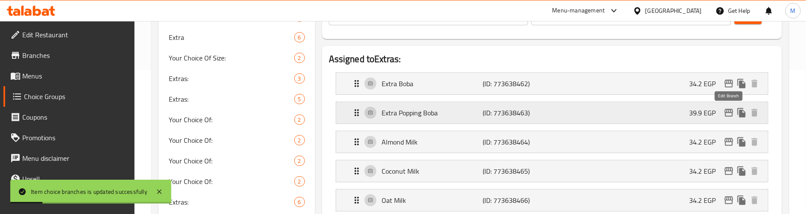
click at [730, 112] on icon "edit" at bounding box center [729, 113] width 9 height 8
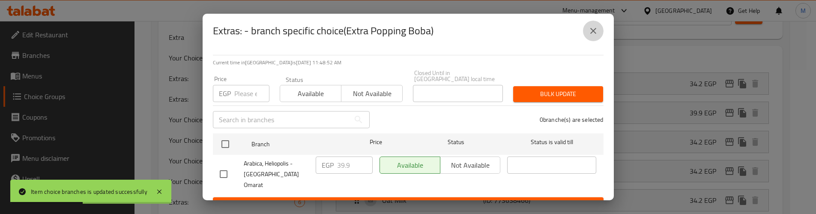
click at [594, 27] on icon "close" at bounding box center [593, 31] width 10 height 10
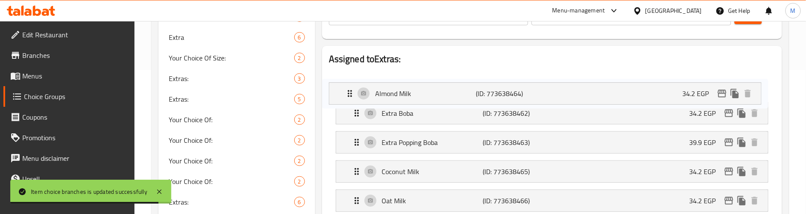
drag, startPoint x: 396, startPoint y: 141, endPoint x: 388, endPoint y: 87, distance: 53.7
click at [388, 87] on nav "Extra Boba (ID: 773638462) 34.2 EGP Name (En) Extra Boba Name (En) Name (Ar) إك…" at bounding box center [552, 157] width 446 height 182
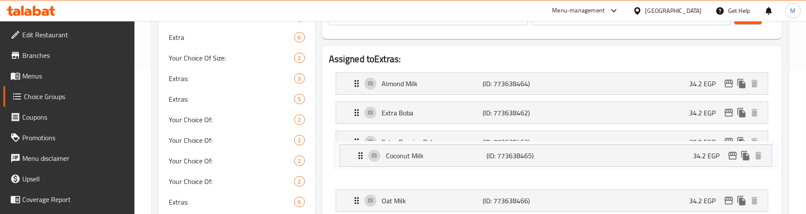
scroll to position [147, 0]
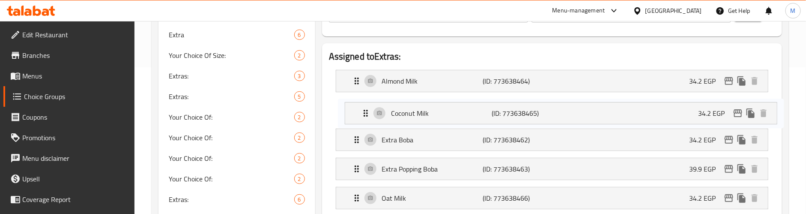
drag, startPoint x: 389, startPoint y: 156, endPoint x: 394, endPoint y: 112, distance: 44.0
click at [394, 112] on nav "Almond Milk (ID: 773638464) 34.2 EGP Name (En) Almond Milk Name (En) Name (Ar) …" at bounding box center [552, 154] width 446 height 182
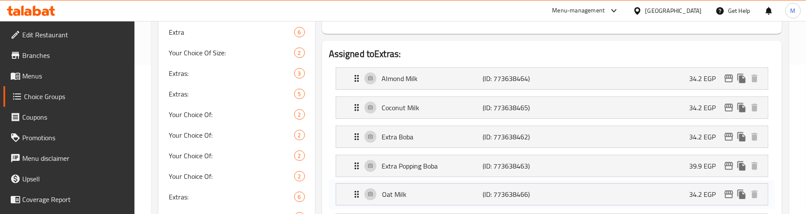
scroll to position [154, 0]
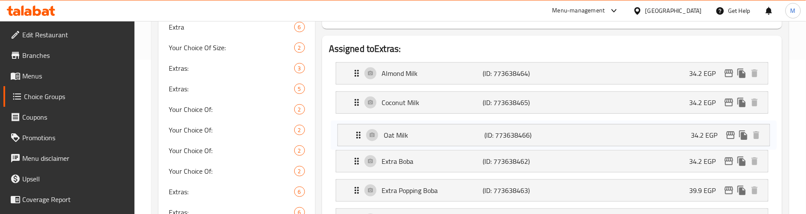
drag, startPoint x: 386, startPoint y: 190, endPoint x: 387, endPoint y: 131, distance: 59.1
click at [387, 131] on nav "Almond Milk (ID: 773638464) 34.2 EGP Name (En) Almond Milk Name (En) Name (Ar) …" at bounding box center [552, 146] width 446 height 182
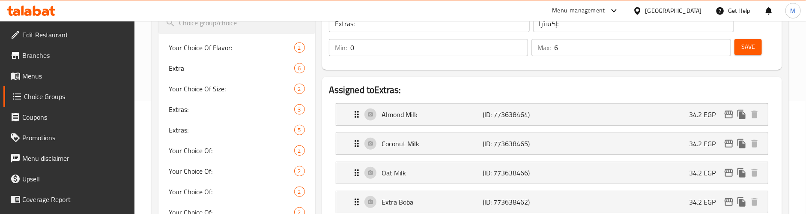
scroll to position [90, 0]
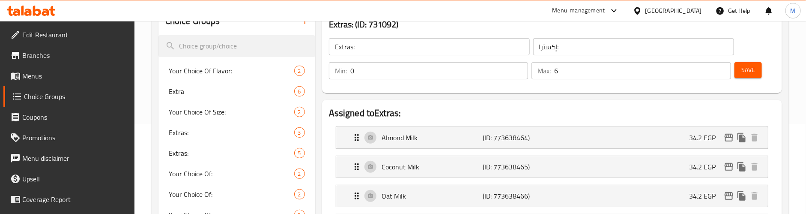
click at [763, 66] on div "Save" at bounding box center [751, 70] width 37 height 21
click at [752, 66] on span "Save" at bounding box center [749, 70] width 14 height 11
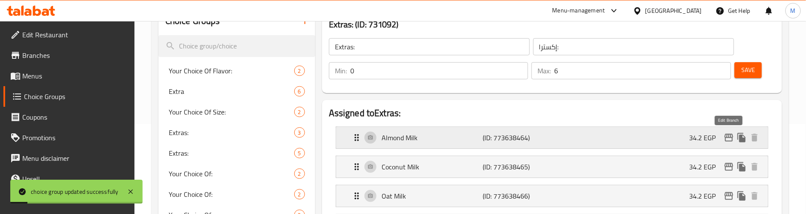
click at [725, 139] on icon "edit" at bounding box center [729, 137] width 10 height 10
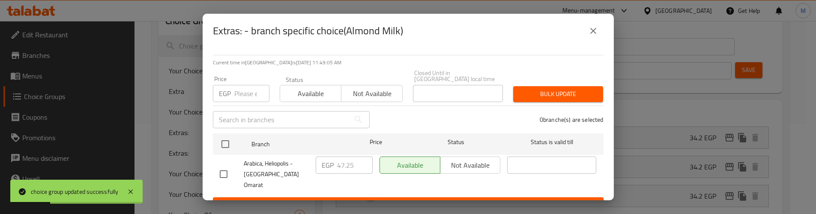
click at [594, 32] on icon "close" at bounding box center [593, 31] width 6 height 6
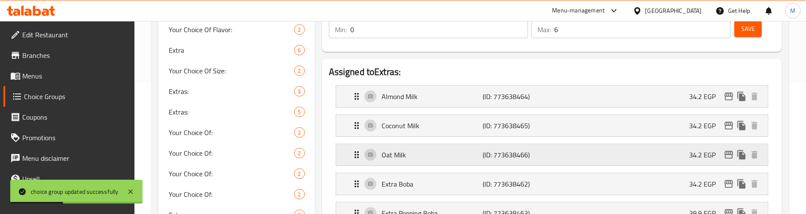
scroll to position [154, 0]
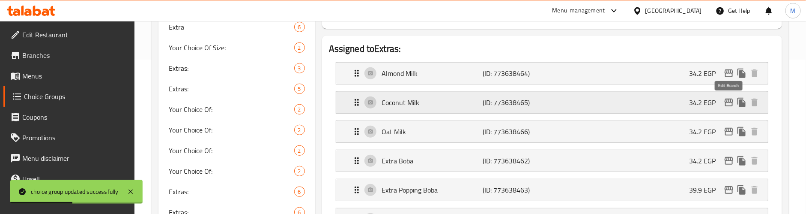
click at [729, 97] on button "edit" at bounding box center [729, 102] width 13 height 13
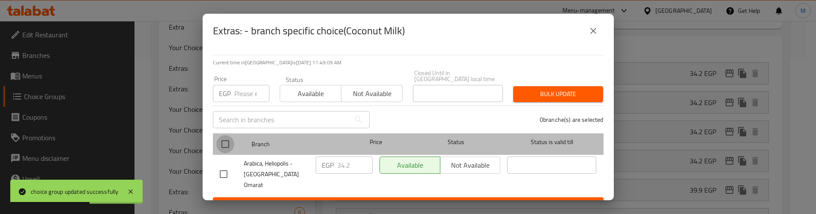
drag, startPoint x: 226, startPoint y: 134, endPoint x: 240, endPoint y: 90, distance: 45.9
click at [226, 135] on input "checkbox" at bounding box center [225, 144] width 18 height 18
checkbox input "true"
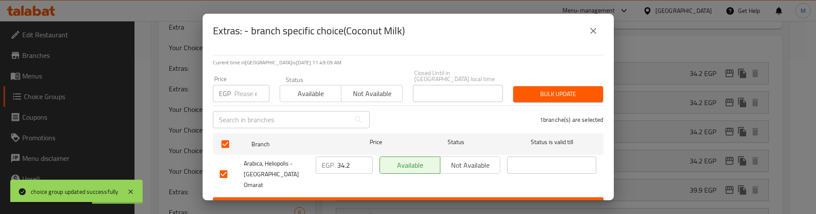
click at [240, 89] on input "number" at bounding box center [251, 93] width 35 height 17
paste input "47.25"
type input "47.25"
click at [545, 95] on button "Bulk update" at bounding box center [558, 94] width 90 height 16
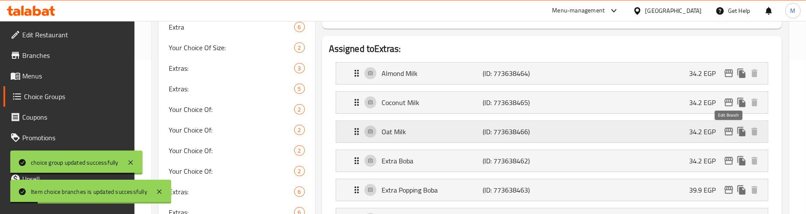
click at [730, 130] on icon "edit" at bounding box center [729, 131] width 10 height 10
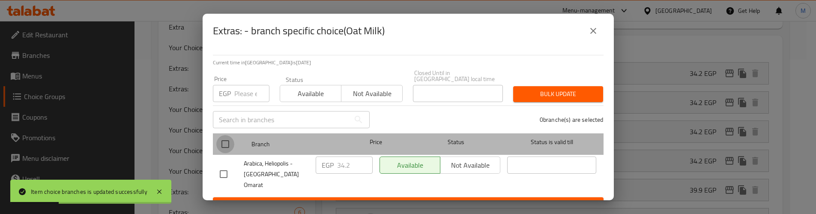
drag, startPoint x: 225, startPoint y: 136, endPoint x: 235, endPoint y: 101, distance: 36.9
click at [225, 135] on input "checkbox" at bounding box center [225, 144] width 18 height 18
checkbox input "true"
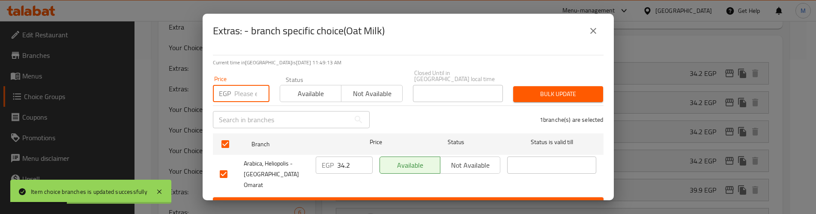
click at [235, 90] on input "number" at bounding box center [251, 93] width 35 height 17
paste input "47.25"
type input "47.25"
click at [553, 89] on span "Bulk update" at bounding box center [558, 94] width 76 height 11
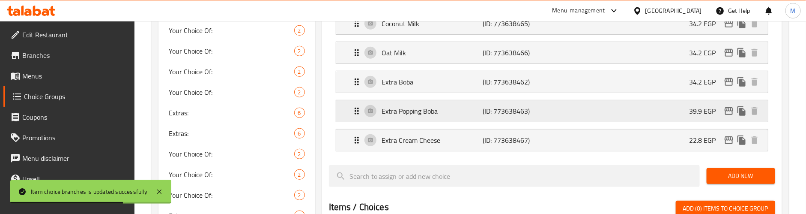
scroll to position [218, 0]
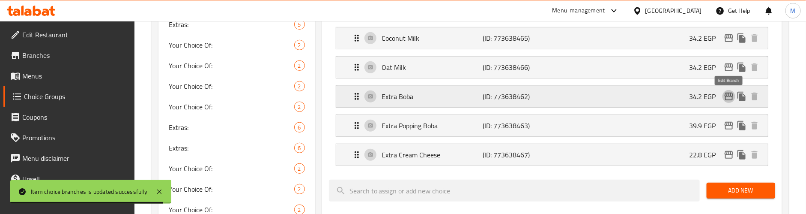
click at [730, 96] on icon "edit" at bounding box center [729, 97] width 9 height 8
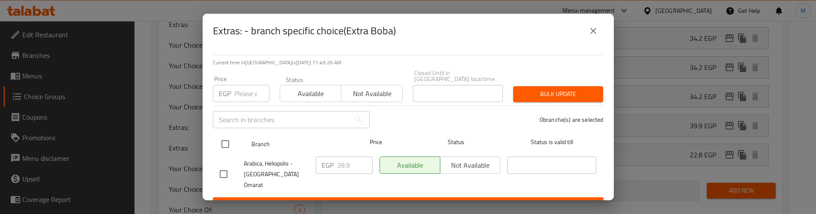
click at [225, 141] on input "checkbox" at bounding box center [225, 144] width 18 height 18
checkbox input "true"
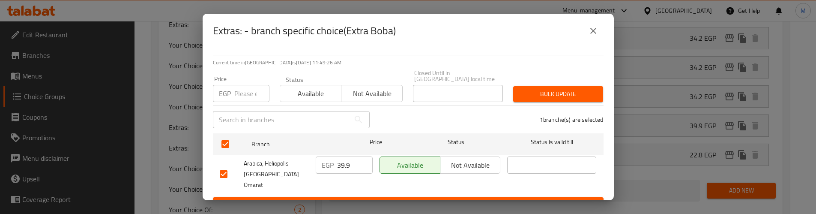
click at [246, 78] on div "Price EGP Price" at bounding box center [241, 89] width 57 height 26
click at [247, 85] on input "number" at bounding box center [251, 93] width 35 height 17
paste input "54"
type input "54"
click at [571, 89] on span "Bulk update" at bounding box center [558, 94] width 76 height 11
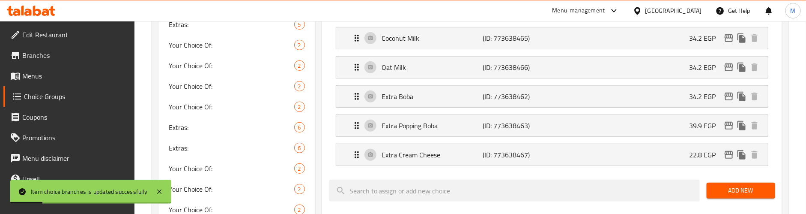
click at [325, 117] on div "Assigned to Extras: Almond Milk (ID: 773638464) 34.2 EGP Name (En) Almond Milk …" at bounding box center [552, 171] width 460 height 401
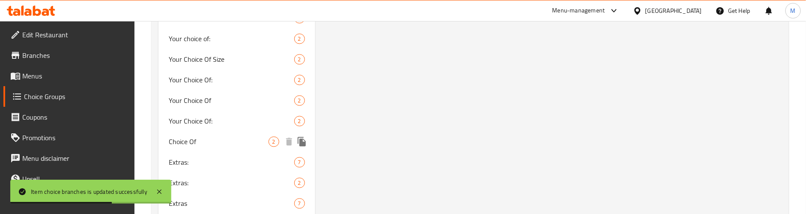
scroll to position [925, 0]
click at [225, 160] on span "Extras:" at bounding box center [219, 161] width 100 height 10
type input "7"
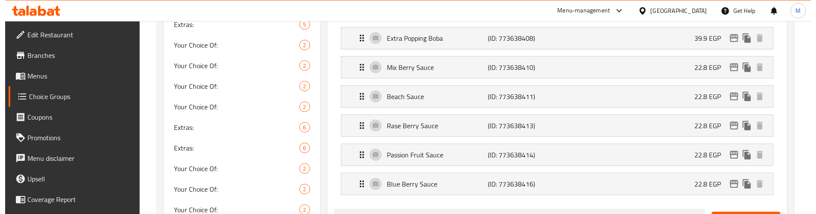
scroll to position [154, 0]
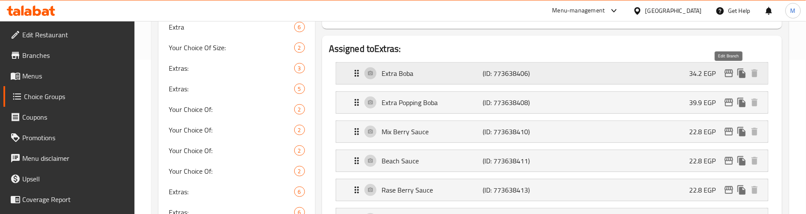
click at [726, 71] on icon "edit" at bounding box center [729, 73] width 10 height 10
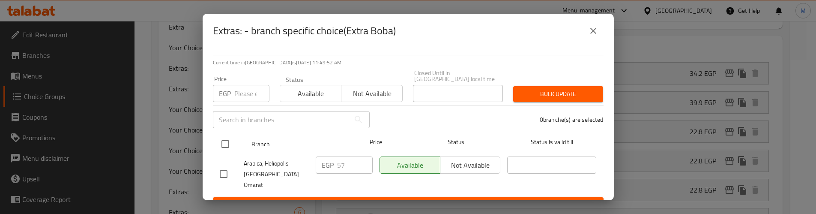
drag, startPoint x: 229, startPoint y: 135, endPoint x: 230, endPoint y: 129, distance: 6.6
click at [228, 135] on input "checkbox" at bounding box center [225, 144] width 18 height 18
checkbox input "true"
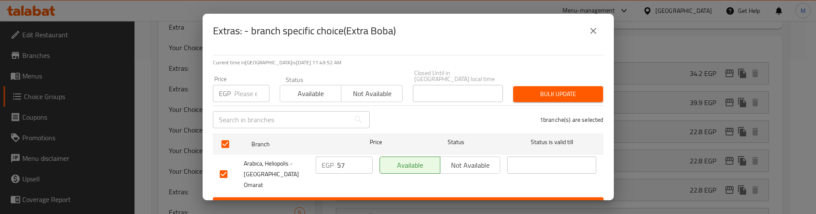
click at [240, 85] on input "number" at bounding box center [251, 93] width 35 height 17
paste input "54"
type input "54"
click at [550, 89] on span "Bulk update" at bounding box center [558, 94] width 76 height 11
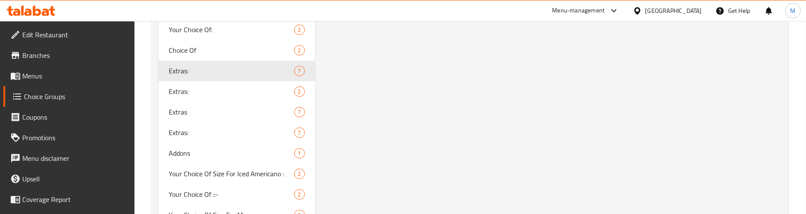
scroll to position [1028, 0]
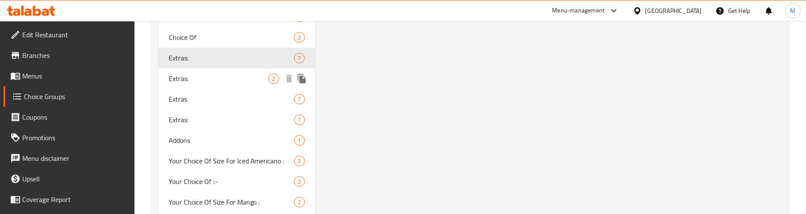
click at [251, 78] on span "Extras:" at bounding box center [219, 78] width 100 height 10
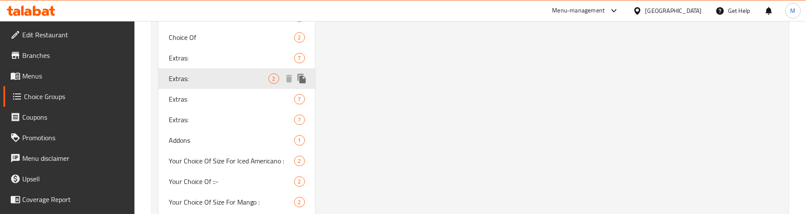
type input "2"
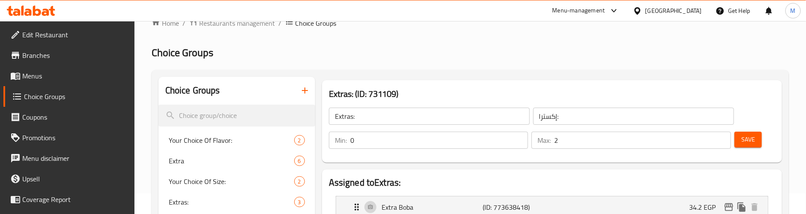
scroll to position [0, 0]
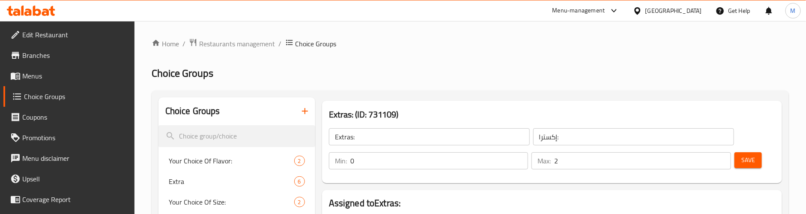
click at [601, 76] on h2 "Choice Groups" at bounding box center [470, 73] width 637 height 14
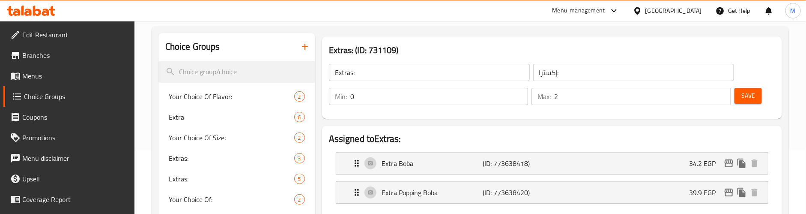
scroll to position [129, 0]
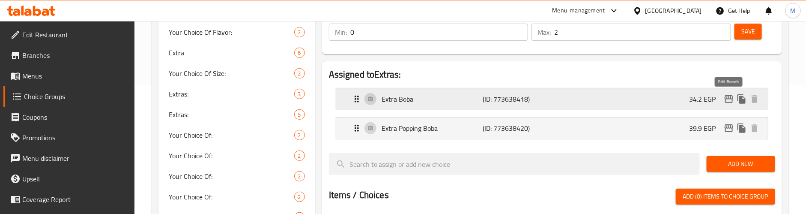
click at [729, 99] on icon "edit" at bounding box center [729, 99] width 10 height 10
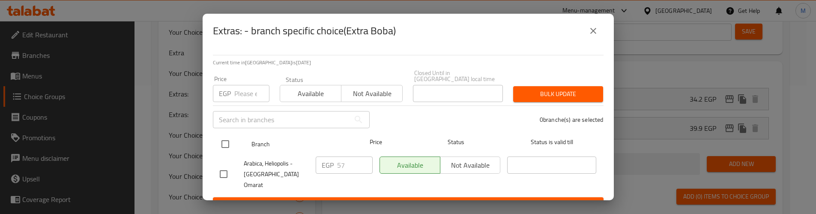
click at [213, 134] on div "Branch Price Status Status is valid till" at bounding box center [408, 143] width 391 height 21
click at [220, 135] on input "checkbox" at bounding box center [225, 144] width 18 height 18
checkbox input "true"
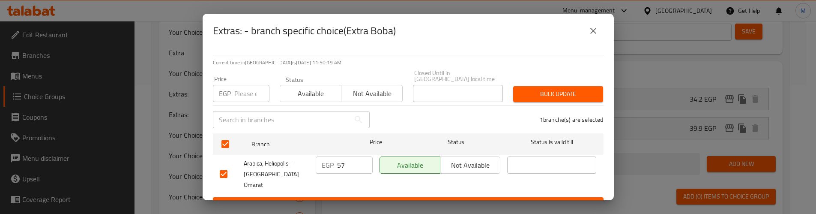
click at [243, 93] on input "number" at bounding box center [251, 93] width 35 height 17
paste input "54"
type input "54"
click at [561, 89] on span "Bulk update" at bounding box center [558, 94] width 76 height 11
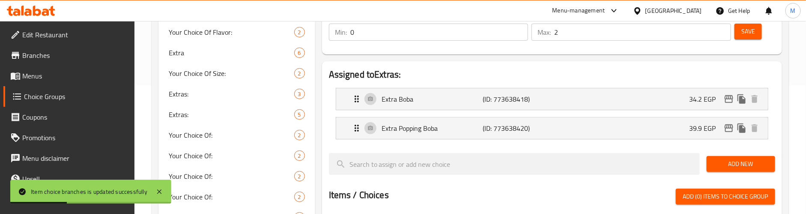
click at [486, 72] on h2 "Assigned to Extras:" at bounding box center [552, 74] width 446 height 13
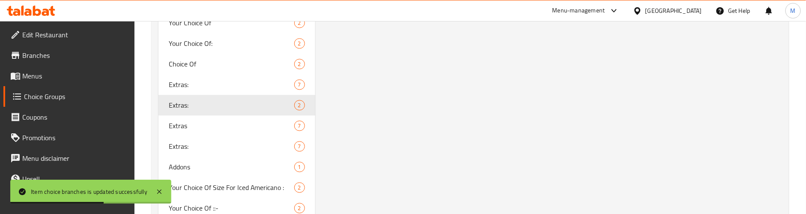
scroll to position [1028, 0]
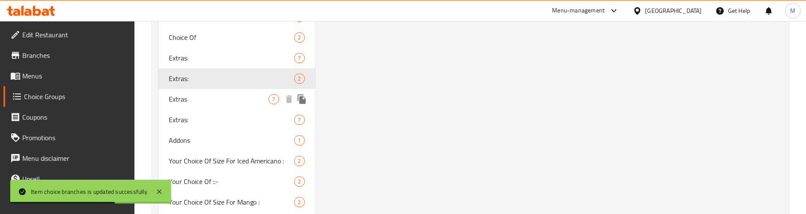
click at [247, 103] on span "Extras" at bounding box center [219, 99] width 100 height 10
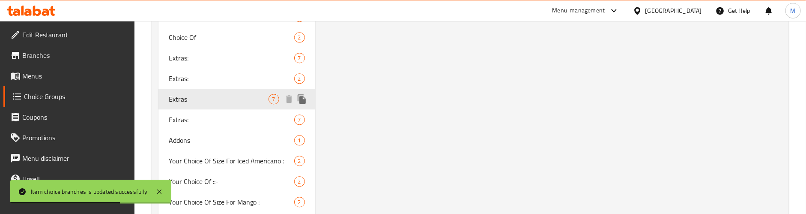
type input "Extras"
type input "إكسترا"
type input "7"
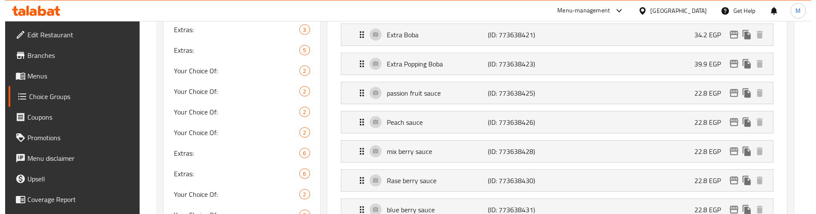
scroll to position [129, 0]
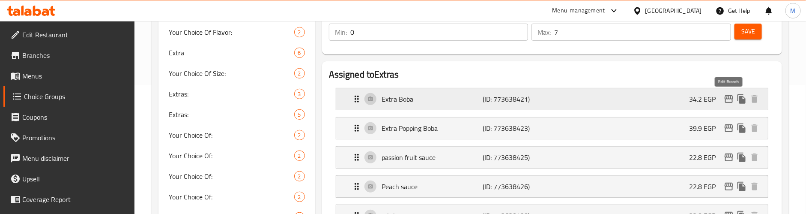
click at [728, 97] on icon "edit" at bounding box center [729, 99] width 10 height 10
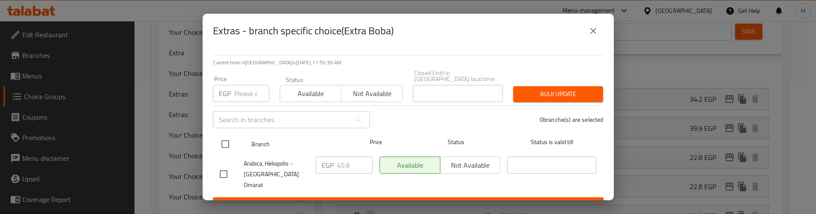
click at [225, 136] on input "checkbox" at bounding box center [225, 144] width 18 height 18
checkbox input "true"
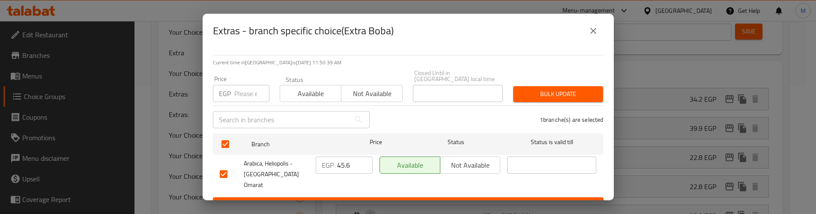
click at [245, 87] on input "number" at bounding box center [251, 93] width 35 height 17
paste input "54"
type input "54"
click at [544, 89] on span "Bulk update" at bounding box center [558, 94] width 76 height 11
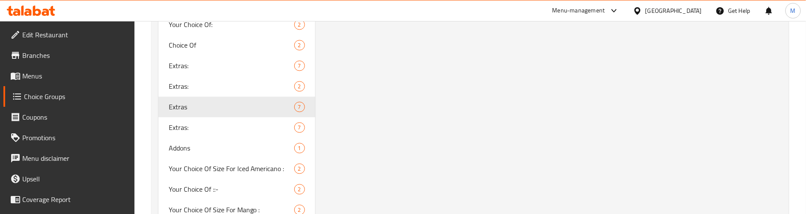
scroll to position [1095, 0]
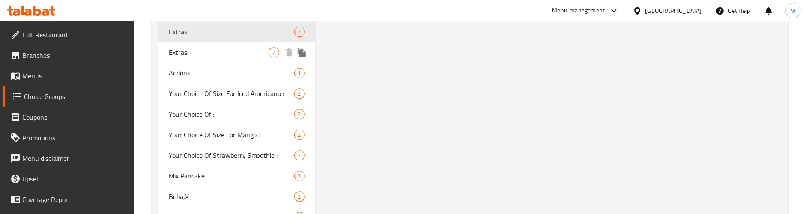
click at [199, 54] on span "Extras:" at bounding box center [219, 52] width 100 height 10
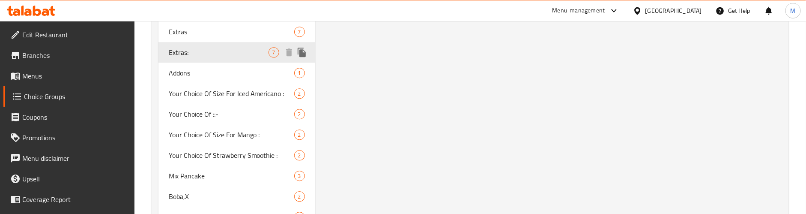
type input "Extras:"
type input "إكسترا:"
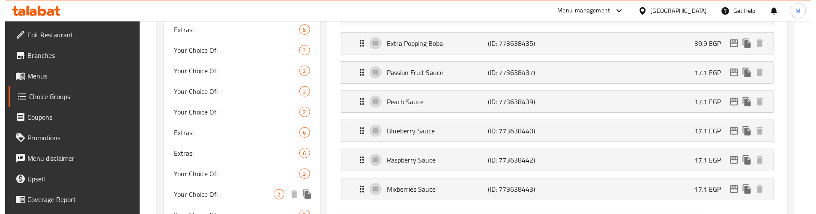
scroll to position [193, 0]
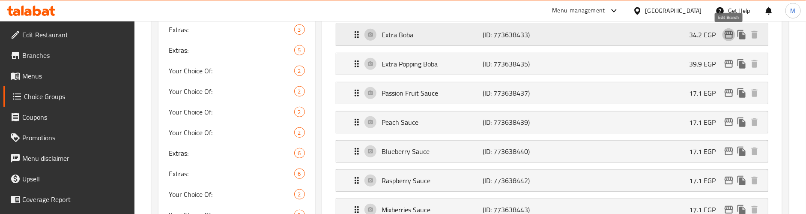
click at [729, 33] on icon "edit" at bounding box center [729, 35] width 9 height 8
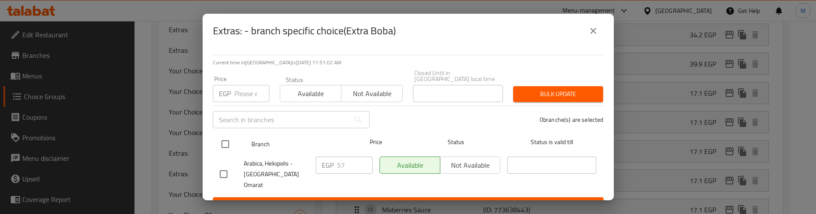
click at [225, 135] on input "checkbox" at bounding box center [225, 144] width 18 height 18
checkbox input "true"
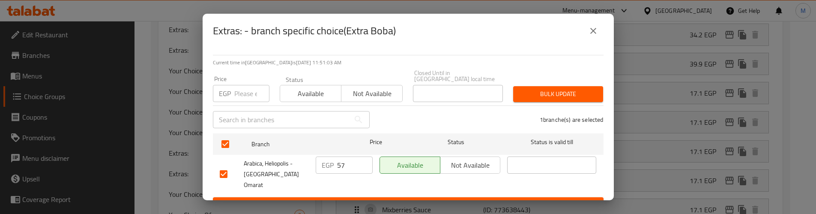
click at [237, 93] on input "number" at bounding box center [251, 93] width 35 height 17
paste input "54"
type input "54"
click at [570, 89] on span "Bulk update" at bounding box center [558, 94] width 76 height 11
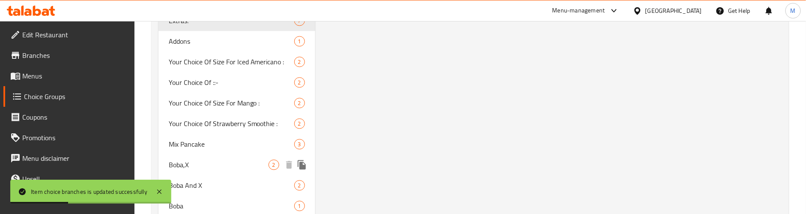
scroll to position [1104, 0]
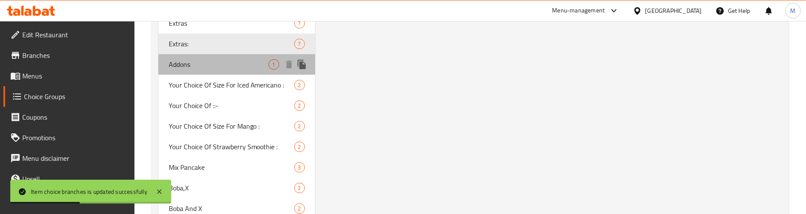
click at [225, 63] on span "Addons" at bounding box center [219, 64] width 100 height 10
type input "Addons"
type input "اضافات"
type input "0"
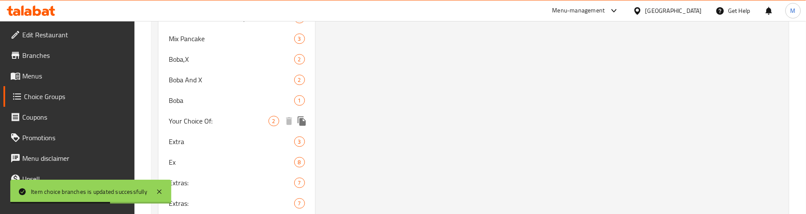
scroll to position [1297, 0]
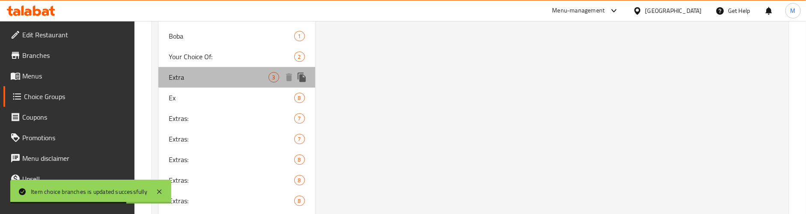
click at [244, 78] on span "Extra" at bounding box center [219, 77] width 100 height 10
type input "Extra"
type input "إكسترا:"
type input "3"
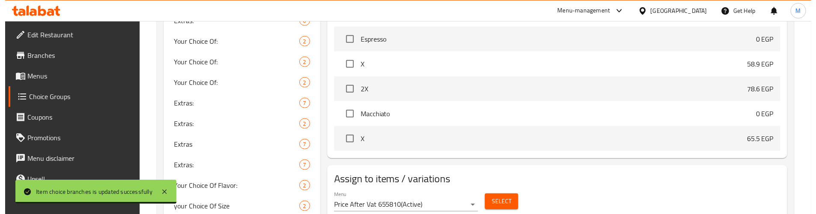
scroll to position [397, 0]
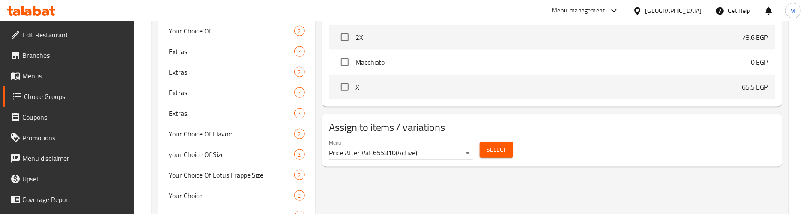
click at [504, 149] on span "Select" at bounding box center [497, 149] width 20 height 11
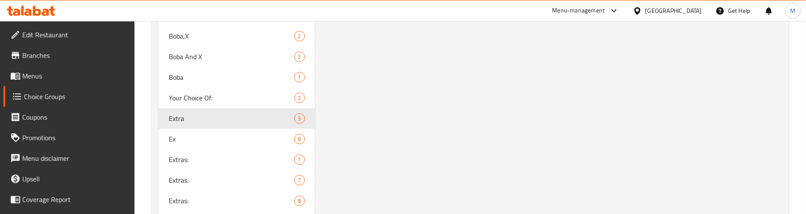
scroll to position [1297, 0]
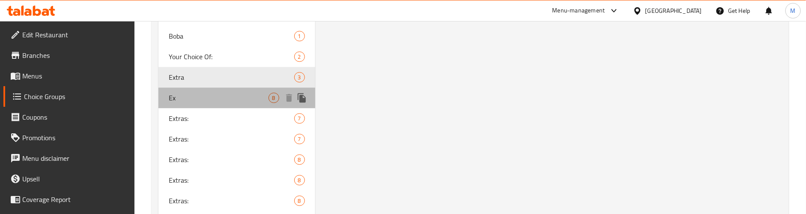
click at [256, 96] on span "Ex" at bounding box center [219, 98] width 100 height 10
type input "Ex"
type input "8"
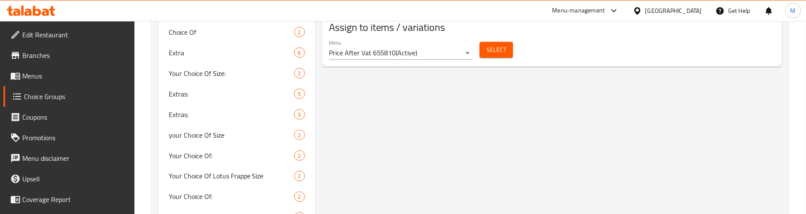
scroll to position [590, 0]
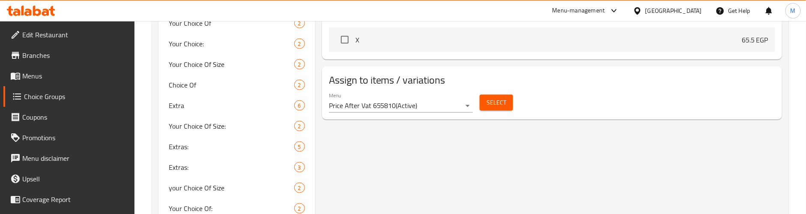
click at [492, 101] on span "Select" at bounding box center [497, 102] width 20 height 11
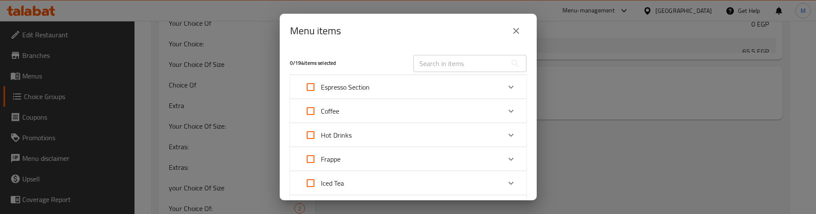
click at [513, 27] on icon "close" at bounding box center [516, 31] width 10 height 10
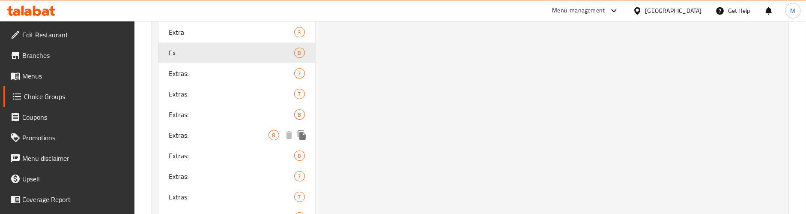
scroll to position [1288, 0]
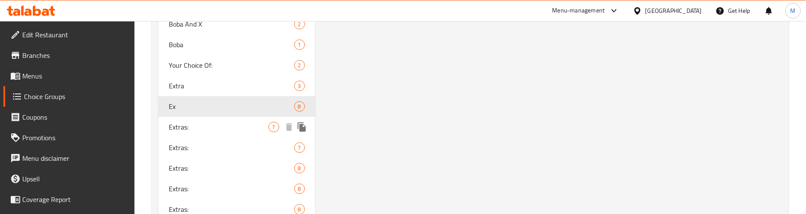
click at [224, 129] on span "Extras:" at bounding box center [219, 127] width 100 height 10
type input "Extras:"
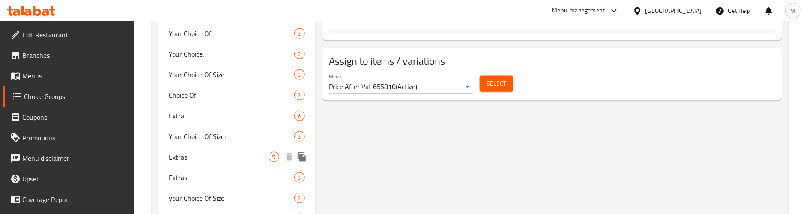
scroll to position [581, 0]
click at [500, 78] on button "Select" at bounding box center [496, 82] width 33 height 16
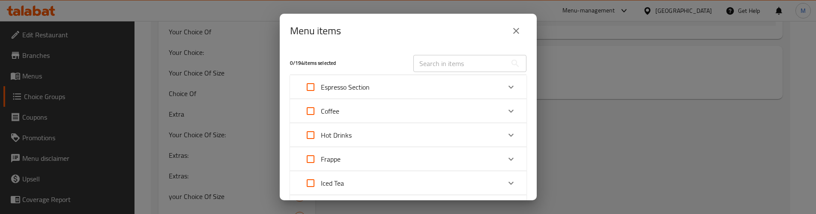
click at [513, 26] on icon "close" at bounding box center [516, 31] width 10 height 10
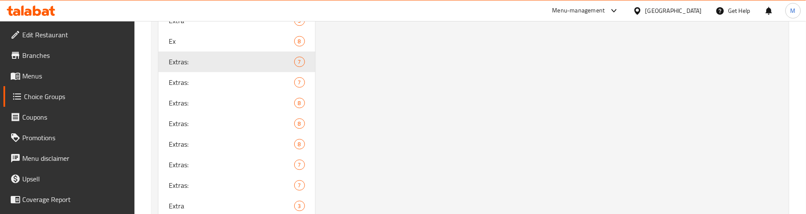
scroll to position [1352, 0]
click at [278, 79] on span "7" at bounding box center [274, 83] width 10 height 8
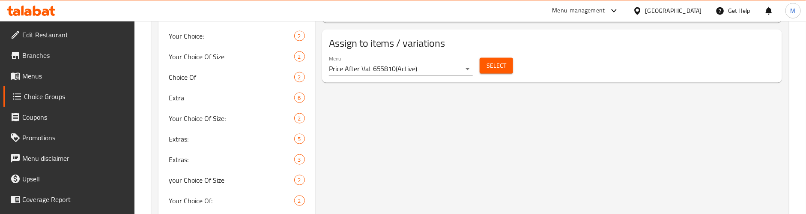
scroll to position [581, 0]
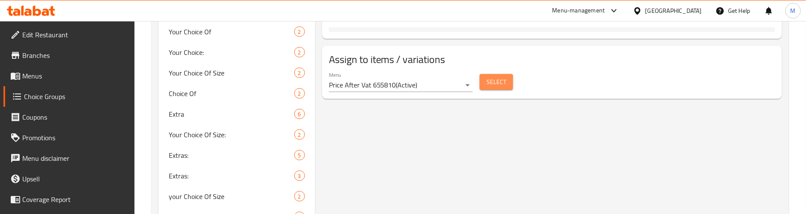
click at [486, 85] on button "Select" at bounding box center [496, 82] width 33 height 16
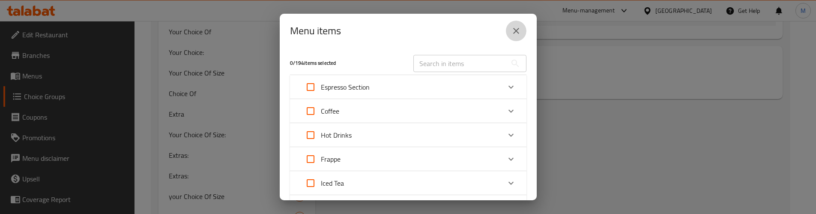
click at [520, 29] on icon "close" at bounding box center [516, 31] width 10 height 10
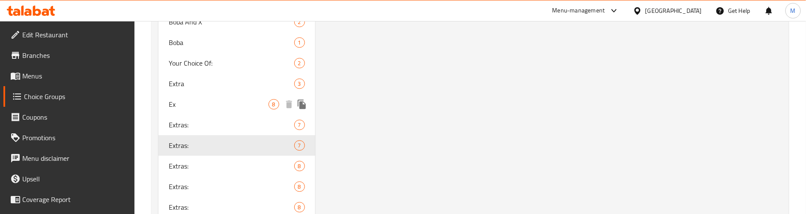
scroll to position [1352, 0]
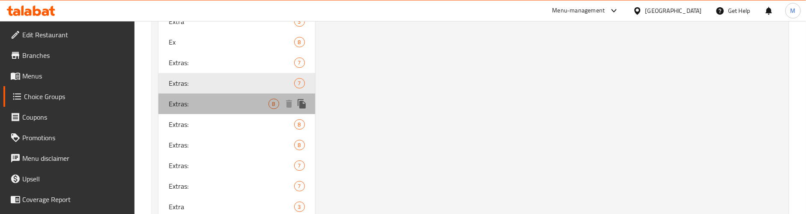
click at [239, 104] on span "Extras:" at bounding box center [219, 104] width 100 height 10
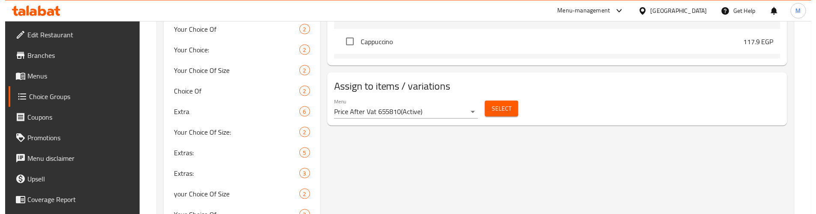
scroll to position [581, 0]
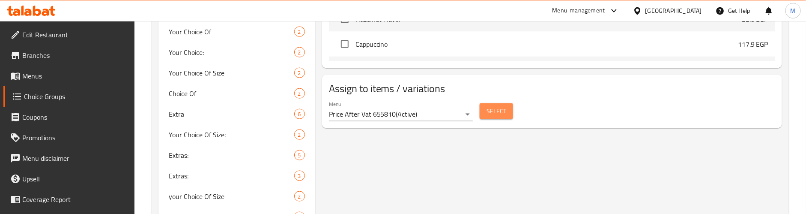
click at [494, 119] on button "Select" at bounding box center [496, 111] width 33 height 16
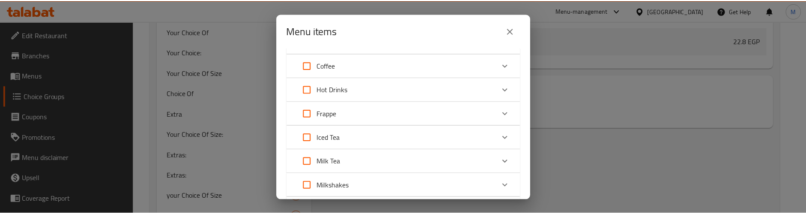
scroll to position [321, 0]
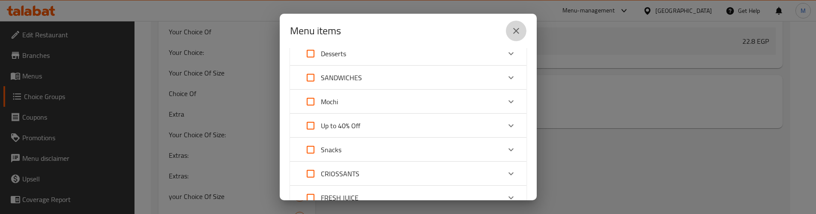
click at [510, 29] on button "close" at bounding box center [516, 31] width 21 height 21
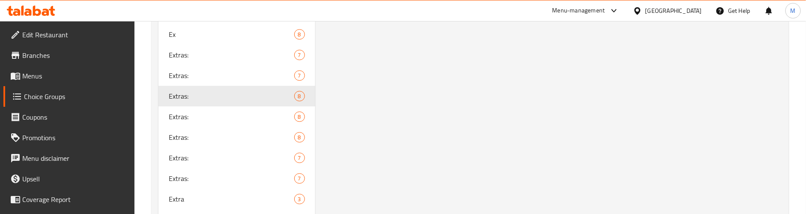
scroll to position [1352, 0]
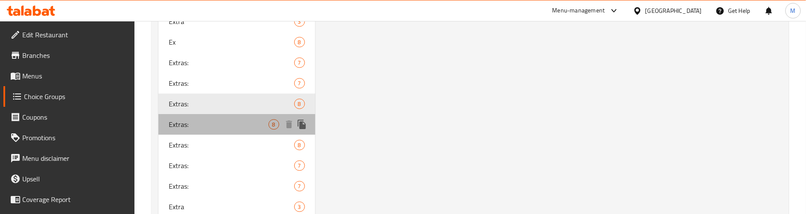
click at [246, 124] on span "Extras:" at bounding box center [219, 124] width 100 height 10
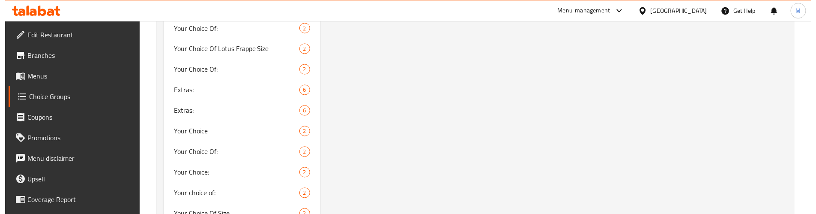
scroll to position [581, 0]
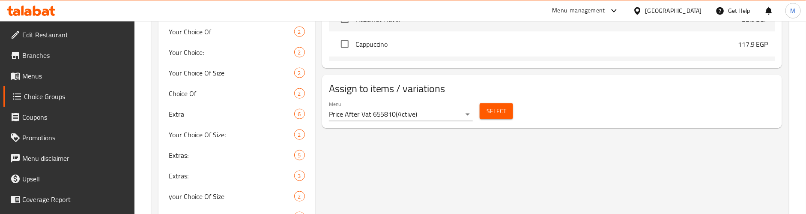
click at [490, 111] on span "Select" at bounding box center [497, 111] width 20 height 11
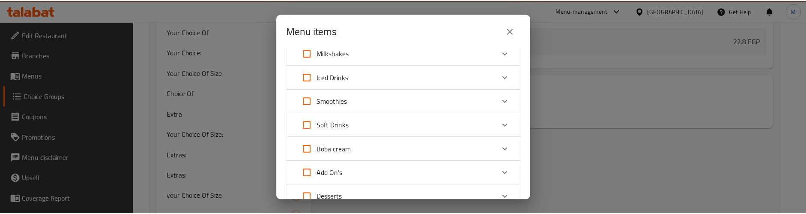
scroll to position [321, 0]
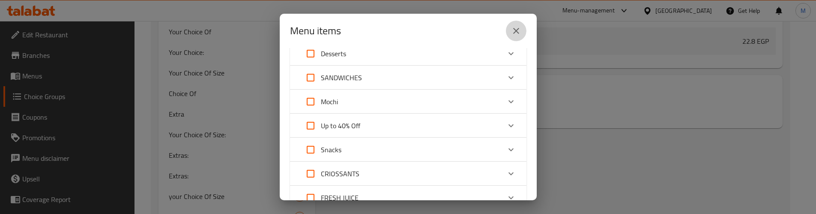
click at [510, 33] on button "close" at bounding box center [516, 31] width 21 height 21
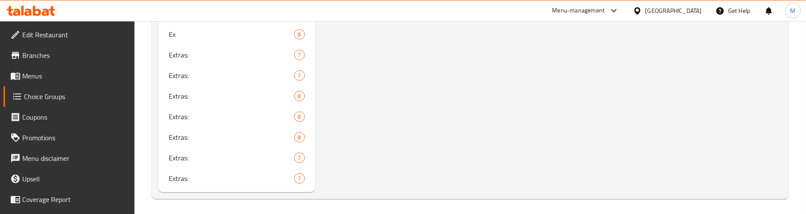
scroll to position [1417, 0]
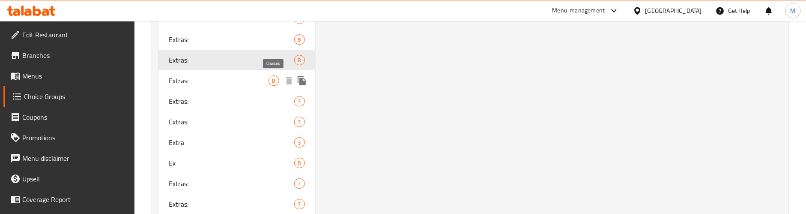
click at [272, 79] on span "8" at bounding box center [274, 81] width 10 height 8
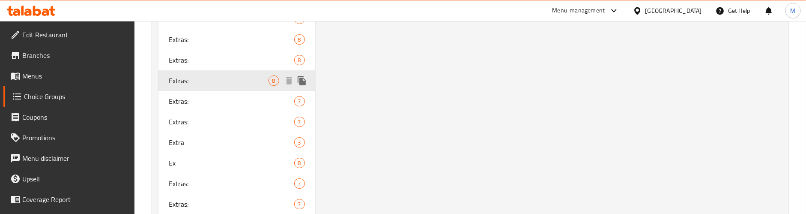
click at [255, 82] on span "Extras:" at bounding box center [219, 80] width 100 height 10
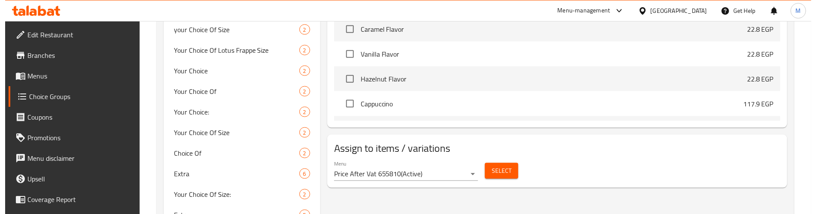
scroll to position [517, 0]
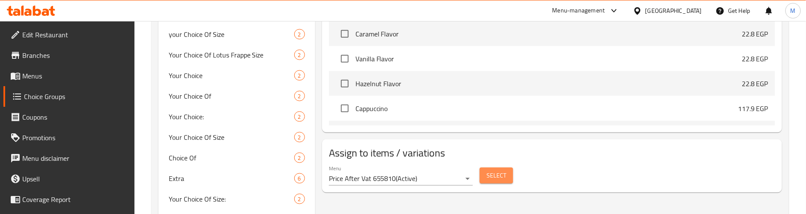
click at [506, 171] on button "Select" at bounding box center [496, 176] width 33 height 16
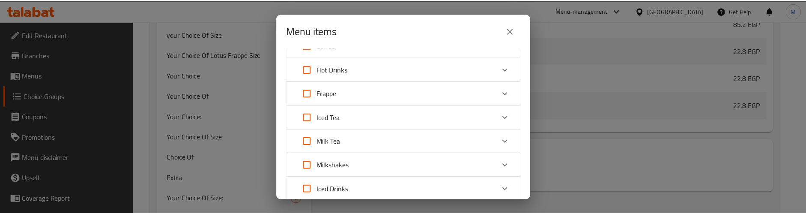
scroll to position [129, 0]
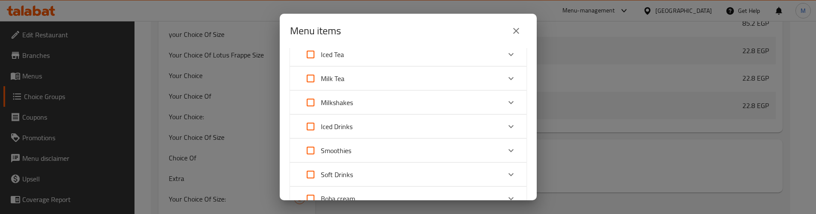
click at [513, 29] on icon "close" at bounding box center [516, 31] width 10 height 10
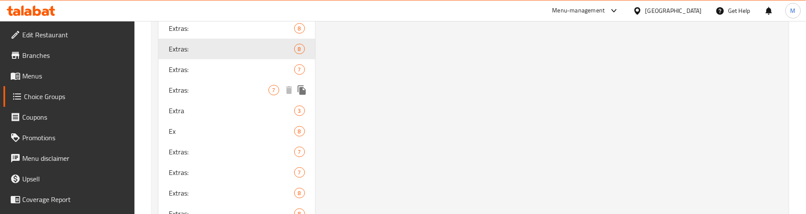
scroll to position [1417, 0]
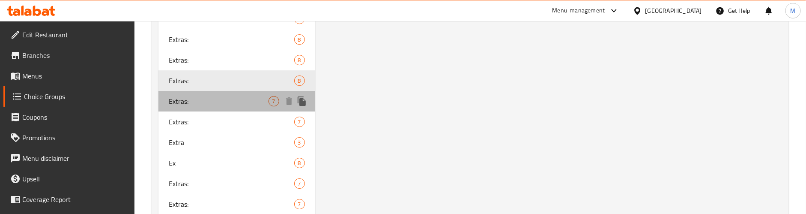
click at [243, 100] on span "Extras:" at bounding box center [219, 101] width 100 height 10
type input "7"
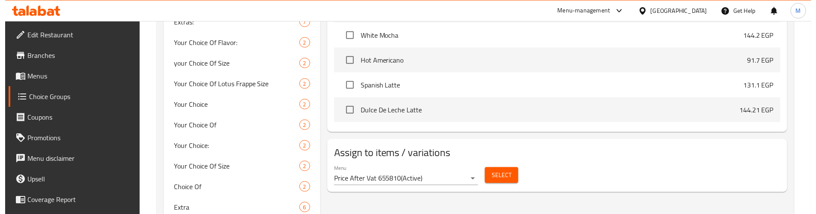
scroll to position [517, 0]
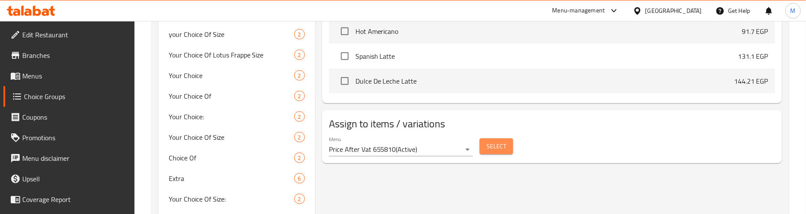
click at [485, 145] on button "Select" at bounding box center [496, 146] width 33 height 16
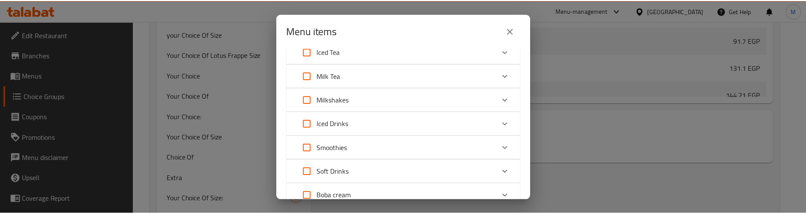
scroll to position [193, 0]
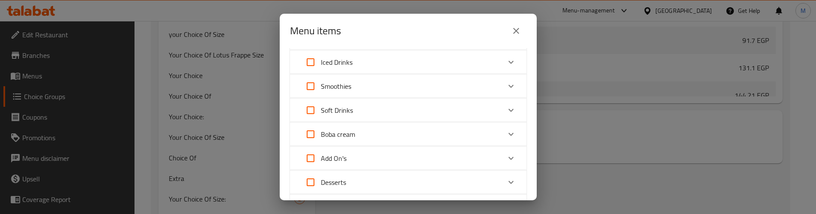
click at [517, 28] on icon "close" at bounding box center [516, 31] width 10 height 10
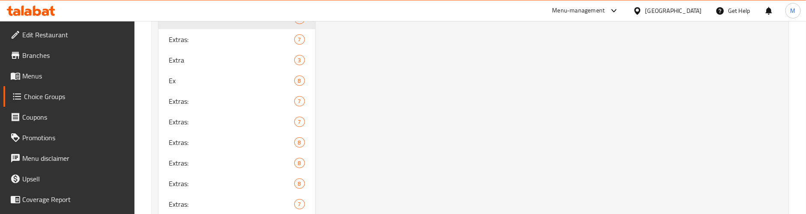
scroll to position [1417, 0]
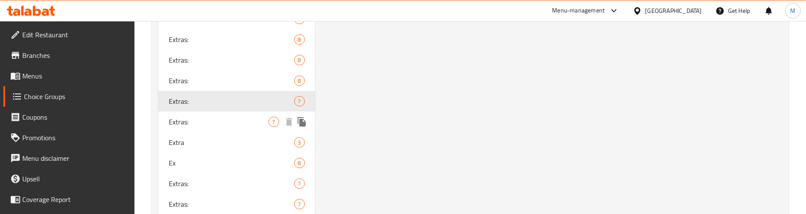
click at [245, 122] on span "Extras:" at bounding box center [219, 122] width 100 height 10
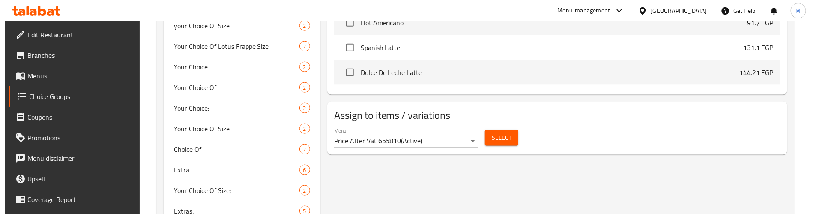
scroll to position [517, 0]
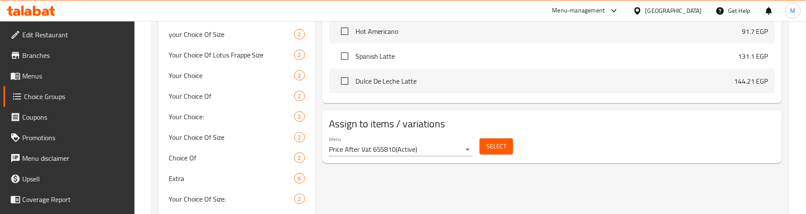
click at [478, 146] on div "Select" at bounding box center [496, 146] width 40 height 23
click at [485, 146] on button "Select" at bounding box center [496, 146] width 33 height 16
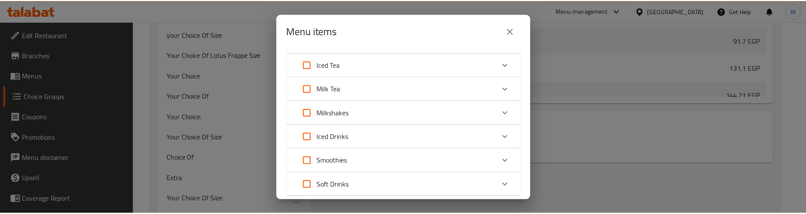
scroll to position [257, 0]
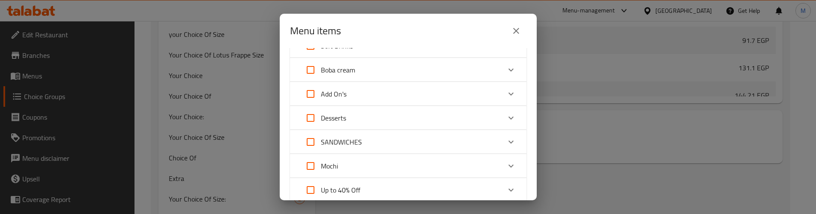
click at [515, 31] on icon "close" at bounding box center [516, 31] width 10 height 10
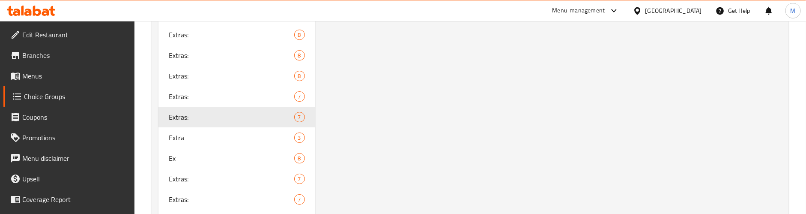
scroll to position [1417, 0]
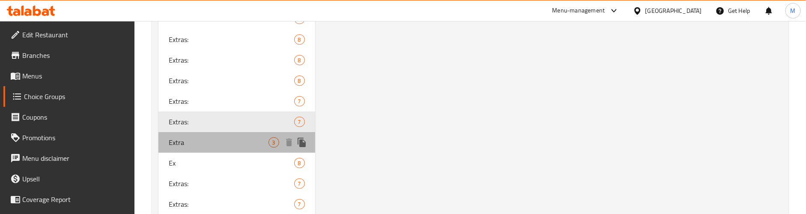
click at [222, 147] on div "Extra 3" at bounding box center [237, 142] width 157 height 21
type input "Extra"
type input "3"
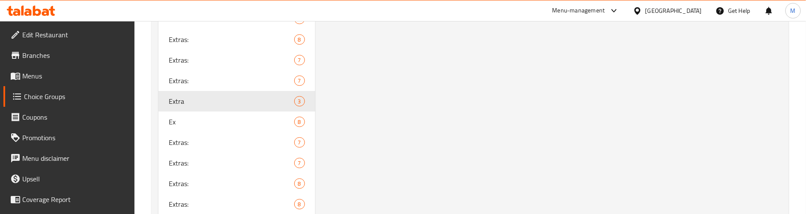
scroll to position [1481, 0]
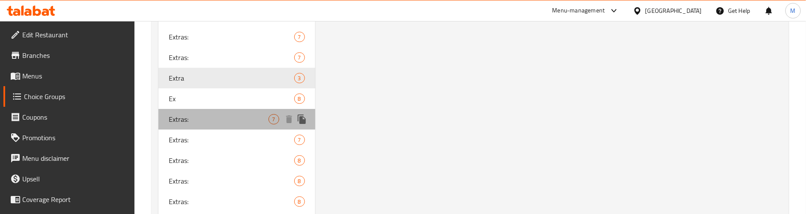
click at [245, 114] on span "Extras:" at bounding box center [219, 119] width 100 height 10
type input "Extras:"
type input "7"
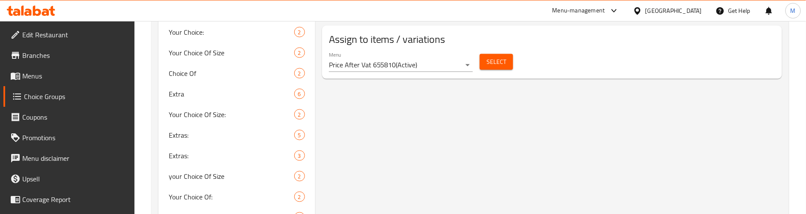
scroll to position [581, 0]
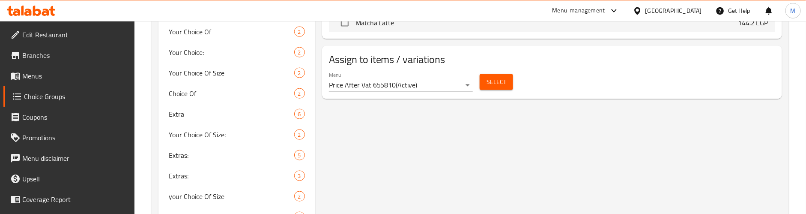
click at [496, 78] on button "Select" at bounding box center [496, 82] width 33 height 16
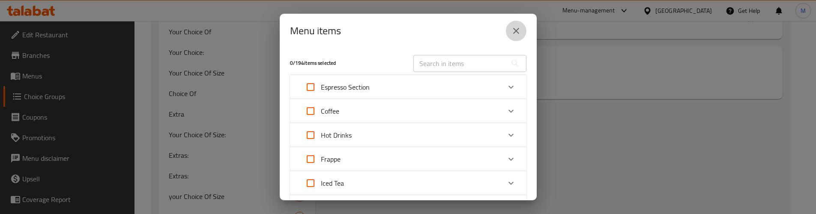
click at [516, 33] on icon "close" at bounding box center [516, 31] width 10 height 10
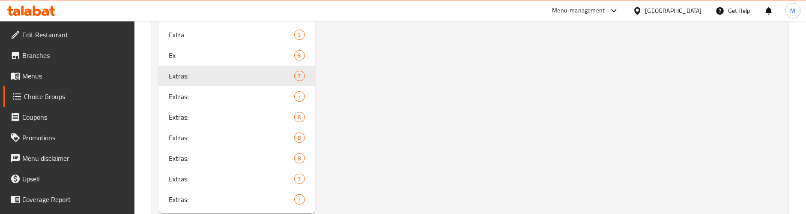
scroll to position [1545, 0]
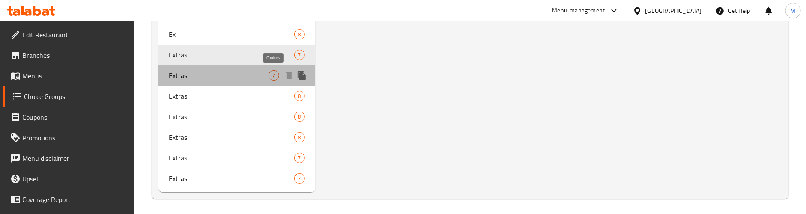
click at [271, 76] on span "7" at bounding box center [274, 76] width 10 height 8
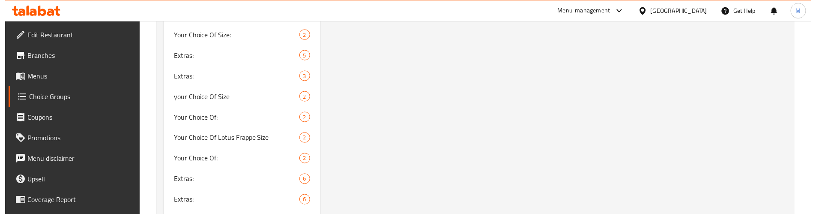
scroll to position [581, 0]
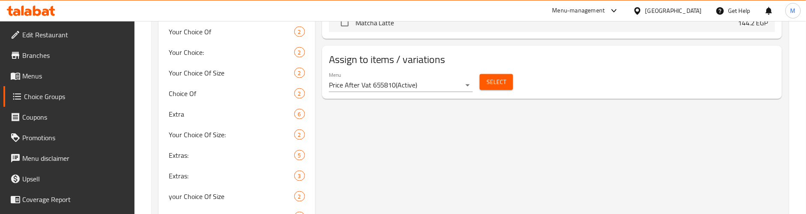
click at [500, 79] on span "Select" at bounding box center [497, 82] width 20 height 11
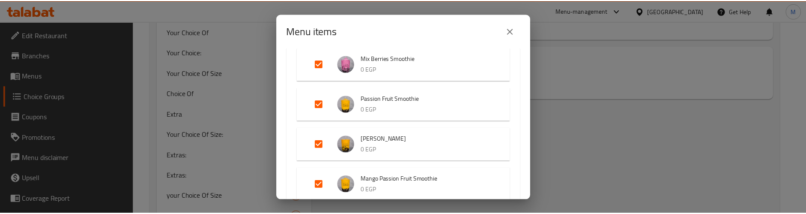
scroll to position [257, 0]
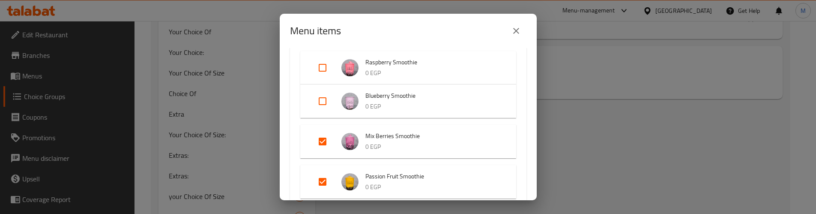
click at [516, 26] on icon "close" at bounding box center [516, 31] width 10 height 10
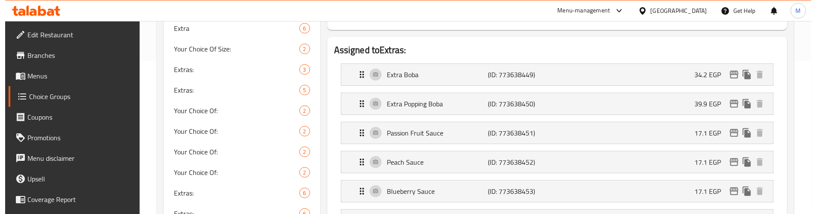
scroll to position [132, 0]
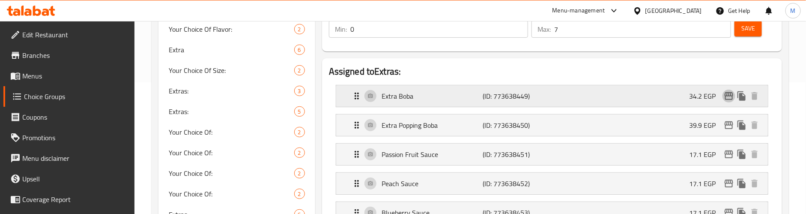
click at [730, 99] on icon "edit" at bounding box center [729, 96] width 9 height 8
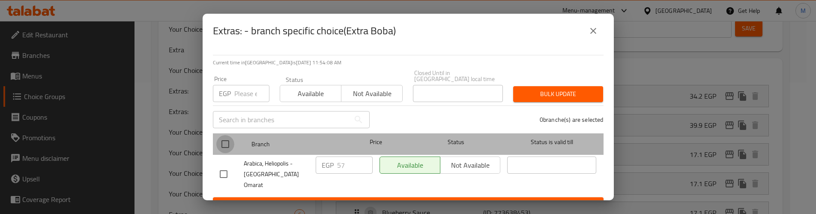
drag, startPoint x: 221, startPoint y: 132, endPoint x: 229, endPoint y: 107, distance: 25.6
click at [221, 135] on input "checkbox" at bounding box center [225, 144] width 18 height 18
checkbox input "true"
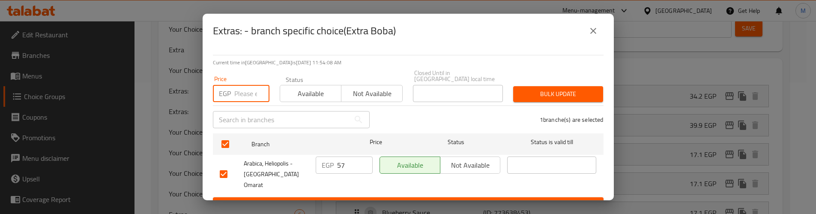
click at [234, 89] on input "number" at bounding box center [251, 93] width 35 height 17
paste input "54"
type input "54"
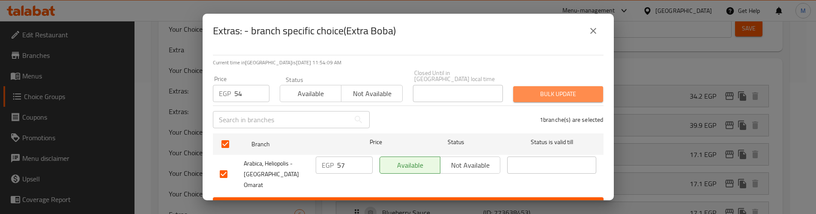
click at [547, 89] on span "Bulk update" at bounding box center [558, 94] width 76 height 11
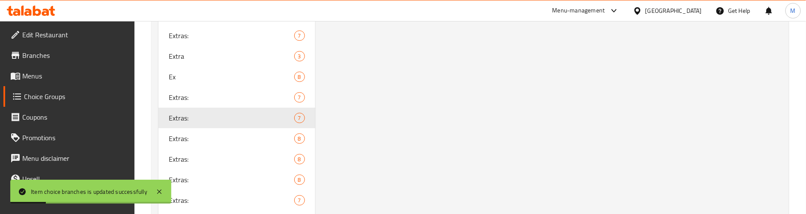
scroll to position [1545, 0]
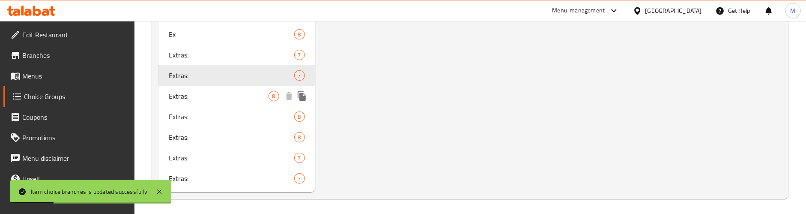
click at [229, 93] on span "Extras:" at bounding box center [219, 96] width 100 height 10
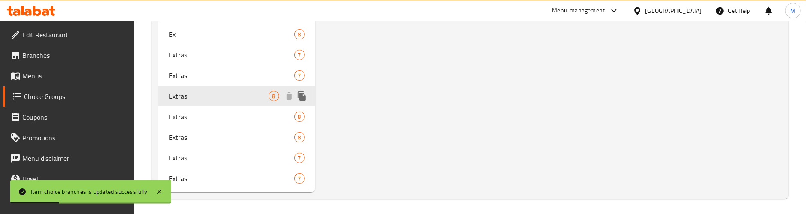
type input "8"
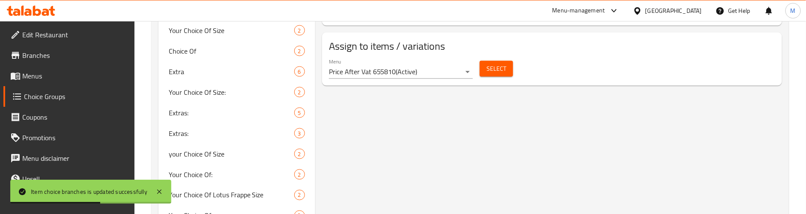
scroll to position [581, 0]
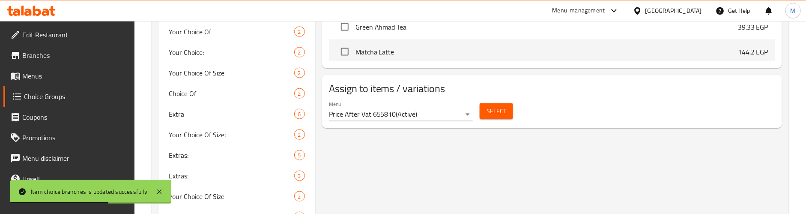
click at [482, 103] on div "Select" at bounding box center [496, 111] width 40 height 23
click at [485, 113] on button "Select" at bounding box center [496, 111] width 33 height 16
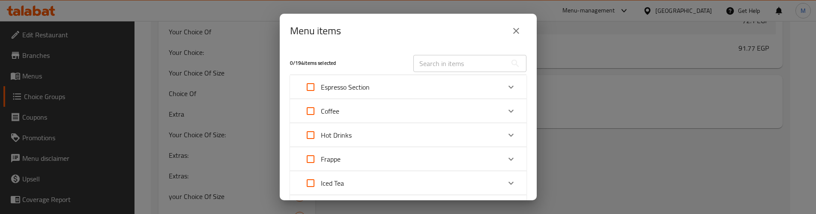
click at [518, 31] on icon "close" at bounding box center [516, 31] width 10 height 10
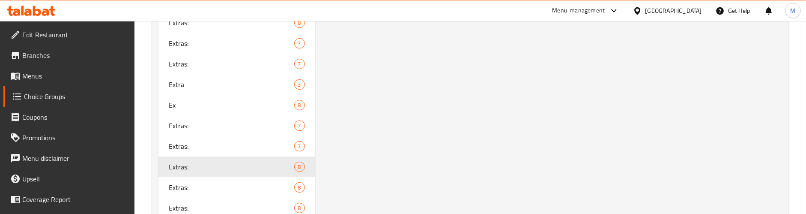
scroll to position [1545, 0]
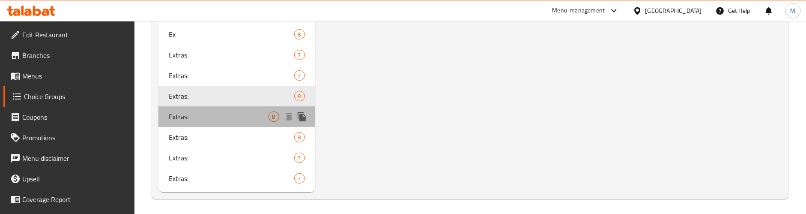
click at [257, 111] on span "Extras:" at bounding box center [219, 116] width 100 height 10
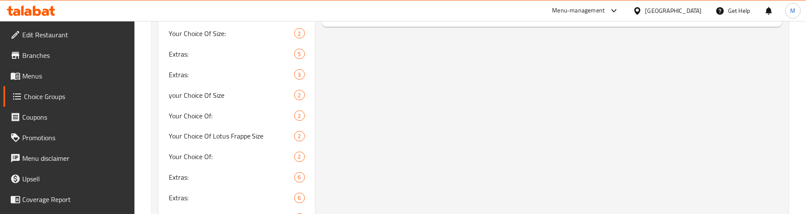
scroll to position [517, 0]
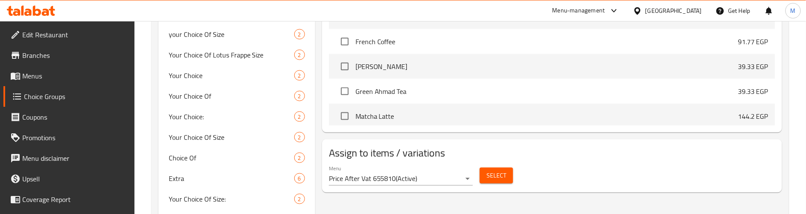
click at [504, 180] on span "Select" at bounding box center [497, 175] width 20 height 11
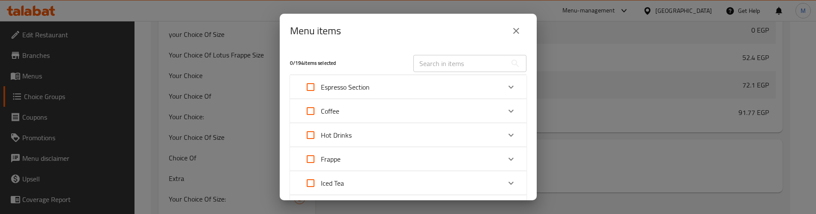
click at [511, 32] on icon "close" at bounding box center [516, 31] width 10 height 10
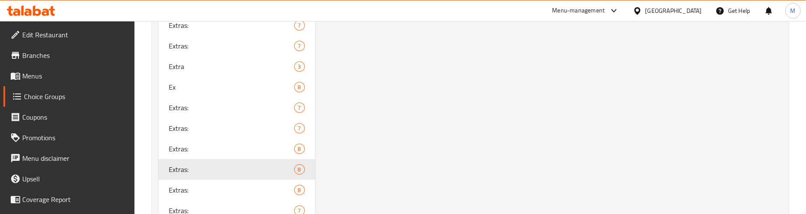
scroll to position [1545, 0]
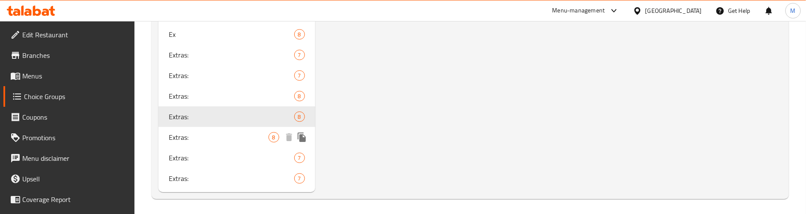
click at [227, 127] on div "Extras: 8" at bounding box center [237, 137] width 157 height 21
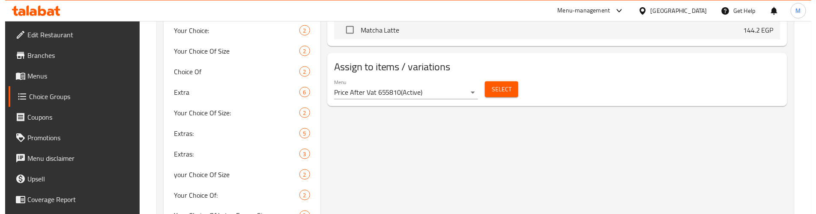
scroll to position [581, 0]
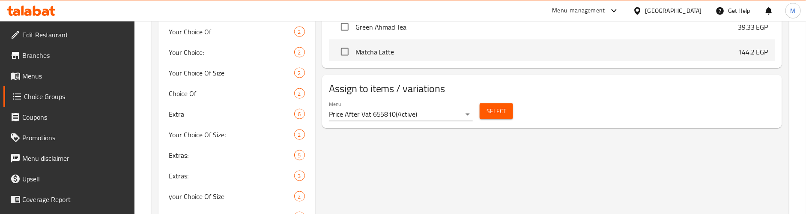
click at [501, 116] on span "Select" at bounding box center [497, 111] width 20 height 11
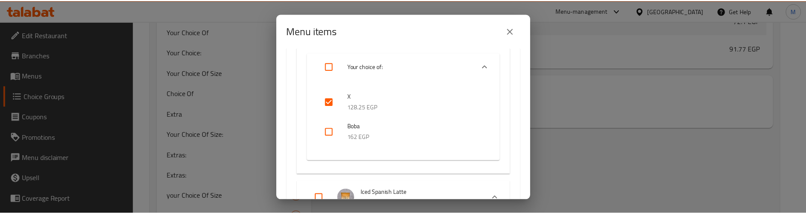
scroll to position [386, 0]
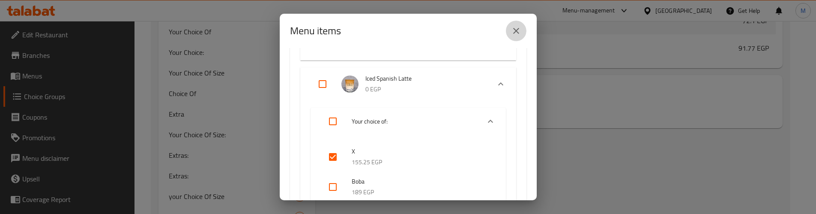
click at [515, 28] on icon "close" at bounding box center [516, 31] width 10 height 10
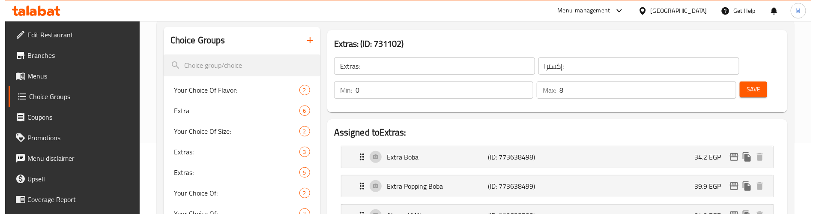
scroll to position [67, 0]
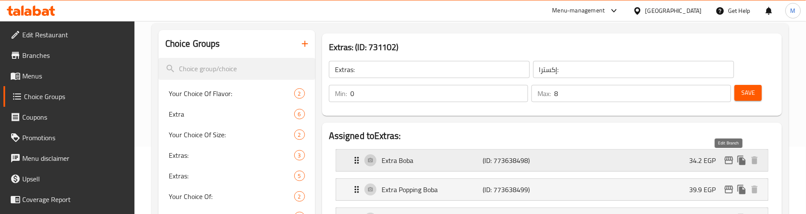
click at [731, 158] on icon "edit" at bounding box center [729, 160] width 9 height 8
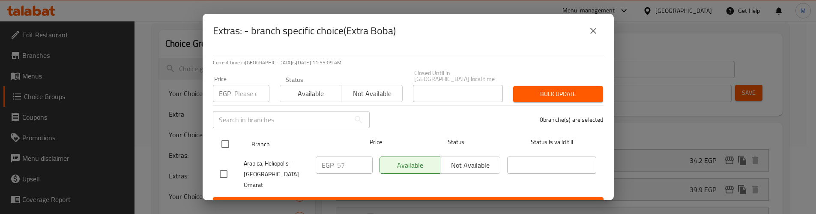
click at [232, 137] on input "checkbox" at bounding box center [225, 144] width 18 height 18
checkbox input "true"
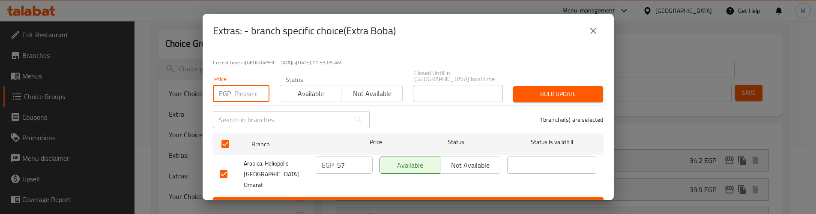
click at [238, 92] on input "number" at bounding box center [251, 93] width 35 height 17
paste input "54"
type input "54"
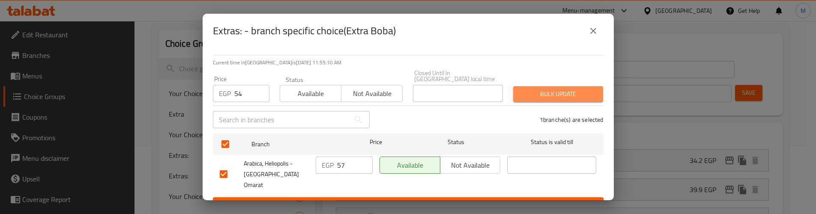
click at [571, 89] on span "Bulk update" at bounding box center [558, 94] width 76 height 11
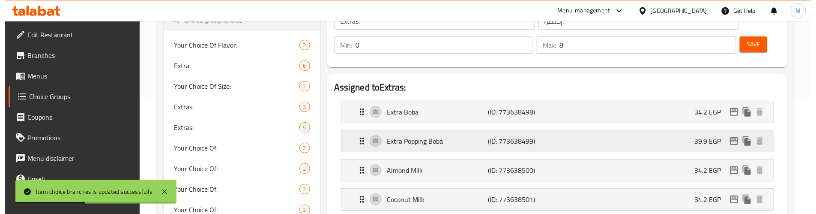
scroll to position [139, 0]
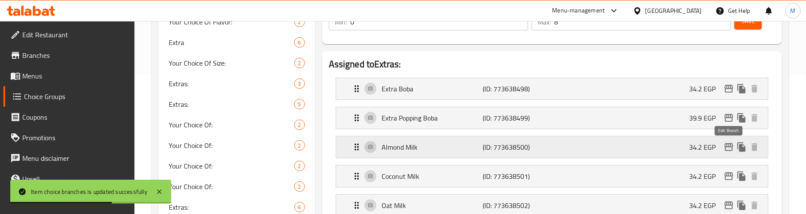
click at [728, 148] on icon "edit" at bounding box center [729, 147] width 10 height 10
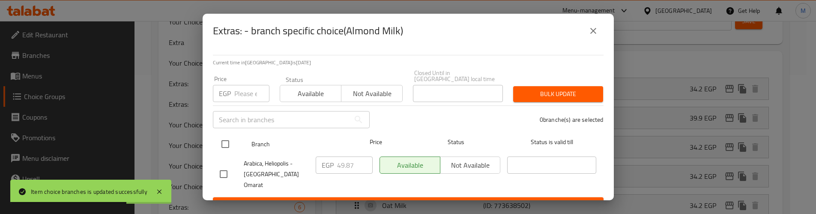
drag, startPoint x: 225, startPoint y: 135, endPoint x: 234, endPoint y: 126, distance: 13.0
click at [225, 135] on input "checkbox" at bounding box center [225, 144] width 18 height 18
checkbox input "true"
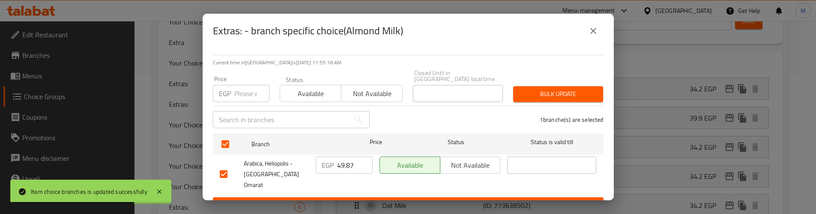
click at [243, 91] on input "number" at bounding box center [251, 93] width 35 height 17
paste input "47.25"
type input "47.25"
click at [554, 89] on span "Bulk update" at bounding box center [558, 94] width 76 height 11
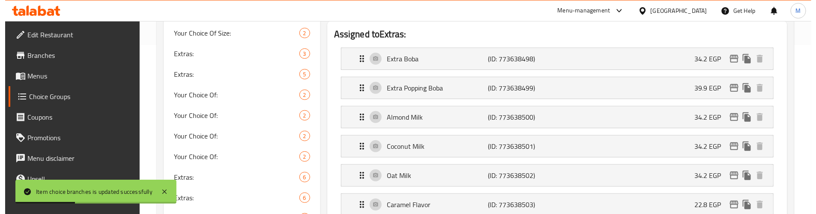
scroll to position [203, 0]
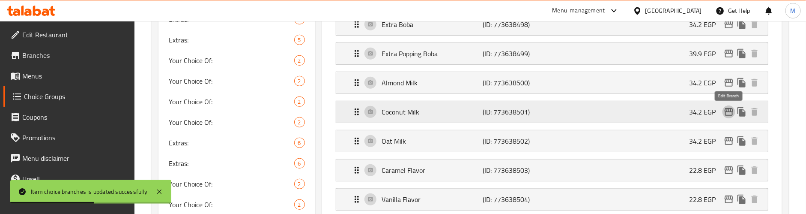
click at [729, 111] on icon "edit" at bounding box center [729, 112] width 9 height 8
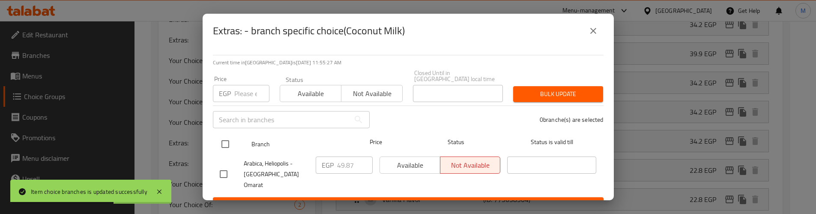
click at [218, 135] on input "checkbox" at bounding box center [225, 144] width 18 height 18
checkbox input "true"
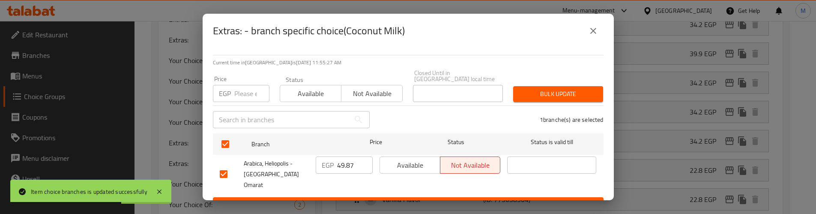
click at [235, 93] on input "number" at bounding box center [251, 93] width 35 height 17
paste input "47.25"
type input "47.25"
click at [534, 89] on span "Bulk update" at bounding box center [558, 94] width 76 height 11
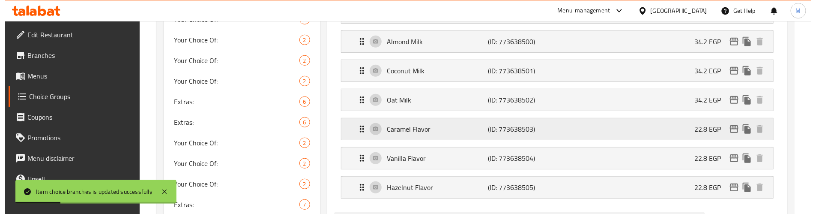
scroll to position [267, 0]
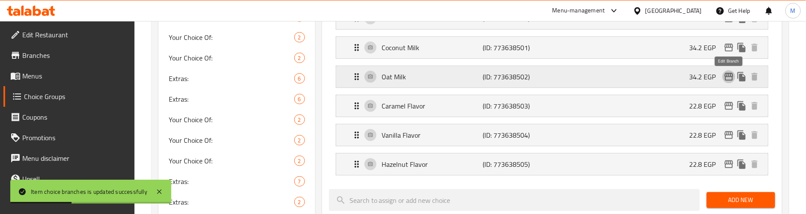
click at [727, 75] on icon "edit" at bounding box center [729, 77] width 9 height 8
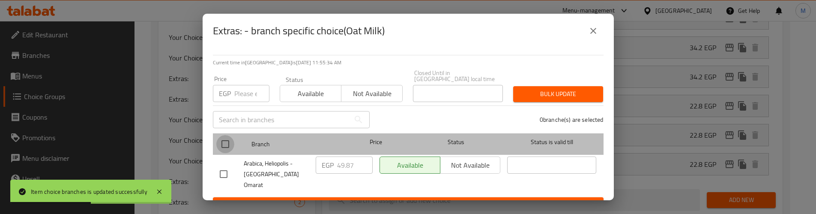
drag, startPoint x: 228, startPoint y: 135, endPoint x: 247, endPoint y: 81, distance: 57.3
click at [227, 135] on input "checkbox" at bounding box center [225, 144] width 18 height 18
checkbox input "true"
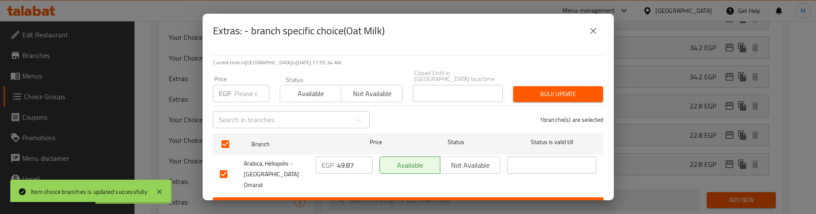
click at [247, 85] on input "number" at bounding box center [251, 93] width 35 height 17
paste input "47.25"
type input "47.25"
click at [538, 89] on span "Bulk update" at bounding box center [558, 94] width 76 height 11
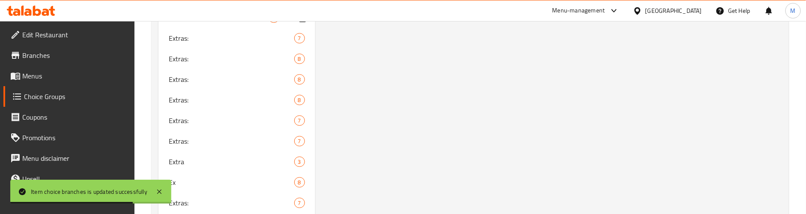
scroll to position [1545, 0]
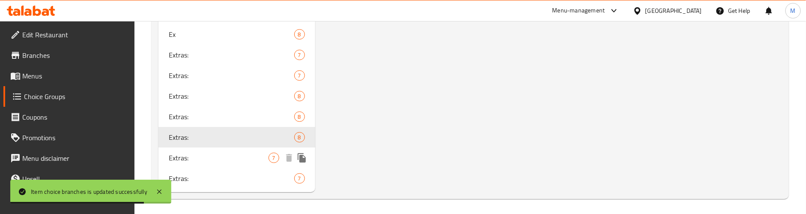
click at [251, 156] on span "Extras:" at bounding box center [219, 158] width 100 height 10
type input "7"
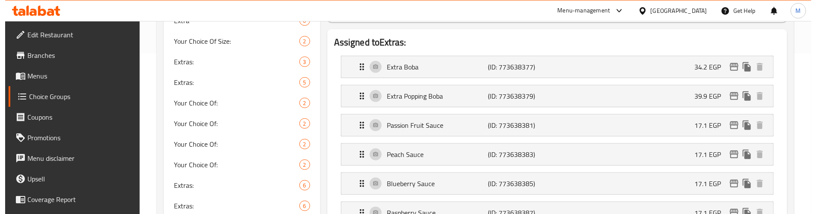
scroll to position [132, 0]
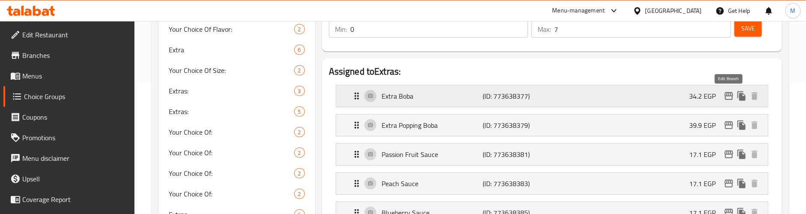
click at [728, 92] on icon "edit" at bounding box center [729, 96] width 10 height 10
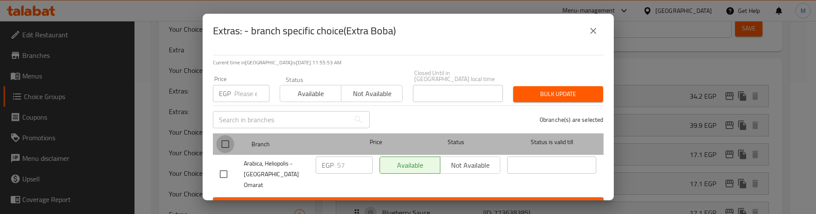
drag, startPoint x: 225, startPoint y: 141, endPoint x: 243, endPoint y: 99, distance: 44.9
click at [228, 138] on input "checkbox" at bounding box center [225, 144] width 18 height 18
checkbox input "true"
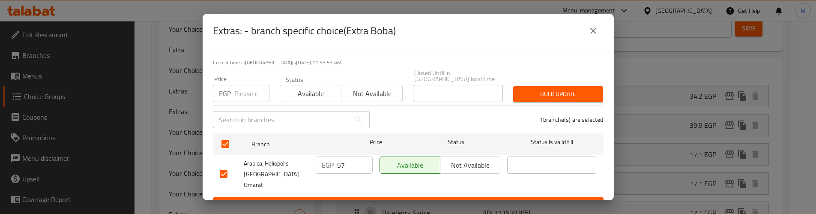
click at [244, 94] on input "number" at bounding box center [251, 93] width 35 height 17
paste input "54"
type input "54"
click at [547, 89] on span "Bulk update" at bounding box center [558, 94] width 76 height 11
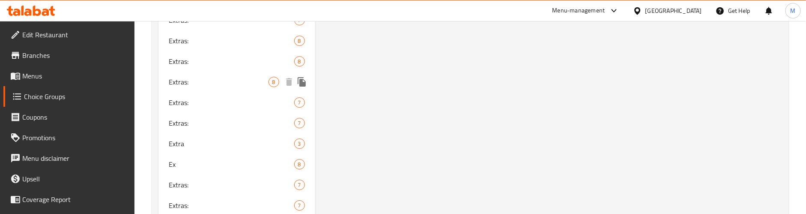
scroll to position [1545, 0]
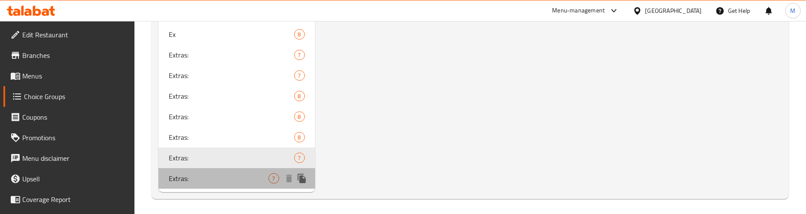
click at [235, 173] on span "Extras:" at bounding box center [219, 178] width 100 height 10
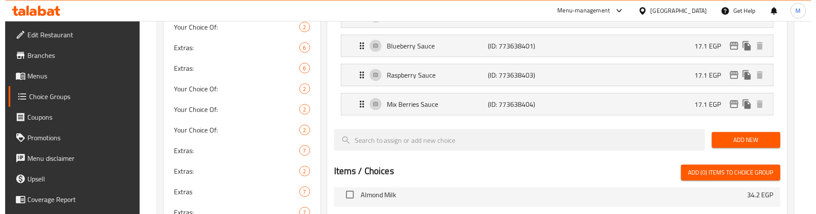
scroll to position [132, 0]
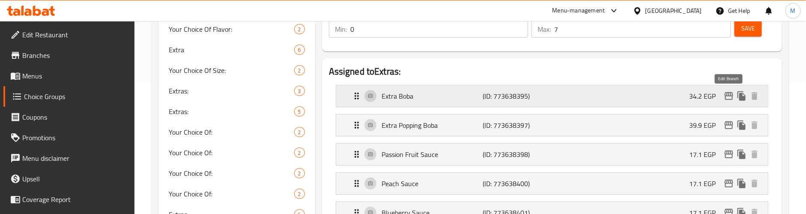
click at [729, 96] on icon "edit" at bounding box center [729, 96] width 9 height 8
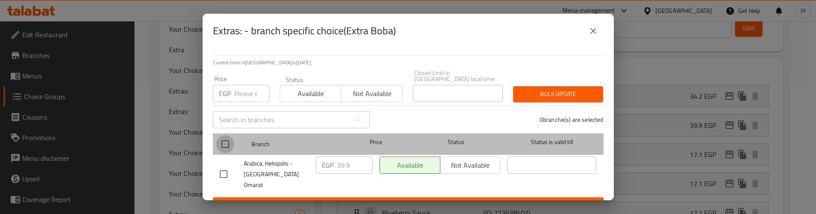
drag, startPoint x: 226, startPoint y: 133, endPoint x: 248, endPoint y: 85, distance: 52.9
click at [229, 135] on input "checkbox" at bounding box center [225, 144] width 18 height 18
checkbox input "true"
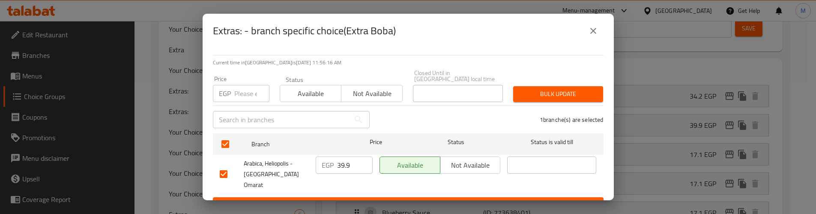
click at [249, 85] on input "number" at bounding box center [251, 93] width 35 height 17
paste input "54"
type input "54"
click at [570, 89] on span "Bulk update" at bounding box center [558, 94] width 76 height 11
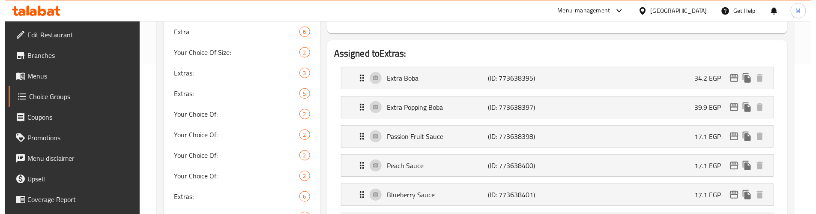
scroll to position [129, 0]
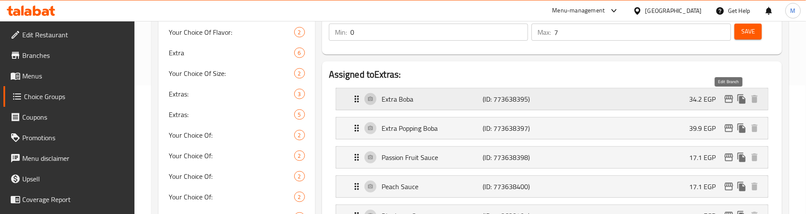
click at [728, 98] on icon "edit" at bounding box center [729, 99] width 10 height 10
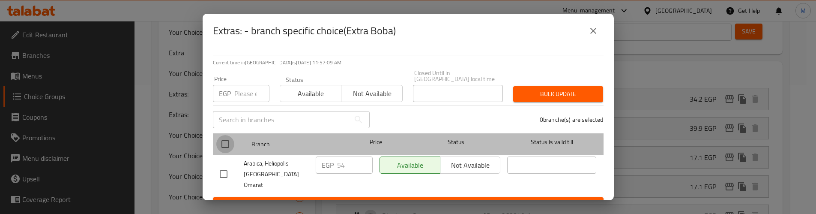
click at [221, 138] on input "checkbox" at bounding box center [225, 144] width 18 height 18
checkbox input "true"
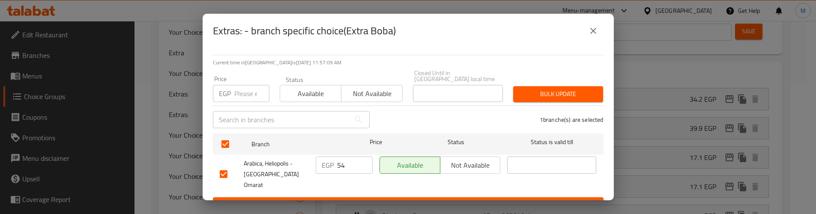
click at [245, 85] on input "number" at bounding box center [251, 93] width 35 height 17
paste input "54"
type input "54"
click at [563, 89] on span "Bulk update" at bounding box center [558, 94] width 76 height 11
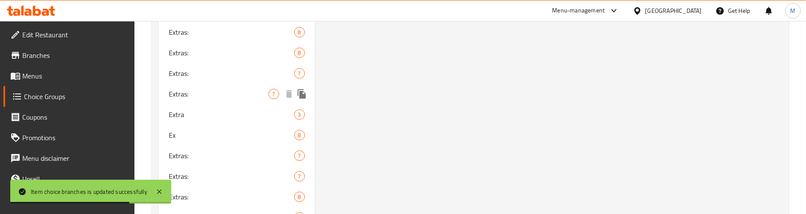
scroll to position [1545, 0]
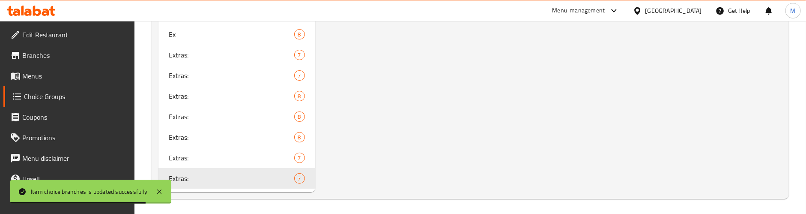
drag, startPoint x: 437, startPoint y: 96, endPoint x: 438, endPoint y: 86, distance: 9.5
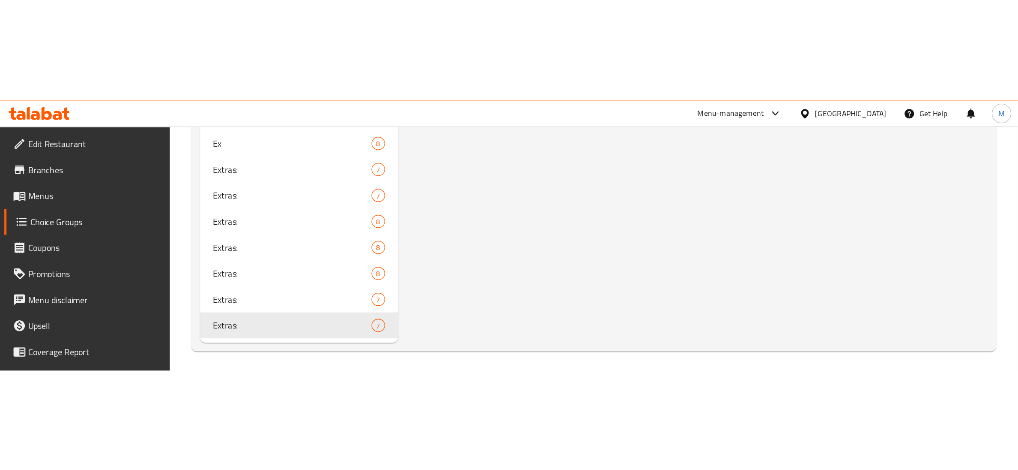
scroll to position [1289, 0]
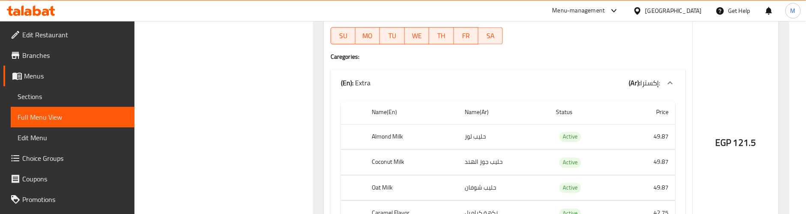
scroll to position [827, 0]
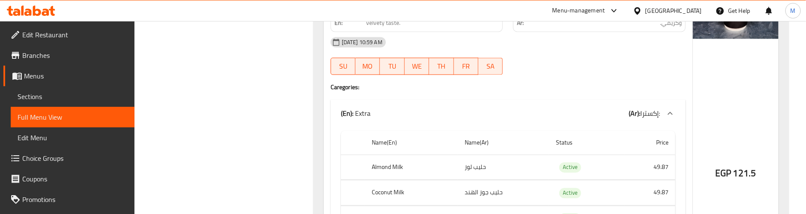
click at [39, 76] on span "Menus" at bounding box center [76, 76] width 104 height 10
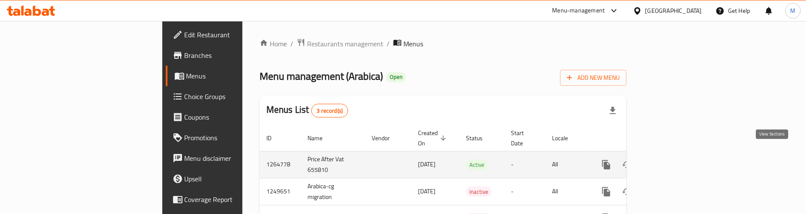
click at [672, 161] on icon "enhanced table" at bounding box center [668, 165] width 8 height 8
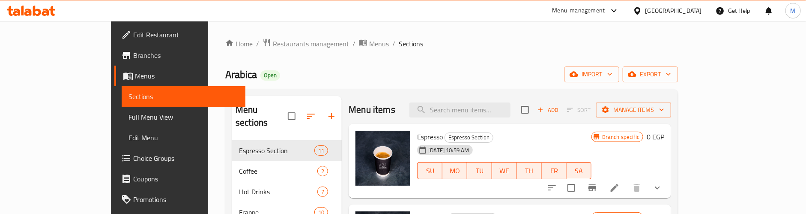
click at [361, 75] on div "Arabica Open import export" at bounding box center [451, 74] width 453 height 16
click at [671, 71] on span "export" at bounding box center [651, 74] width 42 height 11
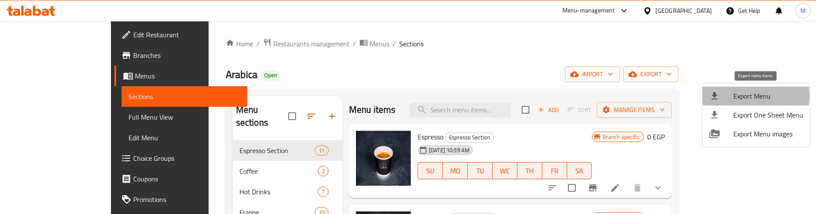
click at [748, 96] on span "Export Menu" at bounding box center [768, 96] width 70 height 10
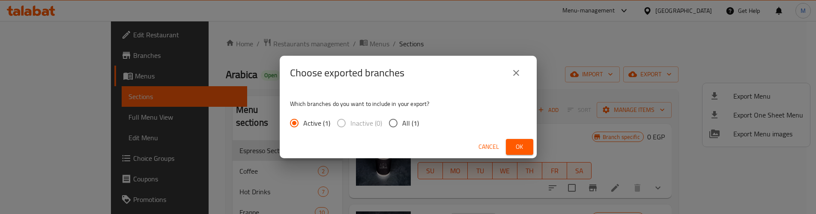
click at [408, 127] on span "All (1)" at bounding box center [410, 123] width 17 height 10
click at [402, 127] on input "All (1)" at bounding box center [393, 123] width 18 height 18
radio input "true"
click at [520, 139] on button "Ok" at bounding box center [519, 147] width 27 height 16
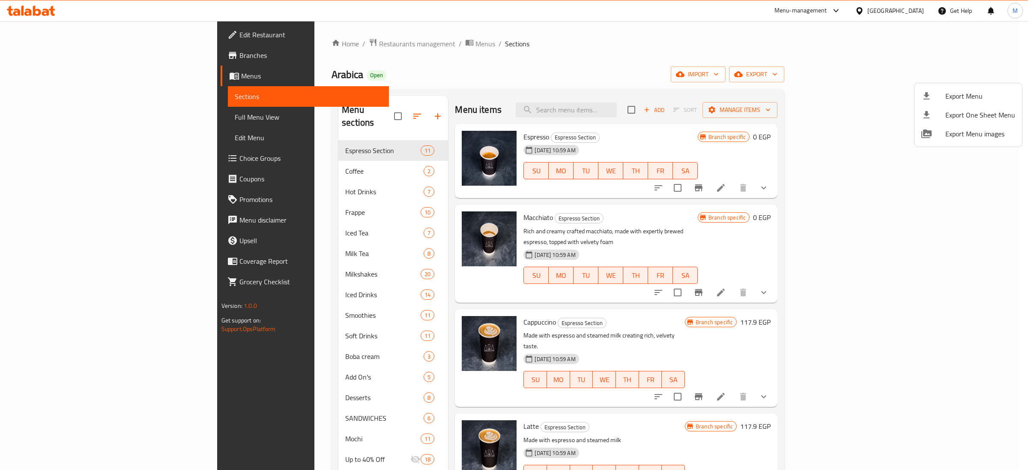
click at [31, 14] on div at bounding box center [514, 235] width 1028 height 470
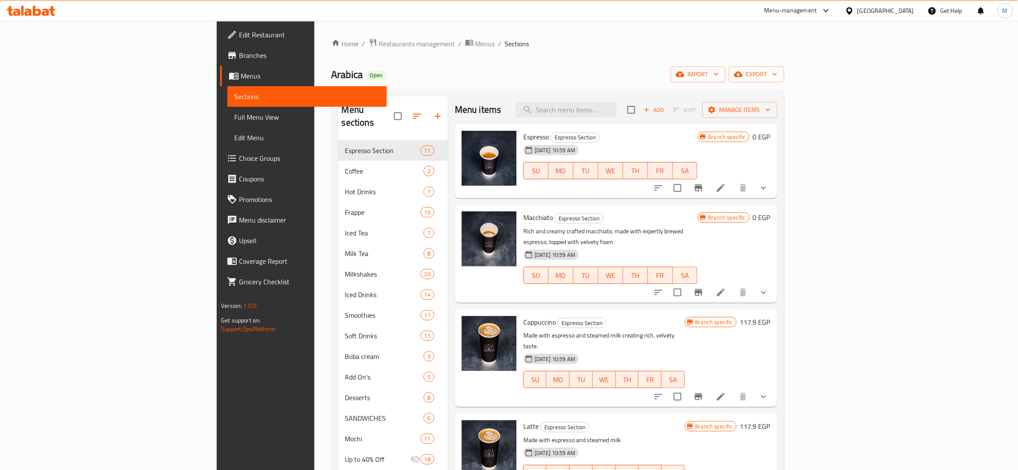
click at [35, 11] on icon at bounding box center [37, 11] width 8 height 10
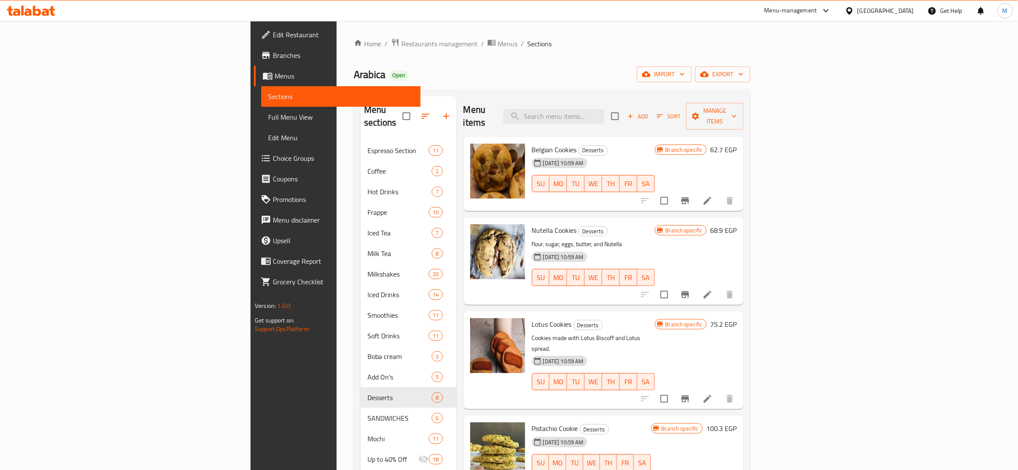
scroll to position [257, 0]
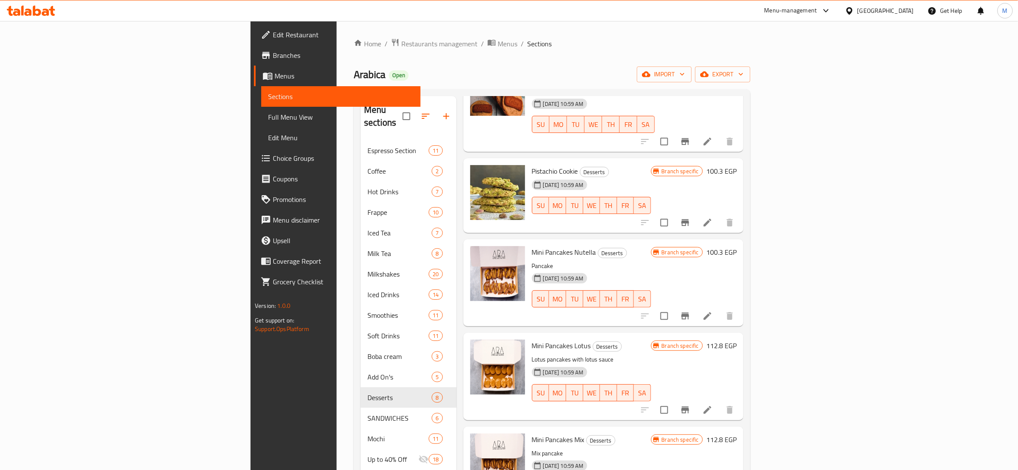
click at [273, 54] on span "Branches" at bounding box center [343, 55] width 141 height 10
